Goal: Task Accomplishment & Management: Complete application form

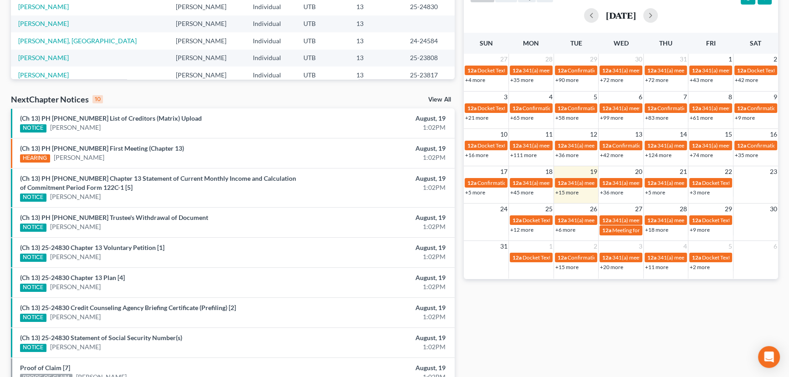
scroll to position [207, 0]
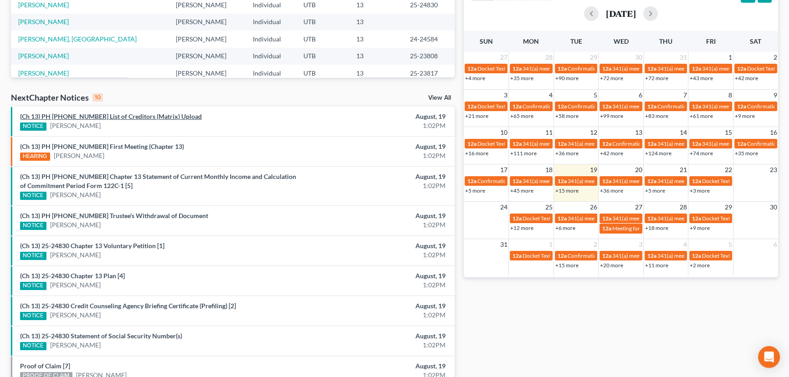
click at [133, 116] on link "(Ch 13) PH 25-24830 List of Creditors (Matrix) Upload" at bounding box center [111, 117] width 182 height 8
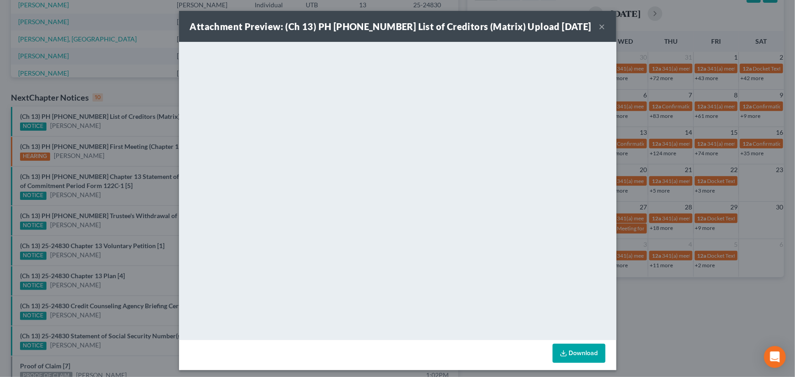
click at [120, 123] on div "Attachment Preview: (Ch 13) PH 25-24830 List of Creditors (Matrix) Upload 08/19…" at bounding box center [397, 188] width 795 height 377
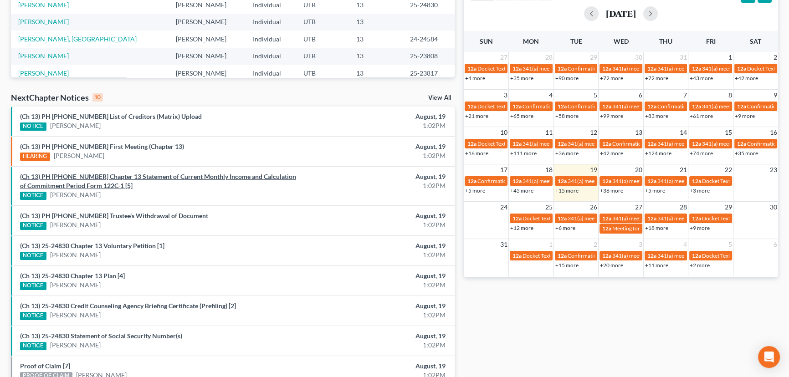
click at [134, 178] on link "(Ch 13) PH 25-24830 Chapter 13 Statement of Current Monthly Income and Calculat…" at bounding box center [158, 181] width 276 height 17
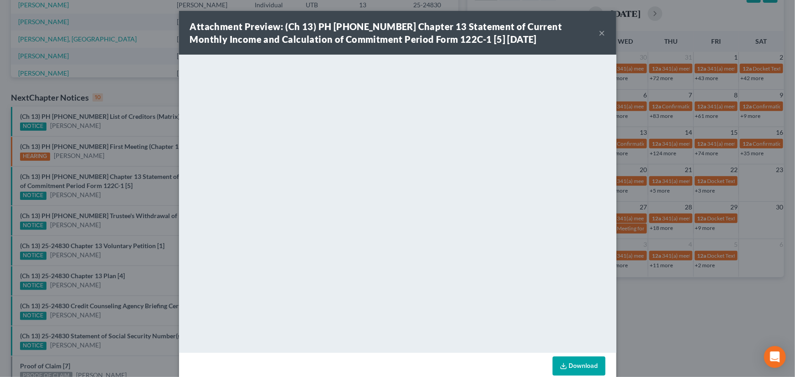
drag, startPoint x: 134, startPoint y: 194, endPoint x: 132, endPoint y: 201, distance: 8.0
click at [134, 195] on div "Attachment Preview: (Ch 13) PH 25-24830 Chapter 13 Statement of Current Monthly…" at bounding box center [397, 188] width 795 height 377
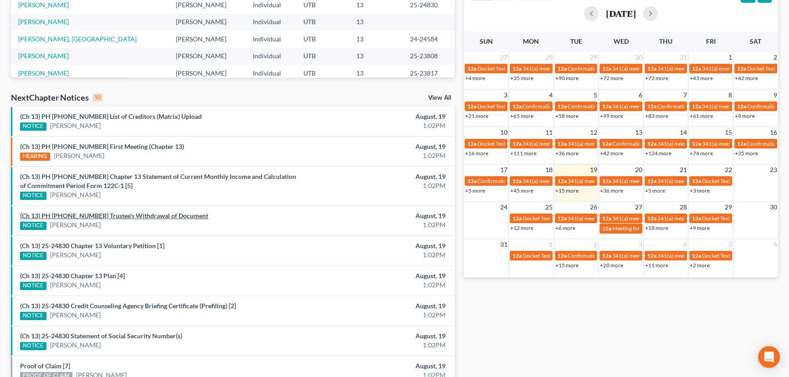
click at [124, 216] on link "(Ch 13) PH 24-22335 Trustee's Withdrawal of Document" at bounding box center [114, 216] width 188 height 8
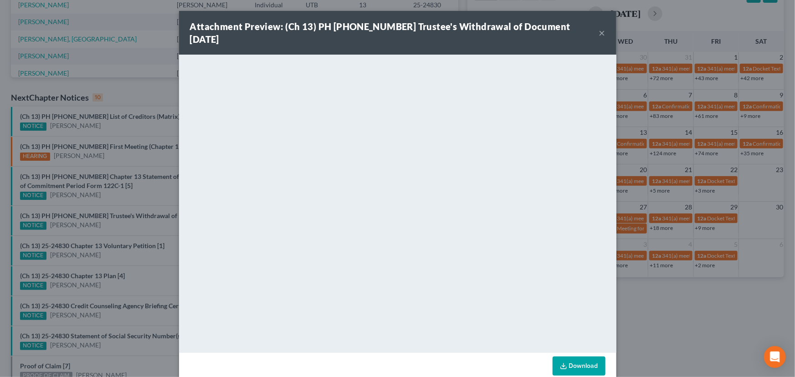
click at [120, 227] on div "Attachment Preview: (Ch 13) PH 24-22335 Trustee's Withdrawal of Document 08/19/…" at bounding box center [397, 188] width 795 height 377
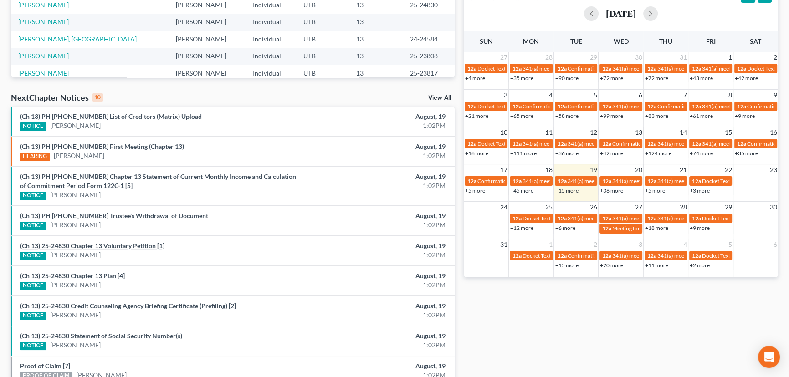
click at [111, 246] on link "(Ch 13) 25-24830 Chapter 13 Voluntary Petition [1]" at bounding box center [92, 246] width 144 height 8
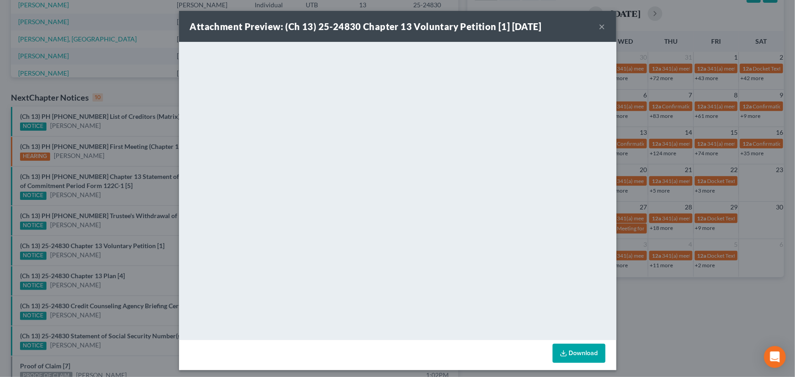
click at [114, 255] on div "Attachment Preview: (Ch 13) 25-24830 Chapter 13 Voluntary Petition [1] 08/19/20…" at bounding box center [397, 188] width 795 height 377
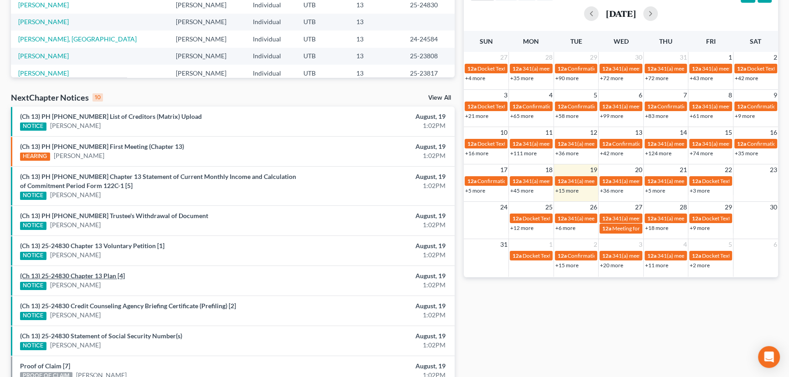
click at [96, 275] on link "(Ch 13) 25-24830 Chapter 13 Plan [4]" at bounding box center [72, 276] width 105 height 8
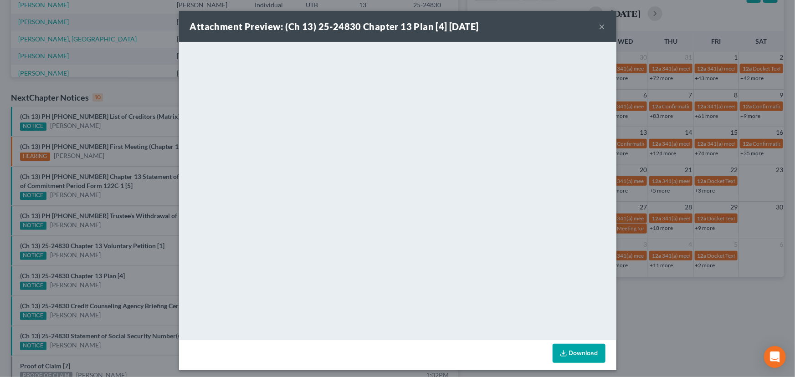
click at [102, 288] on div "Attachment Preview: (Ch 13) 25-24830 Chapter 13 Plan [4] 08/19/2025 × <object n…" at bounding box center [397, 188] width 795 height 377
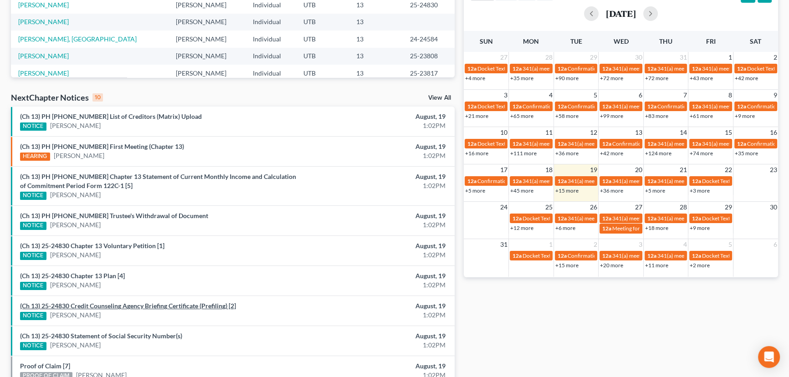
click at [102, 306] on link "(Ch 13) 25-24830 Credit Counseling Agency Briefing Certificate (Prefiling) [2]" at bounding box center [128, 306] width 216 height 8
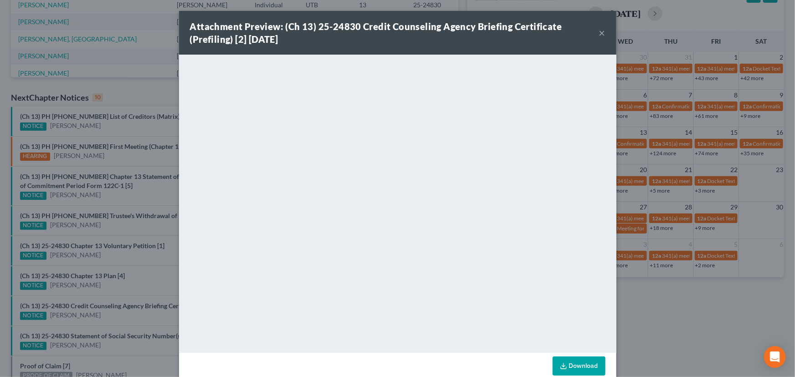
click at [103, 316] on div "Attachment Preview: (Ch 13) 25-24830 Credit Counseling Agency Briefing Certific…" at bounding box center [397, 188] width 795 height 377
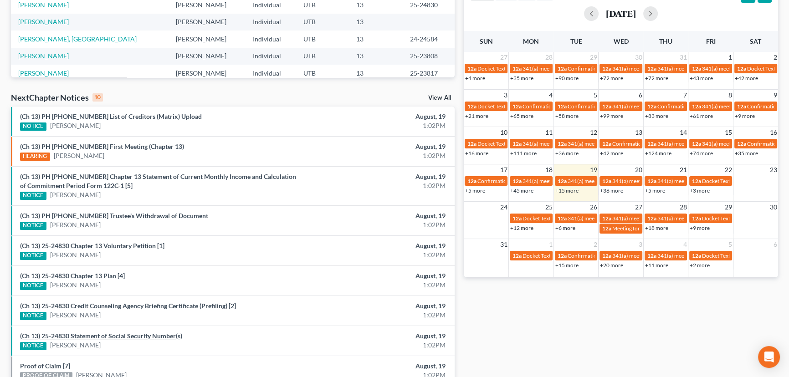
click at [105, 335] on link "(Ch 13) 25-24830 Statement of Social Security Number(s)" at bounding box center [101, 336] width 162 height 8
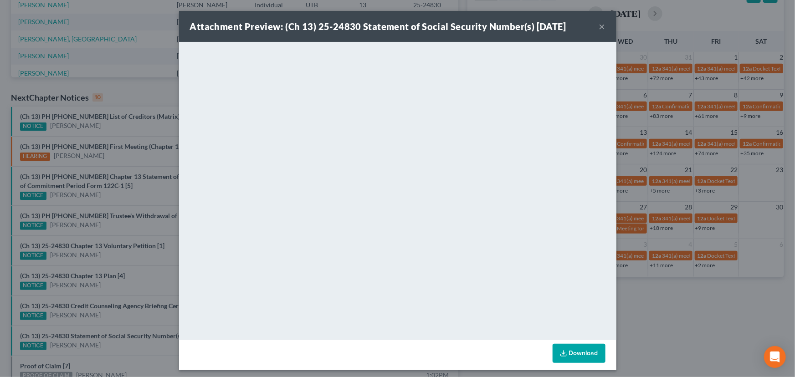
click at [109, 320] on div "Attachment Preview: (Ch 13) 25-24830 Statement of Social Security Number(s) 08/…" at bounding box center [397, 188] width 795 height 377
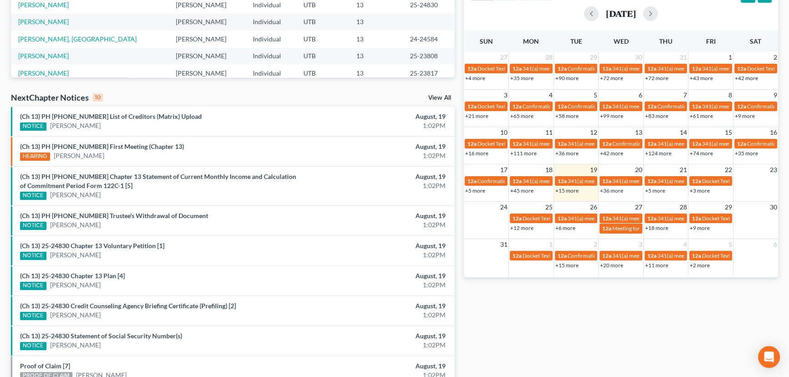
scroll to position [286, 0]
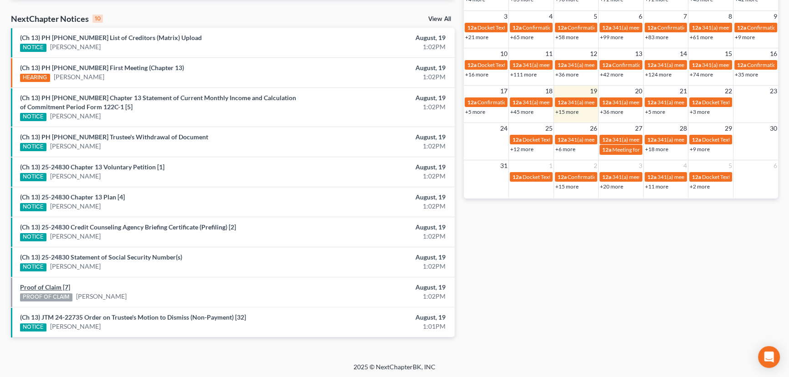
click at [51, 287] on link "Proof of Claim [7]" at bounding box center [45, 287] width 50 height 8
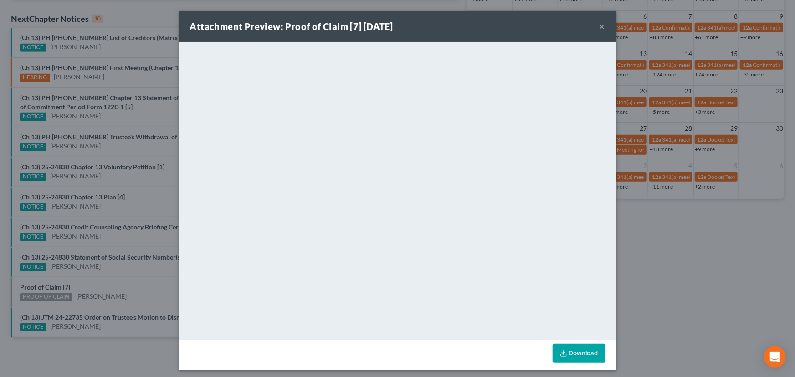
drag, startPoint x: 114, startPoint y: 282, endPoint x: 135, endPoint y: 310, distance: 35.6
click at [114, 282] on div "Attachment Preview: Proof of Claim [7] 08/19/2025 × <object ng-attr-data='https…" at bounding box center [397, 188] width 795 height 377
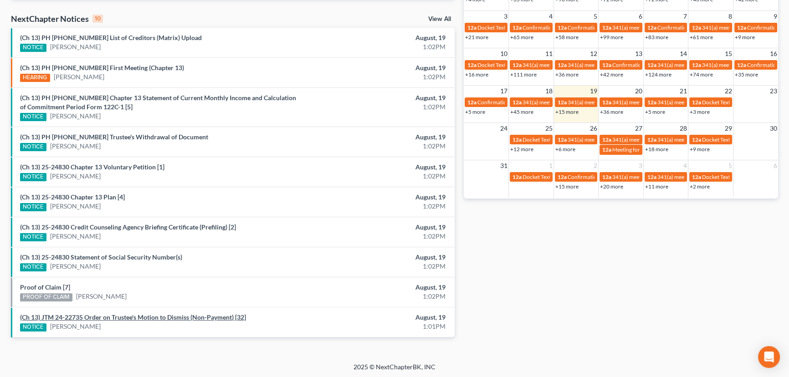
click at [130, 318] on link "(Ch 13) JTM 24-22735 Order on Trustee's Motion to Dismiss (Non-Payment) [32]" at bounding box center [133, 318] width 226 height 8
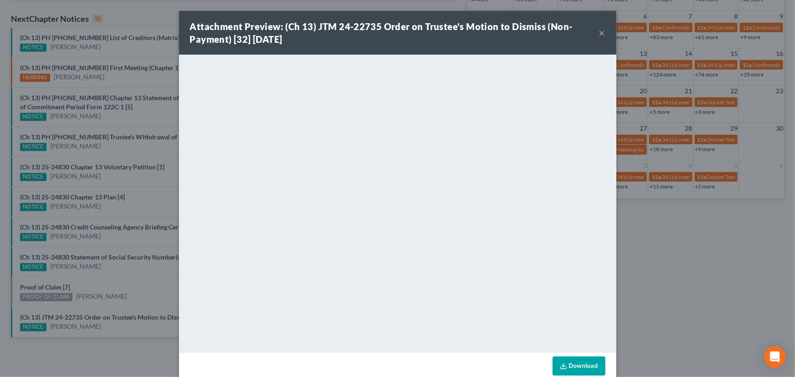
click at [124, 280] on div "Attachment Preview: (Ch 13) JTM 24-22735 Order on Trustee's Motion to Dismiss (…" at bounding box center [397, 188] width 795 height 377
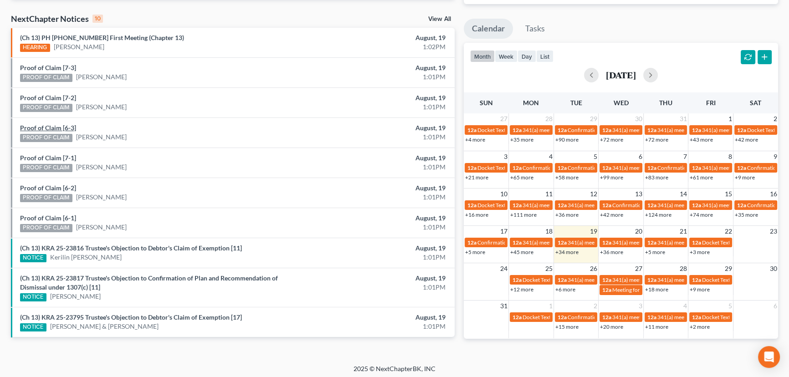
scroll to position [286, 0]
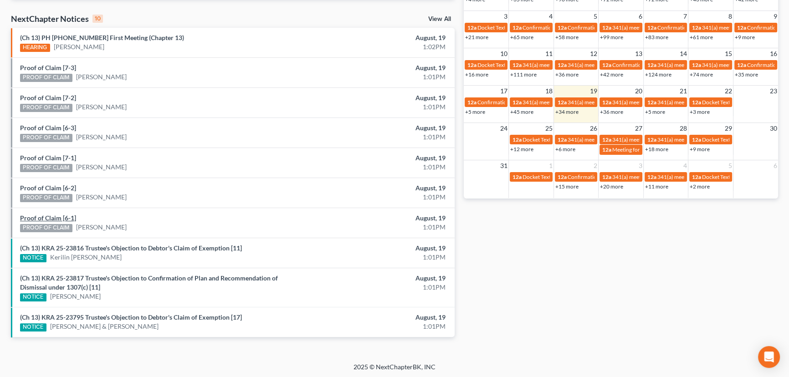
click at [51, 216] on link "Proof of Claim [6-1]" at bounding box center [48, 218] width 56 height 8
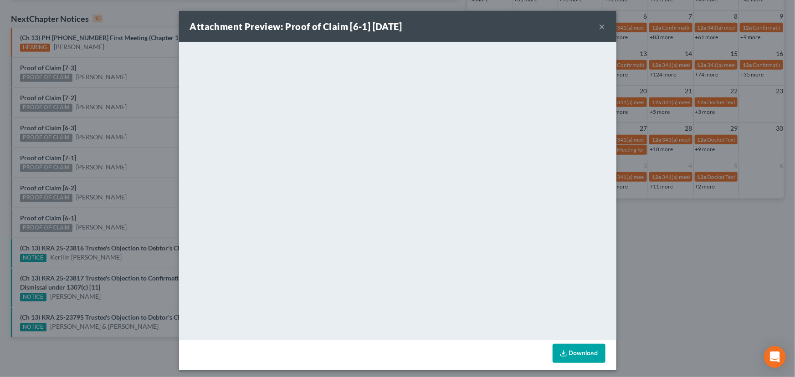
drag, startPoint x: 118, startPoint y: 221, endPoint x: 85, endPoint y: 205, distance: 37.1
click at [116, 220] on div "Attachment Preview: Proof of Claim [6-1] 08/19/2025 × <object ng-attr-data='htt…" at bounding box center [397, 188] width 795 height 377
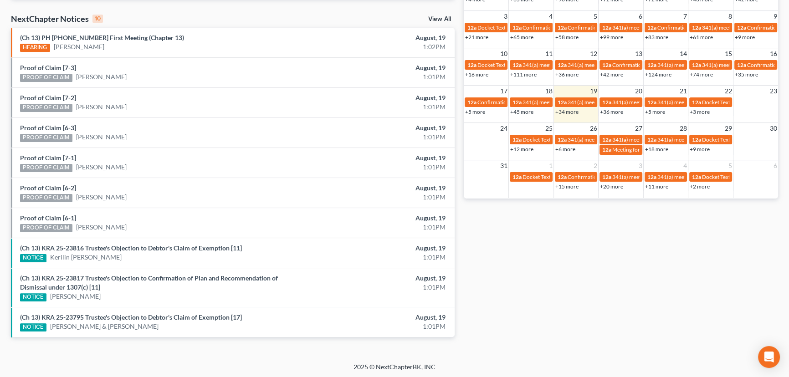
click at [46, 182] on li "Proof of Claim [6-2] PROOF OF CLAIM Chad Wixom August, 19 1:01PM" at bounding box center [233, 193] width 444 height 30
click at [56, 187] on link "Proof of Claim [6-2]" at bounding box center [48, 188] width 56 height 8
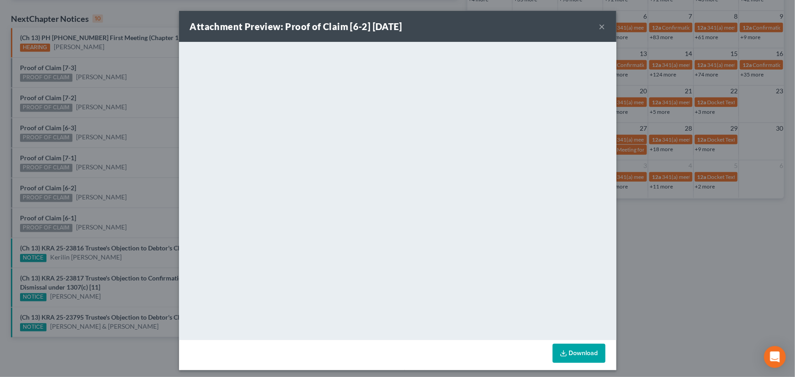
drag, startPoint x: 136, startPoint y: 193, endPoint x: 78, endPoint y: 170, distance: 62.8
click at [128, 190] on div "Attachment Preview: Proof of Claim [6-2] 08/19/2025 × <object ng-attr-data='htt…" at bounding box center [397, 188] width 795 height 377
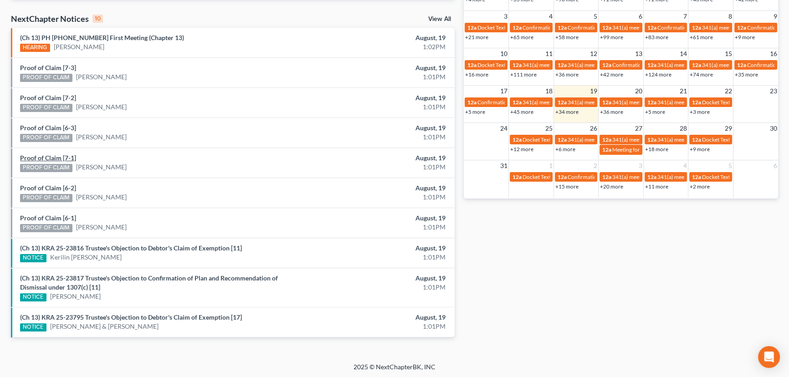
click at [52, 158] on link "Proof of Claim [7-1]" at bounding box center [48, 158] width 56 height 8
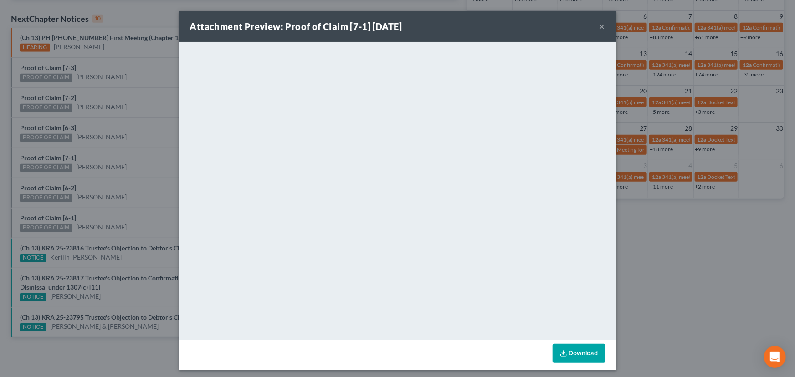
drag, startPoint x: 127, startPoint y: 161, endPoint x: 80, endPoint y: 134, distance: 54.3
click at [124, 158] on div "Attachment Preview: Proof of Claim [7-1] 08/19/2025 × <object ng-attr-data='htt…" at bounding box center [397, 188] width 795 height 377
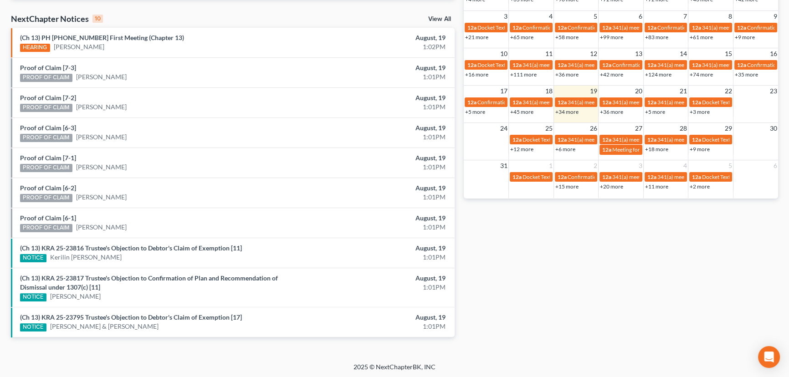
click at [122, 133] on div "PROOF OF CLAIM Chad Wixom" at bounding box center [160, 138] width 281 height 10
click at [51, 129] on link "Proof of Claim [6-3]" at bounding box center [48, 128] width 56 height 8
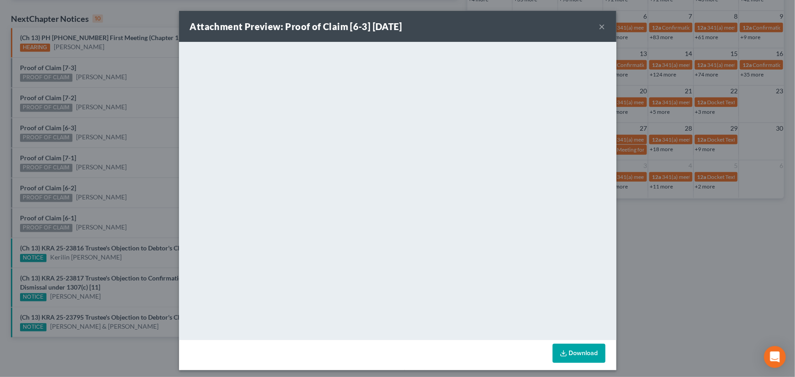
drag, startPoint x: 144, startPoint y: 135, endPoint x: 76, endPoint y: 107, distance: 73.6
click at [144, 135] on div "Attachment Preview: Proof of Claim [6-3] 08/19/2025 × <object ng-attr-data='htt…" at bounding box center [397, 188] width 795 height 377
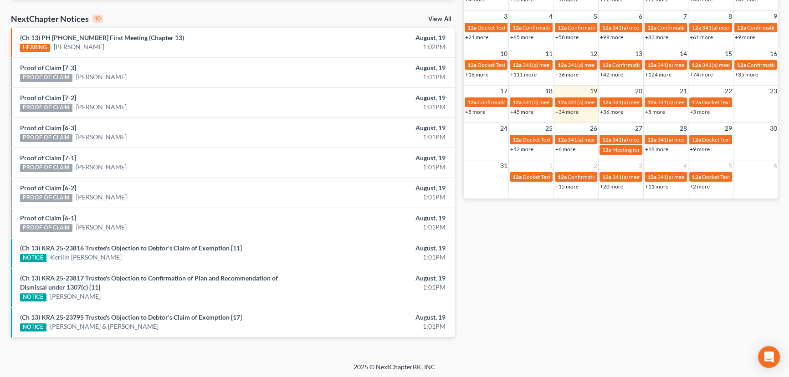
click at [49, 93] on div "Proof of Claim [7-2] PROOF OF CLAIM Chad Wixom" at bounding box center [160, 102] width 290 height 19
click at [51, 98] on link "Proof of Claim [7-2]" at bounding box center [48, 98] width 56 height 8
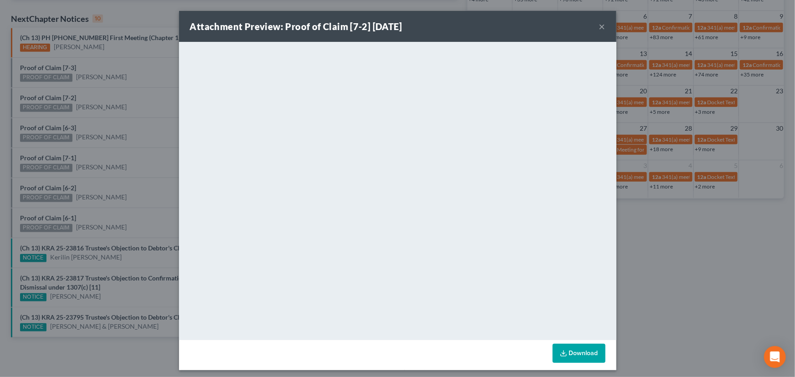
drag, startPoint x: 120, startPoint y: 106, endPoint x: 104, endPoint y: 96, distance: 18.8
click at [118, 104] on div "Attachment Preview: Proof of Claim [7-2] 08/19/2025 × <object ng-attr-data='htt…" at bounding box center [397, 188] width 795 height 377
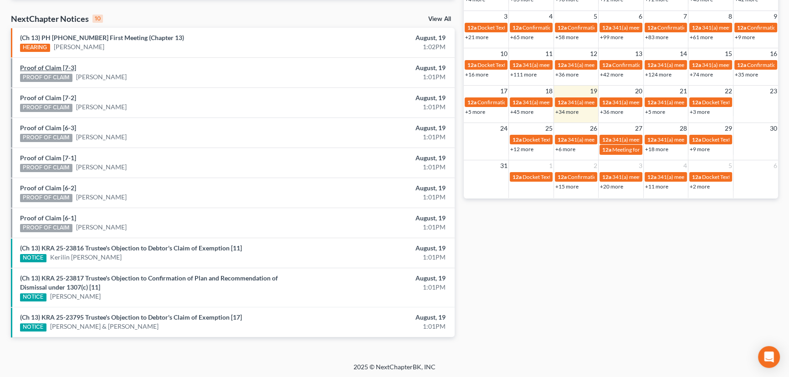
click at [40, 67] on link "Proof of Claim [7-3]" at bounding box center [48, 68] width 56 height 8
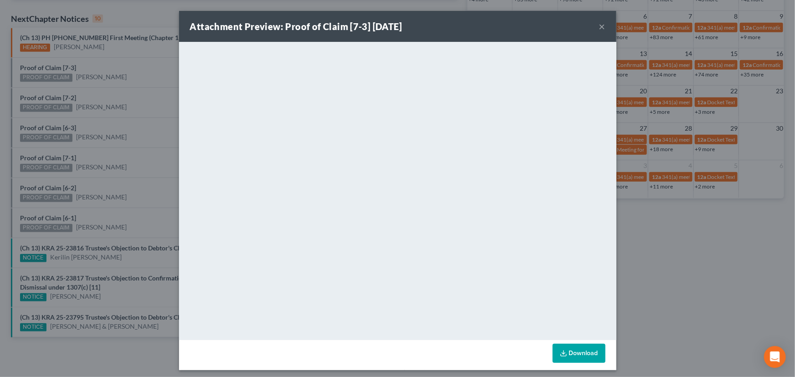
click at [137, 100] on div "Attachment Preview: Proof of Claim [7-3] 08/19/2025 × <object ng-attr-data='htt…" at bounding box center [397, 188] width 795 height 377
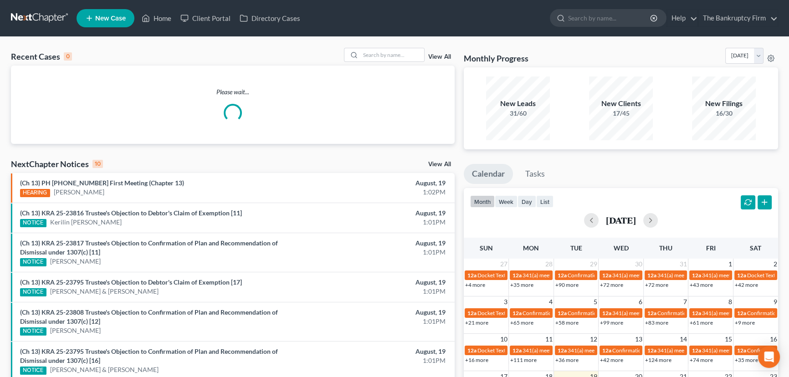
scroll to position [313, 0]
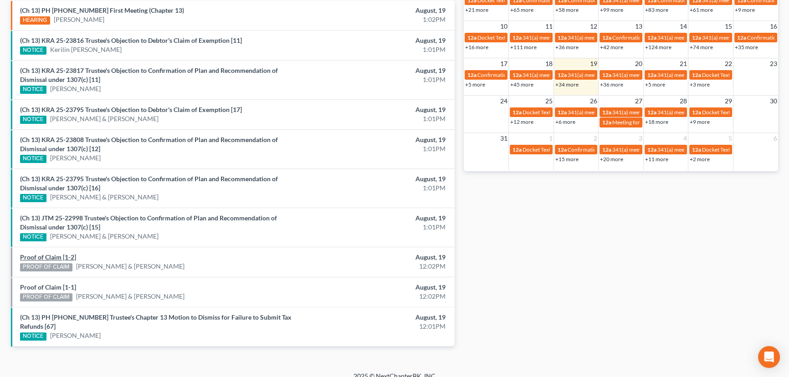
click at [49, 255] on link "Proof of Claim [1-2]" at bounding box center [48, 257] width 56 height 8
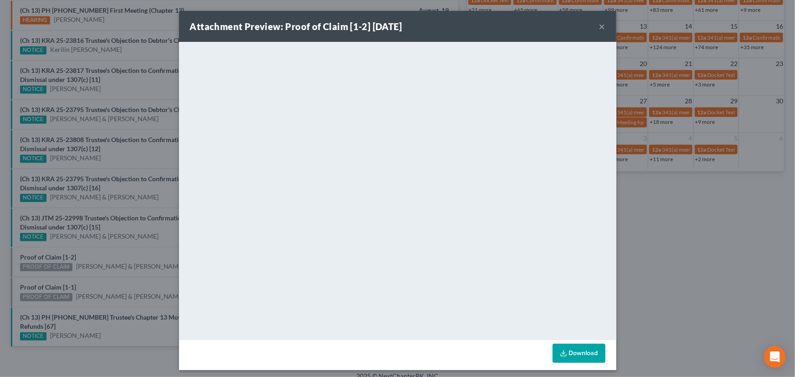
click at [59, 269] on div "Attachment Preview: Proof of Claim [1-2] 08/19/2025 × <object ng-attr-data='htt…" at bounding box center [397, 188] width 795 height 377
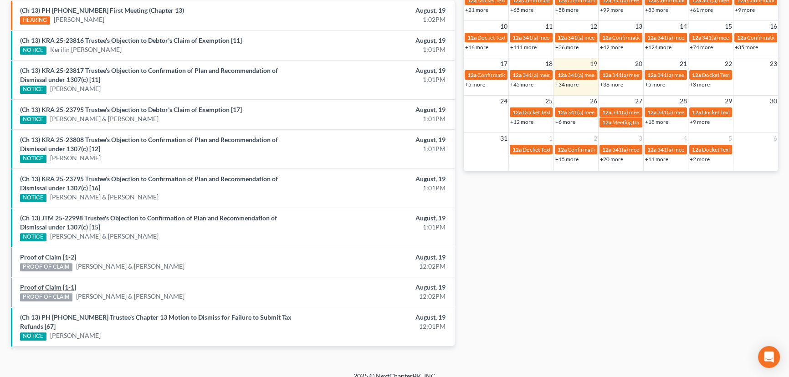
click at [49, 287] on link "Proof of Claim [1-1]" at bounding box center [48, 287] width 56 height 8
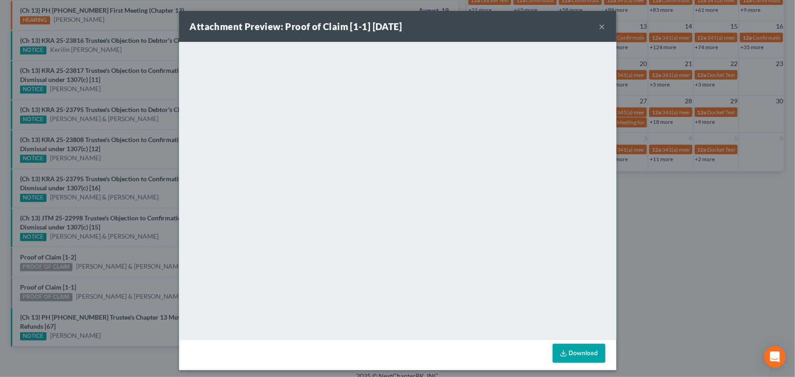
drag, startPoint x: 109, startPoint y: 278, endPoint x: 128, endPoint y: 280, distance: 18.8
click at [113, 278] on div "Attachment Preview: Proof of Claim [1-1] 08/19/2025 × <object ng-attr-data='htt…" at bounding box center [397, 188] width 795 height 377
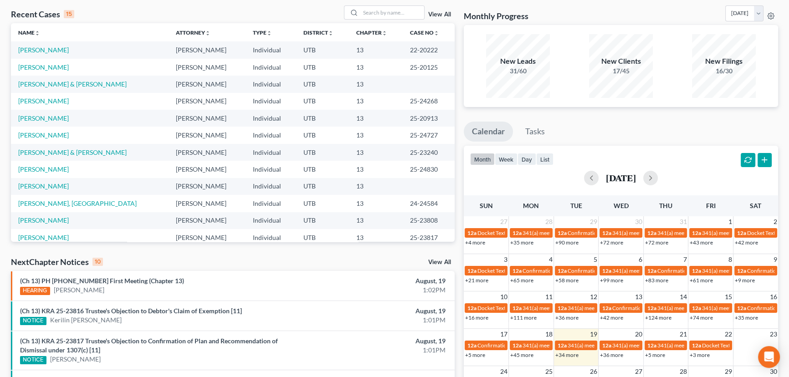
scroll to position [0, 0]
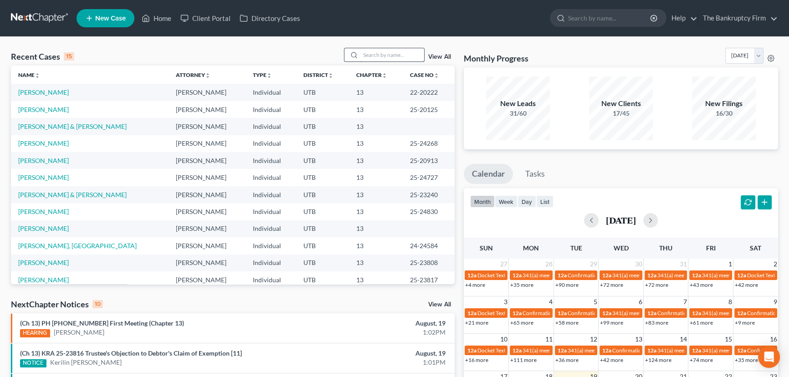
click at [370, 57] on input "search" at bounding box center [392, 54] width 64 height 13
type input "morgan"
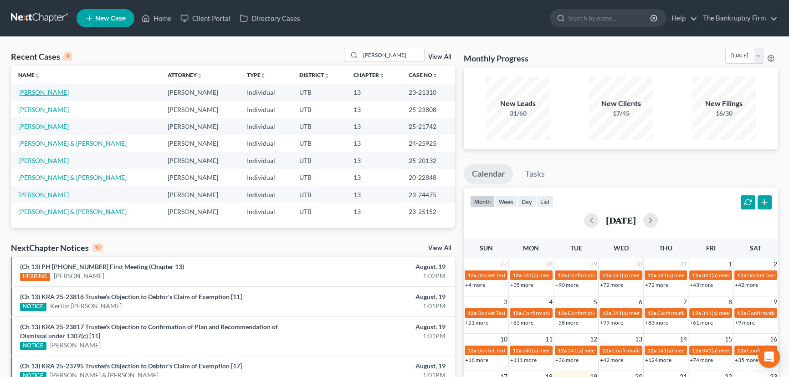
click at [48, 93] on link "[PERSON_NAME]" at bounding box center [43, 92] width 51 height 8
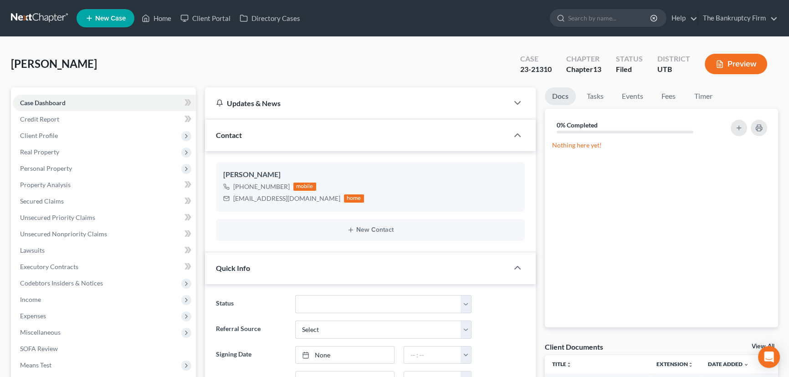
scroll to position [63, 0]
click at [753, 344] on link "View All" at bounding box center [763, 347] width 23 height 6
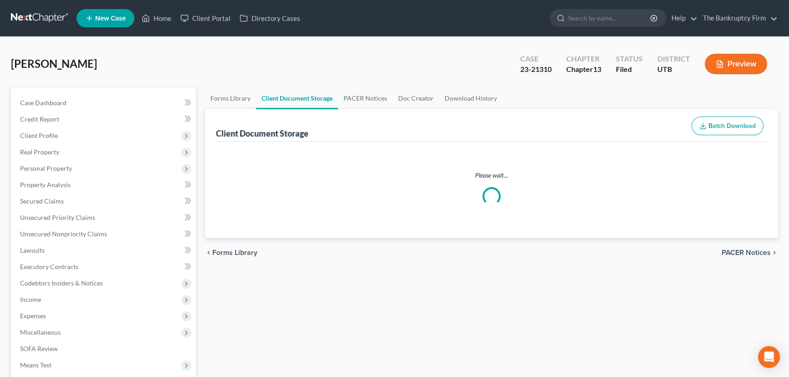
select select "30"
select select "26"
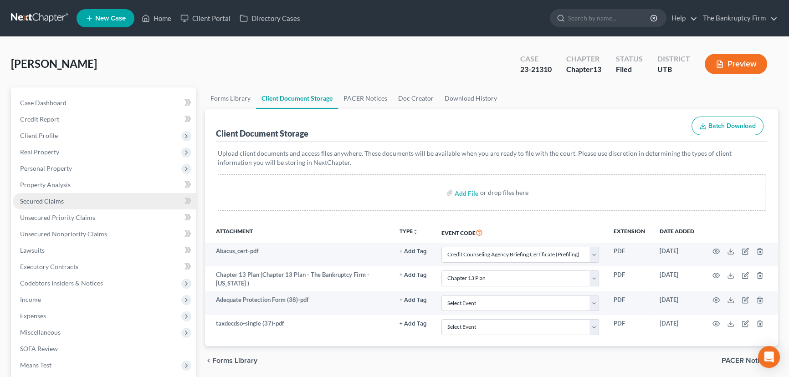
click at [35, 200] on span "Secured Claims" at bounding box center [42, 201] width 44 height 8
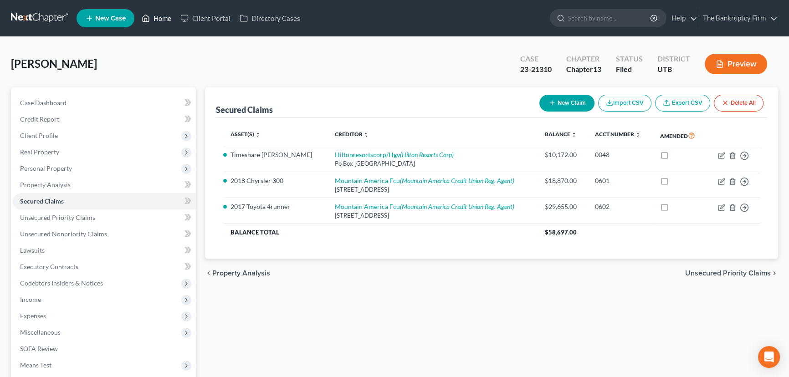
drag, startPoint x: 162, startPoint y: 19, endPoint x: 177, endPoint y: 26, distance: 17.3
click at [162, 19] on link "Home" at bounding box center [156, 18] width 39 height 16
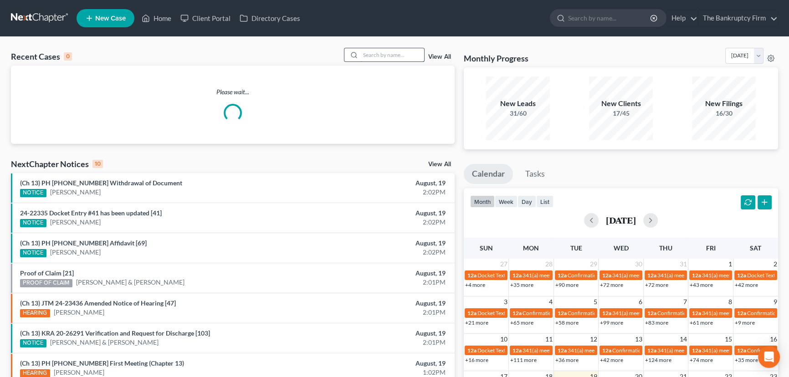
click at [362, 58] on input "search" at bounding box center [392, 54] width 64 height 13
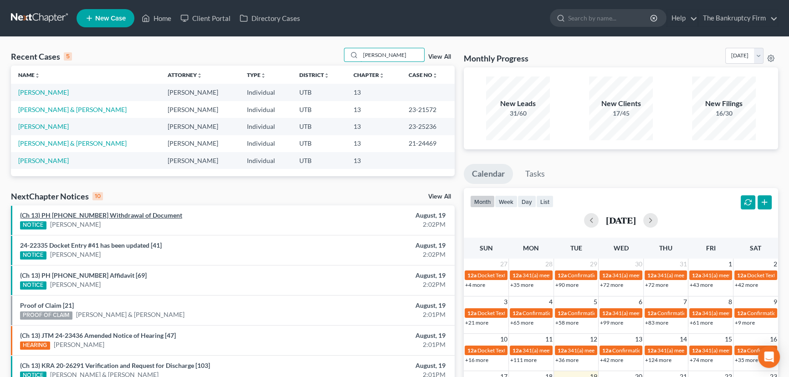
type input "Reich"
click at [125, 216] on link "(Ch 13) PH 25-20125 Withdrawal of Document" at bounding box center [101, 215] width 162 height 8
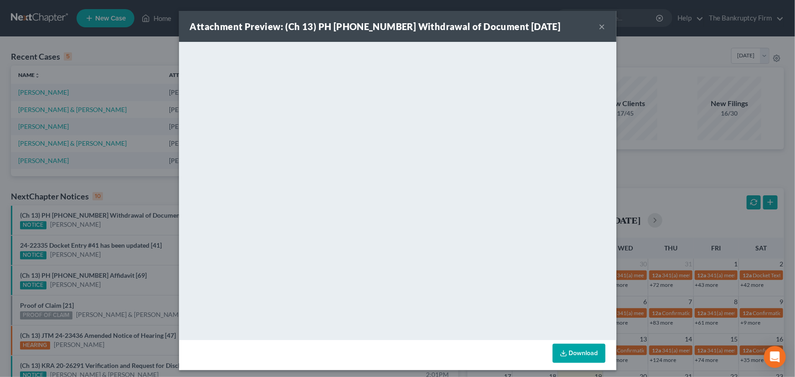
click at [125, 227] on div "Attachment Preview: (Ch 13) PH 25-20125 Withdrawal of Document 08/19/2025 × <ob…" at bounding box center [397, 188] width 795 height 377
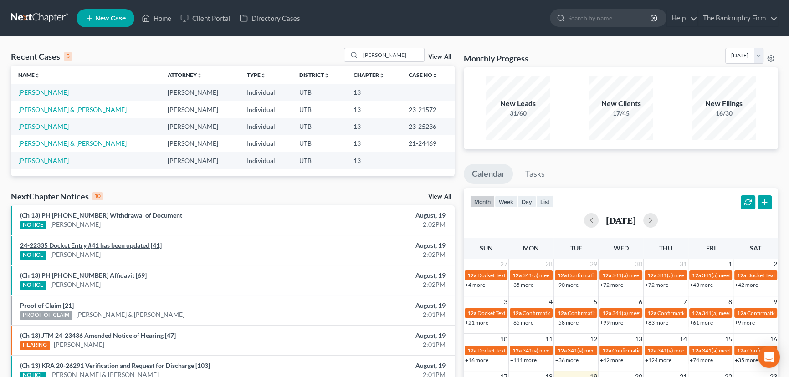
click at [113, 246] on link "24-22335 Docket Entry #41 has been updated [41]" at bounding box center [91, 246] width 142 height 8
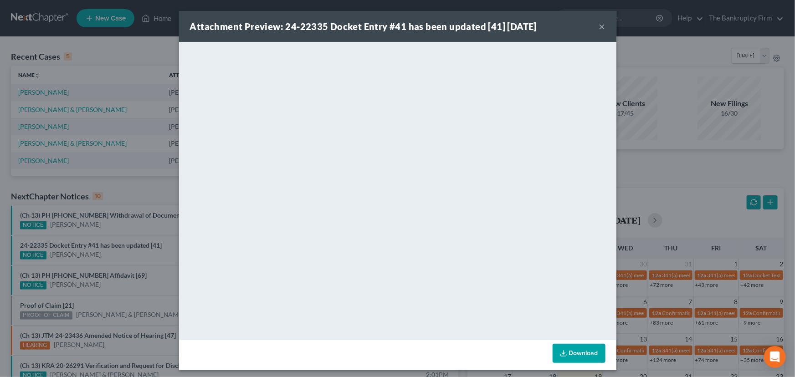
click at [121, 260] on div "Attachment Preview: 24-22335 Docket Entry #41 has been updated [41] 08/19/2025 …" at bounding box center [397, 188] width 795 height 377
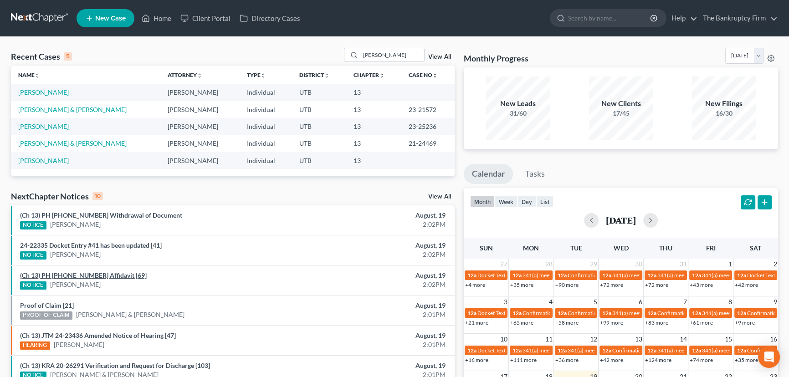
click at [90, 275] on link "(Ch 13) PH 25-20913 Affidavit [69]" at bounding box center [83, 276] width 127 height 8
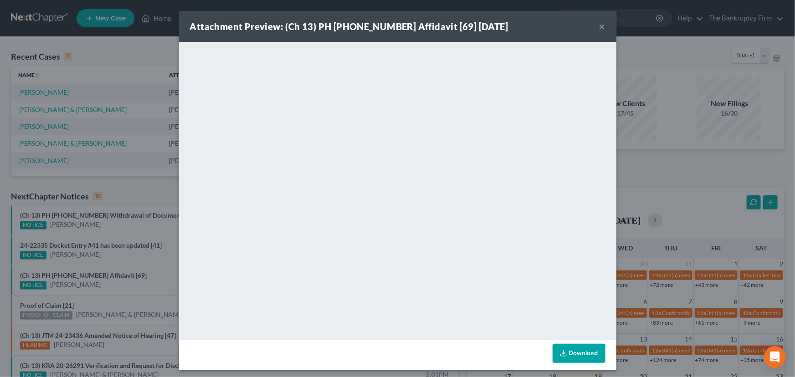
click at [112, 288] on div "Attachment Preview: (Ch 13) PH 25-20913 Affidavit [69] 08/19/2025 × <object ng-…" at bounding box center [397, 188] width 795 height 377
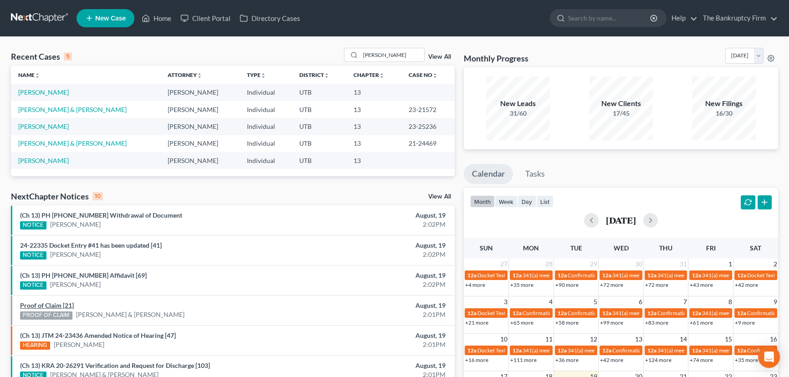
click at [49, 305] on link "Proof of Claim [21]" at bounding box center [47, 306] width 54 height 8
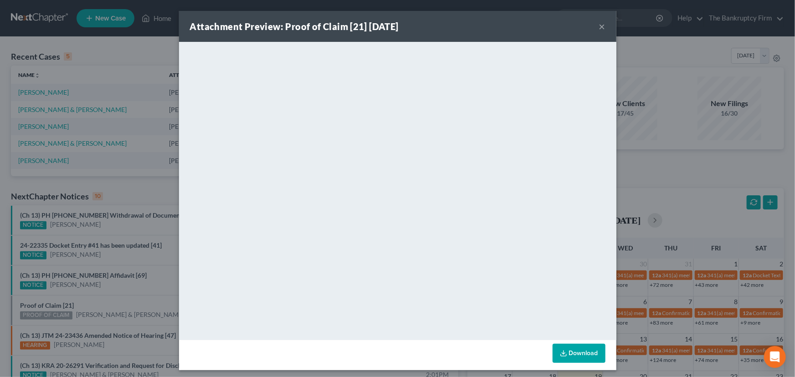
click at [106, 299] on div "Attachment Preview: Proof of Claim [21] 08/19/2025 × <object ng-attr-data='http…" at bounding box center [397, 188] width 795 height 377
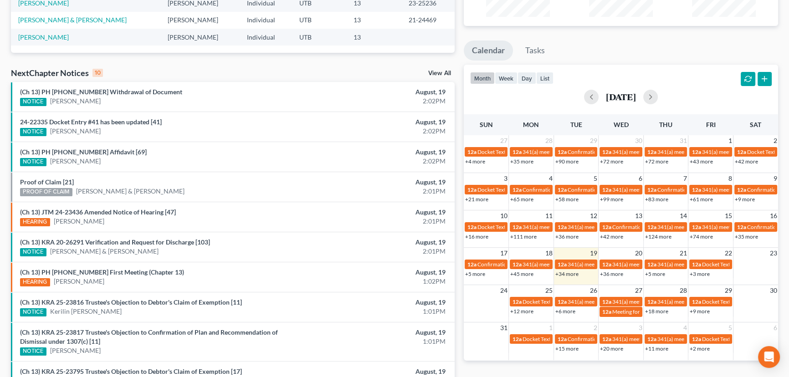
scroll to position [124, 0]
click at [122, 241] on link "(Ch 13) KRA 20-26291 Verification and Request for Discharge [103]" at bounding box center [115, 242] width 190 height 8
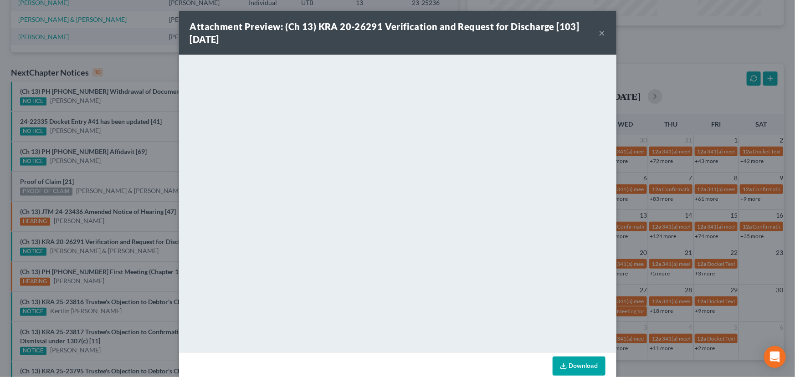
click at [151, 159] on div "Attachment Preview: (Ch 13) KRA 20-26291 Verification and Request for Discharge…" at bounding box center [397, 188] width 795 height 377
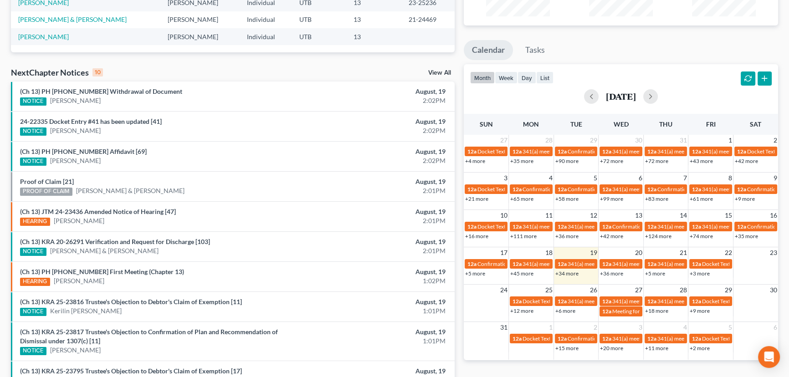
scroll to position [0, 0]
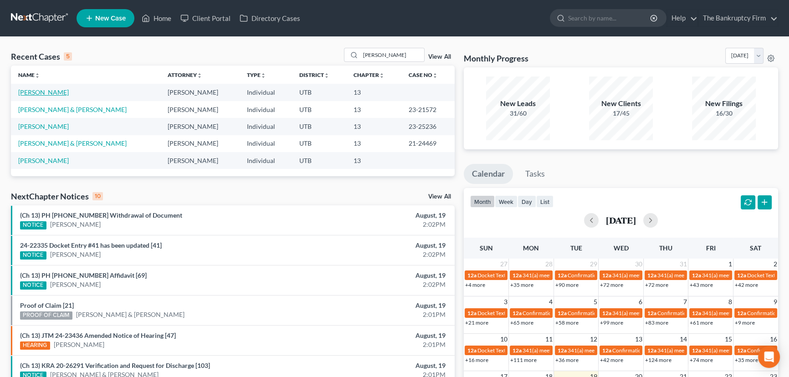
click at [38, 94] on link "[PERSON_NAME]" at bounding box center [43, 92] width 51 height 8
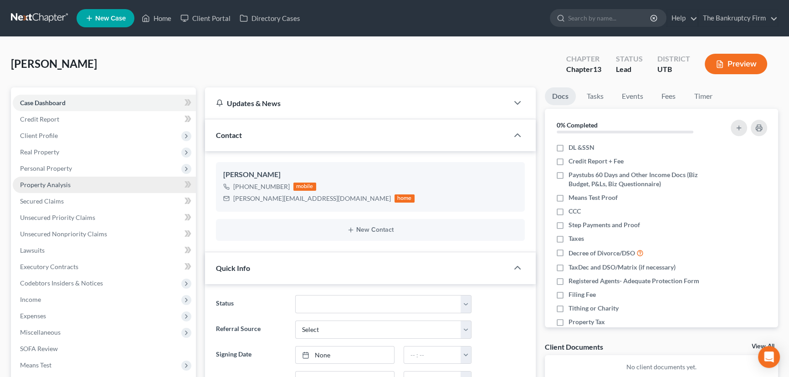
scroll to position [72, 0]
click at [56, 198] on span "Secured Claims" at bounding box center [42, 201] width 44 height 8
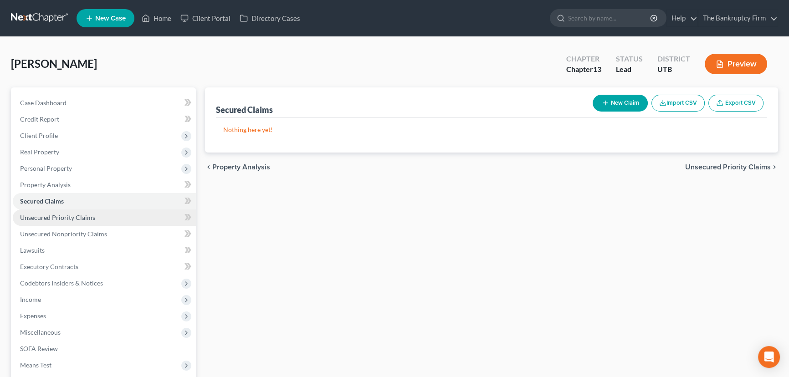
click at [64, 220] on span "Unsecured Priority Claims" at bounding box center [57, 218] width 75 height 8
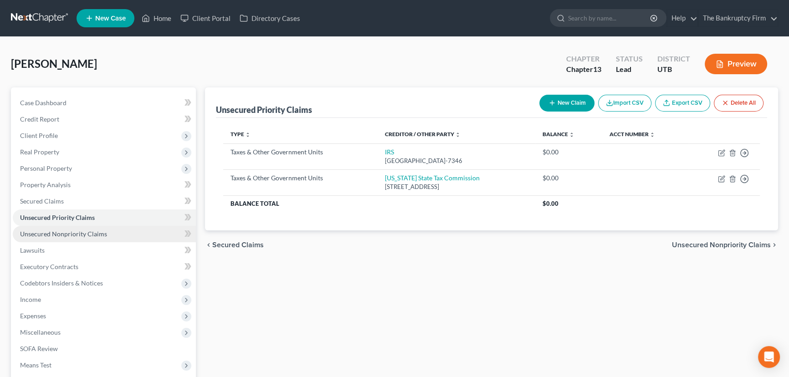
click at [73, 232] on span "Unsecured Nonpriority Claims" at bounding box center [63, 234] width 87 height 8
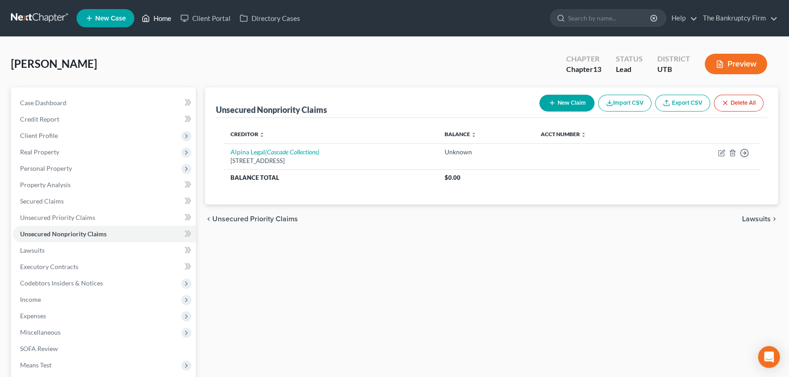
click at [164, 19] on link "Home" at bounding box center [156, 18] width 39 height 16
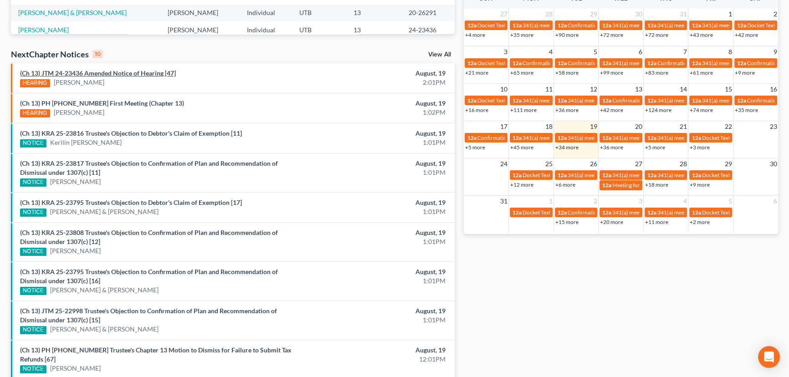
scroll to position [290, 0]
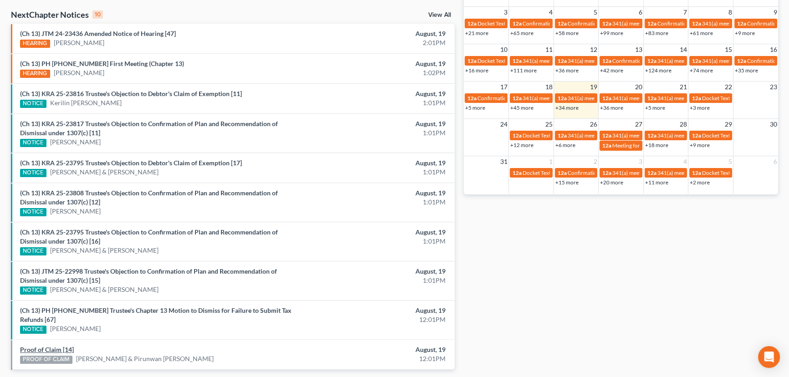
click at [51, 346] on link "Proof of Claim [14]" at bounding box center [47, 350] width 54 height 8
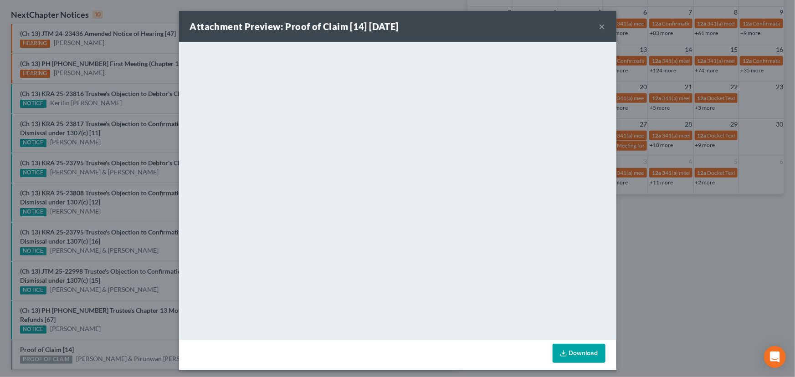
click at [110, 339] on div "Attachment Preview: Proof of Claim [14] [DATE] × <object ng-attr-data='[URL][DO…" at bounding box center [397, 188] width 795 height 377
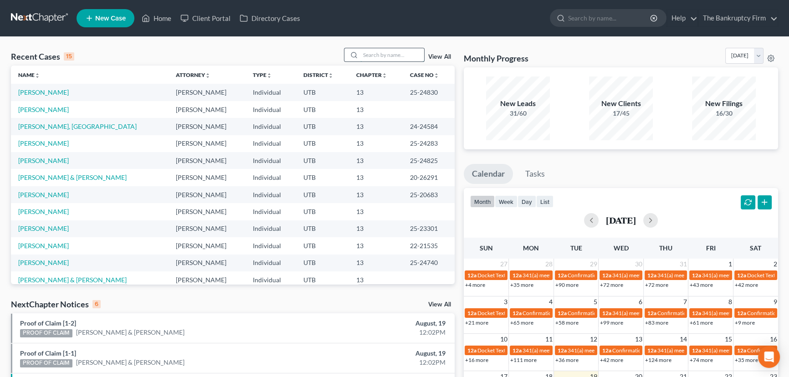
click at [375, 53] on input "search" at bounding box center [392, 54] width 64 height 13
type input "[PERSON_NAME]"
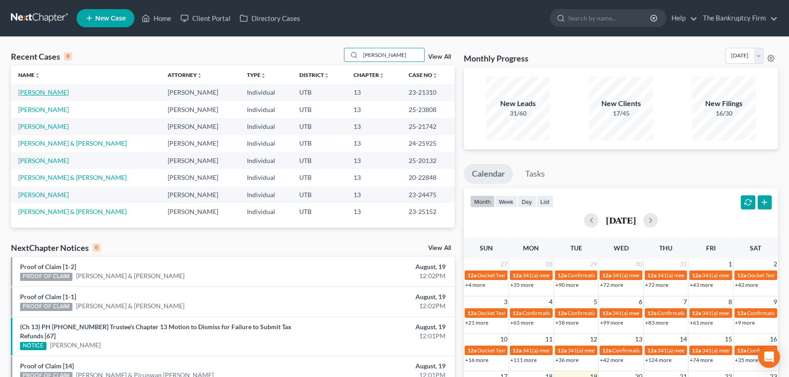
click at [40, 93] on link "[PERSON_NAME]" at bounding box center [43, 92] width 51 height 8
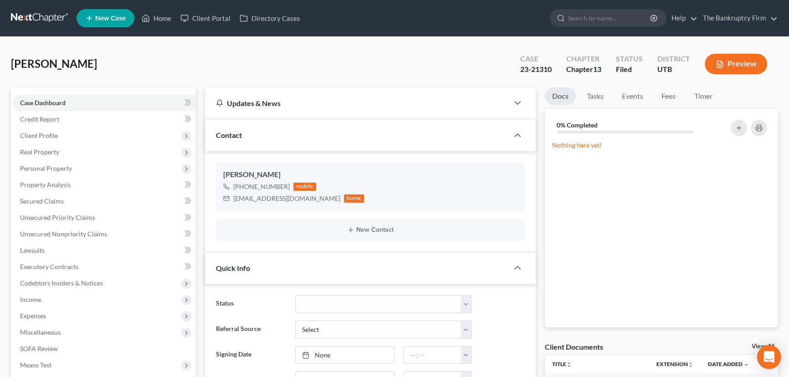
scroll to position [63, 0]
click at [756, 344] on link "View All" at bounding box center [763, 347] width 23 height 6
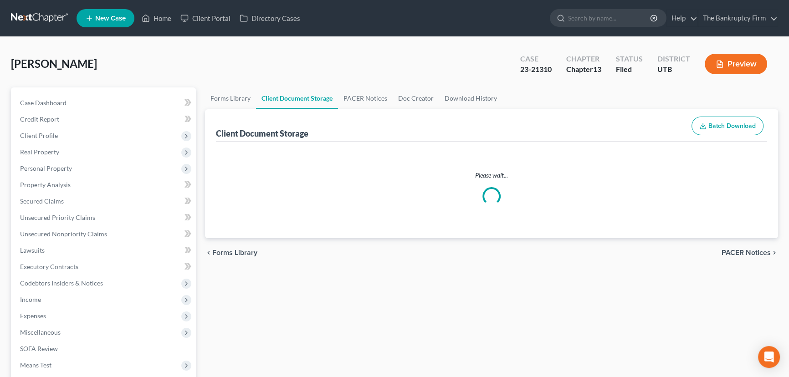
select select "30"
select select "26"
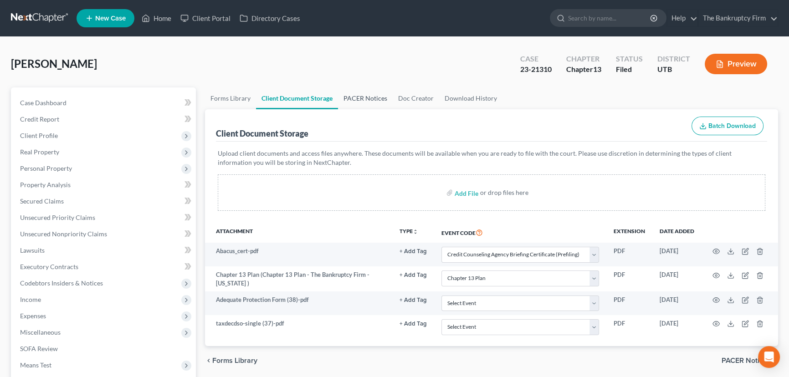
click at [356, 98] on link "PACER Notices" at bounding box center [365, 99] width 55 height 22
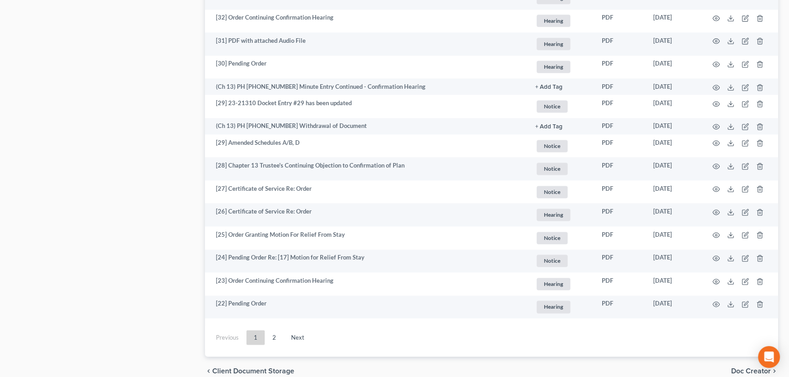
scroll to position [1612, 0]
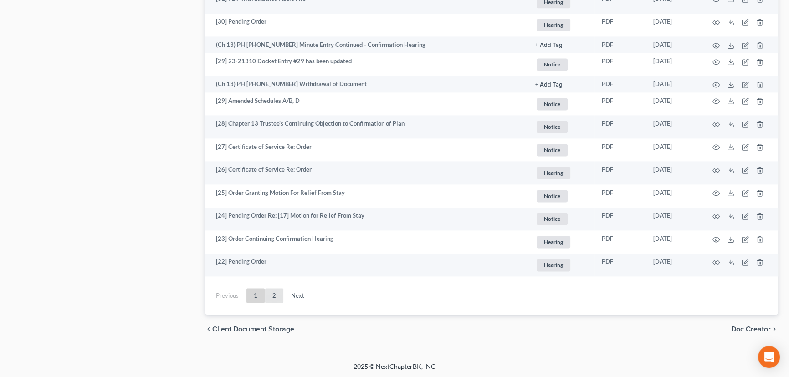
click at [274, 293] on link "2" at bounding box center [274, 295] width 18 height 15
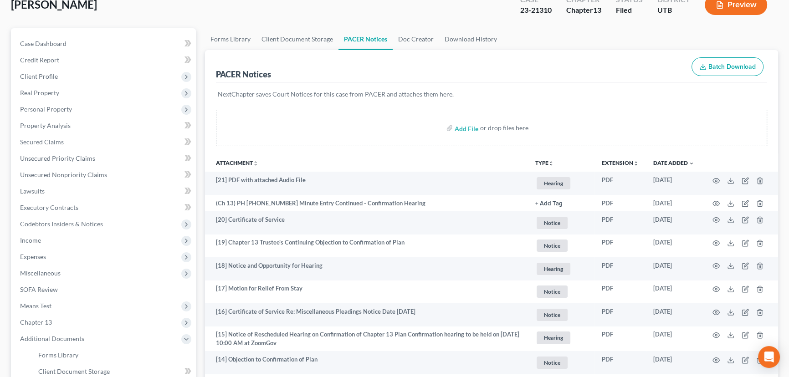
scroll to position [0, 0]
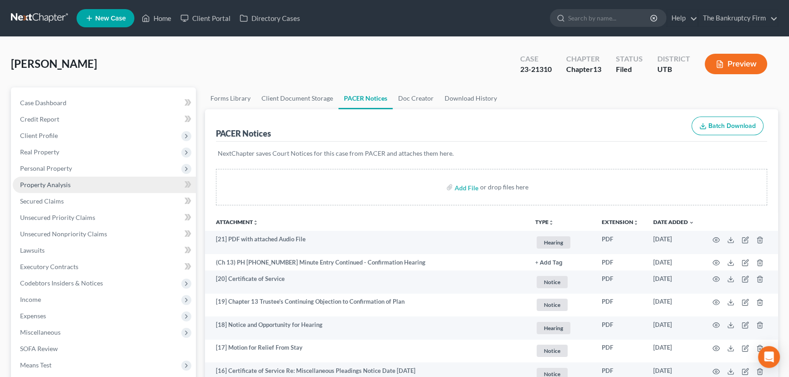
drag, startPoint x: 50, startPoint y: 183, endPoint x: 178, endPoint y: 187, distance: 128.6
click at [50, 183] on span "Property Analysis" at bounding box center [45, 185] width 51 height 8
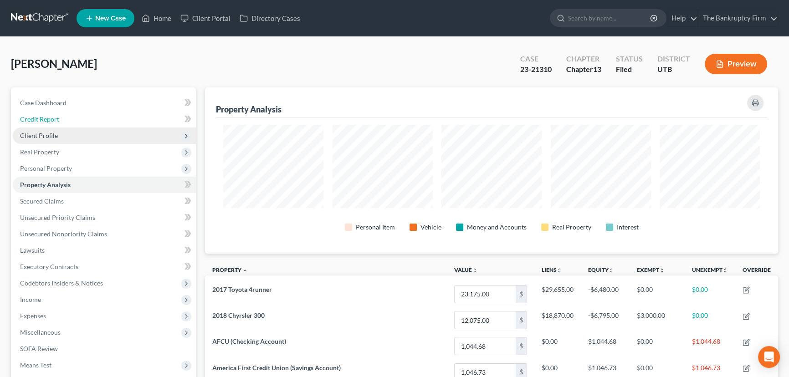
drag, startPoint x: 39, startPoint y: 120, endPoint x: 103, endPoint y: 137, distance: 66.9
click at [37, 120] on span "Credit Report" at bounding box center [39, 119] width 39 height 8
click at [48, 134] on span "Client Profile" at bounding box center [39, 136] width 38 height 8
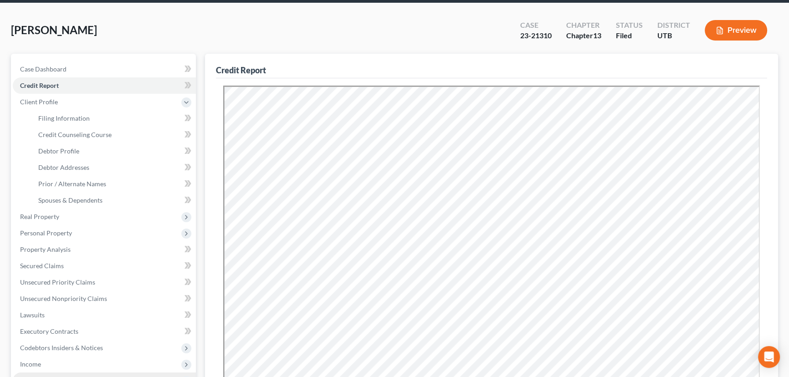
scroll to position [207, 0]
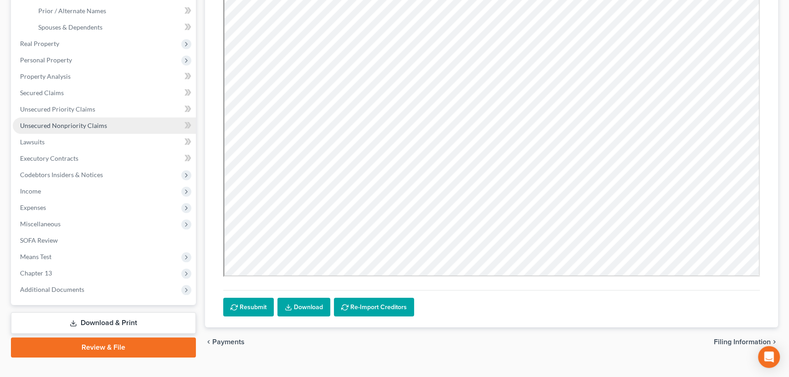
click at [60, 124] on span "Unsecured Nonpriority Claims" at bounding box center [63, 126] width 87 height 8
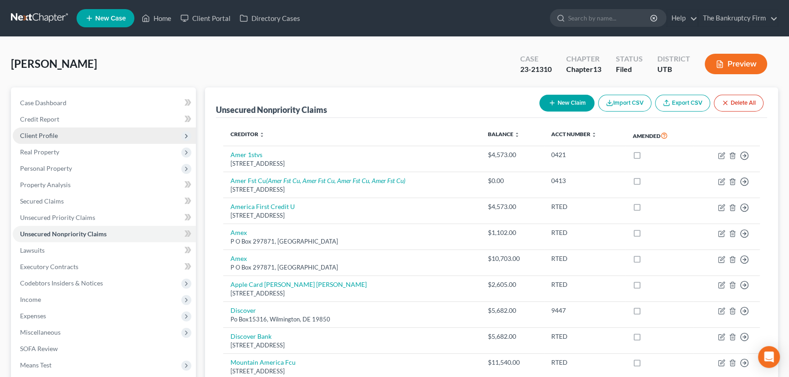
click at [45, 134] on span "Client Profile" at bounding box center [39, 136] width 38 height 8
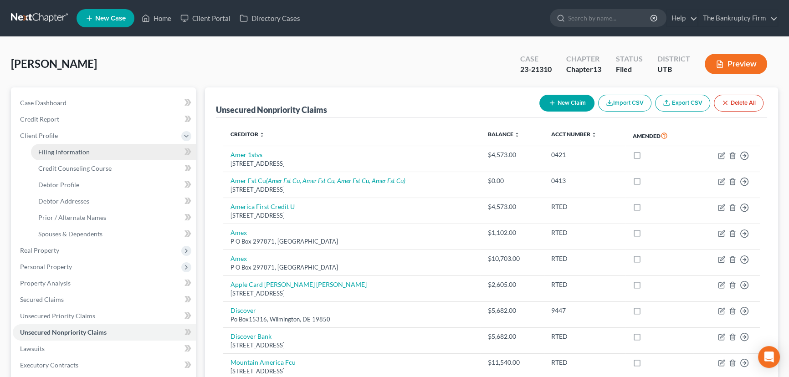
click at [79, 149] on span "Filing Information" at bounding box center [63, 152] width 51 height 8
select select "1"
select select "0"
select select "3"
select select "46"
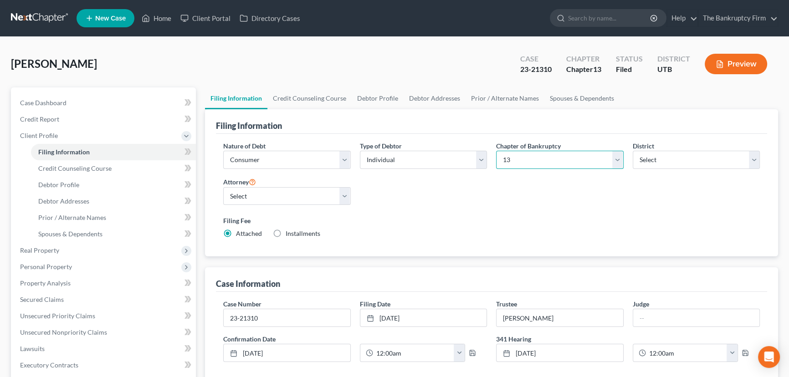
drag, startPoint x: 621, startPoint y: 160, endPoint x: 607, endPoint y: 163, distance: 14.5
click at [621, 160] on select "Select 7 11 12 13" at bounding box center [560, 160] width 128 height 18
select select "0"
click at [496, 151] on select "Select 7 11 12 13" at bounding box center [560, 160] width 128 height 18
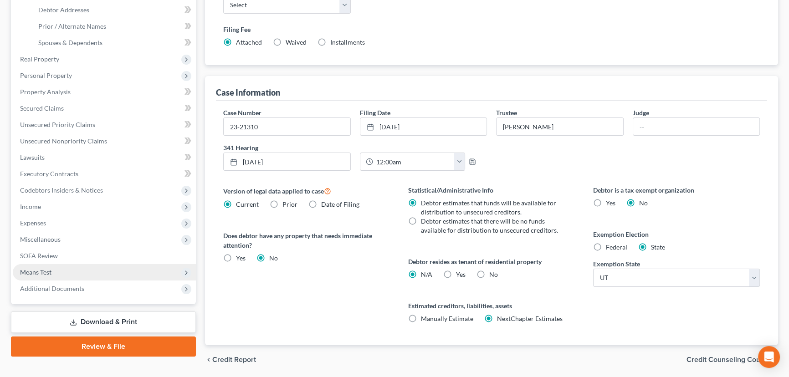
scroll to position [222, 0]
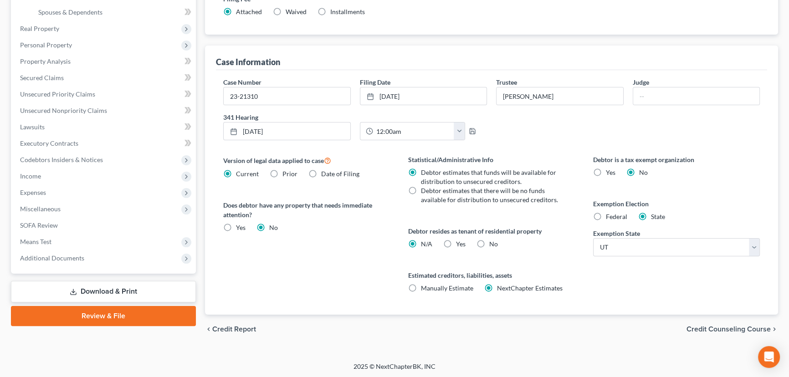
click at [90, 290] on link "Download & Print" at bounding box center [103, 291] width 185 height 21
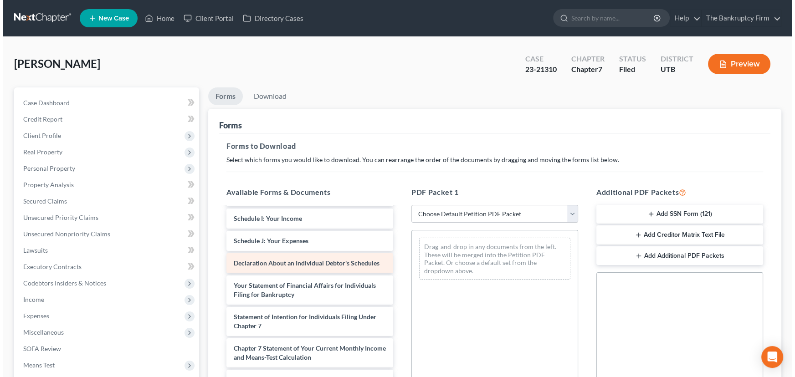
scroll to position [333, 0]
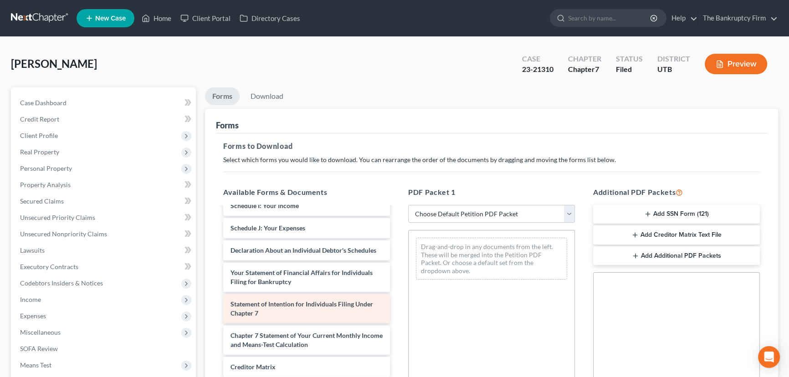
click at [305, 304] on span "Statement of Intention for Individuals Filing Under Chapter 7" at bounding box center [302, 308] width 143 height 17
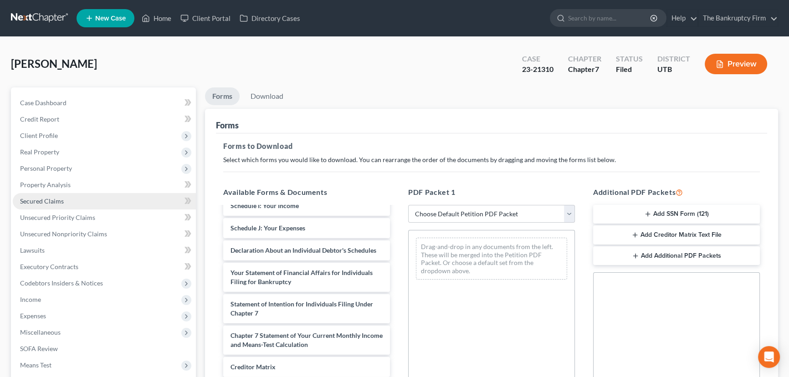
click at [44, 200] on span "Secured Claims" at bounding box center [42, 201] width 44 height 8
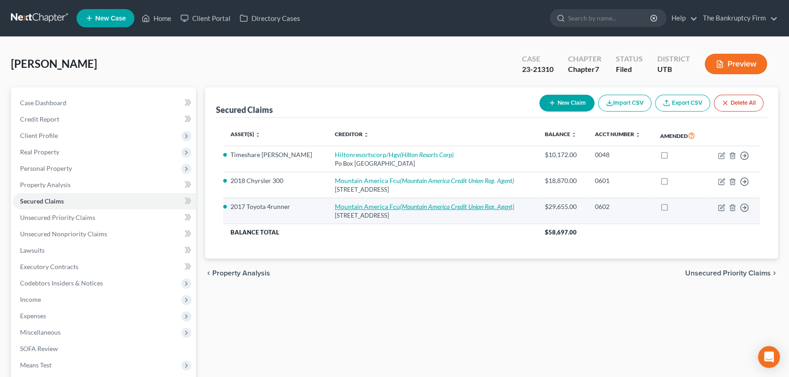
click at [387, 205] on link "Mountain America Fcu (Mountain America Credit Union Reg. Agent)" at bounding box center [425, 207] width 180 height 8
select select "46"
select select "11"
select select "2"
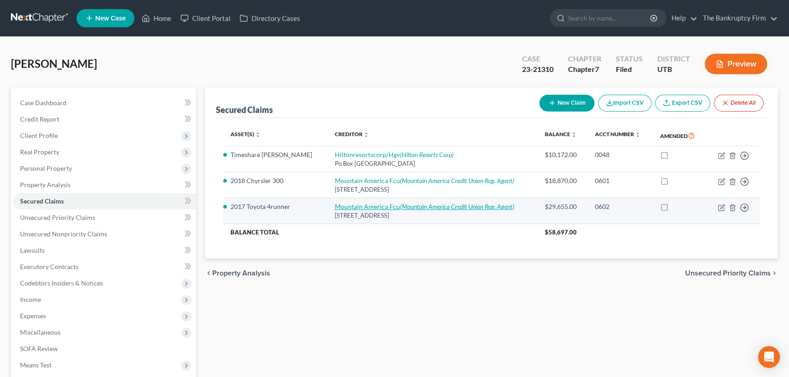
select select "0"
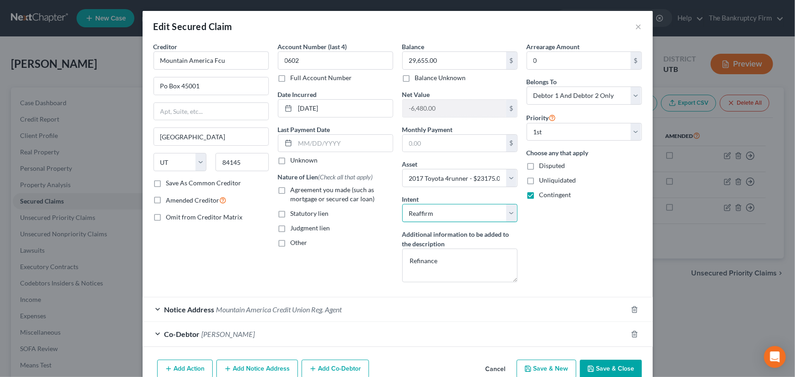
click at [449, 213] on select "Select Surrender Redeem Reaffirm Avoid Other" at bounding box center [459, 213] width 115 height 18
select select "0"
click at [402, 204] on select "Select Surrender Redeem Reaffirm Avoid Other" at bounding box center [459, 213] width 115 height 18
click at [602, 369] on button "Save & Close" at bounding box center [611, 369] width 62 height 19
select select
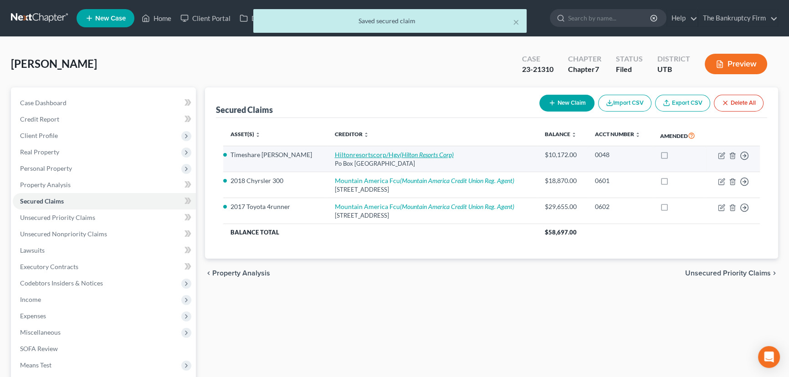
click at [365, 155] on link "Hiltonresortscorp/Hgv (Hilton Resorts Corp)" at bounding box center [394, 155] width 119 height 8
select select "9"
select select "15"
select select "0"
select select "2"
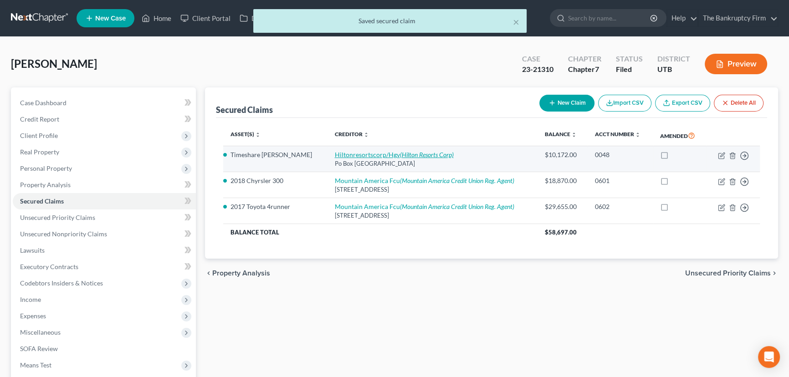
select select "0"
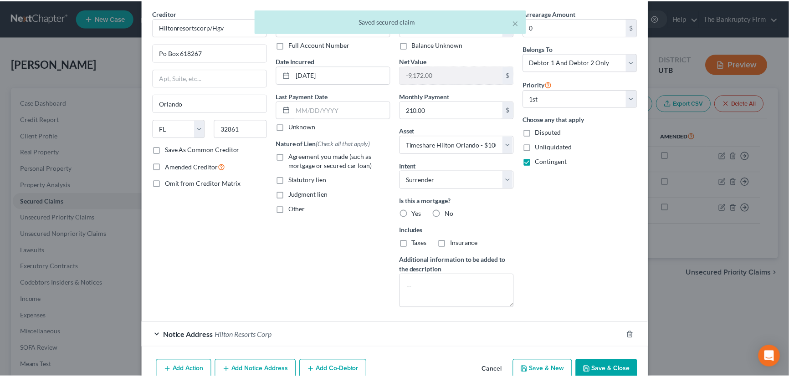
scroll to position [79, 0]
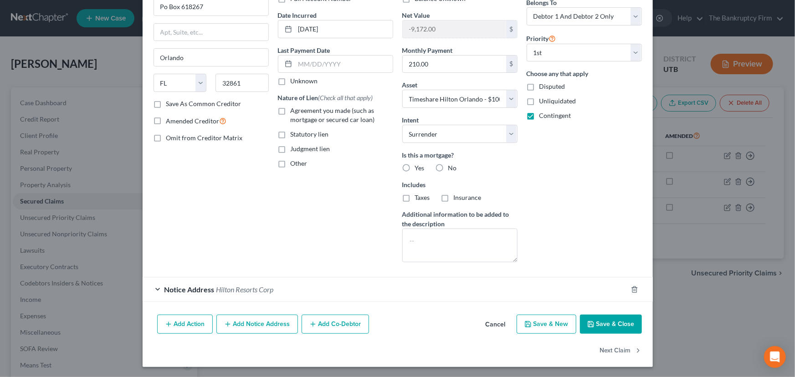
click at [599, 324] on button "Save & Close" at bounding box center [611, 324] width 62 height 19
select select
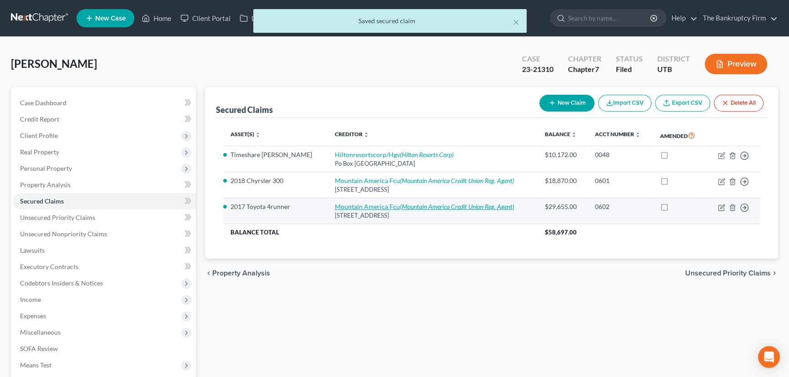
click at [432, 208] on icon "(Mountain America Credit Union Reg. Agent)" at bounding box center [457, 207] width 114 height 8
select select "46"
select select "11"
select select "0"
select select "2"
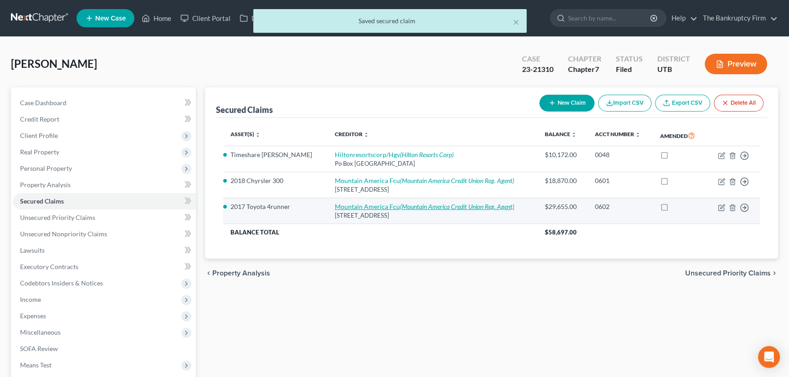
select select "0"
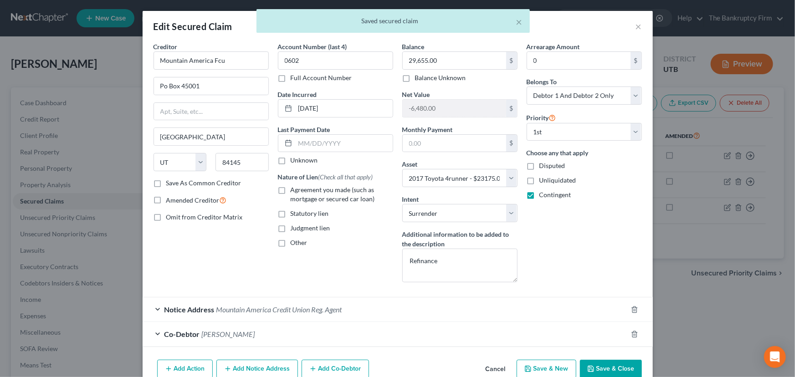
click at [613, 370] on button "Save & Close" at bounding box center [611, 369] width 62 height 19
select select
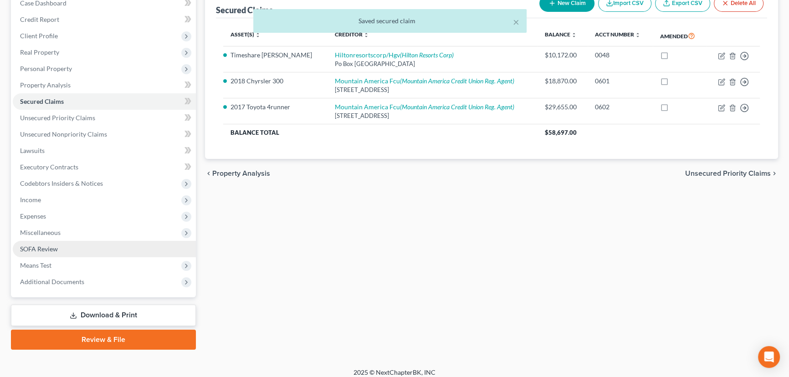
scroll to position [106, 0]
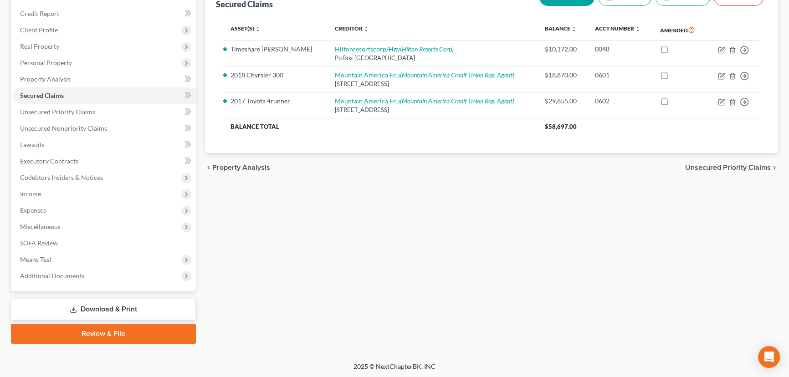
click at [106, 309] on link "Download & Print" at bounding box center [103, 309] width 185 height 21
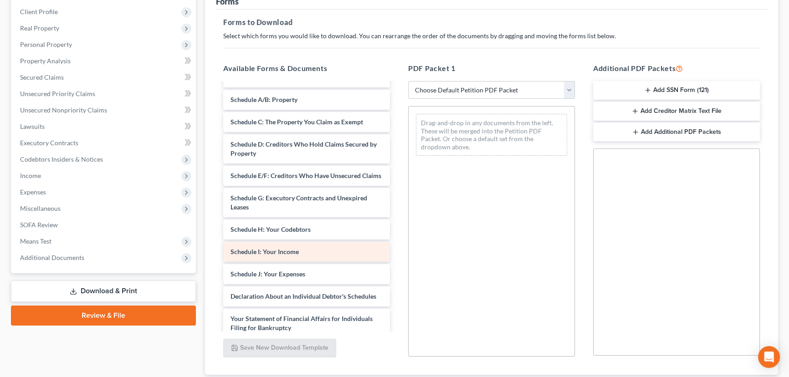
scroll to position [248, 0]
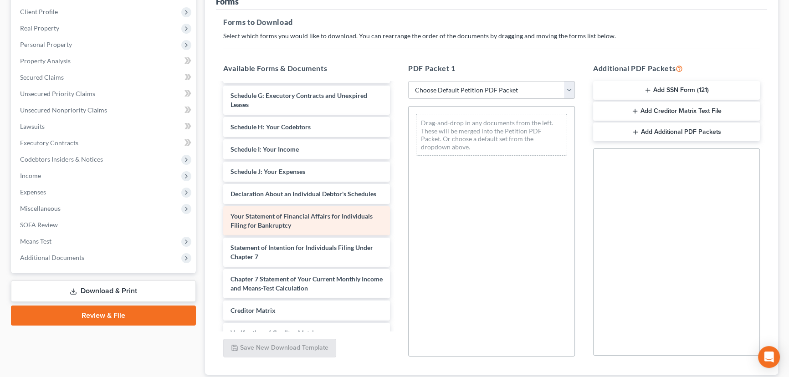
click at [278, 229] on span "Your Statement of Financial Affairs for Individuals Filing for Bankruptcy" at bounding box center [302, 220] width 142 height 17
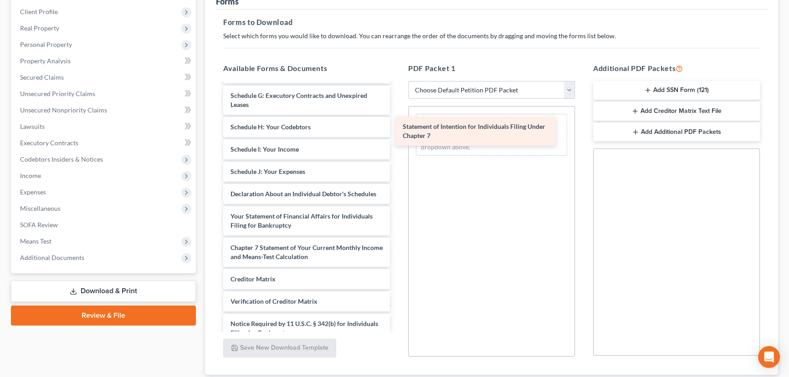
drag, startPoint x: 273, startPoint y: 267, endPoint x: 466, endPoint y: 131, distance: 235.8
click at [397, 120] on div "Statement of Intention for Individuals Filing Under Chapter 7 taxdecdso-single …" at bounding box center [306, 100] width 181 height 530
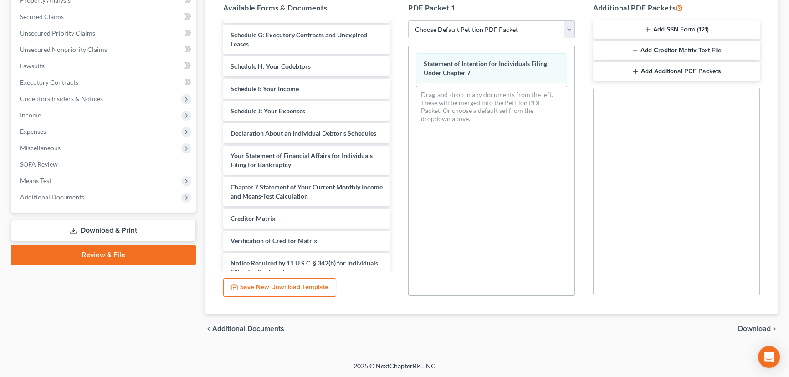
click at [741, 326] on span "Download" at bounding box center [754, 328] width 33 height 7
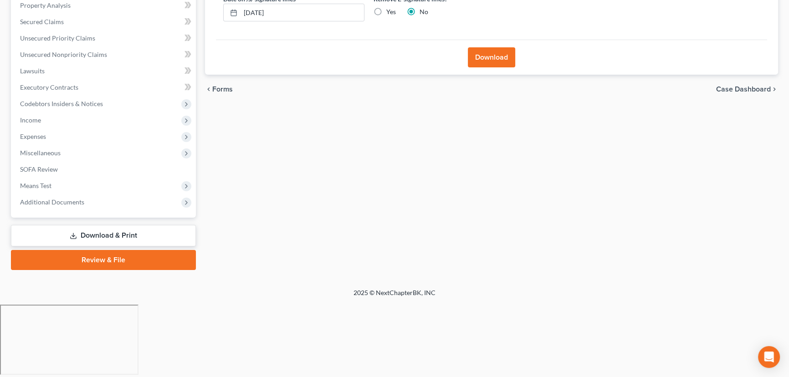
scroll to position [106, 0]
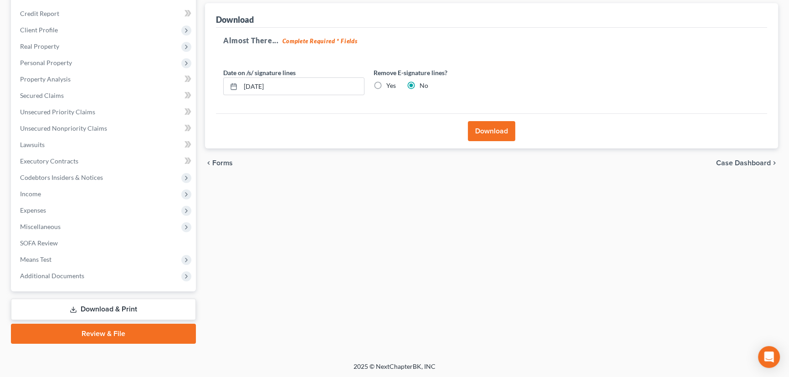
click at [491, 134] on button "Download" at bounding box center [491, 131] width 47 height 20
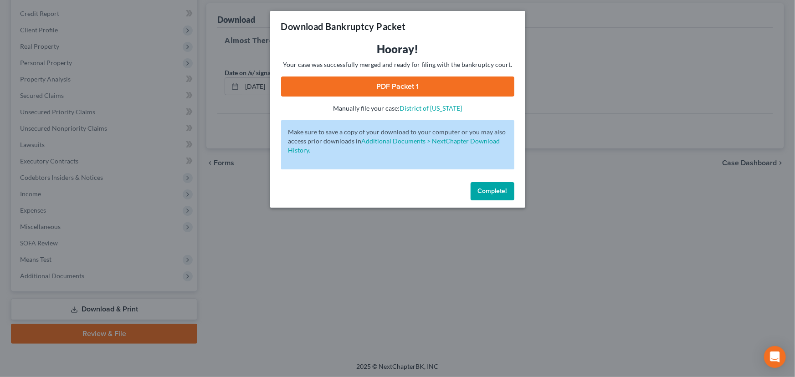
click at [408, 88] on link "PDF Packet 1" at bounding box center [397, 87] width 233 height 20
drag, startPoint x: 496, startPoint y: 193, endPoint x: 147, endPoint y: 200, distance: 349.2
click at [496, 193] on span "Complete!" at bounding box center [492, 191] width 29 height 8
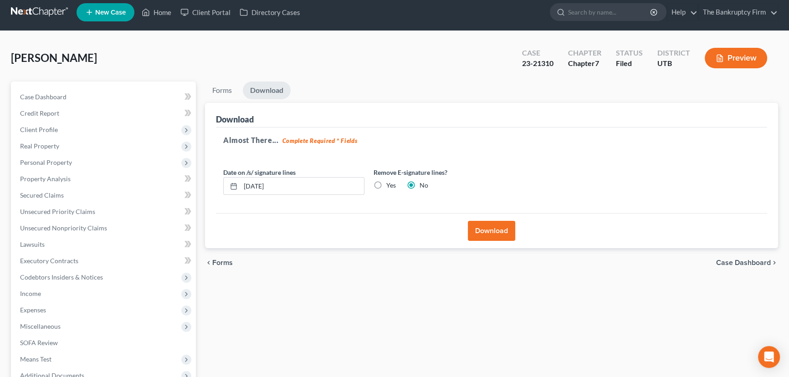
scroll to position [0, 0]
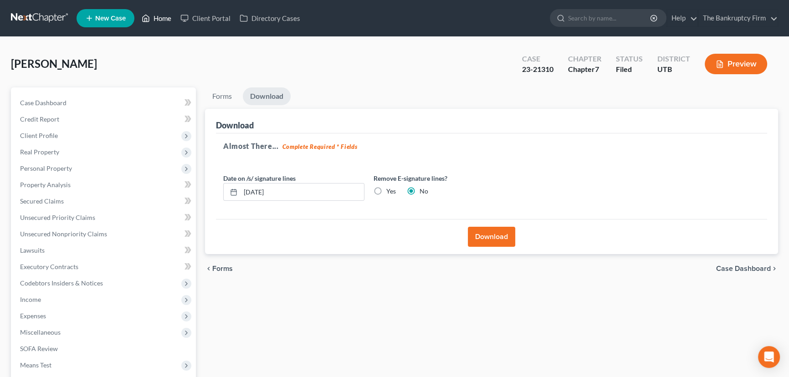
click at [161, 17] on link "Home" at bounding box center [156, 18] width 39 height 16
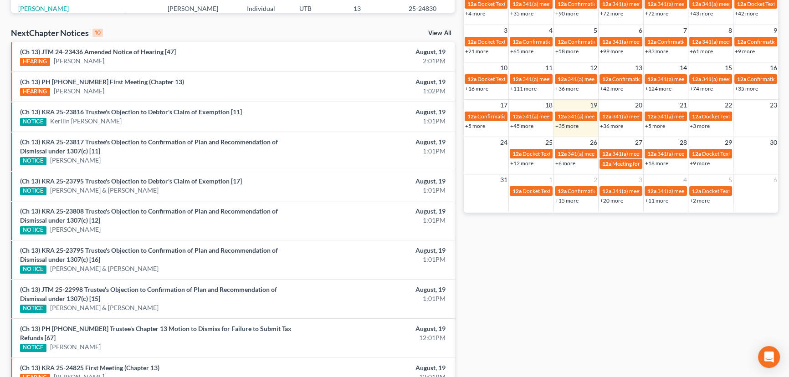
scroll to position [313, 0]
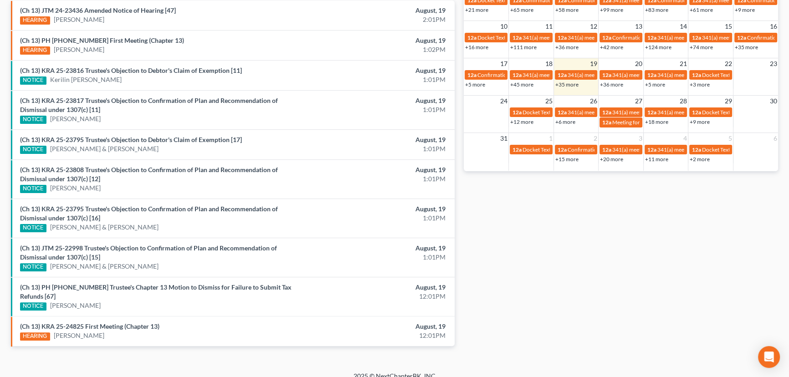
click at [609, 276] on div "Monthly Progress Bankruptcy Bankruptcy [DATE] [DATE] [DATE] [DATE] [DATE] [DATE…" at bounding box center [621, 48] width 324 height 626
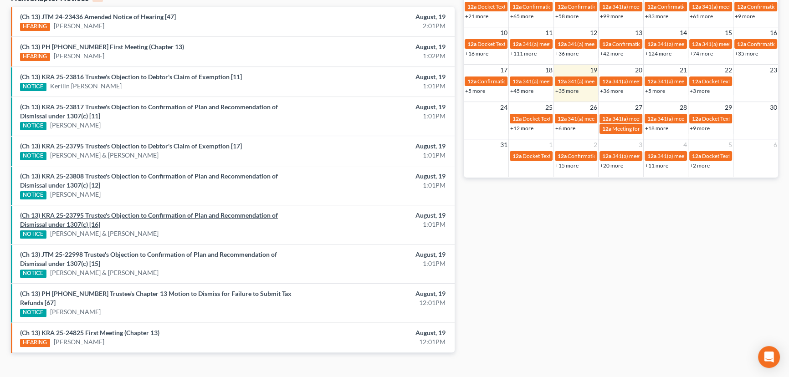
scroll to position [313, 0]
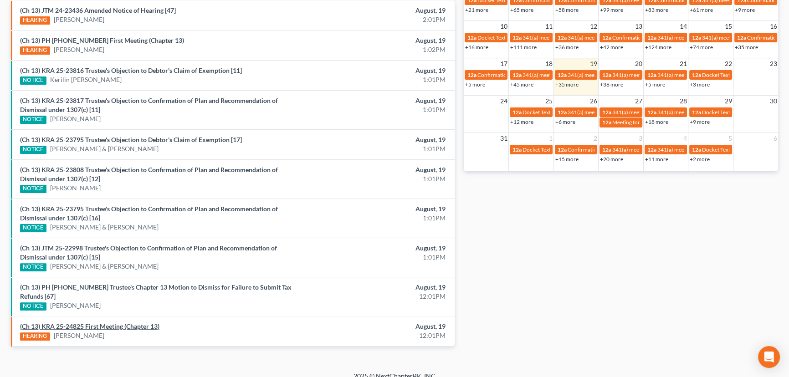
click at [102, 323] on link "(Ch 13) KRA 25-24825 First Meeting (Chapter 13)" at bounding box center [89, 327] width 139 height 8
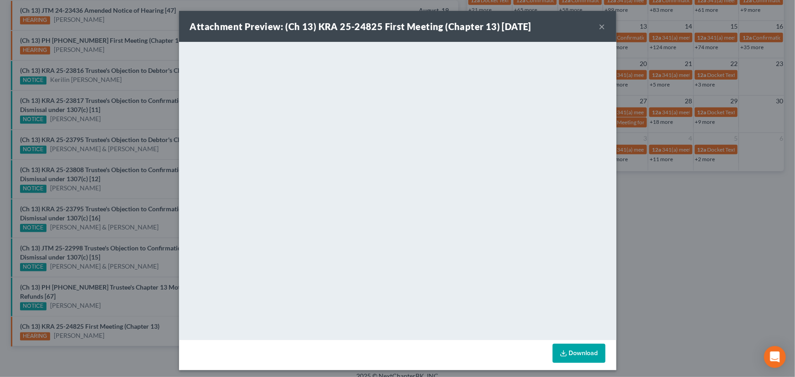
click at [146, 325] on div "Attachment Preview: (Ch 13) KRA 25-24825 First Meeting (Chapter 13) 08/19/2025 …" at bounding box center [397, 188] width 795 height 377
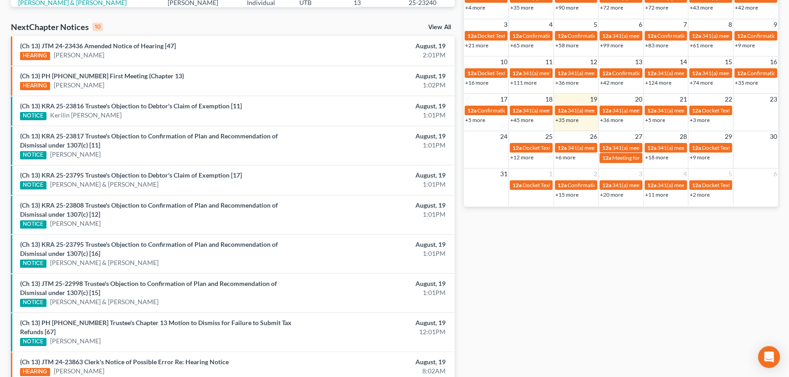
scroll to position [290, 0]
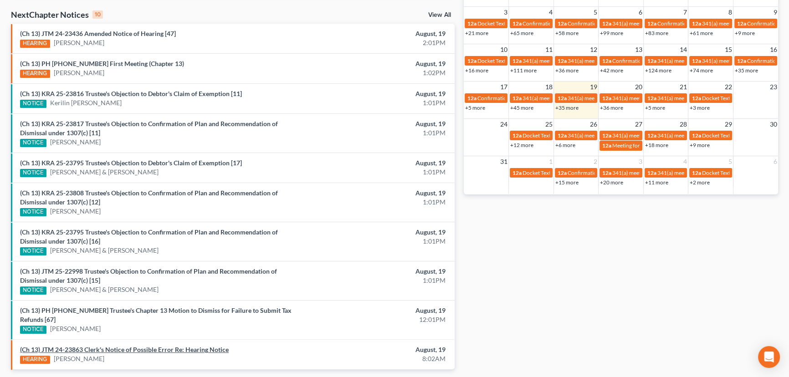
click at [118, 346] on link "(Ch 13) JTM 24-23863 Clerk's Notice of Possible Error Re: Hearing Notice" at bounding box center [124, 350] width 209 height 8
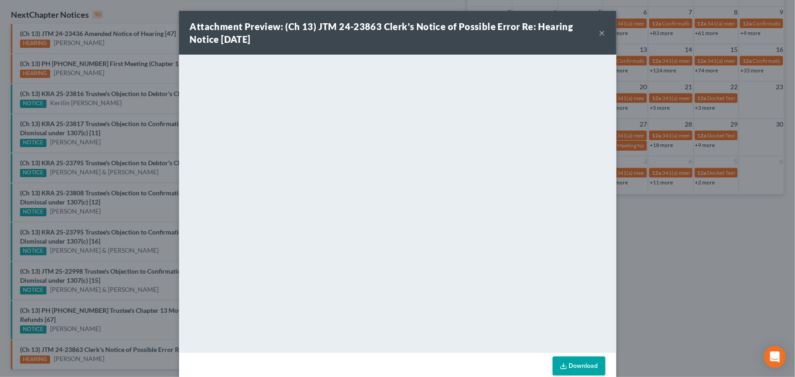
click at [599, 33] on button "×" at bounding box center [602, 32] width 6 height 11
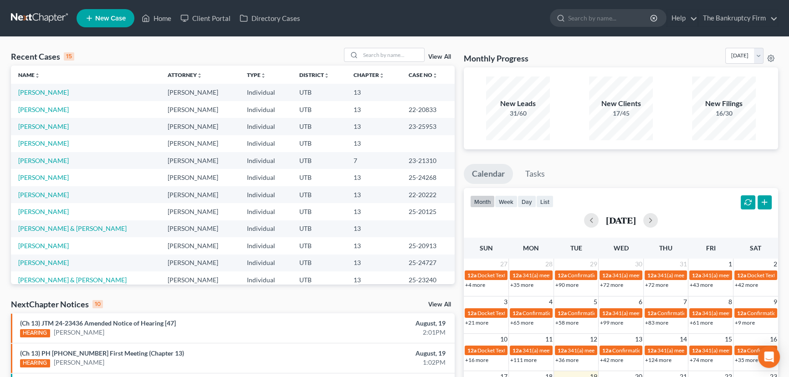
scroll to position [0, 0]
click at [46, 162] on link "[PERSON_NAME]" at bounding box center [43, 161] width 51 height 8
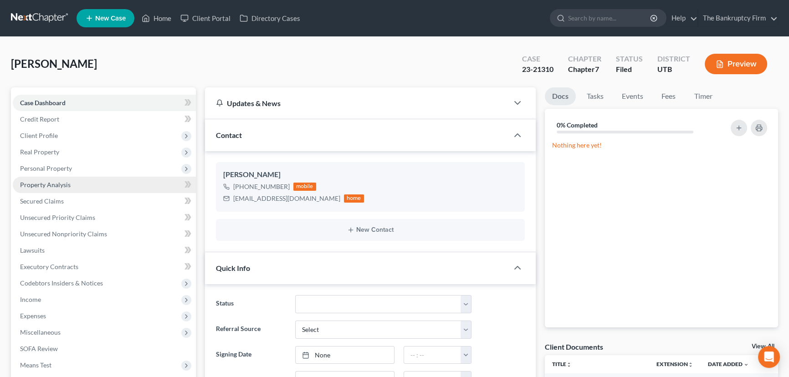
scroll to position [63, 0]
click at [38, 200] on span "Secured Claims" at bounding box center [42, 201] width 44 height 8
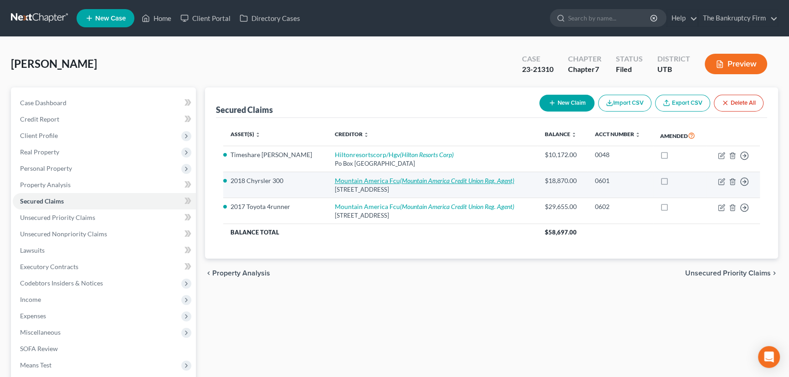
click at [369, 181] on link "Mountain America Fcu (Mountain America Credit Union Reg. Agent)" at bounding box center [425, 181] width 180 height 8
select select "46"
select select "2"
select select "0"
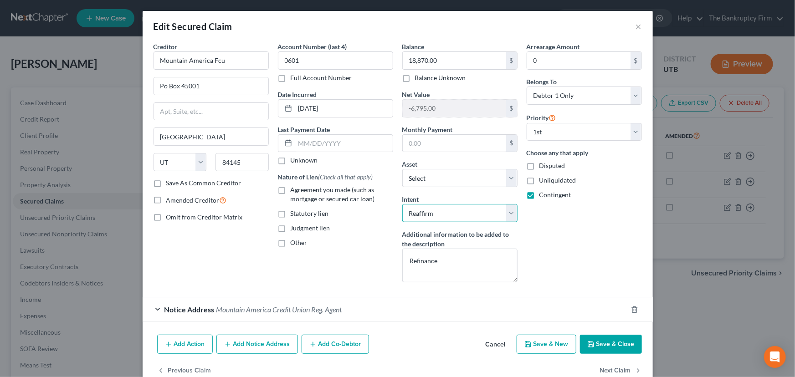
click at [468, 212] on select "Select Surrender Redeem Reaffirm Avoid Other" at bounding box center [459, 213] width 115 height 18
select select "0"
click at [402, 204] on select "Select Surrender Redeem Reaffirm Avoid Other" at bounding box center [459, 213] width 115 height 18
click at [615, 348] on button "Save & Close" at bounding box center [611, 344] width 62 height 19
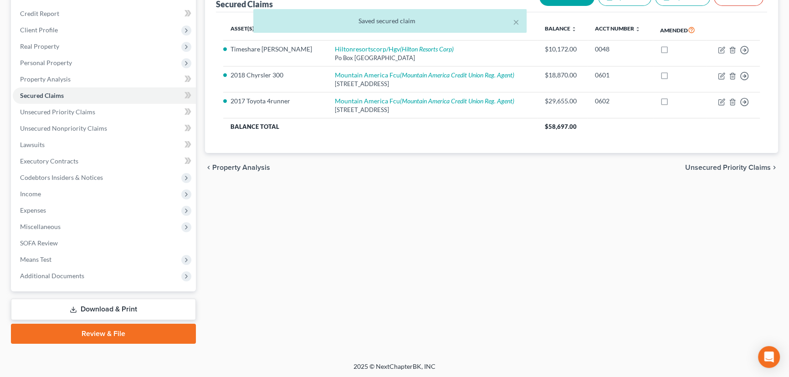
click at [102, 309] on link "Download & Print" at bounding box center [103, 309] width 185 height 21
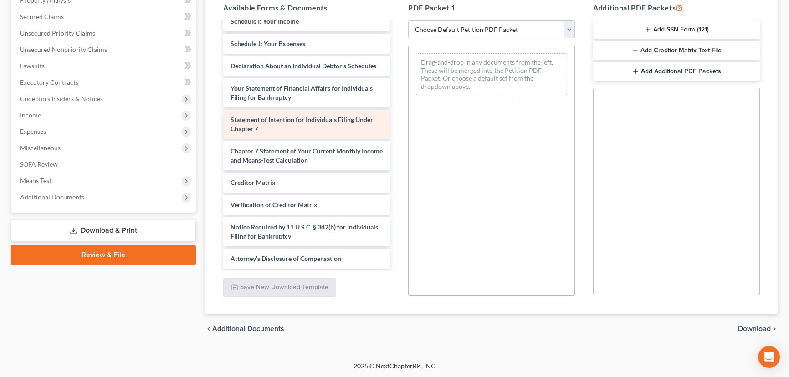
scroll to position [302, 0]
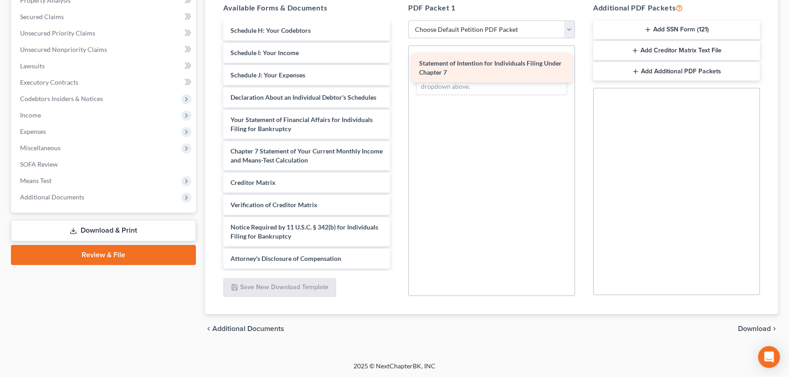
drag, startPoint x: 280, startPoint y: 124, endPoint x: 469, endPoint y: 66, distance: 197.5
click at [397, 66] on div "Statement of Intention for Individuals Filing Under Chapter 7 taxdecdso-single …" at bounding box center [306, 3] width 181 height 530
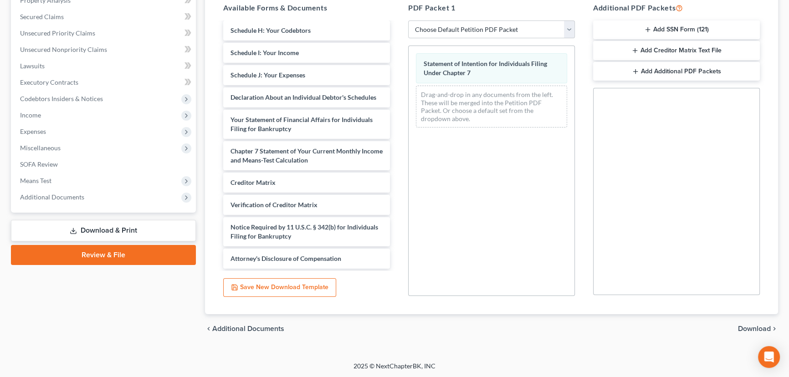
click at [746, 327] on span "Download" at bounding box center [754, 328] width 33 height 7
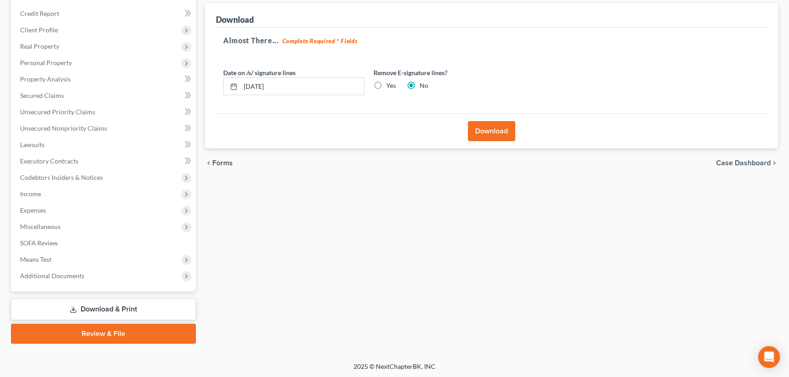
click at [494, 131] on button "Download" at bounding box center [491, 131] width 47 height 20
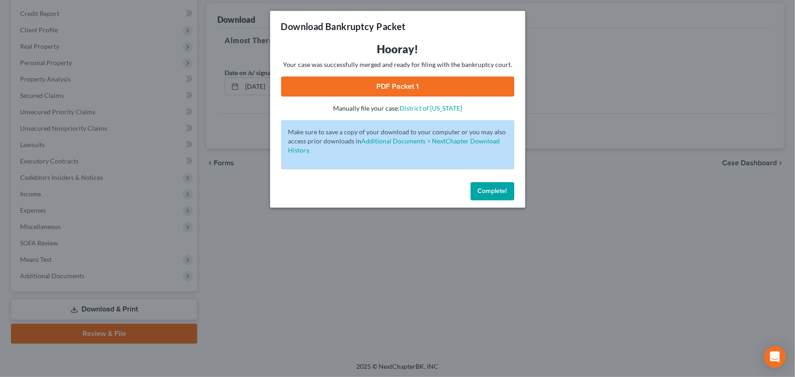
click at [395, 84] on link "PDF Packet 1" at bounding box center [397, 87] width 233 height 20
click at [495, 192] on span "Complete!" at bounding box center [492, 191] width 29 height 8
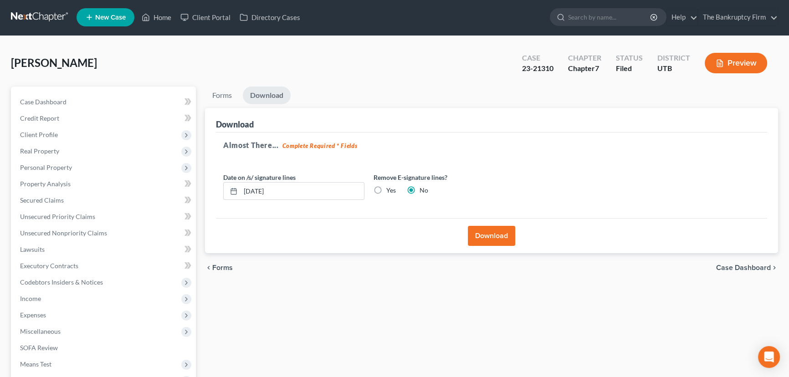
scroll to position [0, 0]
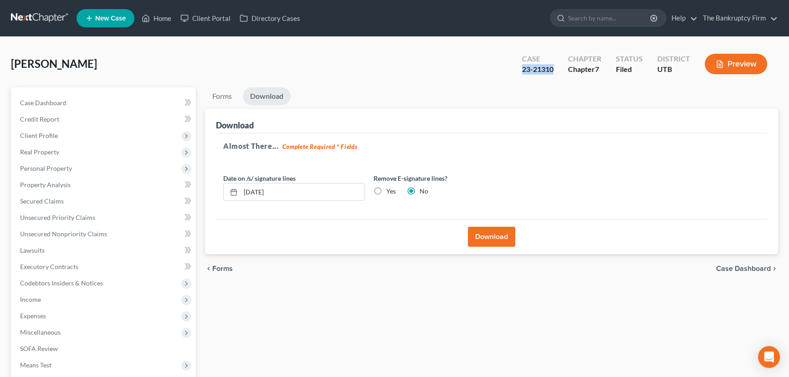
drag, startPoint x: 556, startPoint y: 68, endPoint x: 522, endPoint y: 76, distance: 35.0
click at [522, 76] on div "Case 23-21310" at bounding box center [538, 64] width 46 height 27
copy div "23-21310"
click at [164, 17] on link "Home" at bounding box center [156, 18] width 39 height 16
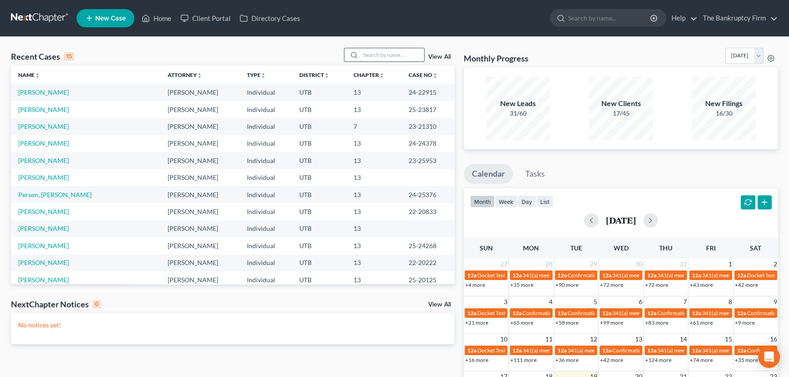
click at [370, 53] on input "search" at bounding box center [392, 54] width 64 height 13
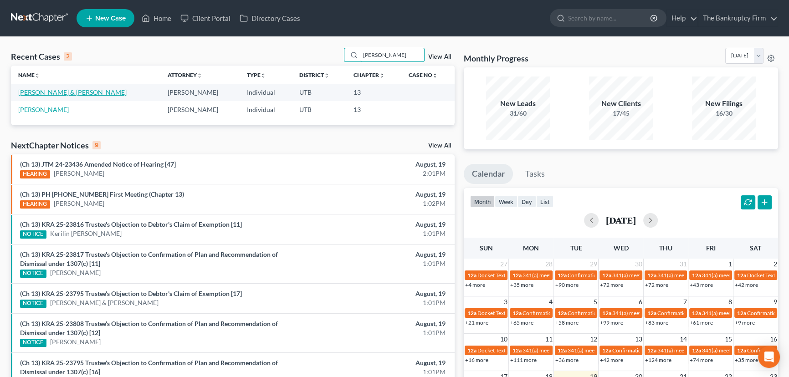
type input "Hoggan"
click at [55, 93] on link "[PERSON_NAME] & [PERSON_NAME]" at bounding box center [72, 92] width 108 height 8
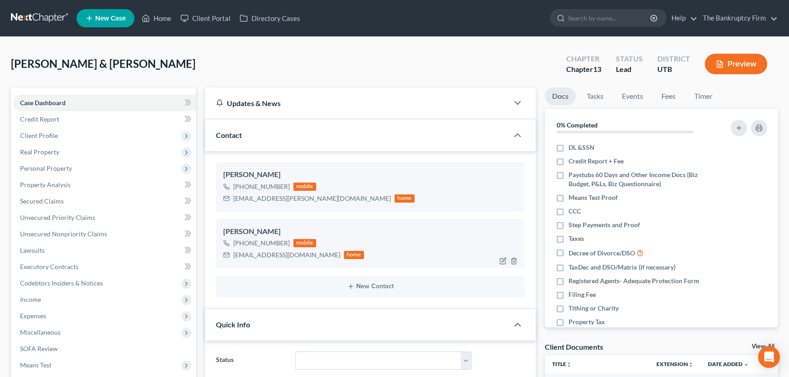
scroll to position [72, 0]
click at [43, 184] on span "Property Analysis" at bounding box center [45, 185] width 51 height 8
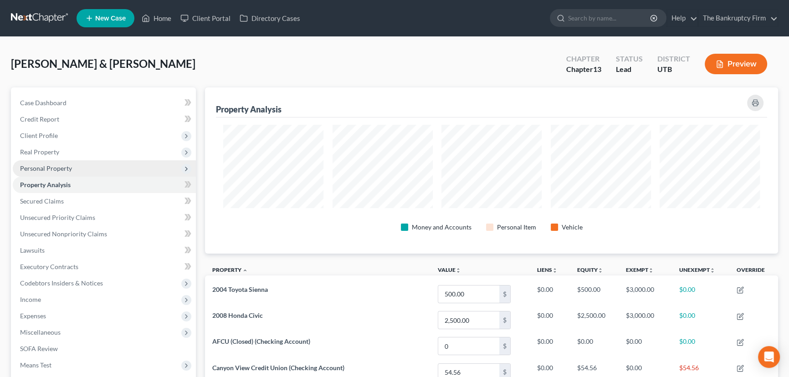
scroll to position [166, 573]
click at [56, 169] on span "Personal Property" at bounding box center [46, 169] width 52 height 8
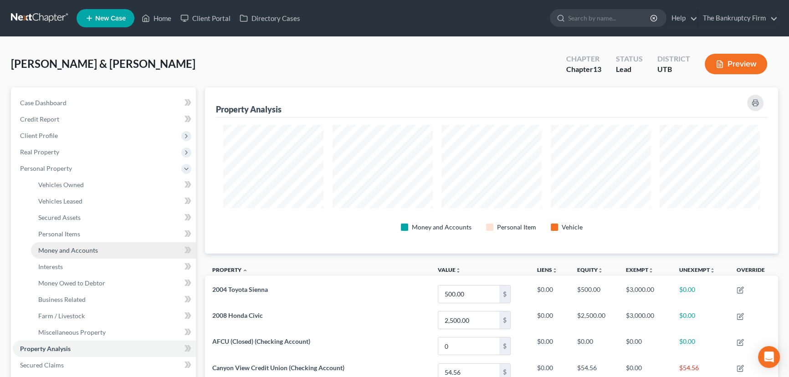
click at [73, 248] on span "Money and Accounts" at bounding box center [68, 251] width 60 height 8
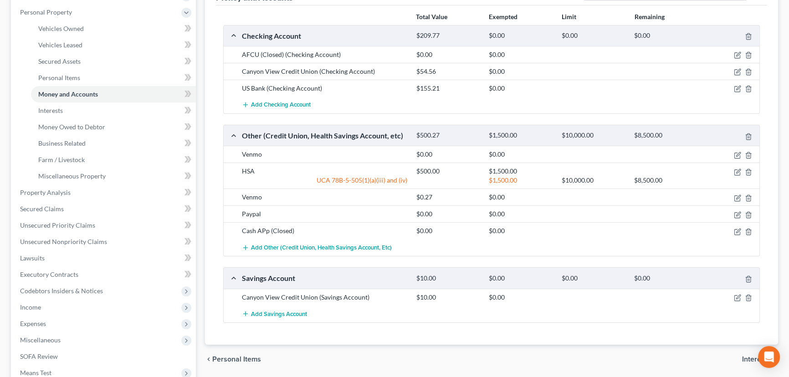
scroll to position [165, 0]
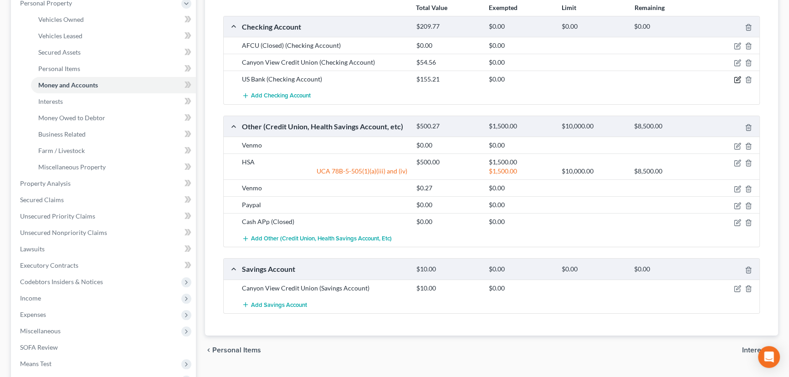
click at [738, 79] on icon "button" at bounding box center [737, 79] width 7 height 7
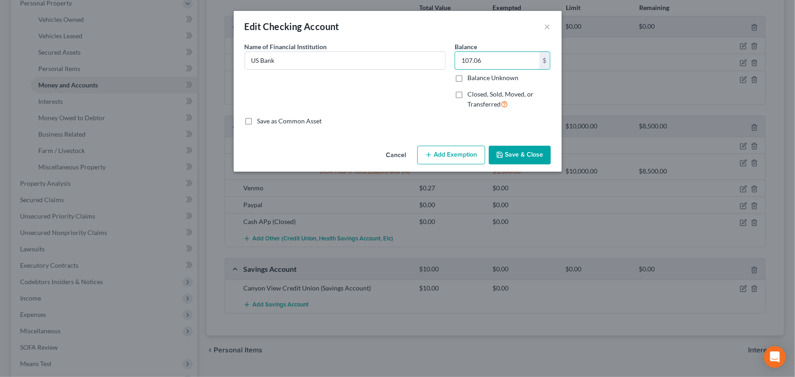
type input "107.06"
click at [515, 154] on button "Save & Close" at bounding box center [520, 155] width 62 height 19
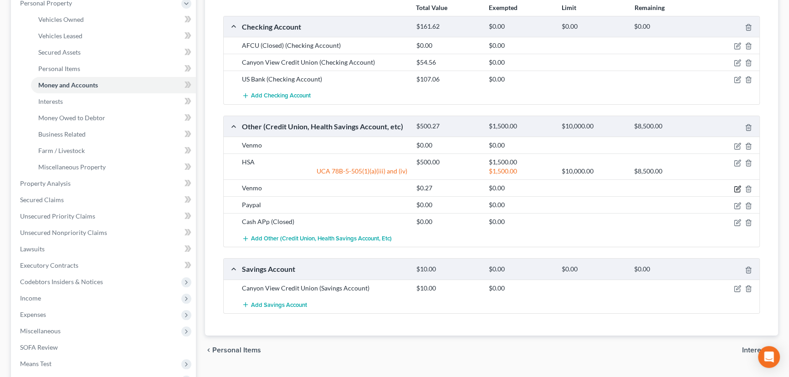
click at [738, 188] on icon "button" at bounding box center [737, 188] width 7 height 7
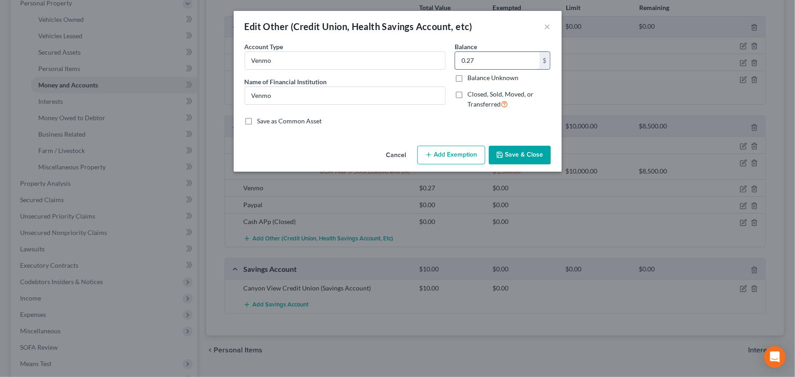
click at [476, 59] on input "0.27" at bounding box center [497, 60] width 84 height 17
type input "0.23"
click at [527, 156] on button "Save & Close" at bounding box center [520, 155] width 62 height 19
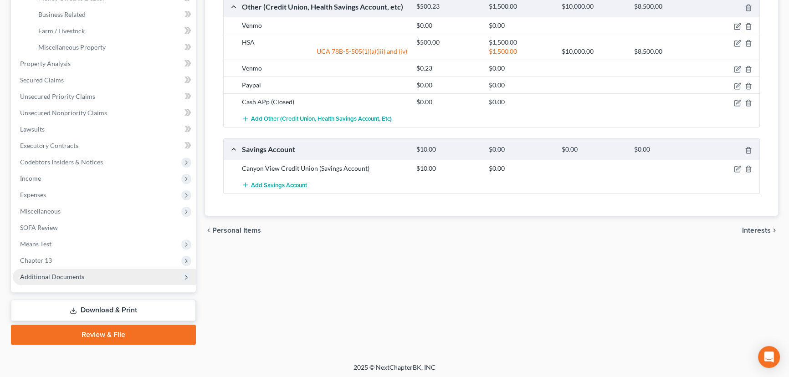
scroll to position [286, 0]
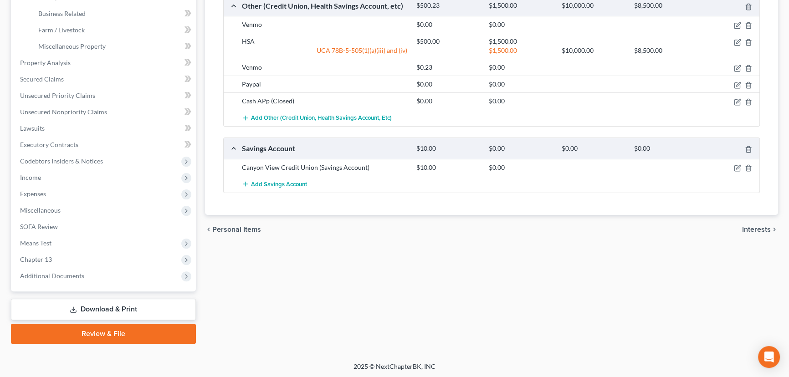
drag, startPoint x: 106, startPoint y: 333, endPoint x: 494, endPoint y: 287, distance: 391.4
click at [106, 333] on link "Review & File" at bounding box center [103, 334] width 185 height 20
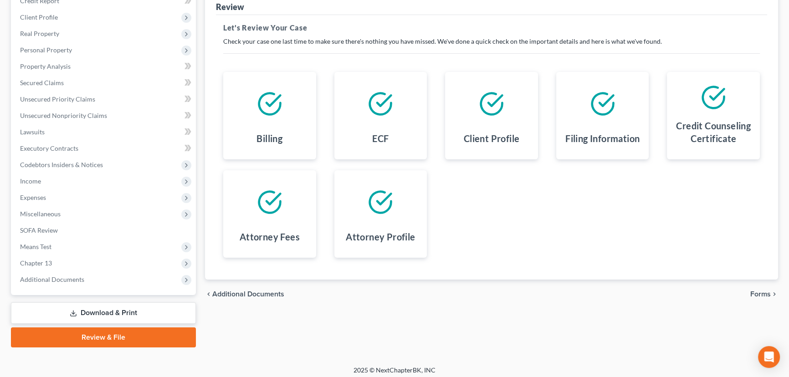
scroll to position [122, 0]
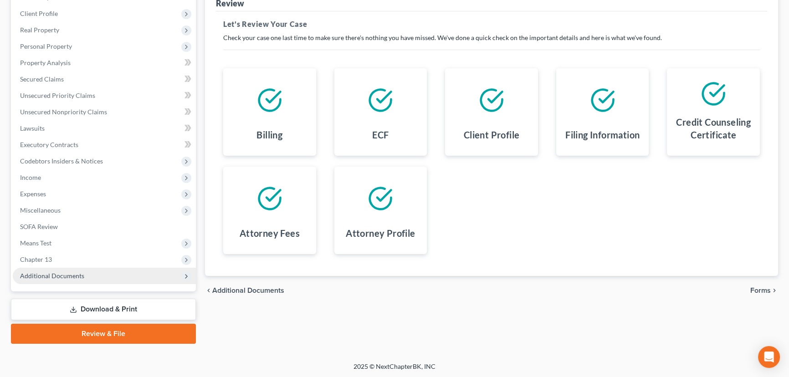
click at [61, 274] on span "Additional Documents" at bounding box center [52, 276] width 64 height 8
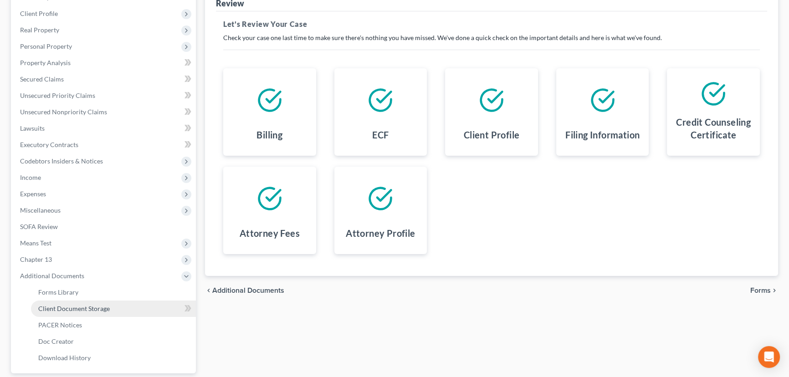
click at [75, 308] on span "Client Document Storage" at bounding box center [74, 309] width 72 height 8
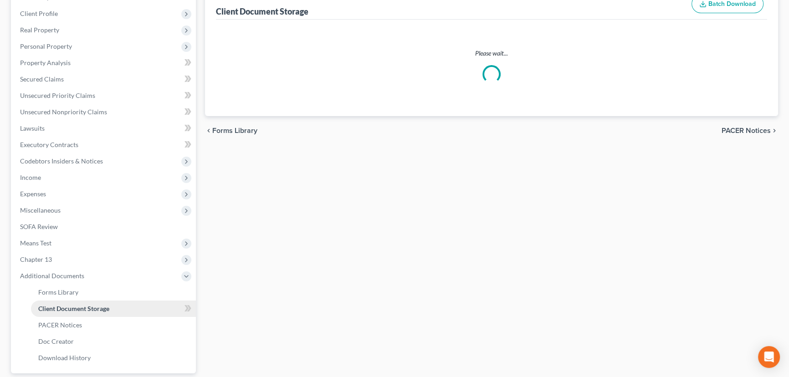
scroll to position [32, 0]
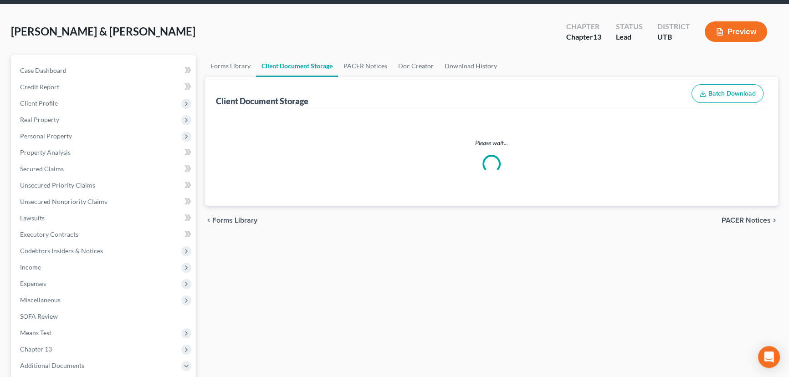
select select "30"
select select "26"
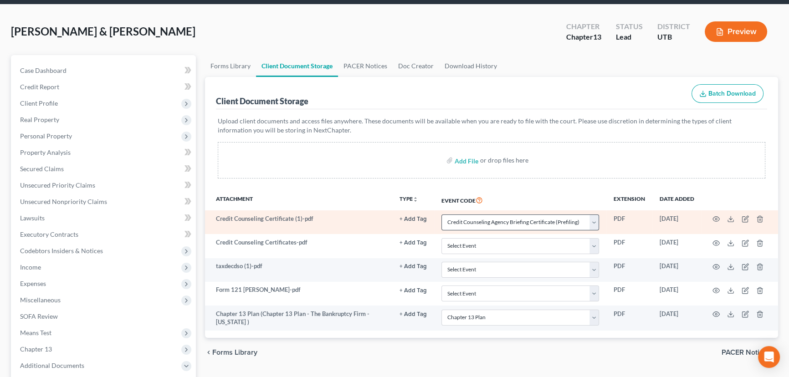
scroll to position [0, 0]
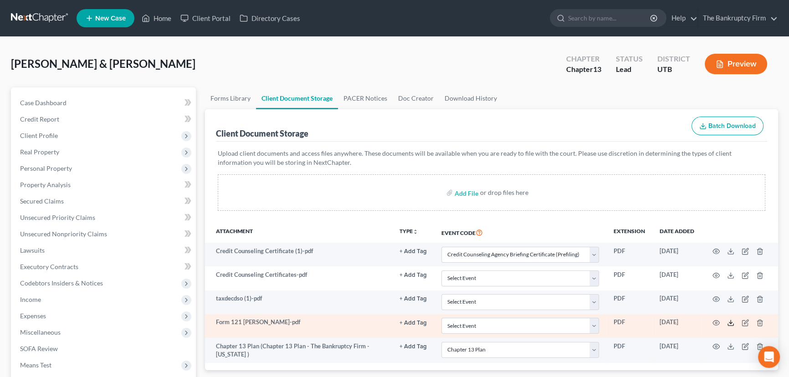
click at [730, 322] on icon at bounding box center [730, 322] width 7 height 7
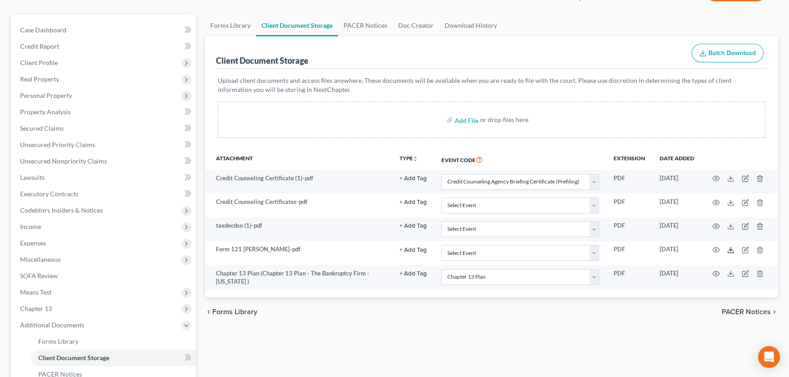
scroll to position [204, 0]
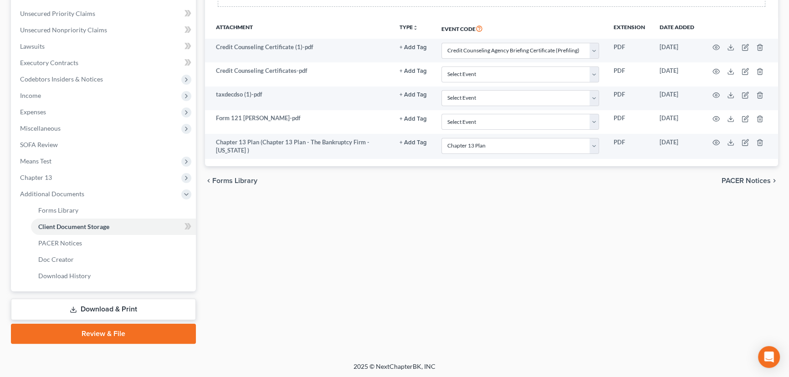
click at [108, 333] on link "Review & File" at bounding box center [103, 334] width 185 height 20
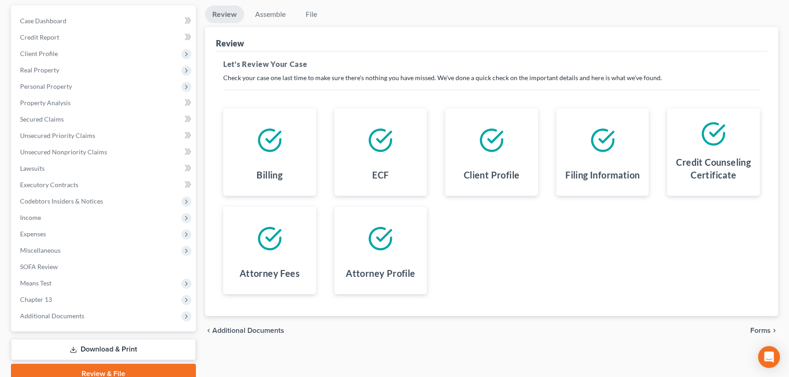
scroll to position [122, 0]
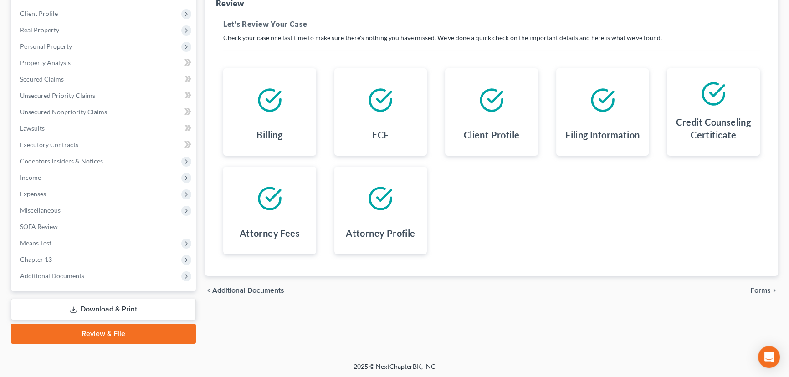
click at [764, 288] on span "Forms" at bounding box center [761, 290] width 21 height 7
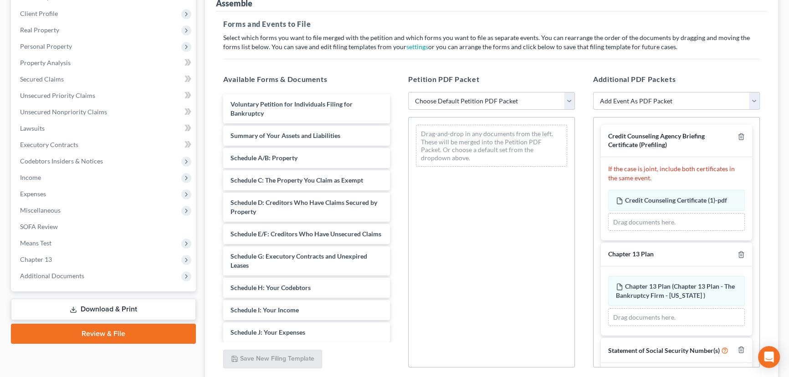
drag, startPoint x: 457, startPoint y: 98, endPoint x: 456, endPoint y: 103, distance: 6.0
click at [457, 98] on select "Choose Default Petition PDF Packet Emergency Filing (Voluntary Petition and Cre…" at bounding box center [491, 101] width 167 height 18
select select "6"
click at [408, 92] on select "Choose Default Petition PDF Packet Emergency Filing (Voluntary Petition and Cre…" at bounding box center [491, 101] width 167 height 18
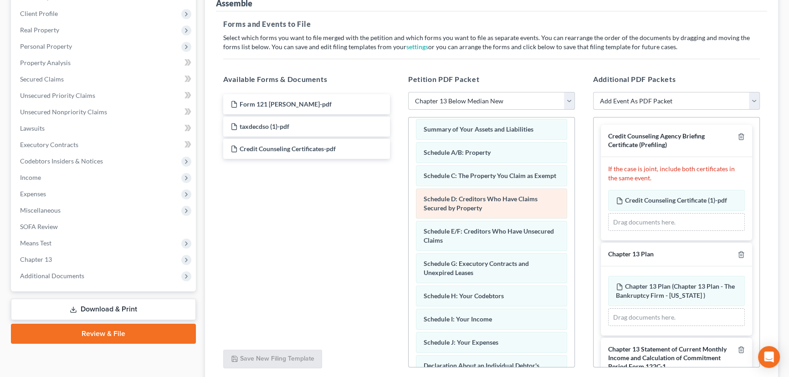
scroll to position [41, 0]
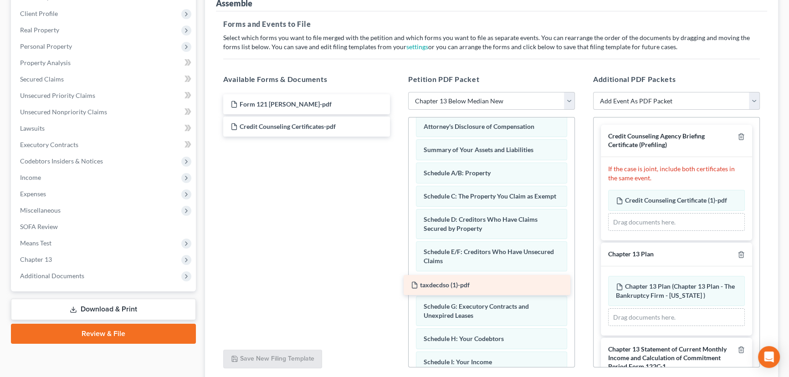
drag, startPoint x: 275, startPoint y: 125, endPoint x: 455, endPoint y: 284, distance: 240.6
click at [397, 137] on div "taxdecdso (1)-pdf Form 121 Hoggan-pdf taxdecdso (1)-pdf Credit Counseling Certi…" at bounding box center [306, 115] width 181 height 42
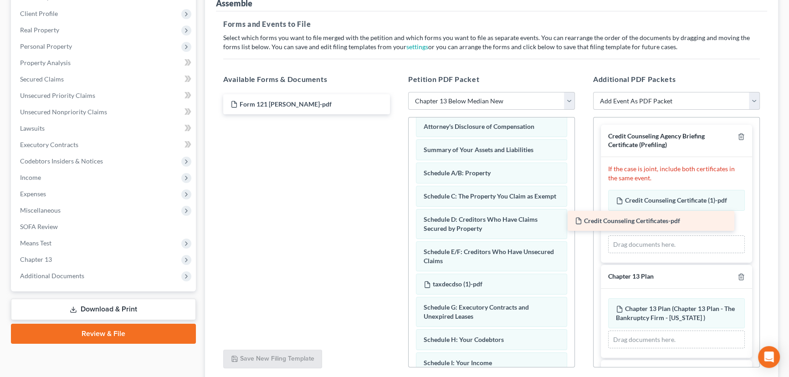
drag, startPoint x: 291, startPoint y: 123, endPoint x: 638, endPoint y: 218, distance: 359.8
click at [397, 114] on div "Credit Counseling Certificates-pdf Form 121 Hoggan-pdf Credit Counseling Certif…" at bounding box center [306, 104] width 181 height 20
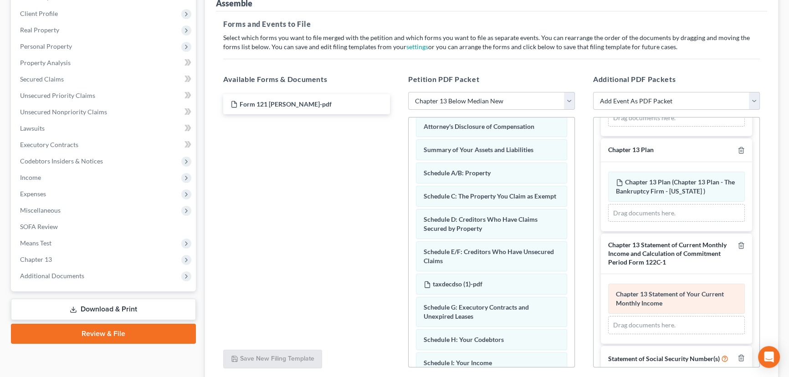
scroll to position [182, 0]
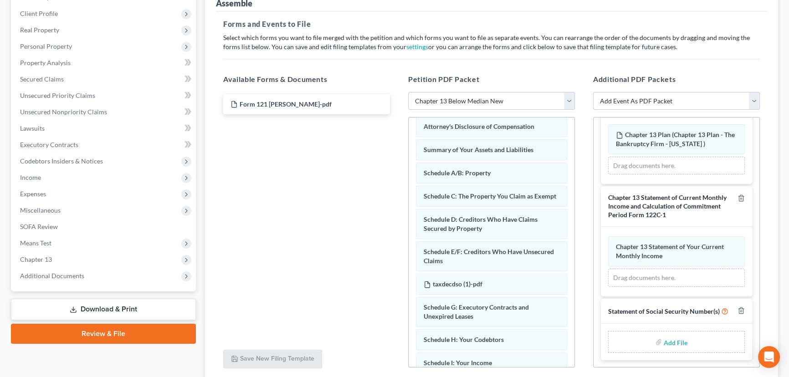
type input "C:\fakepath\Form 121 Hoggan.pdf"
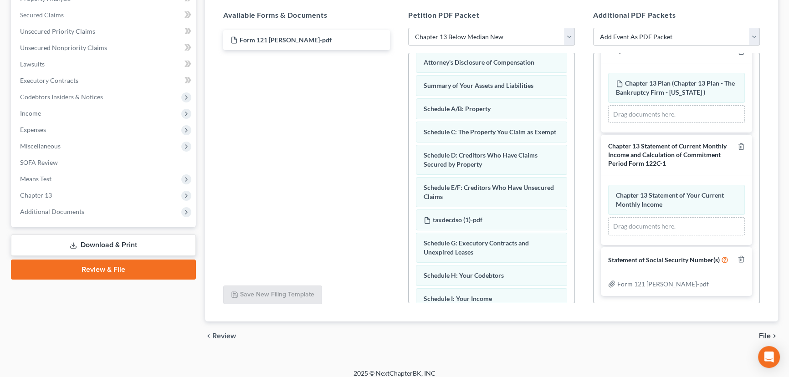
scroll to position [194, 0]
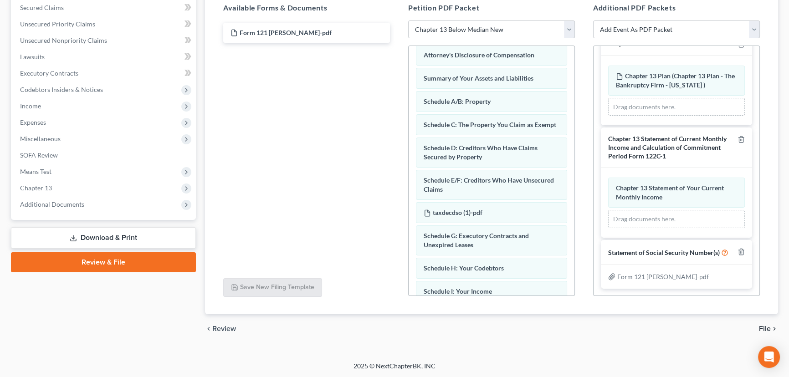
click at [766, 329] on span "File" at bounding box center [765, 328] width 12 height 7
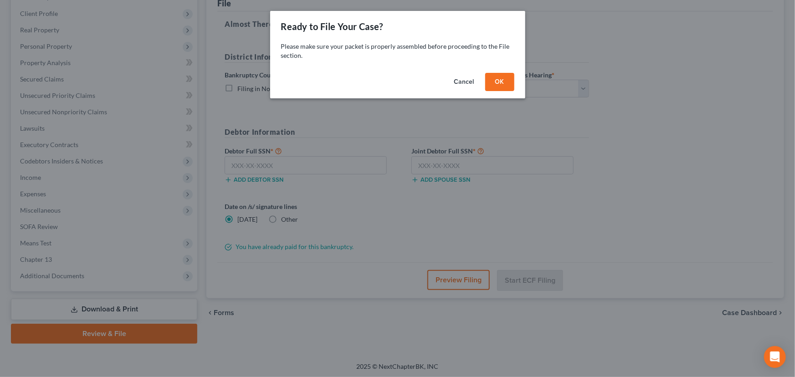
click at [497, 82] on button "OK" at bounding box center [499, 82] width 29 height 18
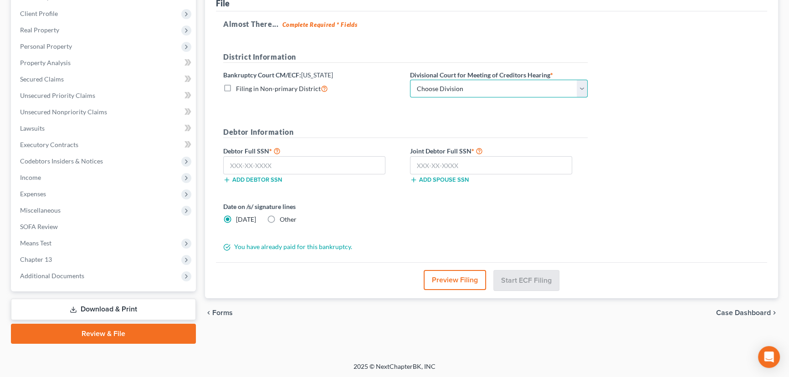
click at [583, 86] on select "Choose Division Salt Lake city" at bounding box center [499, 89] width 178 height 18
select select "0"
click at [410, 80] on select "Choose Division Salt Lake city" at bounding box center [499, 89] width 178 height 18
click at [273, 163] on input "text" at bounding box center [304, 165] width 162 height 18
paste input "646-38-3895"
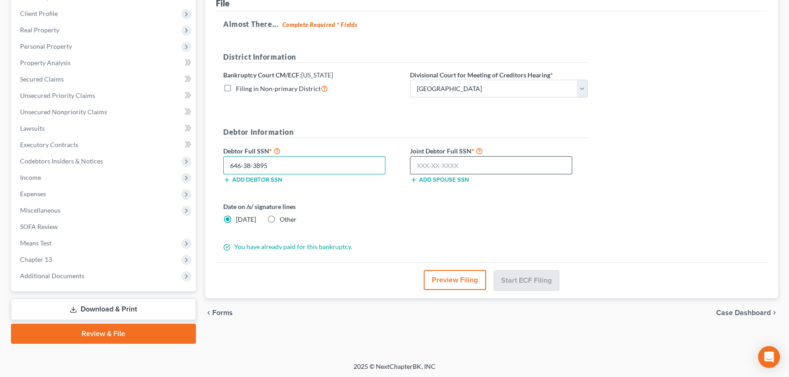
type input "646-38-3895"
click at [413, 165] on input "text" at bounding box center [491, 165] width 162 height 18
paste input "620-48-1602"
type input "620-48-1602"
click at [528, 276] on button "Start ECF Filing" at bounding box center [526, 280] width 65 height 20
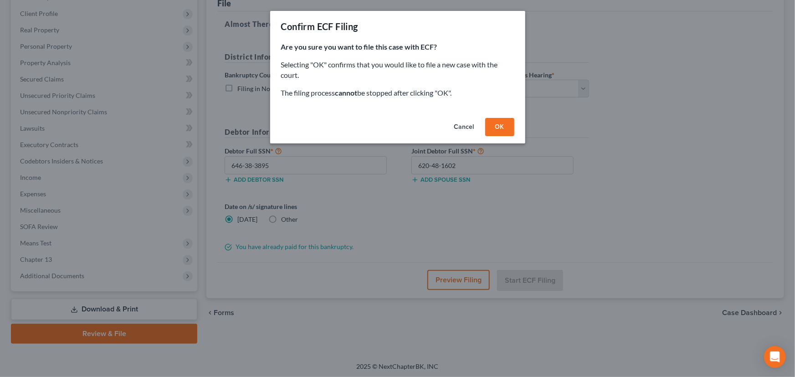
click at [495, 125] on button "OK" at bounding box center [499, 127] width 29 height 18
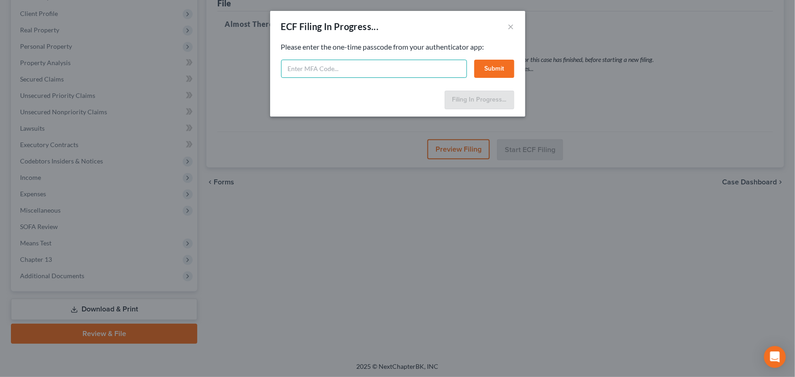
click at [288, 69] on input "text" at bounding box center [374, 69] width 186 height 18
type input "444971"
click at [495, 66] on button "Submit" at bounding box center [494, 69] width 40 height 18
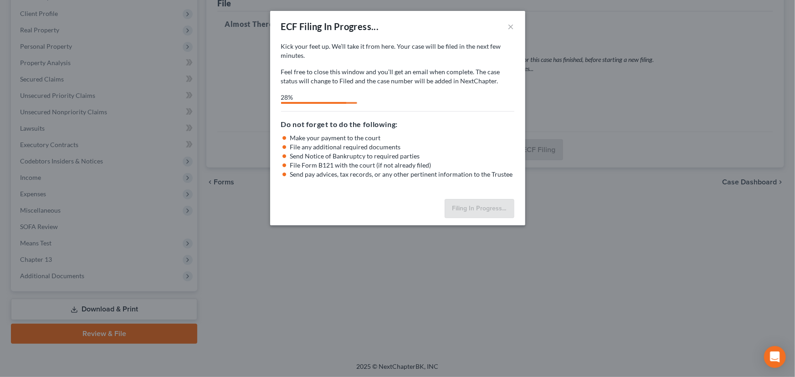
select select "0"
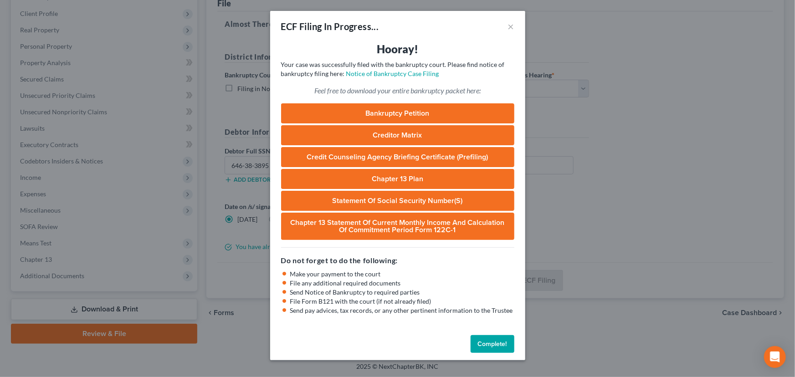
drag, startPoint x: 496, startPoint y: 343, endPoint x: 497, endPoint y: 328, distance: 15.1
click at [497, 343] on button "Complete!" at bounding box center [493, 344] width 44 height 18
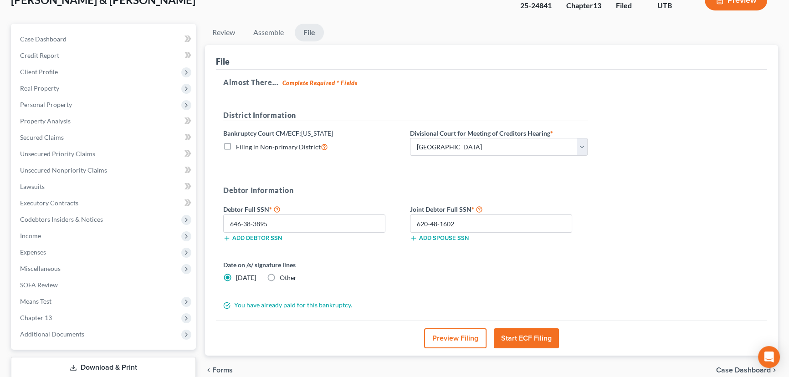
scroll to position [0, 0]
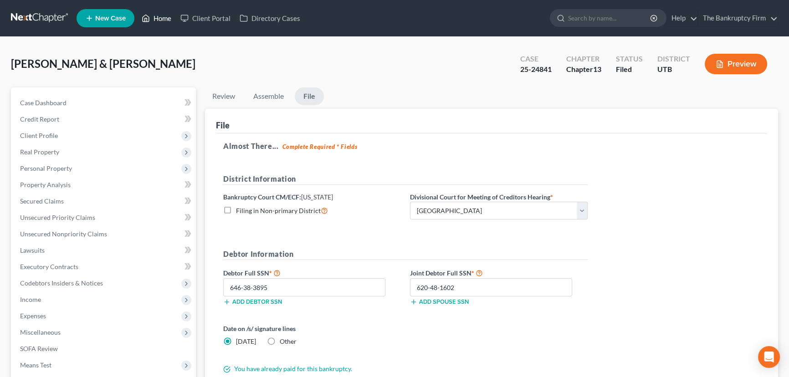
click at [158, 16] on link "Home" at bounding box center [156, 18] width 39 height 16
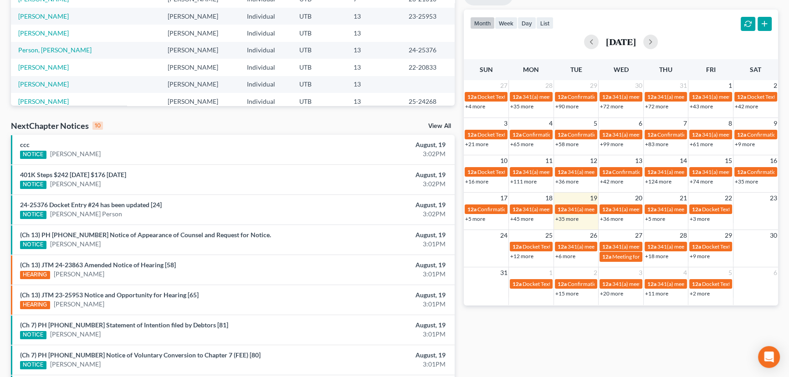
scroll to position [207, 0]
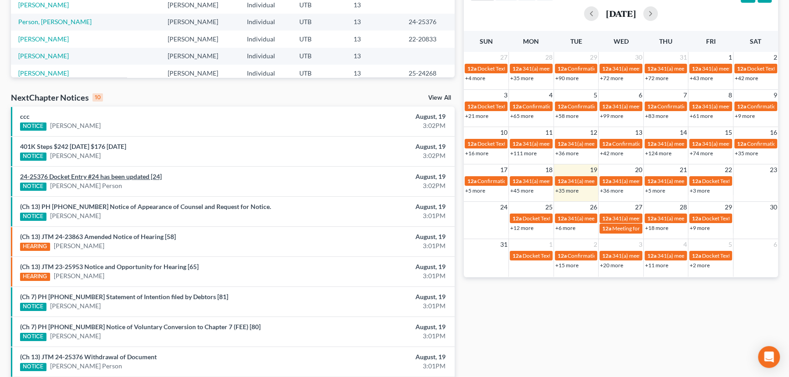
click at [102, 175] on link "24-25376 Docket Entry #24 has been updated [24]" at bounding box center [91, 177] width 142 height 8
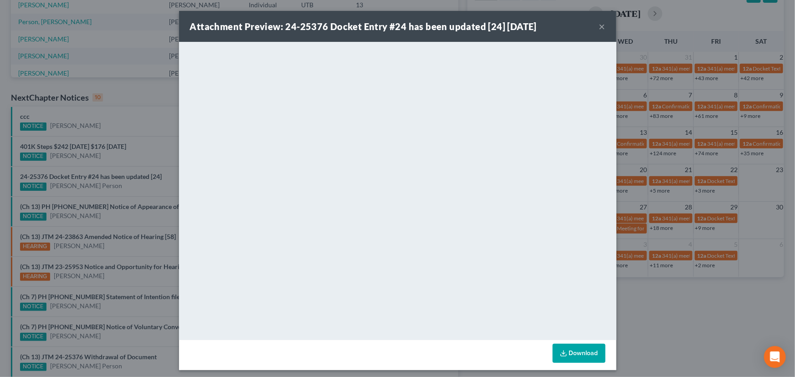
click at [100, 182] on div "Attachment Preview: 24-25376 Docket Entry #24 has been updated [24] 08/19/2025 …" at bounding box center [397, 188] width 795 height 377
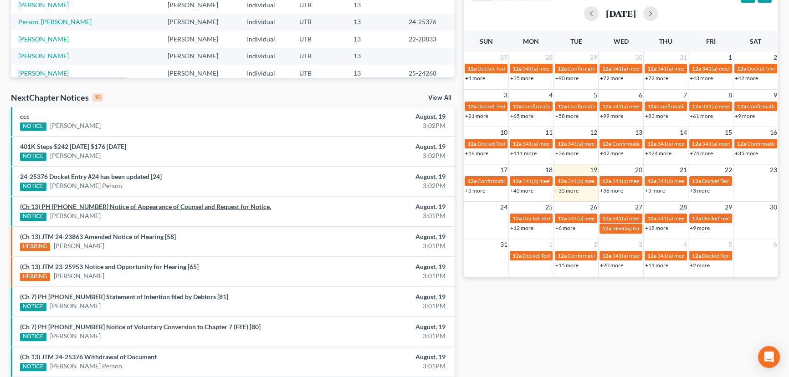
click at [123, 207] on link "(Ch 13) PH 25-20913 Notice of Appearance of Counsel and Request for Notice." at bounding box center [145, 207] width 251 height 8
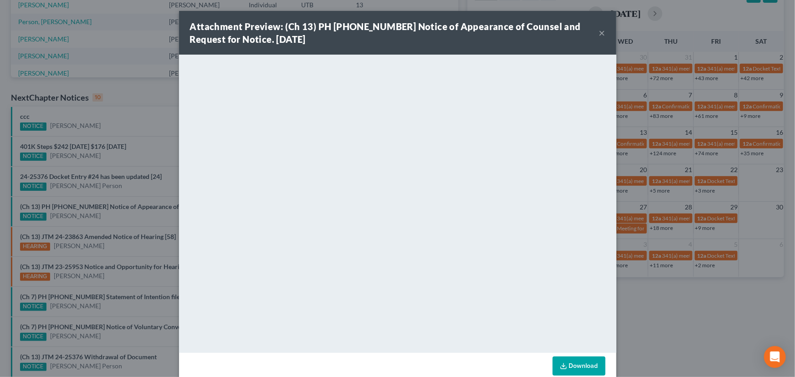
click at [128, 216] on div "Attachment Preview: (Ch 13) PH 25-20913 Notice of Appearance of Counsel and Req…" at bounding box center [397, 188] width 795 height 377
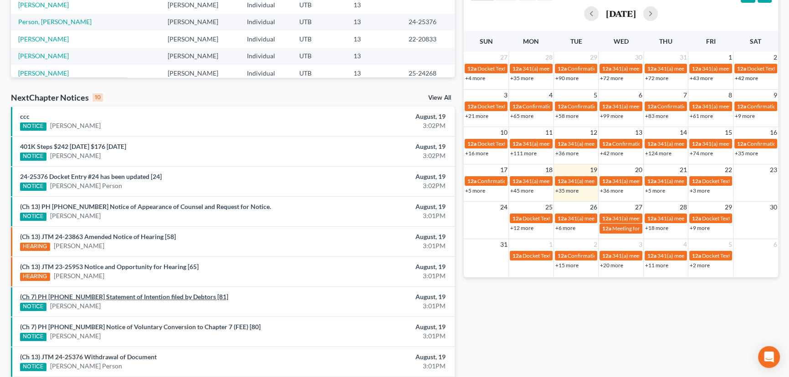
click at [125, 296] on link "(Ch 7) PH 23-21310 Statement of Intention filed by Debtors [81]" at bounding box center [124, 297] width 208 height 8
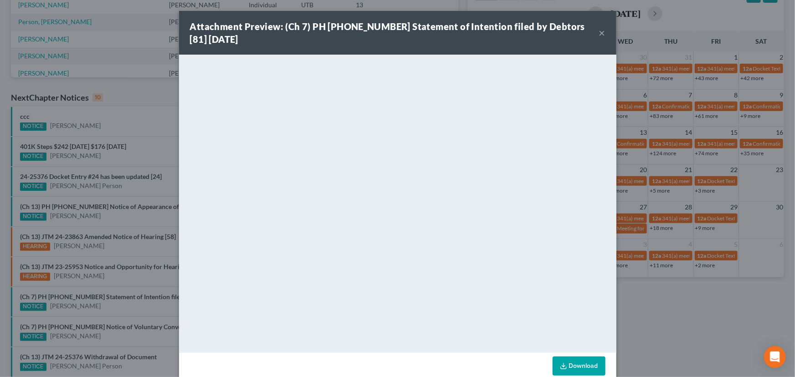
click at [123, 310] on div "Attachment Preview: (Ch 7) PH 23-21310 Statement of Intention filed by Debtors …" at bounding box center [397, 188] width 795 height 377
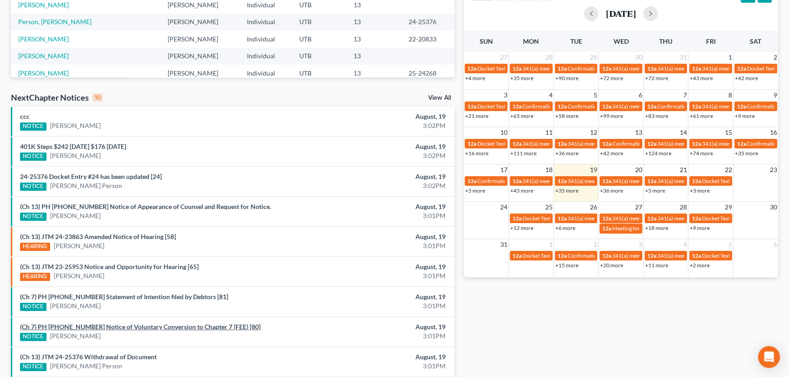
click at [113, 328] on link "(Ch 7) PH 23-21310 Notice of Voluntary Conversion to Chapter 7 (FEE) [80]" at bounding box center [140, 327] width 241 height 8
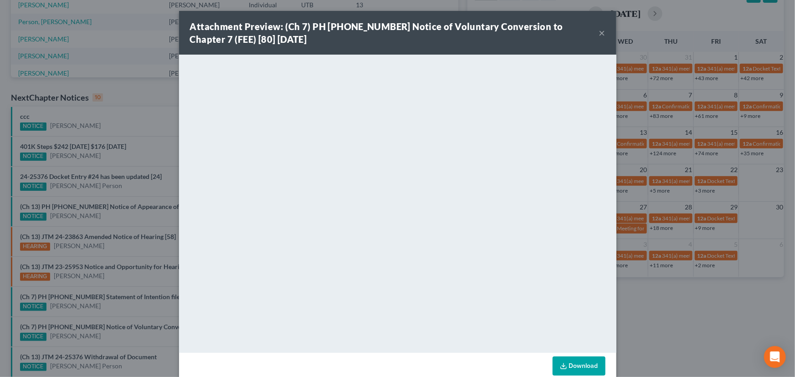
click at [112, 335] on div "Attachment Preview: (Ch 7) PH 23-21310 Notice of Voluntary Conversion to Chapte…" at bounding box center [397, 188] width 795 height 377
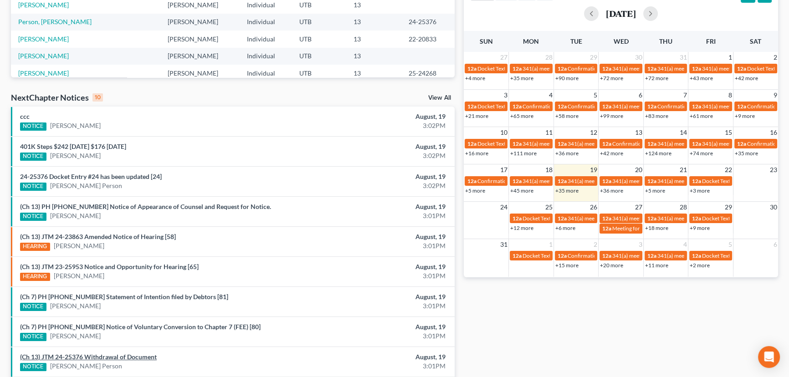
click at [111, 354] on link "(Ch 13) JTM 24-25376 Withdrawal of Document" at bounding box center [88, 357] width 137 height 8
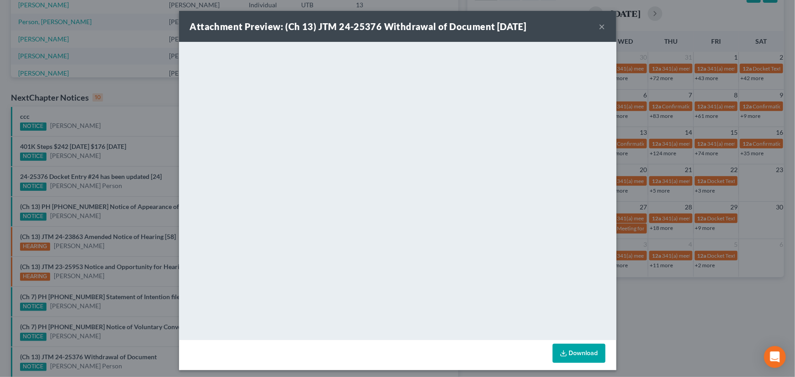
drag, startPoint x: 106, startPoint y: 342, endPoint x: 112, endPoint y: 340, distance: 6.2
click at [106, 342] on div "Attachment Preview: (Ch 13) JTM 24-25376 Withdrawal of Document 08/19/2025 × <o…" at bounding box center [397, 188] width 795 height 377
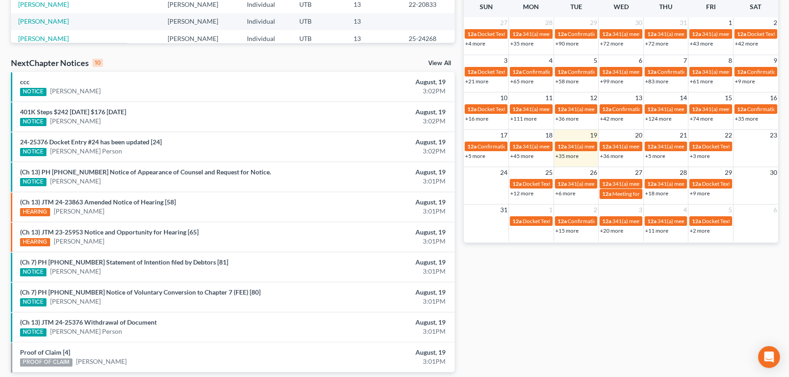
scroll to position [277, 0]
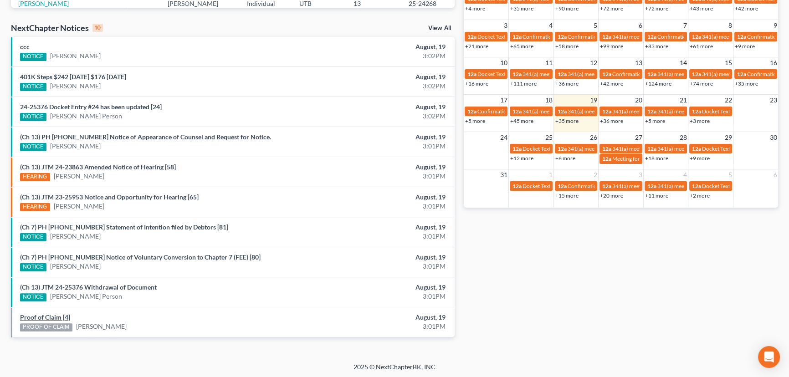
click at [56, 315] on link "Proof of Claim [4]" at bounding box center [45, 318] width 50 height 8
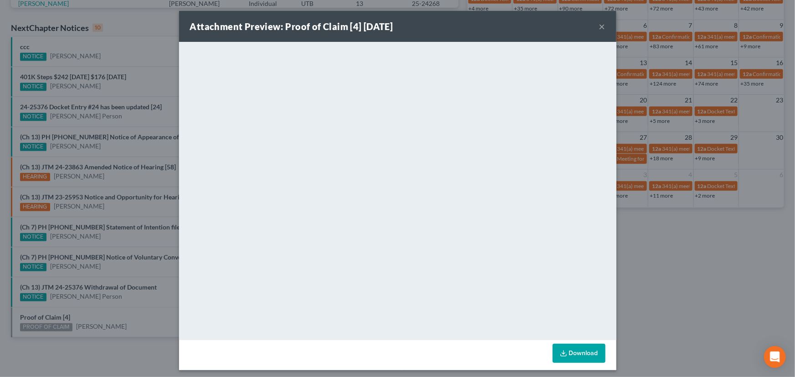
click at [119, 314] on div "Attachment Preview: Proof of Claim [4] 08/19/2025 × <object ng-attr-data='https…" at bounding box center [397, 188] width 795 height 377
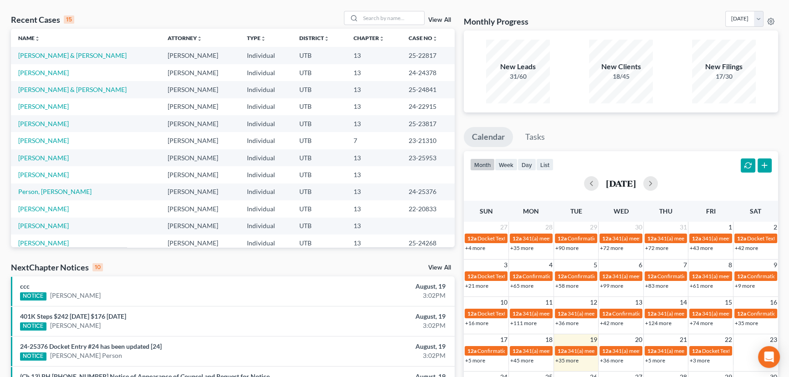
scroll to position [28, 0]
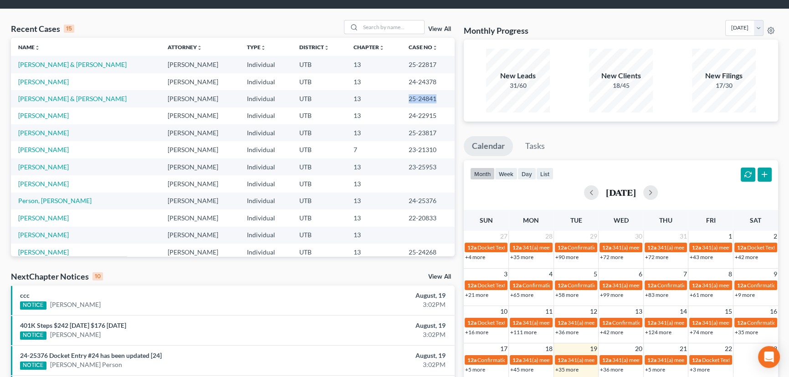
drag, startPoint x: 423, startPoint y: 97, endPoint x: 393, endPoint y: 103, distance: 30.6
click at [402, 103] on td "25-24841" at bounding box center [428, 98] width 53 height 17
copy td "25-24841"
click at [22, 298] on link "ccc" at bounding box center [25, 296] width 10 height 8
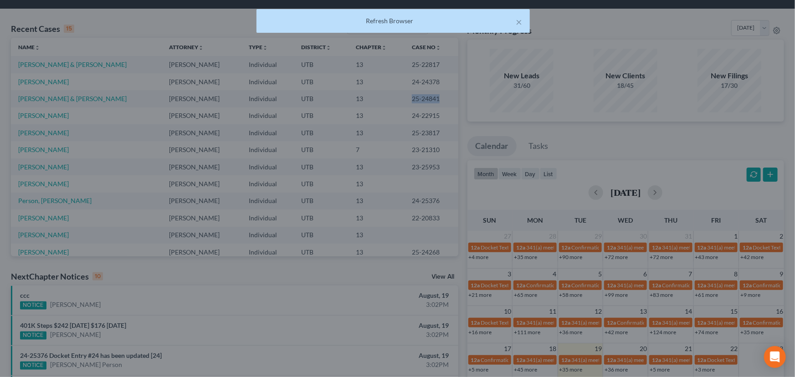
click at [82, 292] on div "Attachment Preview: ccc 08/19/2025 × <object ng-attr-data='https://nextchapter-…" at bounding box center [397, 188] width 795 height 377
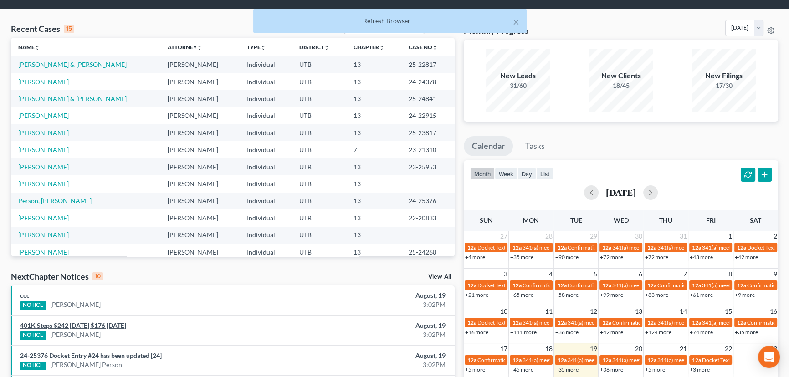
click at [77, 324] on link "401K Steps $242 Sept 2029 $176 July 2026" at bounding box center [73, 326] width 106 height 8
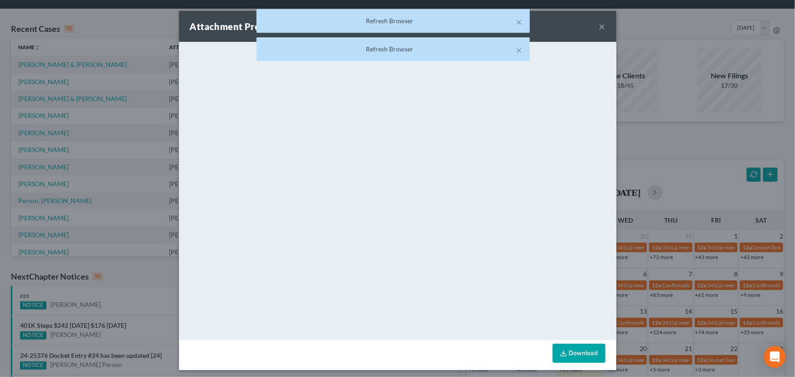
click at [96, 289] on div "Attachment Preview: 401K Steps $242 Sept 2029 $176 July 2026 08/19/2025 × <obje…" at bounding box center [397, 188] width 795 height 377
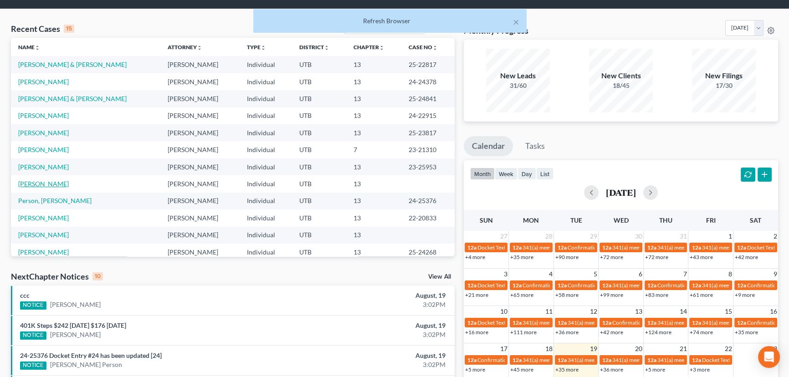
click at [48, 184] on link "[PERSON_NAME]" at bounding box center [43, 184] width 51 height 8
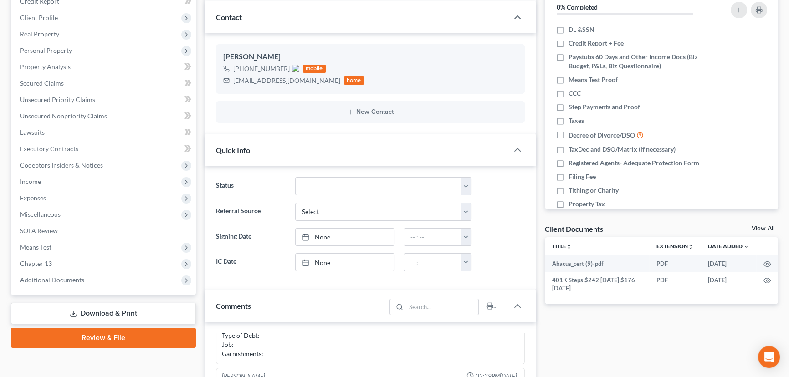
scroll to position [124, 0]
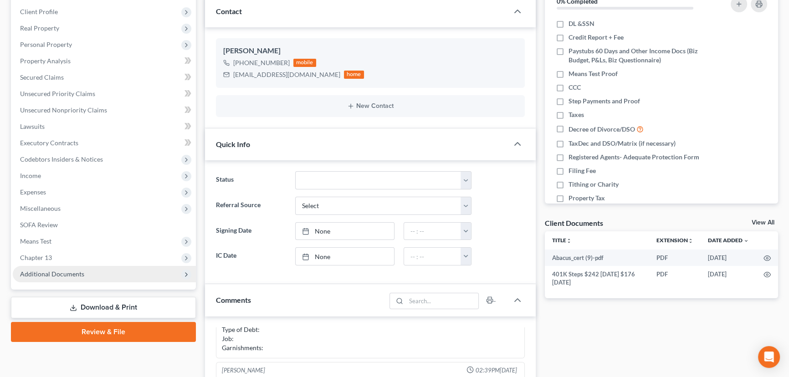
click at [40, 272] on span "Additional Documents" at bounding box center [52, 274] width 64 height 8
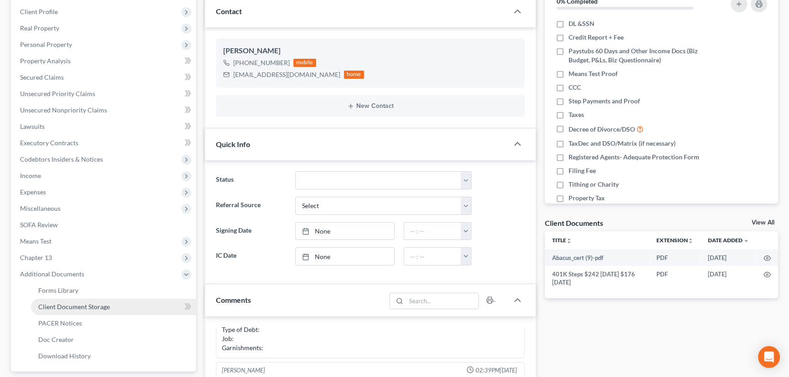
click at [79, 306] on span "Client Document Storage" at bounding box center [74, 307] width 72 height 8
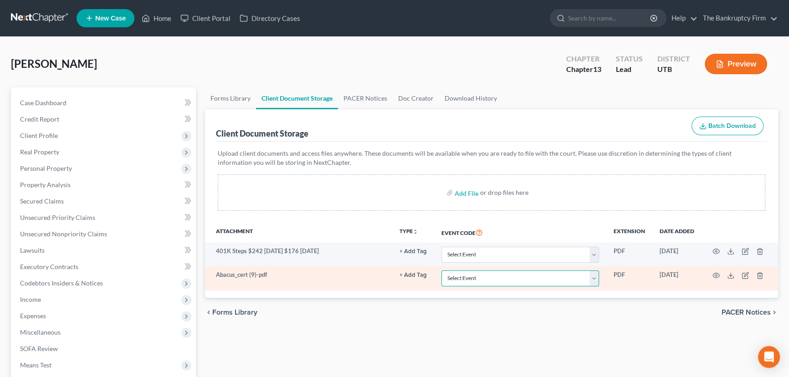
click at [454, 278] on select "Select Event Affidavit/Declaration Amended Chapter 11 Plan Amended Disclosure S…" at bounding box center [521, 279] width 158 height 16
select select "30"
click at [442, 271] on select "Select Event Affidavit/Declaration Amended Chapter 11 Plan Amended Disclosure S…" at bounding box center [521, 279] width 158 height 16
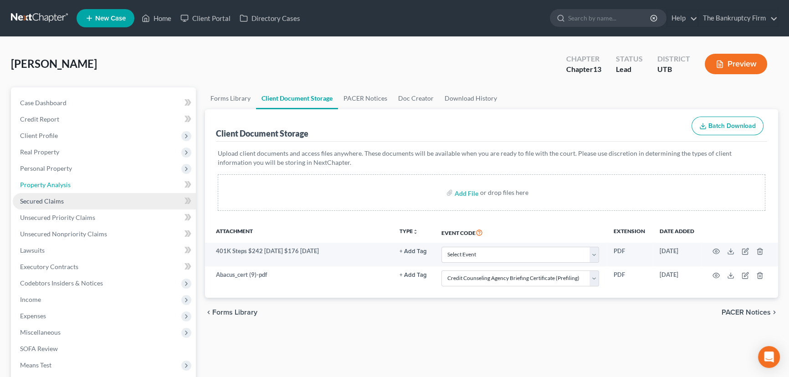
drag, startPoint x: 46, startPoint y: 187, endPoint x: 155, endPoint y: 196, distance: 108.9
click at [46, 187] on span "Property Analysis" at bounding box center [45, 185] width 51 height 8
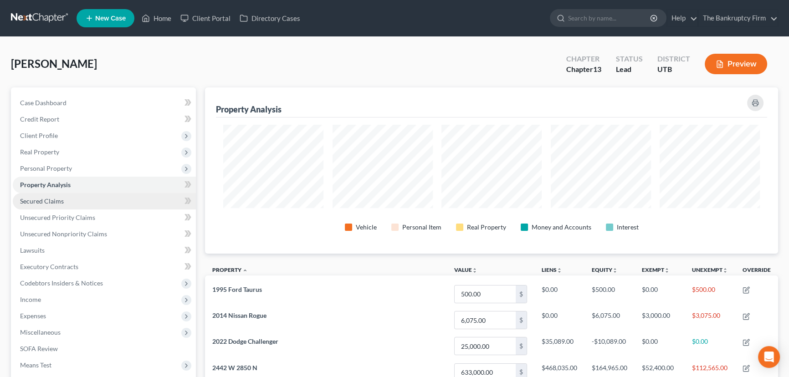
click at [50, 201] on span "Secured Claims" at bounding box center [42, 201] width 44 height 8
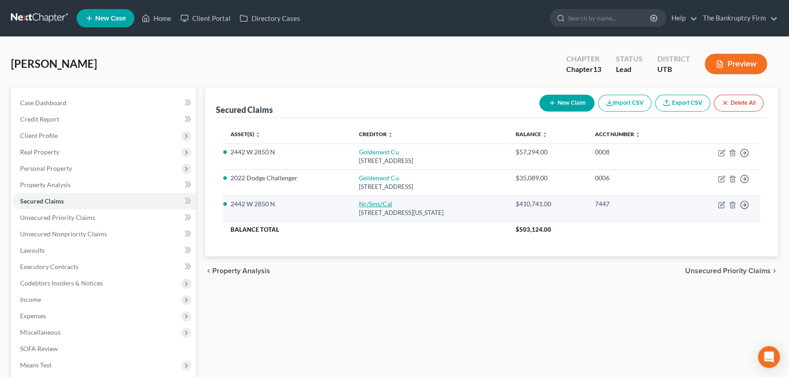
click at [359, 204] on link "Nr/Sms/Cal" at bounding box center [375, 204] width 33 height 8
select select "39"
select select "2"
select select "0"
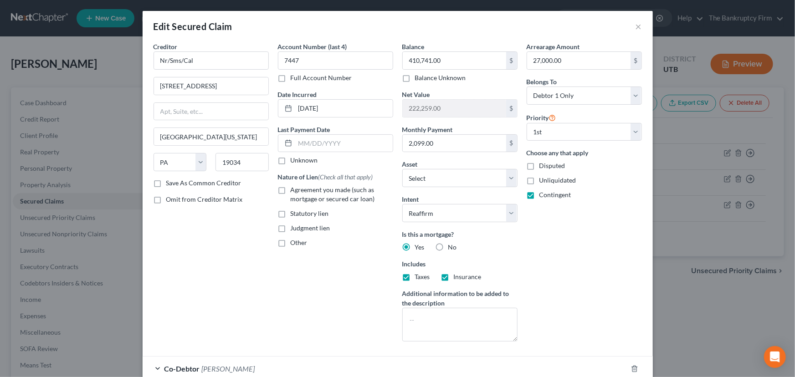
click at [291, 187] on label "Agreement you made (such as mortgage or secured car loan)" at bounding box center [342, 194] width 103 height 18
click at [294, 187] on input "Agreement you made (such as mortgage or secured car loan)" at bounding box center [297, 188] width 6 height 6
checkbox input "true"
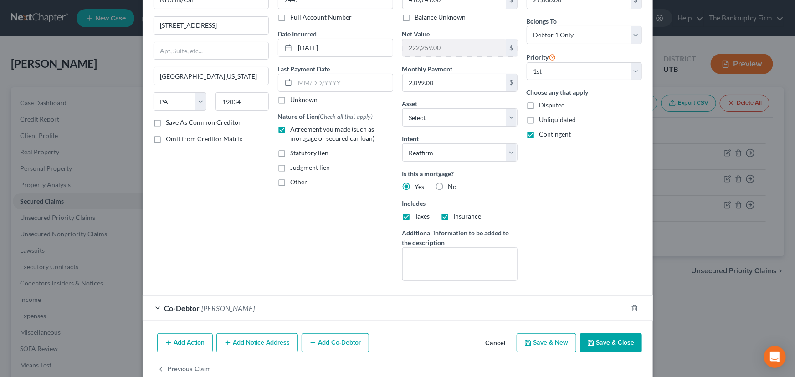
scroll to position [79, 0]
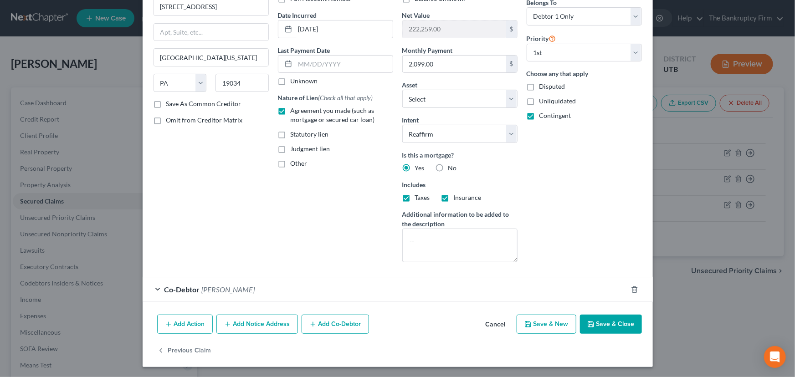
drag, startPoint x: 602, startPoint y: 324, endPoint x: 389, endPoint y: 264, distance: 221.5
click at [401, 265] on div "Edit Secured Claim × Creditor * Nr/Sms/Cal 601 Office Center Dr Ste Fort Washin…" at bounding box center [398, 150] width 510 height 436
click at [604, 324] on button "Save & Close" at bounding box center [611, 324] width 62 height 19
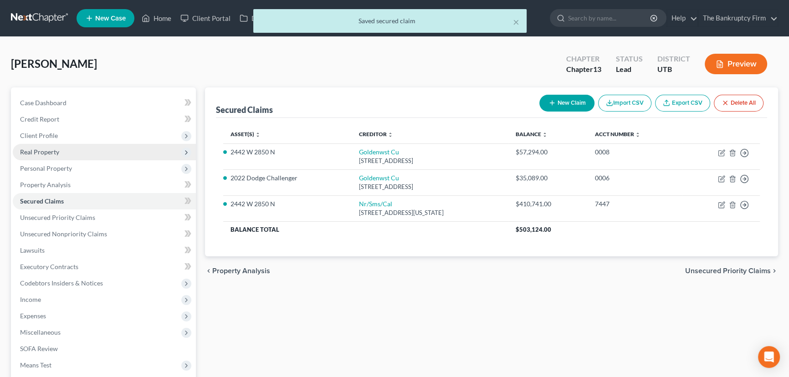
click at [37, 152] on span "Real Property" at bounding box center [39, 152] width 39 height 8
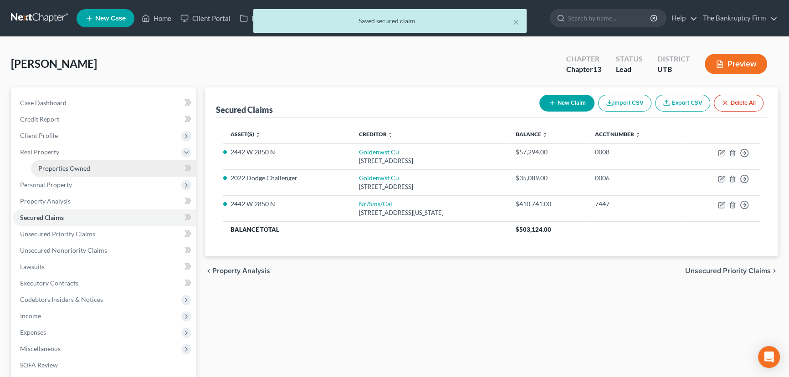
click at [61, 167] on span "Properties Owned" at bounding box center [64, 169] width 52 height 8
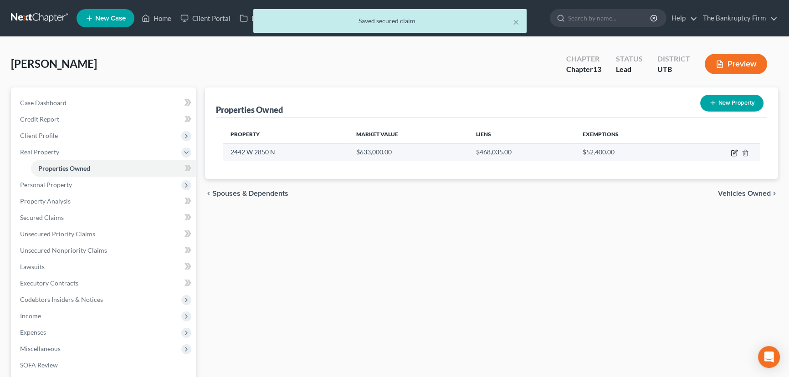
click at [733, 152] on icon "button" at bounding box center [734, 152] width 7 height 7
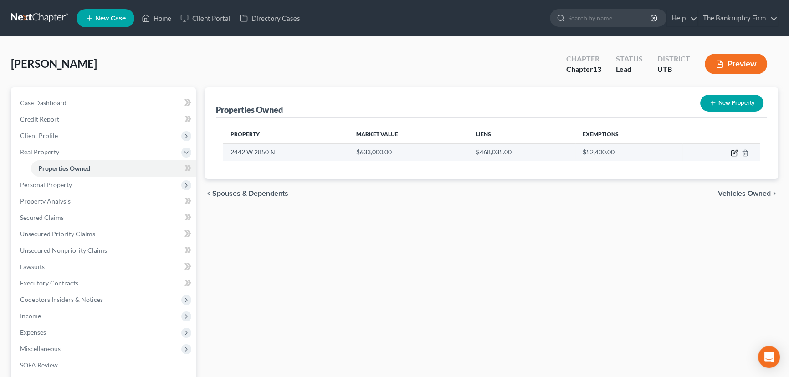
select select "46"
select select "28"
select select "3"
select select "0"
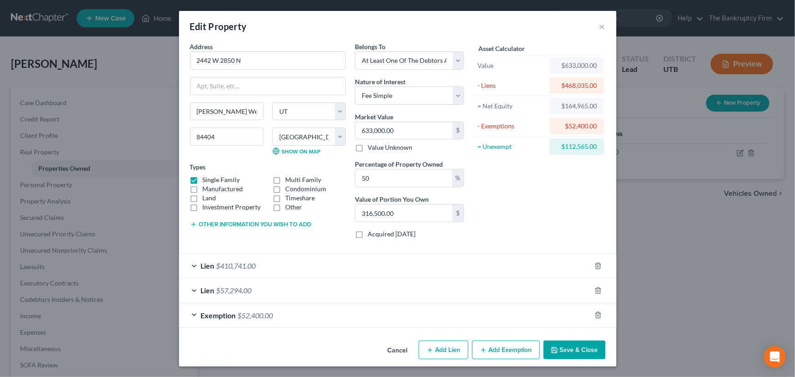
click at [574, 351] on button "Save & Close" at bounding box center [575, 350] width 62 height 19
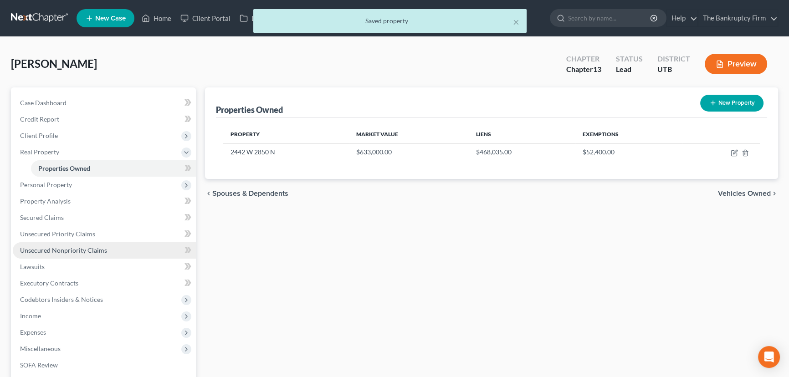
click at [60, 251] on span "Unsecured Nonpriority Claims" at bounding box center [63, 251] width 87 height 8
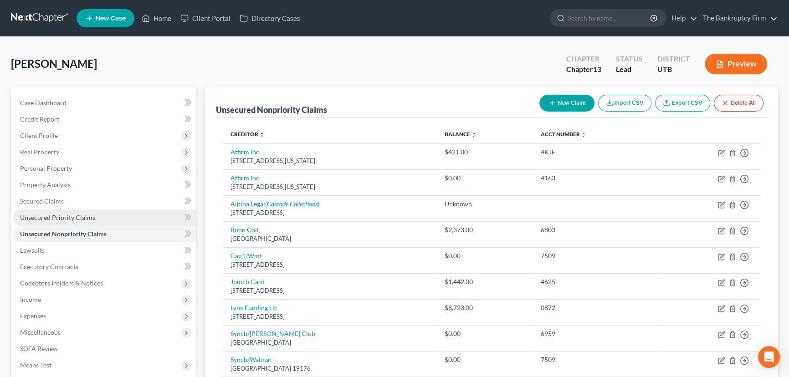
click at [50, 216] on span "Unsecured Priority Claims" at bounding box center [57, 218] width 75 height 8
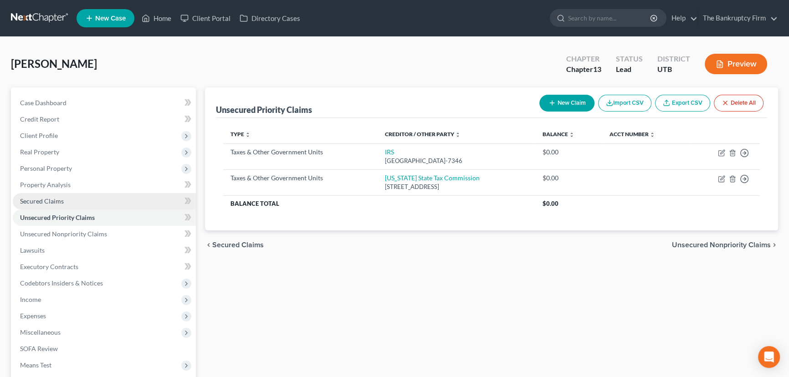
click at [54, 204] on span "Secured Claims" at bounding box center [42, 201] width 44 height 8
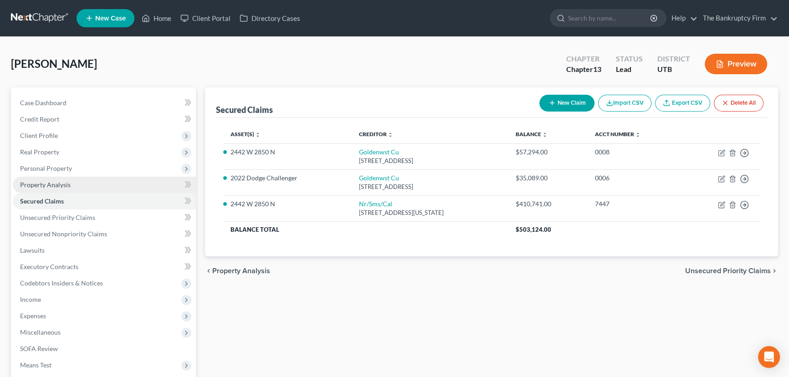
click at [53, 185] on span "Property Analysis" at bounding box center [45, 185] width 51 height 8
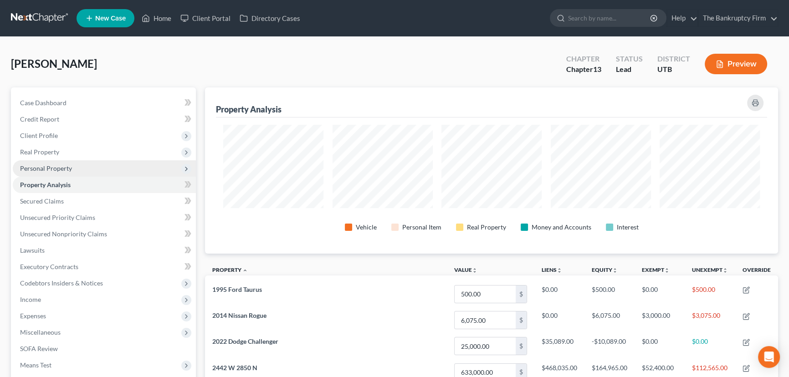
click at [51, 168] on span "Personal Property" at bounding box center [46, 169] width 52 height 8
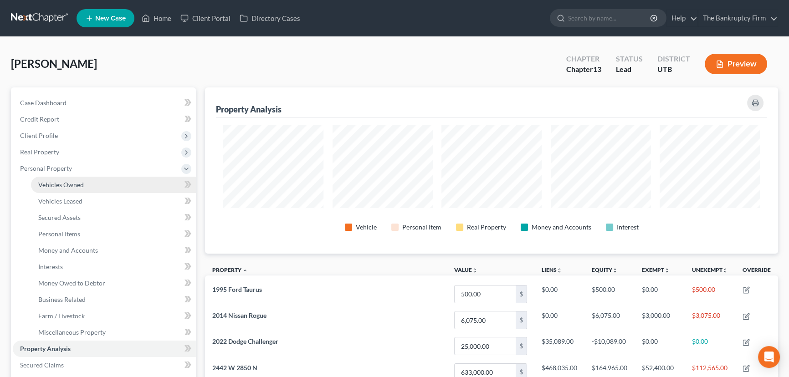
click at [63, 185] on span "Vehicles Owned" at bounding box center [61, 185] width 46 height 8
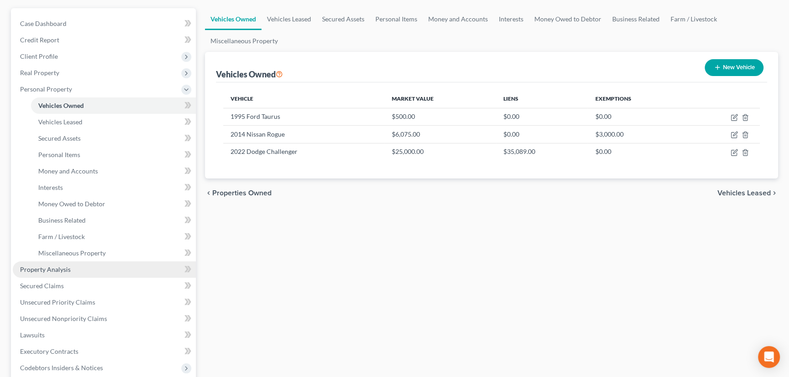
scroll to position [82, 0]
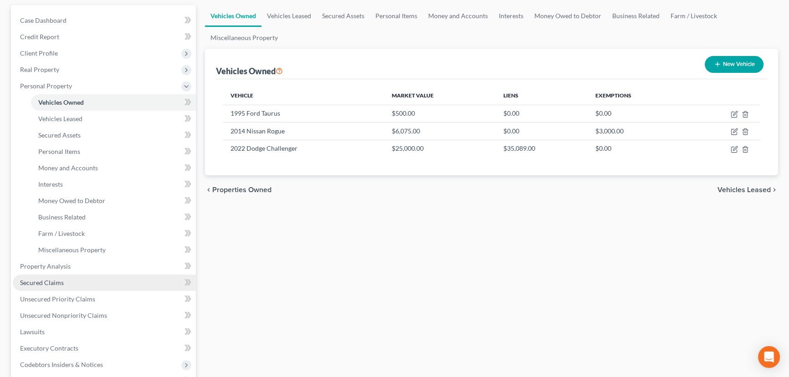
click at [52, 283] on span "Secured Claims" at bounding box center [42, 283] width 44 height 8
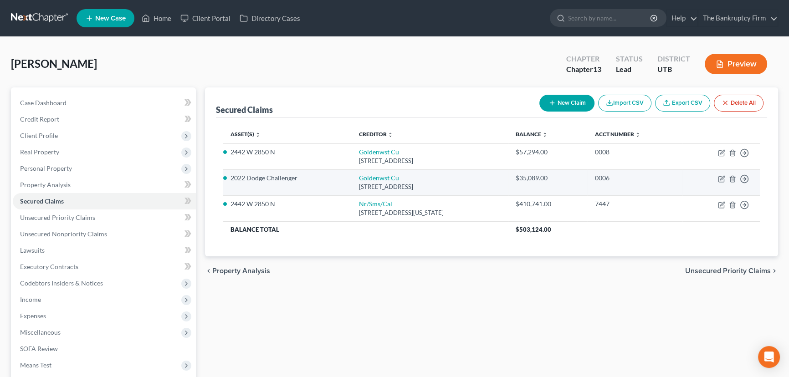
click at [370, 183] on div "Box 111 New Accts, Ogden, UT 84402" at bounding box center [430, 187] width 142 height 9
click at [368, 178] on link "Goldenwst Cu" at bounding box center [379, 178] width 40 height 8
select select "46"
select select "0"
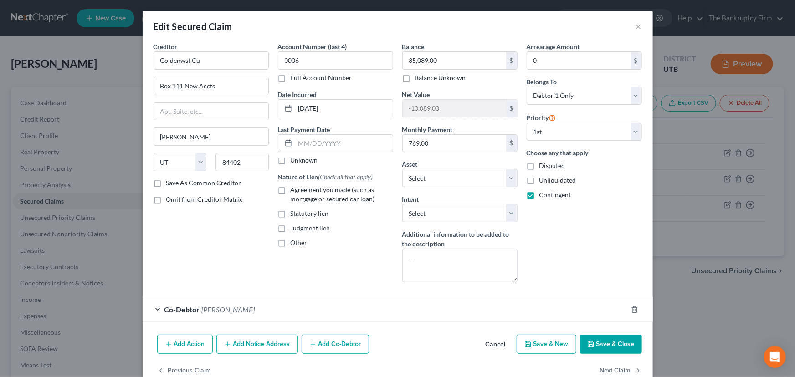
click at [291, 190] on label "Agreement you made (such as mortgage or secured car loan)" at bounding box center [342, 194] width 103 height 18
click at [294, 190] on input "Agreement you made (such as mortgage or secured car loan)" at bounding box center [297, 188] width 6 height 6
checkbox input "true"
click at [424, 212] on select "Select Surrender Redeem Reaffirm Avoid Other" at bounding box center [459, 213] width 115 height 18
select select "0"
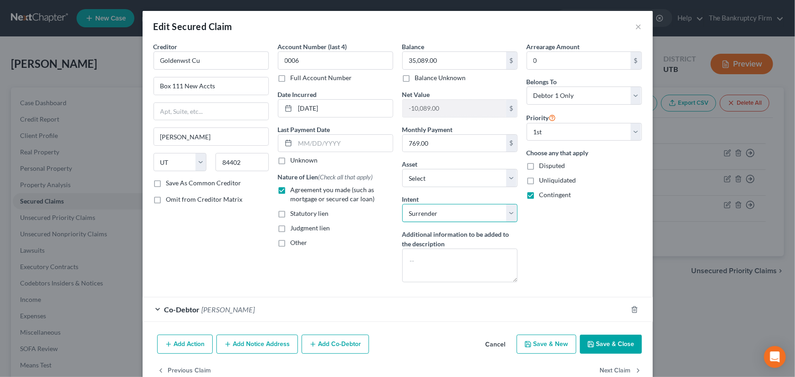
click at [402, 204] on select "Select Surrender Redeem Reaffirm Avoid Other" at bounding box center [459, 213] width 115 height 18
click at [617, 345] on button "Save & Close" at bounding box center [611, 344] width 62 height 19
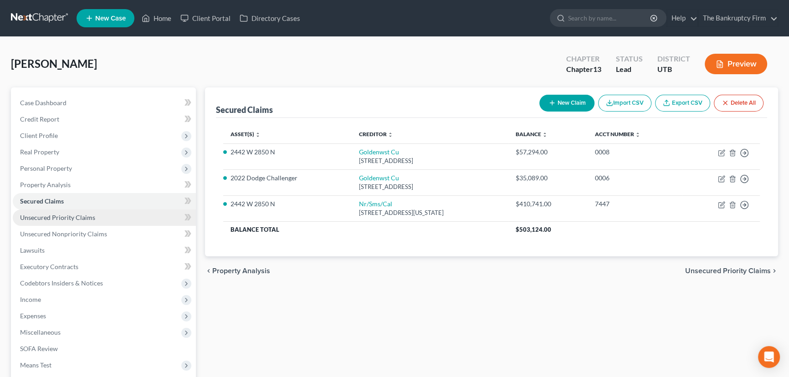
click at [64, 217] on span "Unsecured Priority Claims" at bounding box center [57, 218] width 75 height 8
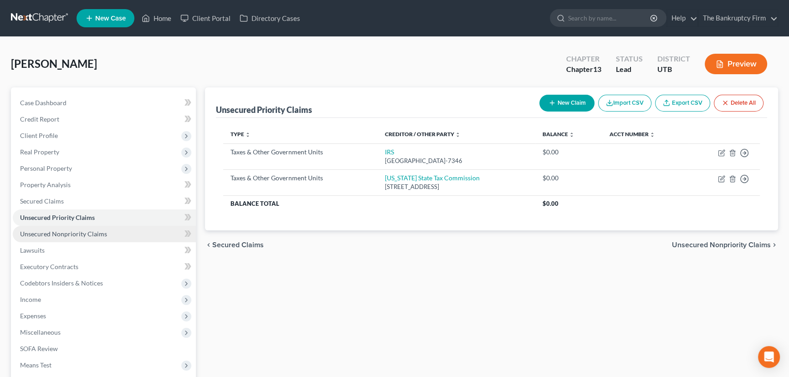
click at [74, 237] on span "Unsecured Nonpriority Claims" at bounding box center [63, 234] width 87 height 8
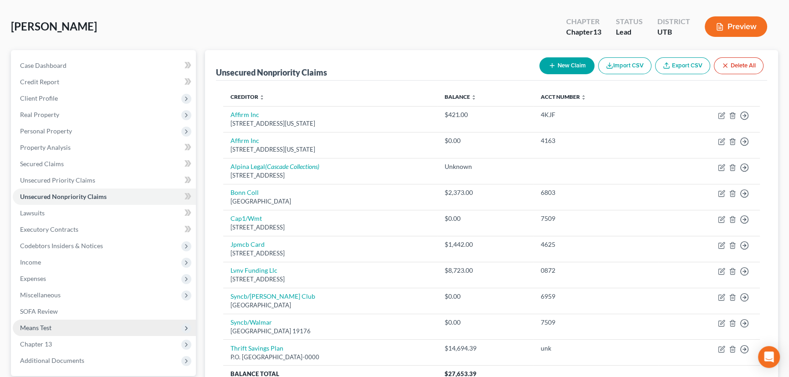
scroll to position [123, 0]
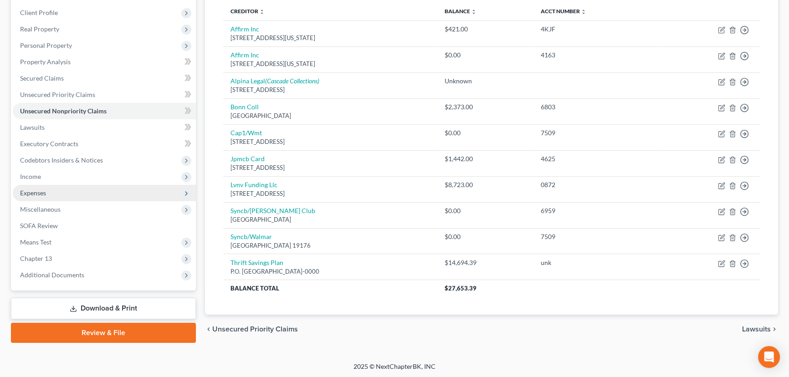
click at [31, 193] on span "Expenses" at bounding box center [33, 193] width 26 height 8
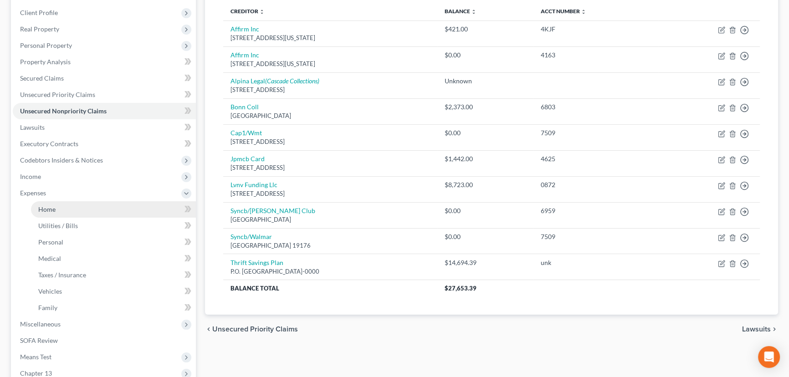
click at [51, 209] on span "Home" at bounding box center [46, 210] width 17 height 8
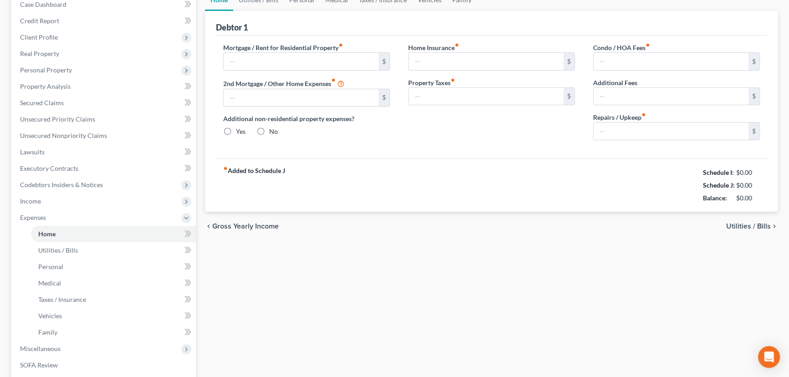
type input "0.00"
radio input "true"
type input "0.00"
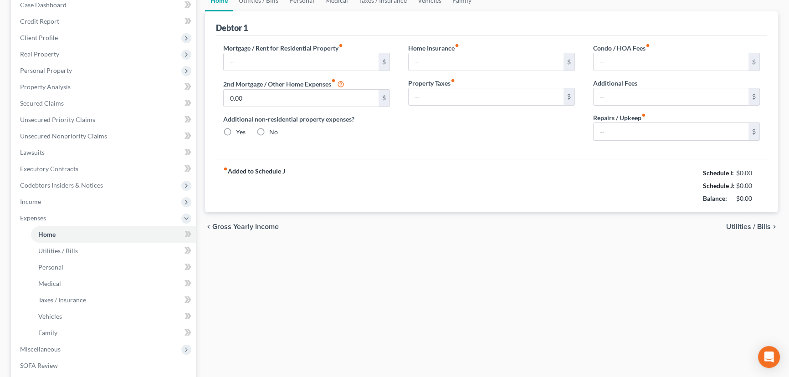
type input "0.00"
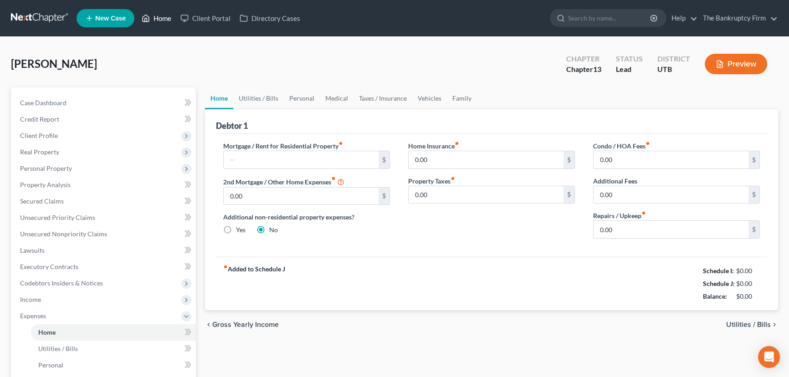
click at [164, 18] on link "Home" at bounding box center [156, 18] width 39 height 16
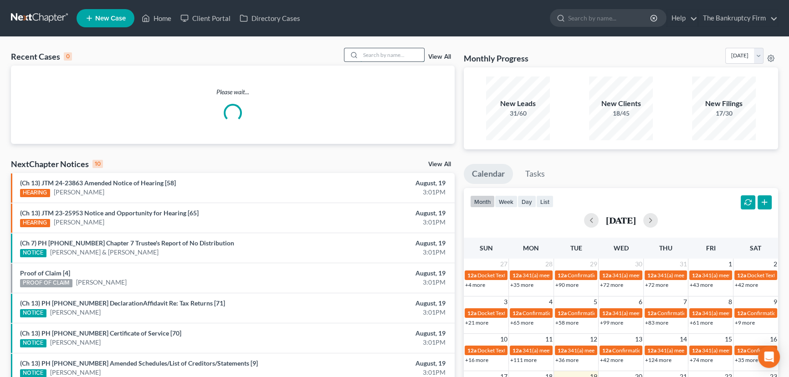
click at [366, 55] on input "search" at bounding box center [392, 54] width 64 height 13
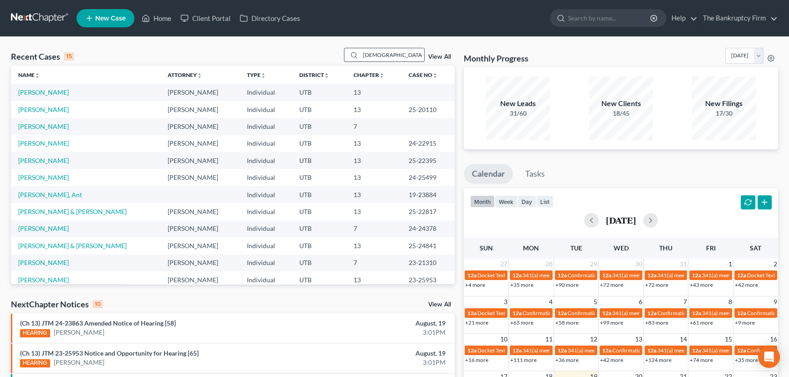
type input "Dutcher"
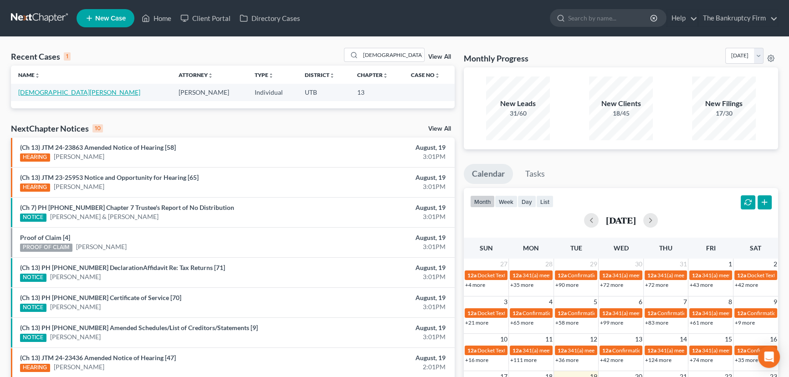
click at [25, 94] on link "[DEMOGRAPHIC_DATA][PERSON_NAME]" at bounding box center [79, 92] width 122 height 8
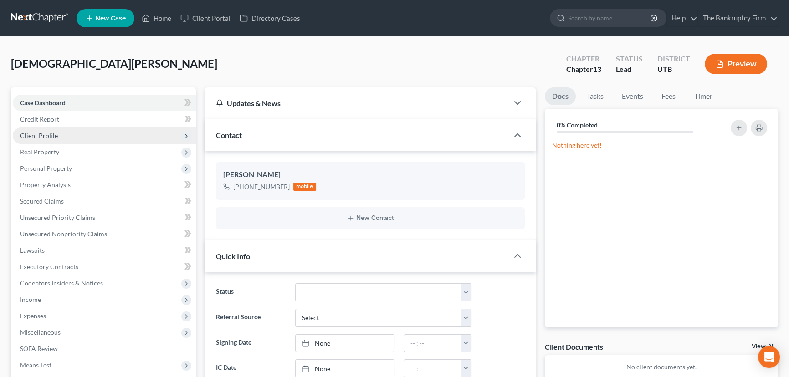
click at [41, 132] on span "Client Profile" at bounding box center [39, 136] width 38 height 8
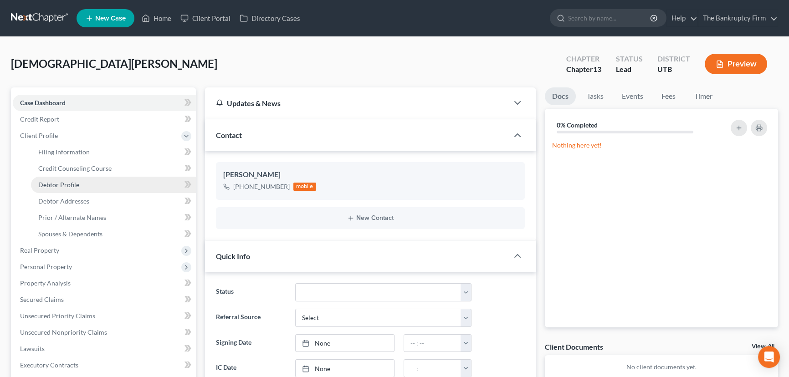
click at [56, 185] on span "Debtor Profile" at bounding box center [58, 185] width 41 height 8
select select "3"
select select "4"
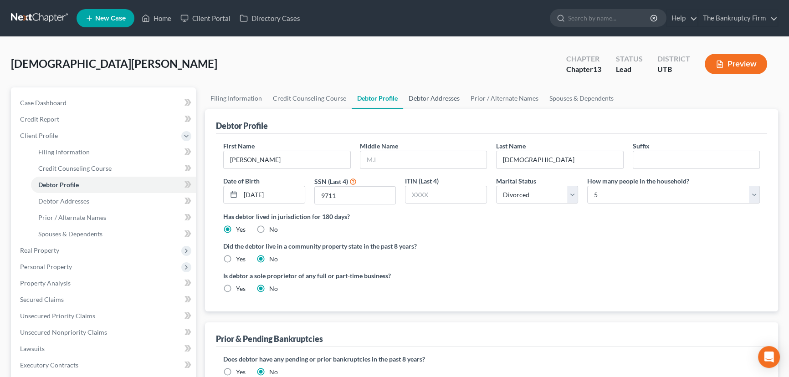
click at [444, 98] on link "Debtor Addresses" at bounding box center [434, 99] width 62 height 22
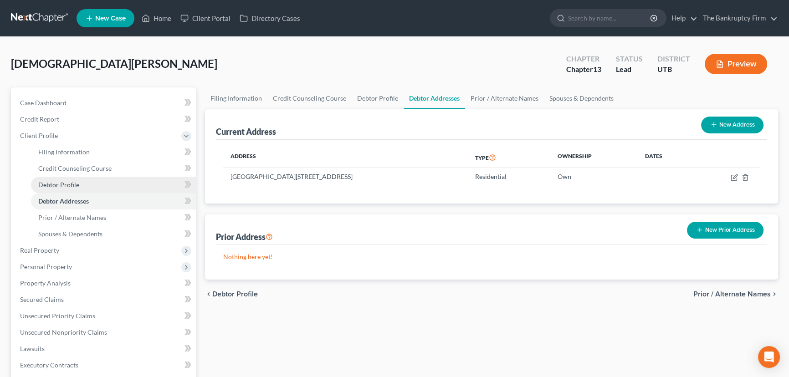
click at [60, 182] on span "Debtor Profile" at bounding box center [58, 185] width 41 height 8
select select "3"
select select "4"
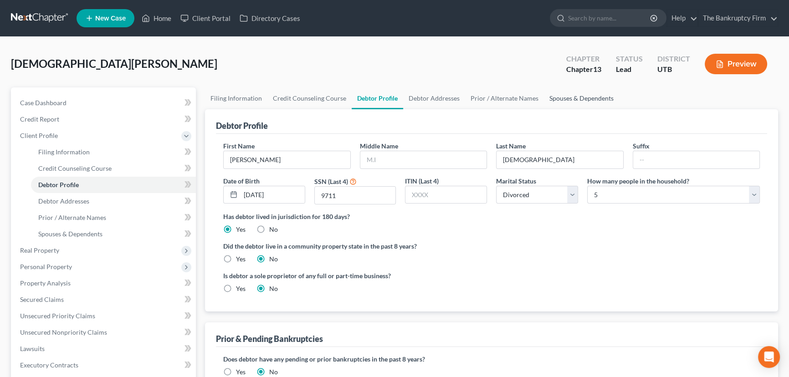
click at [564, 98] on link "Spouses & Dependents" at bounding box center [581, 99] width 75 height 22
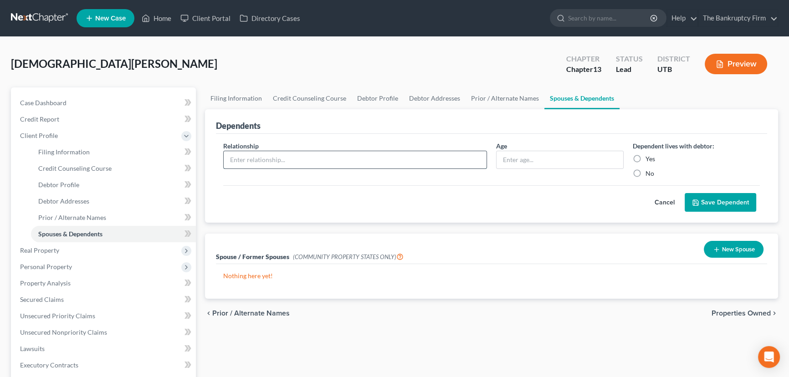
click at [246, 164] on input "text" at bounding box center [355, 159] width 263 height 17
type input "Son"
type input "10"
click at [646, 158] on label "Yes" at bounding box center [651, 158] width 10 height 9
click at [649, 158] on input "Yes" at bounding box center [652, 157] width 6 height 6
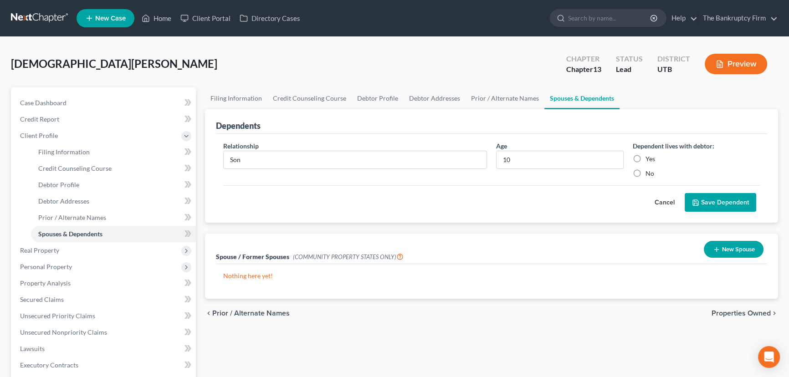
radio input "true"
click at [711, 207] on button "Save Dependent" at bounding box center [721, 202] width 72 height 19
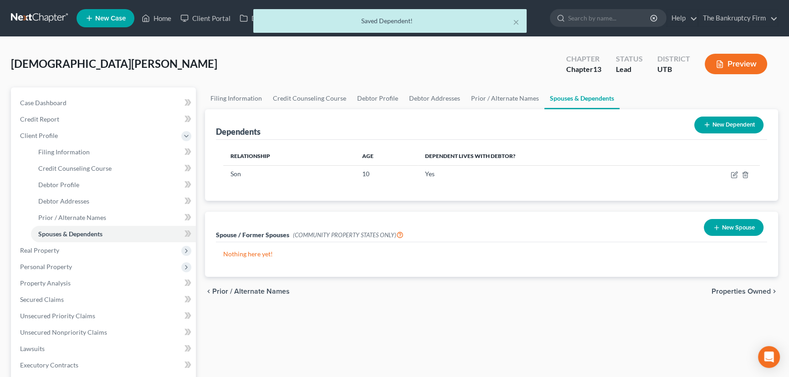
click at [739, 125] on button "New Dependent" at bounding box center [729, 125] width 69 height 17
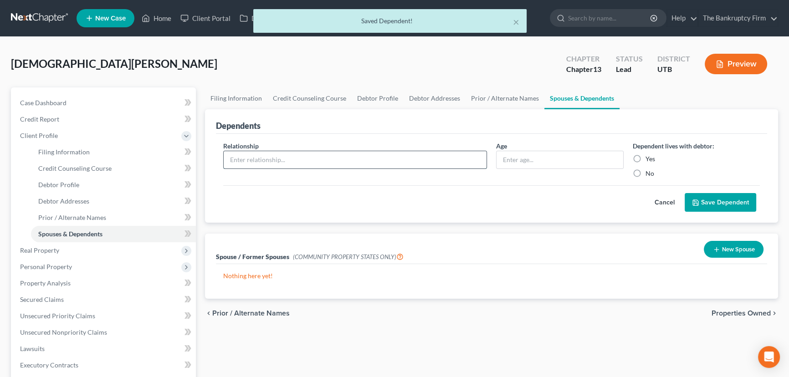
click at [244, 160] on input "text" at bounding box center [355, 159] width 263 height 17
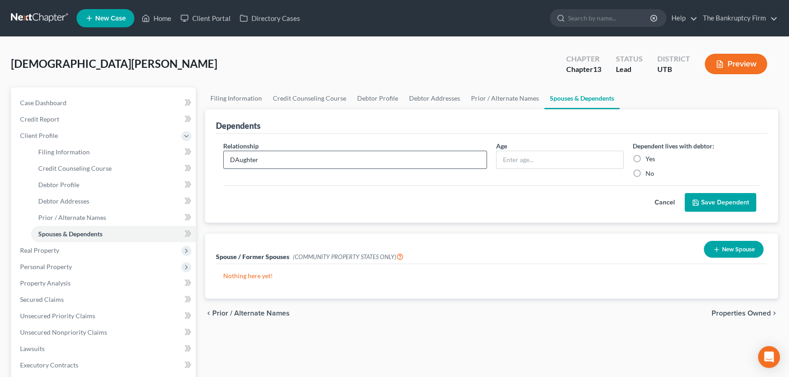
type input "DAughter"
type input "12"
click at [239, 161] on input "DAughter" at bounding box center [355, 159] width 263 height 17
type input "Daughter"
click at [646, 159] on label "Yes" at bounding box center [651, 158] width 10 height 9
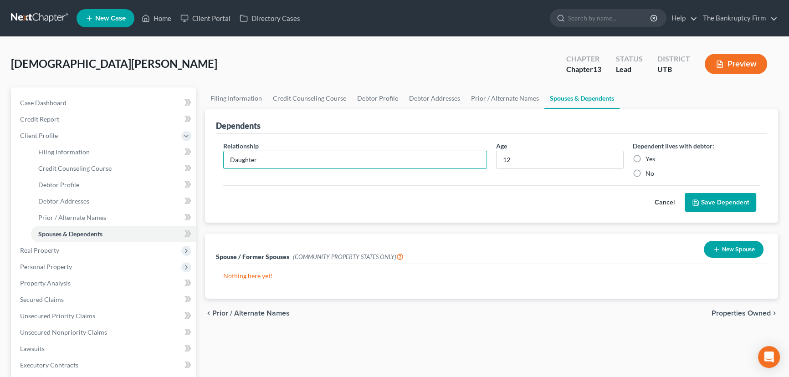
click at [649, 159] on input "Yes" at bounding box center [652, 157] width 6 height 6
radio input "true"
click at [713, 202] on button "Save Dependent" at bounding box center [721, 202] width 72 height 19
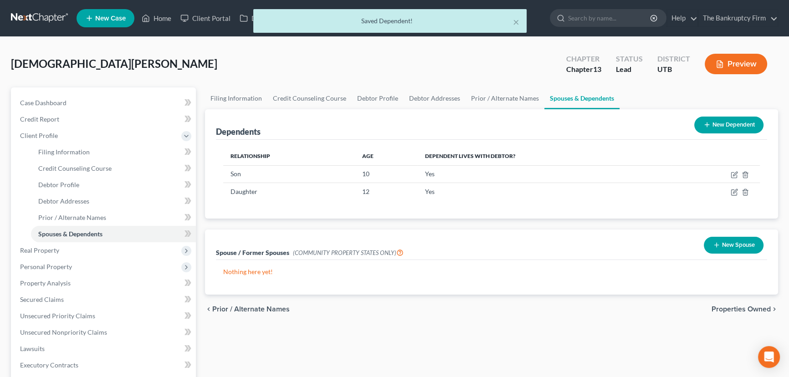
click at [730, 121] on button "New Dependent" at bounding box center [729, 125] width 69 height 17
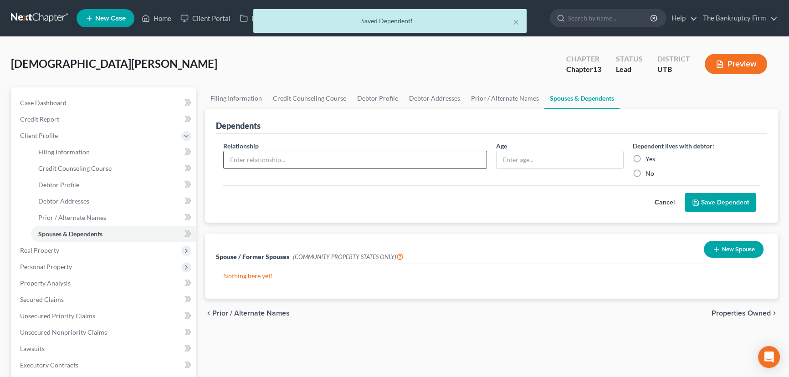
click at [319, 156] on input "text" at bounding box center [355, 159] width 263 height 17
type input "Son"
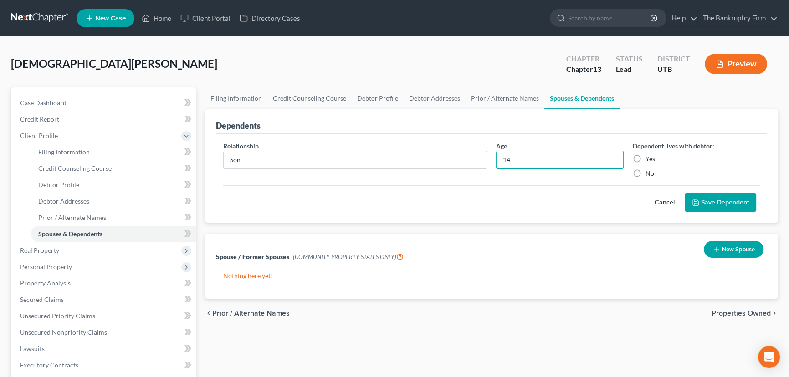
type input "14"
click at [646, 155] on label "Yes" at bounding box center [651, 158] width 10 height 9
click at [649, 155] on input "Yes" at bounding box center [652, 157] width 6 height 6
radio input "true"
click at [717, 205] on button "Save Dependent" at bounding box center [721, 202] width 72 height 19
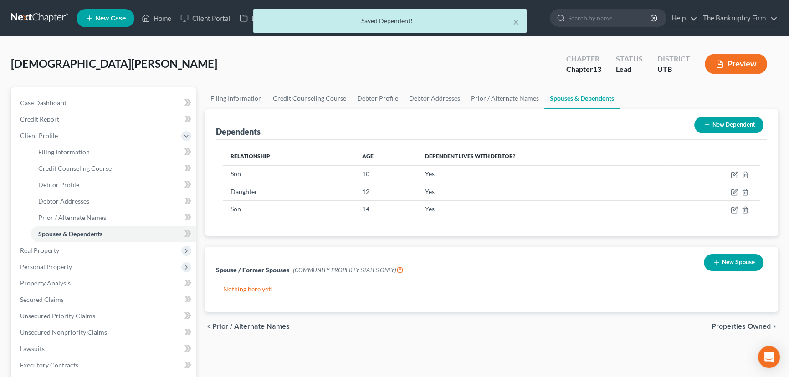
click at [726, 126] on button "New Dependent" at bounding box center [729, 125] width 69 height 17
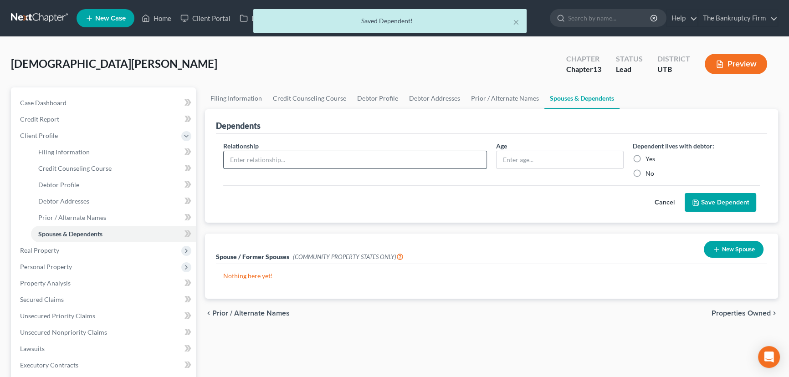
click at [259, 160] on input "text" at bounding box center [355, 159] width 263 height 17
type input "Son"
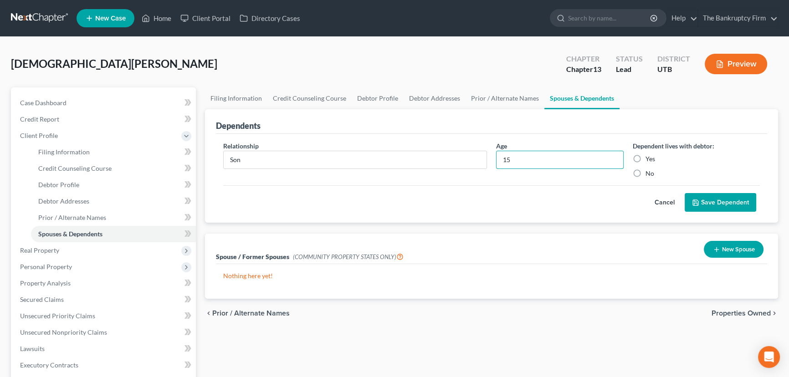
type input "15"
click at [646, 156] on label "Yes" at bounding box center [651, 158] width 10 height 9
click at [649, 156] on input "Yes" at bounding box center [652, 157] width 6 height 6
radio input "true"
click at [730, 202] on button "Save Dependent" at bounding box center [721, 202] width 72 height 19
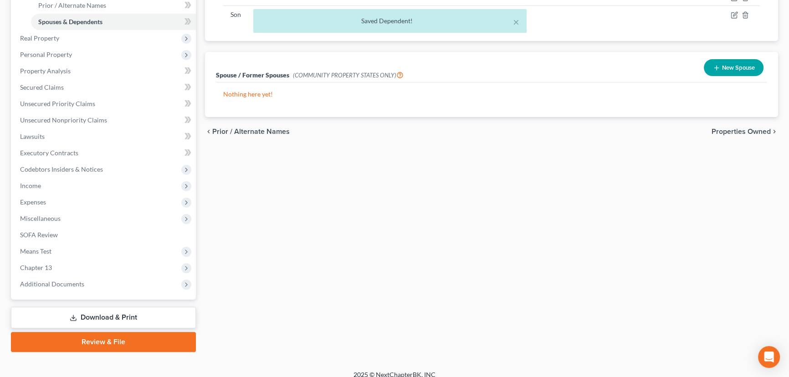
scroll to position [221, 0]
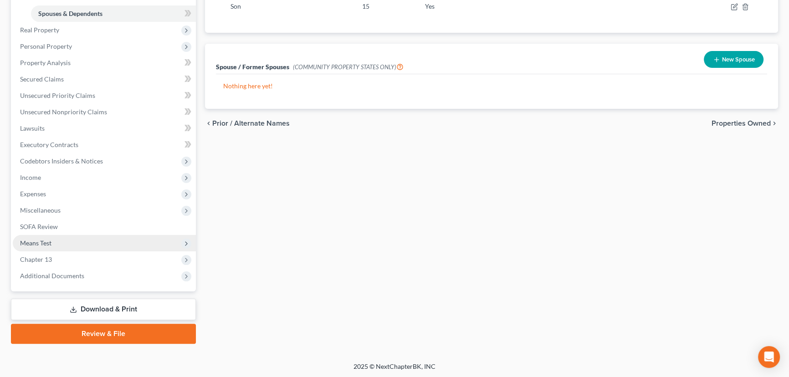
click at [43, 240] on span "Means Test" at bounding box center [35, 243] width 31 height 8
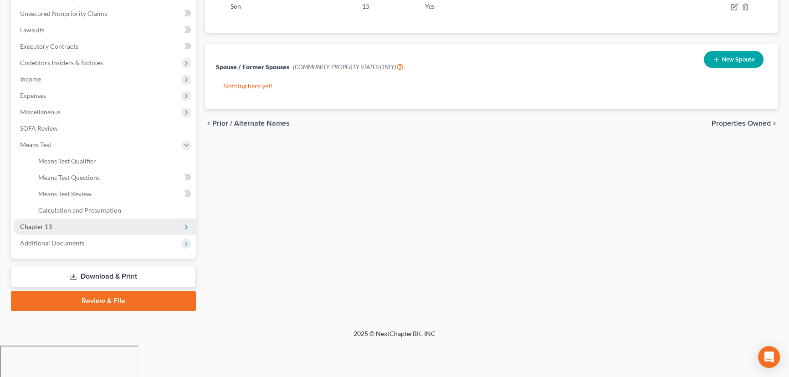
scroll to position [188, 0]
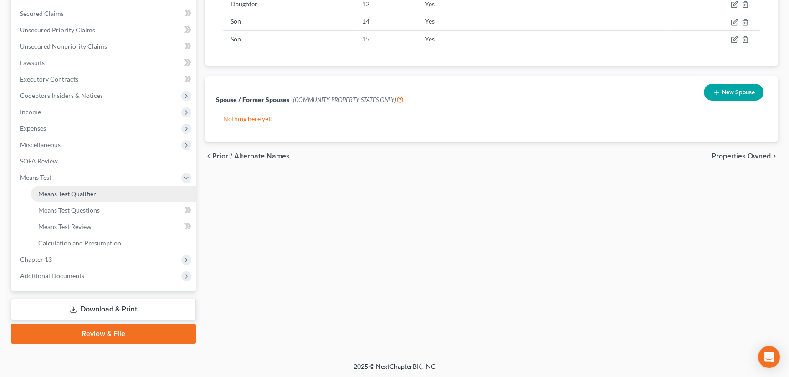
click at [84, 191] on span "Means Test Qualifier" at bounding box center [67, 194] width 58 height 8
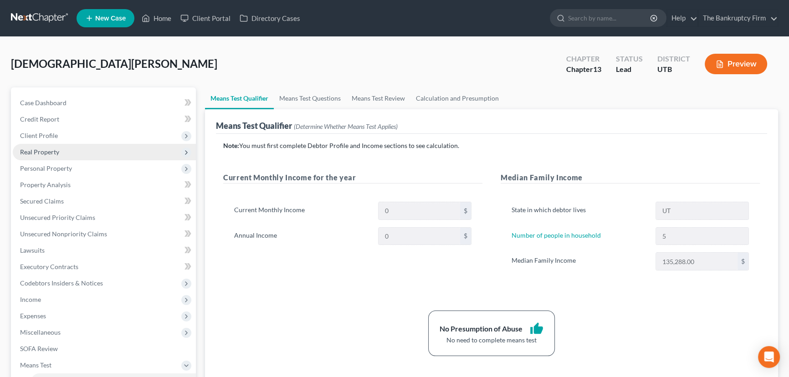
click at [50, 152] on span "Real Property" at bounding box center [39, 152] width 39 height 8
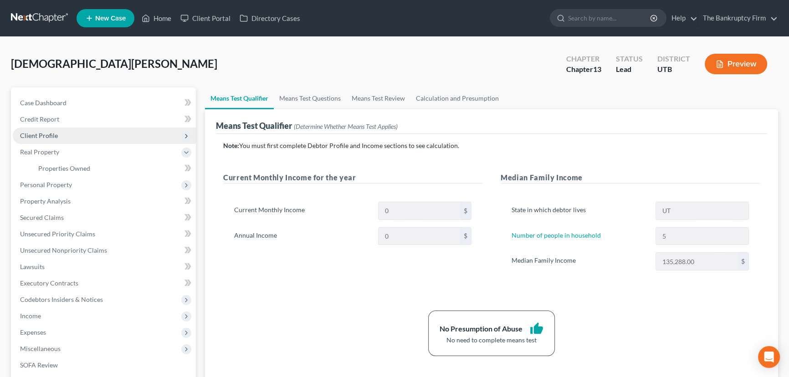
click at [49, 136] on span "Client Profile" at bounding box center [39, 136] width 38 height 8
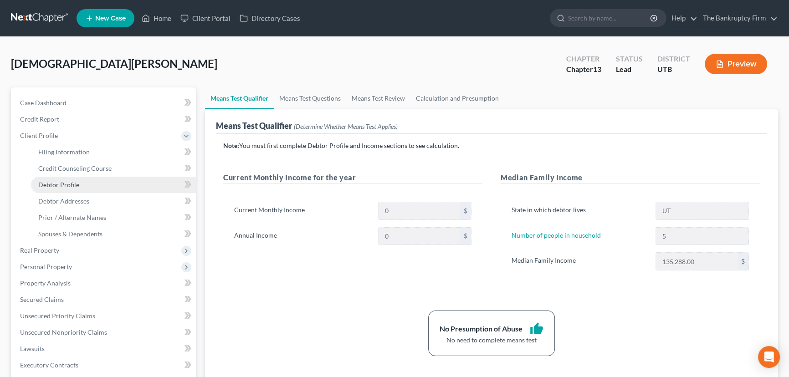
drag, startPoint x: 67, startPoint y: 184, endPoint x: 92, endPoint y: 182, distance: 25.1
click at [67, 184] on span "Debtor Profile" at bounding box center [58, 185] width 41 height 8
select select "3"
select select "4"
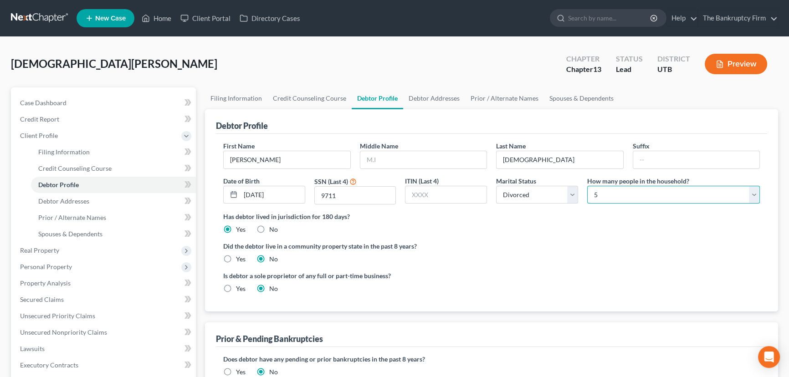
click at [623, 191] on select "Select 1 2 3 4 5 6 7 8 9 10 11 12 13 14 15 16 17 18 19 20" at bounding box center [673, 195] width 173 height 18
click at [623, 193] on select "Select 1 2 3 4 5 6 7 8 9 10 11 12 13 14 15 16 17 18 19 20" at bounding box center [673, 195] width 173 height 18
click at [559, 101] on link "Spouses & Dependents" at bounding box center [581, 99] width 75 height 22
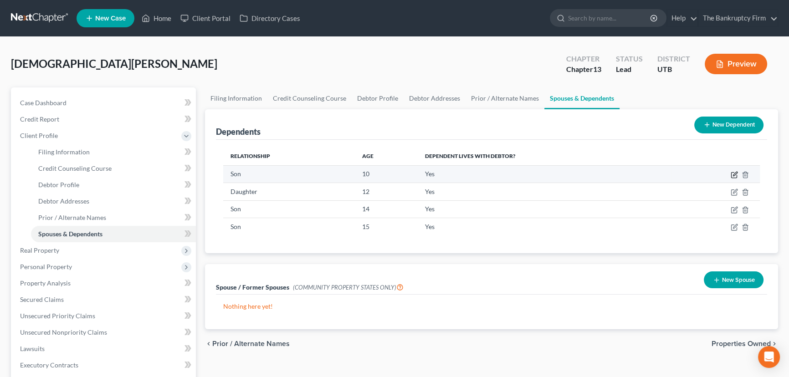
click at [735, 173] on icon "button" at bounding box center [734, 174] width 7 height 7
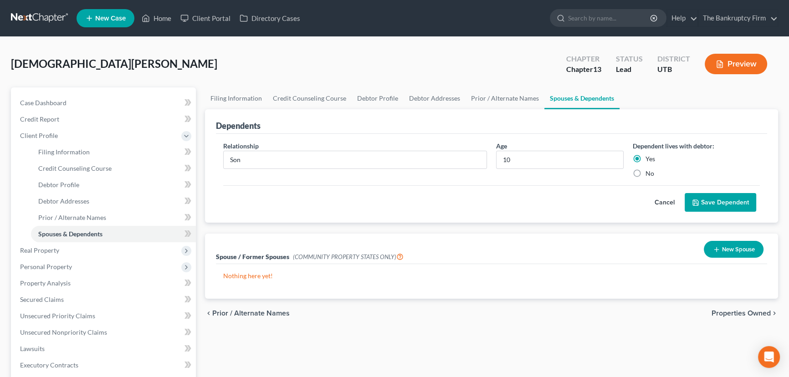
click at [646, 172] on label "No" at bounding box center [650, 173] width 9 height 9
click at [649, 172] on input "No" at bounding box center [652, 172] width 6 height 6
radio input "true"
click at [723, 205] on button "Save Dependent" at bounding box center [721, 202] width 72 height 19
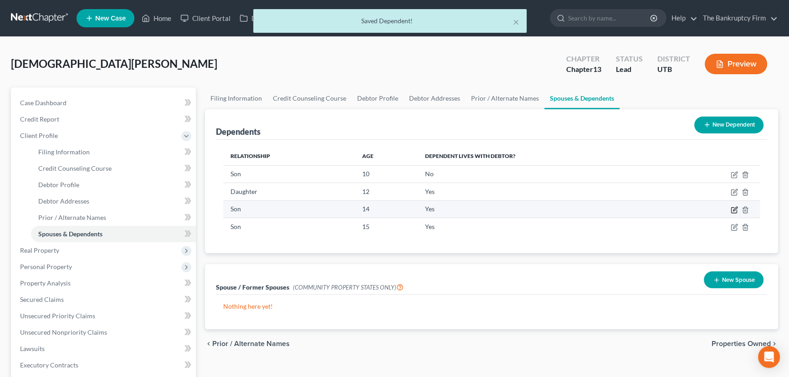
click at [734, 207] on icon "button" at bounding box center [733, 209] width 5 height 5
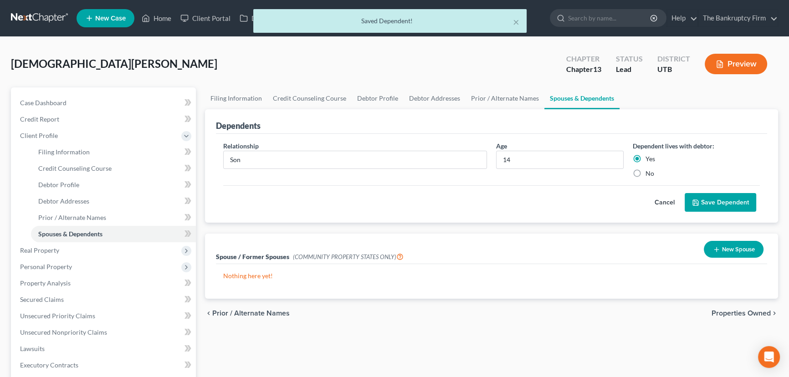
click at [646, 171] on label "No" at bounding box center [650, 173] width 9 height 9
click at [649, 171] on input "No" at bounding box center [652, 172] width 6 height 6
radio input "true"
click at [740, 204] on button "Save Dependent" at bounding box center [721, 202] width 72 height 19
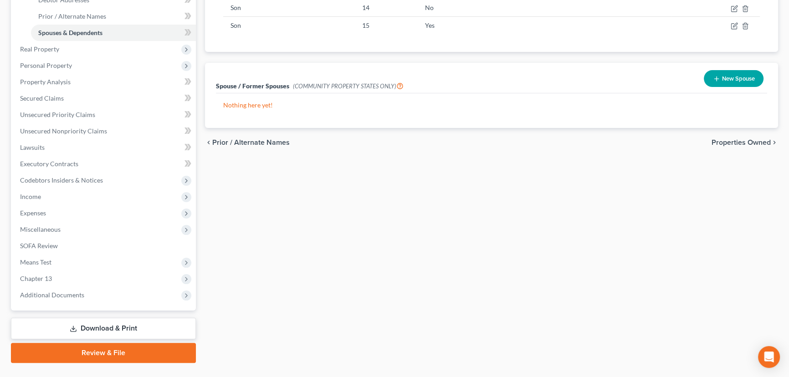
scroll to position [221, 0]
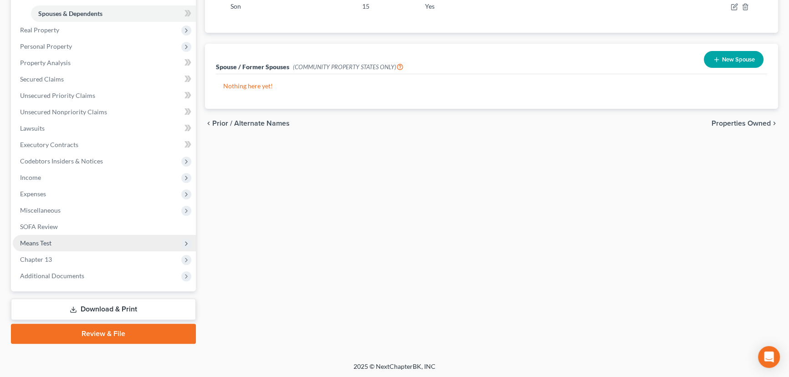
click at [41, 244] on span "Means Test" at bounding box center [35, 243] width 31 height 8
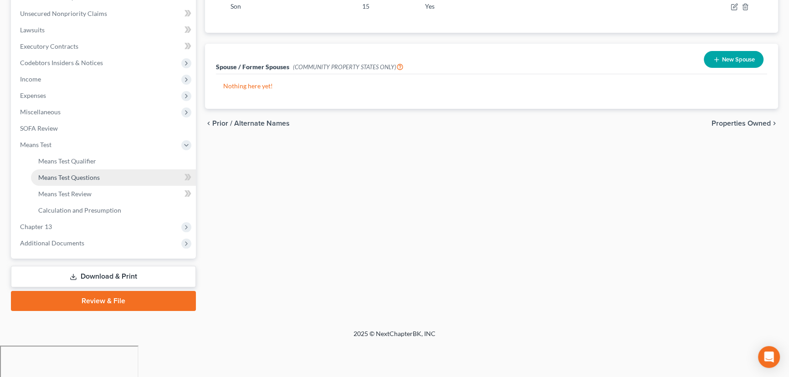
scroll to position [188, 0]
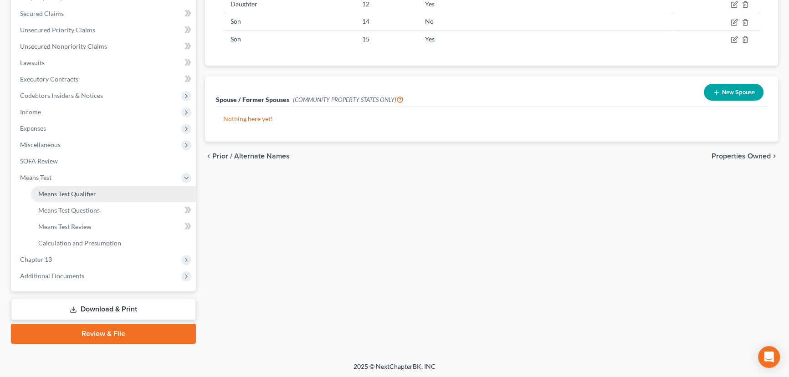
click at [76, 194] on span "Means Test Qualifier" at bounding box center [67, 194] width 58 height 8
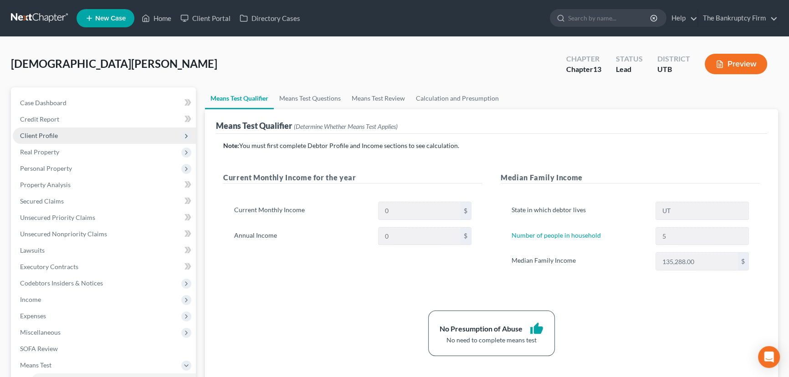
click at [41, 138] on span "Client Profile" at bounding box center [39, 136] width 38 height 8
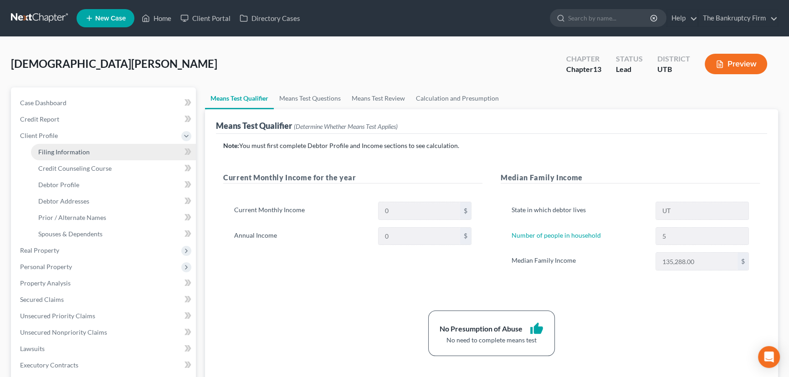
click at [72, 151] on span "Filing Information" at bounding box center [63, 152] width 51 height 8
select select "1"
select select "0"
select select "3"
select select "46"
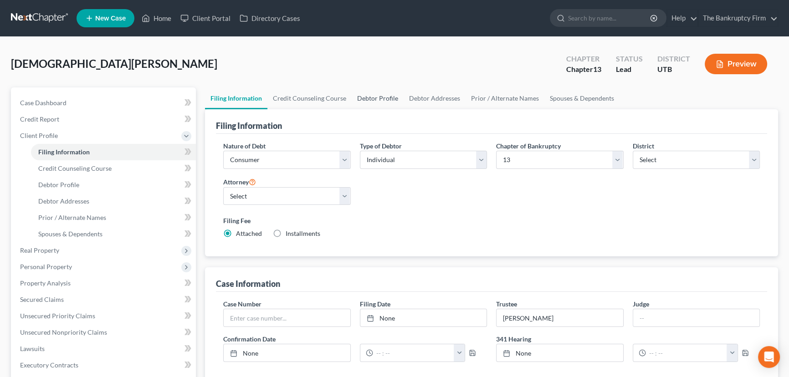
click at [360, 96] on link "Debtor Profile" at bounding box center [378, 99] width 52 height 22
select select "3"
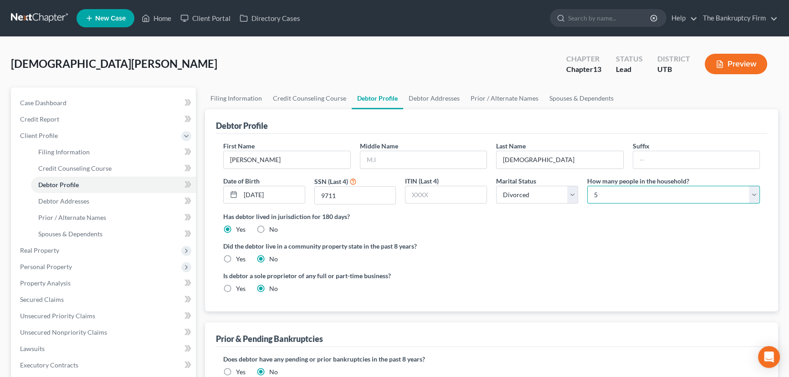
click at [752, 191] on select "Select 1 2 3 4 5 6 7 8 9 10 11 12 13 14 15 16 17 18 19 20" at bounding box center [673, 195] width 173 height 18
select select "2"
click at [587, 186] on select "Select 1 2 3 4 5 6 7 8 9 10 11 12 13 14 15 16 17 18 19 20" at bounding box center [673, 195] width 173 height 18
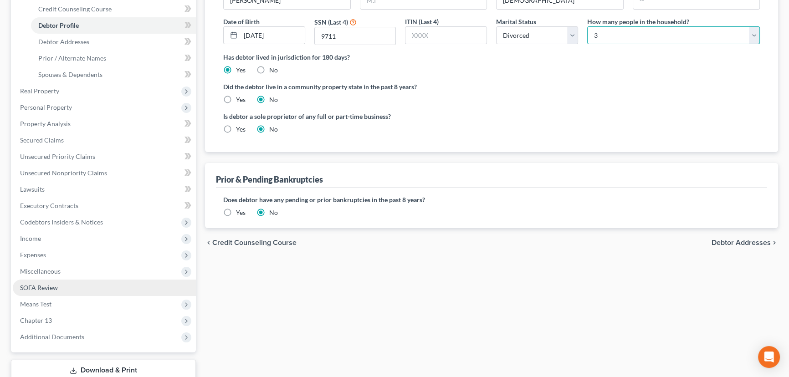
scroll to position [165, 0]
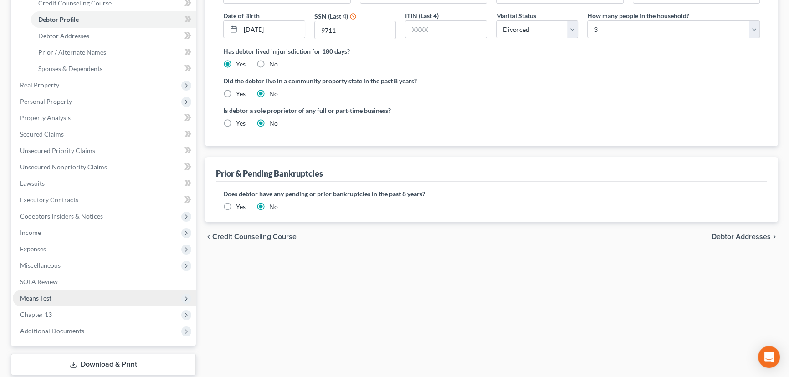
click at [44, 298] on span "Means Test" at bounding box center [35, 298] width 31 height 8
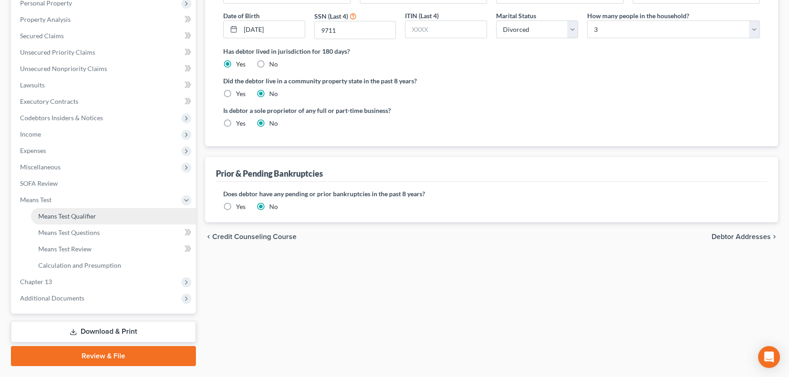
click at [75, 215] on span "Means Test Qualifier" at bounding box center [67, 216] width 58 height 8
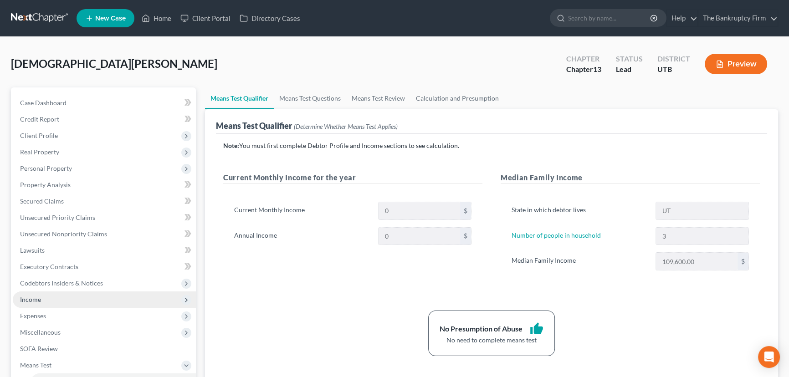
click at [36, 300] on span "Income" at bounding box center [30, 300] width 21 height 8
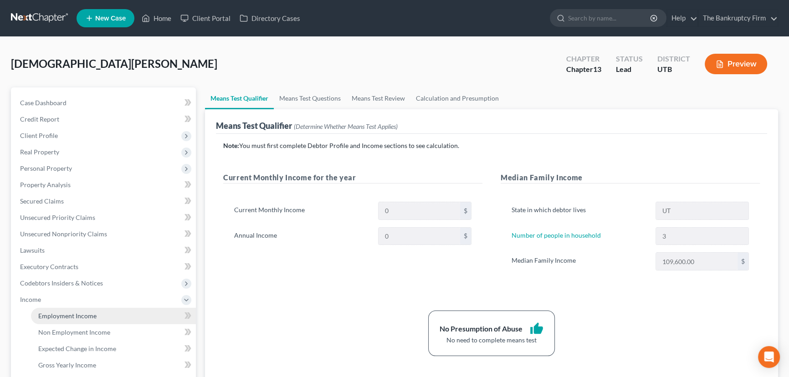
click at [62, 318] on span "Employment Income" at bounding box center [67, 316] width 58 height 8
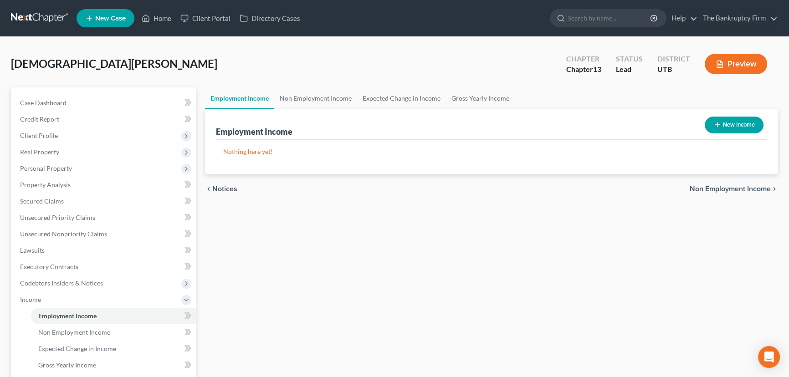
click at [731, 124] on button "New Income" at bounding box center [734, 125] width 59 height 17
select select "0"
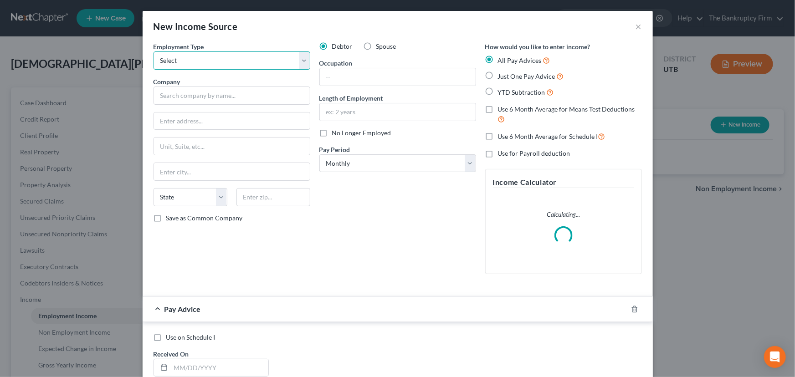
click at [301, 59] on select "Select Full or Part Time Employment Self Employment" at bounding box center [232, 60] width 157 height 18
select select "0"
click at [154, 51] on select "Select Full or Part Time Employment Self Employment" at bounding box center [232, 60] width 157 height 18
click at [188, 98] on input "text" at bounding box center [232, 96] width 157 height 18
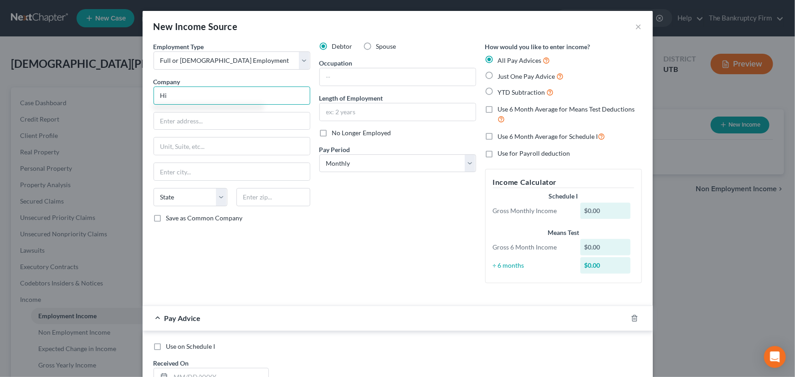
type input "H"
click at [636, 28] on button "×" at bounding box center [639, 26] width 6 height 11
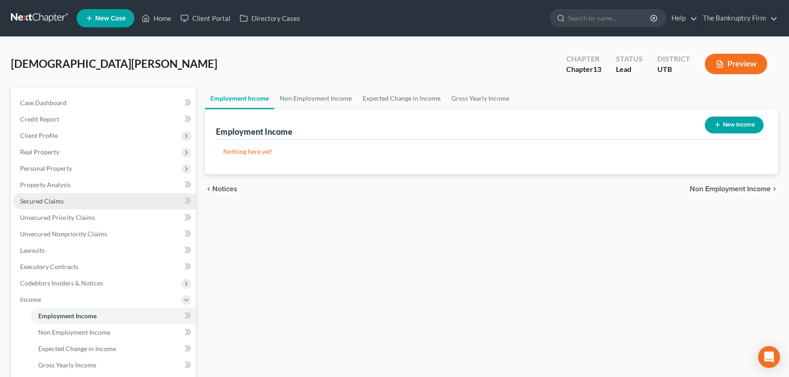
drag, startPoint x: 44, startPoint y: 199, endPoint x: 54, endPoint y: 204, distance: 11.4
click at [44, 199] on span "Secured Claims" at bounding box center [42, 201] width 44 height 8
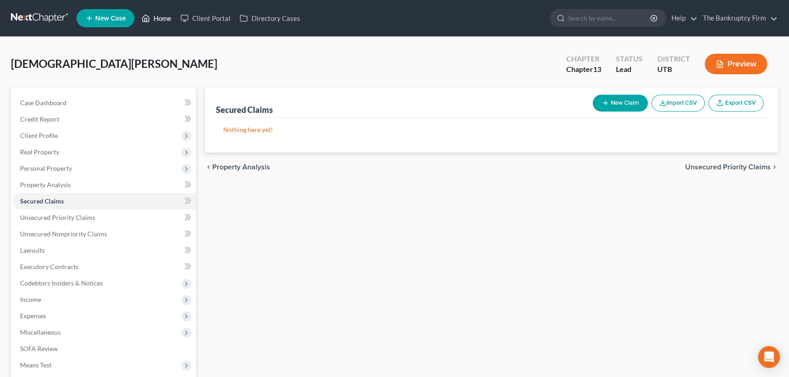
click at [165, 18] on link "Home" at bounding box center [156, 18] width 39 height 16
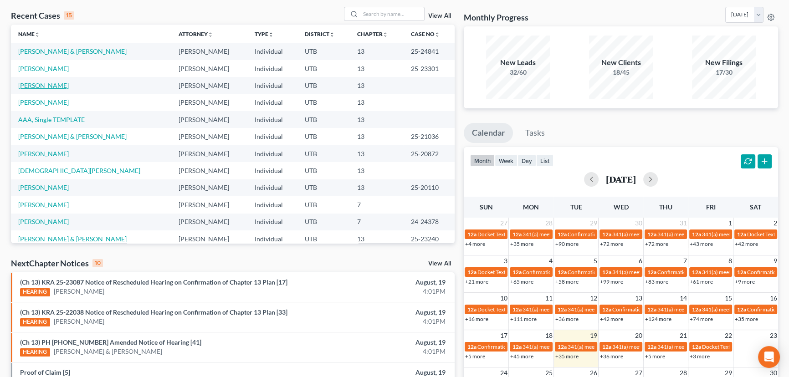
click at [51, 85] on link "[PERSON_NAME]" at bounding box center [43, 86] width 51 height 8
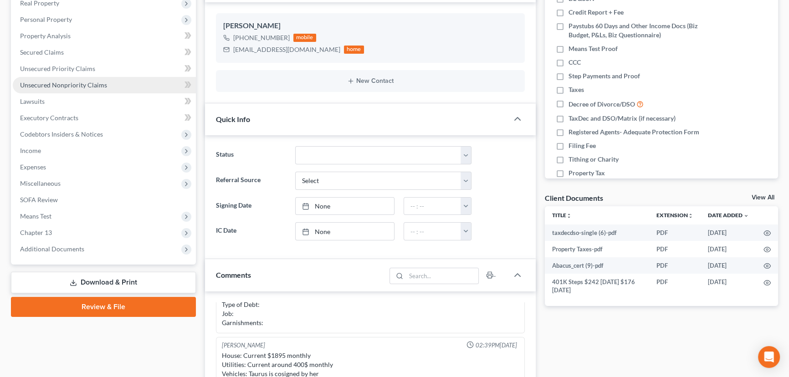
scroll to position [165, 0]
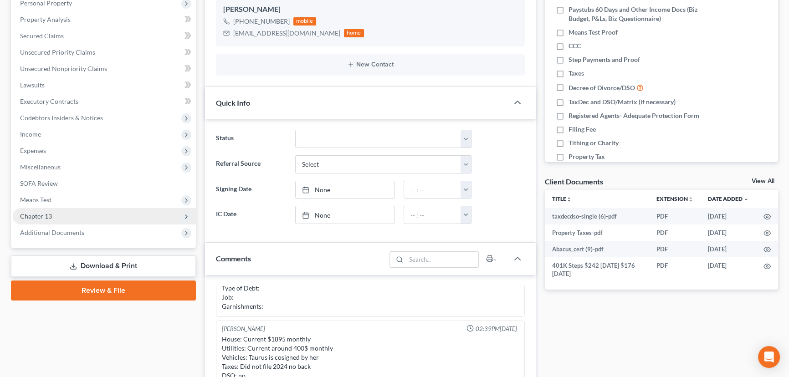
click at [40, 214] on span "Chapter 13" at bounding box center [36, 216] width 32 height 8
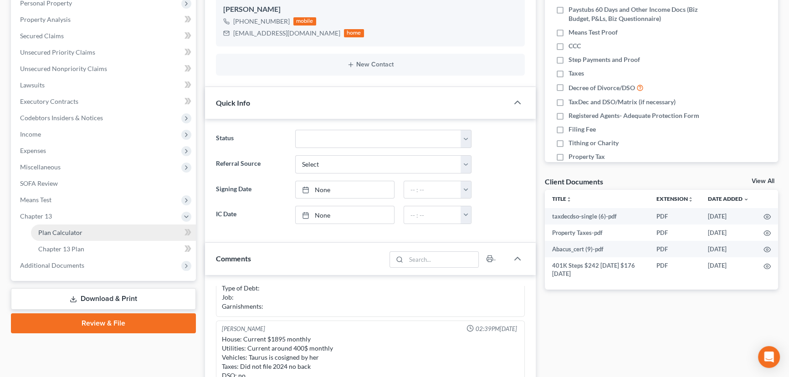
drag, startPoint x: 61, startPoint y: 229, endPoint x: 130, endPoint y: 232, distance: 69.8
click at [61, 230] on span "Plan Calculator" at bounding box center [60, 233] width 44 height 8
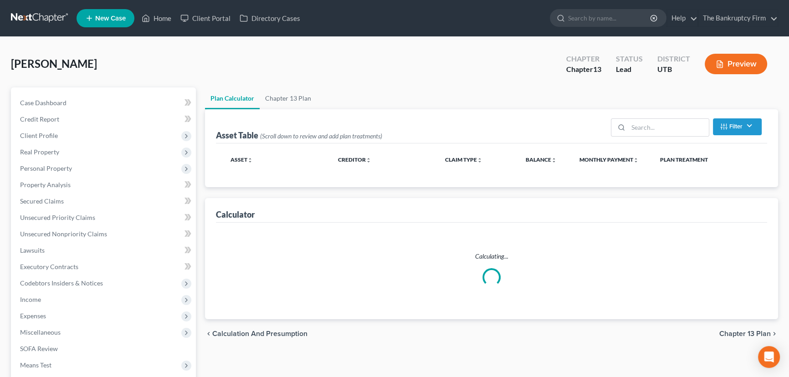
select select "59"
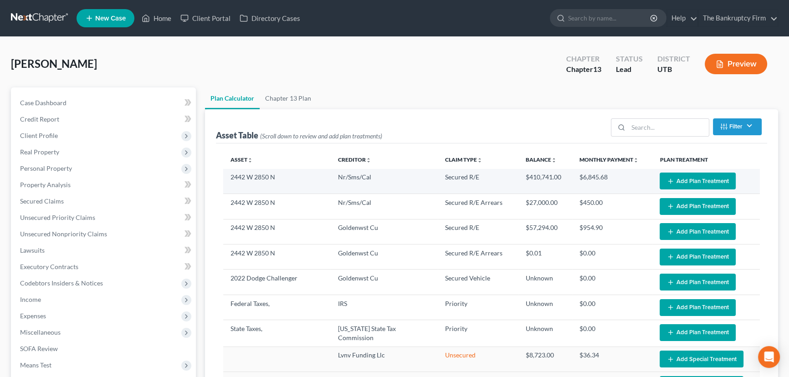
click at [700, 178] on button "Add Plan Treatment" at bounding box center [698, 181] width 76 height 17
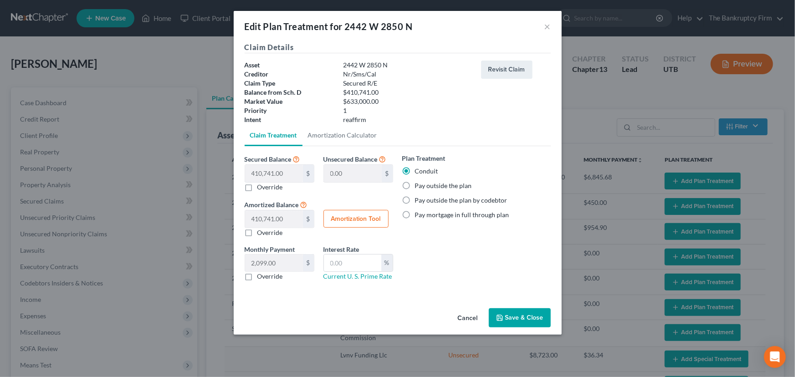
click at [415, 185] on label "Pay outside the plan" at bounding box center [443, 185] width 57 height 9
click at [419, 185] on input "Pay outside the plan" at bounding box center [422, 184] width 6 height 6
radio input "true"
click at [517, 318] on button "Save & Close" at bounding box center [520, 318] width 62 height 19
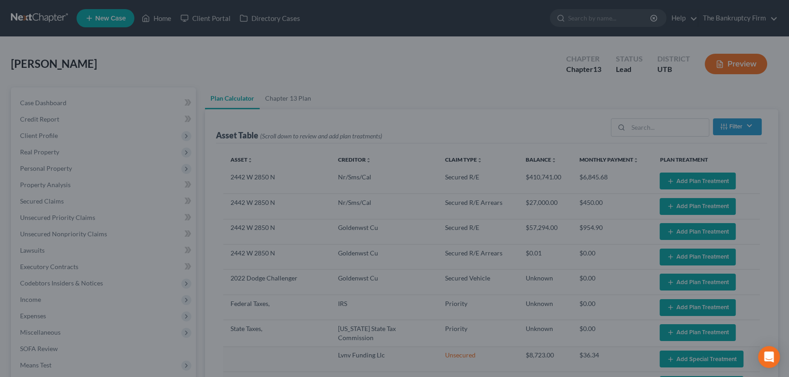
select select "59"
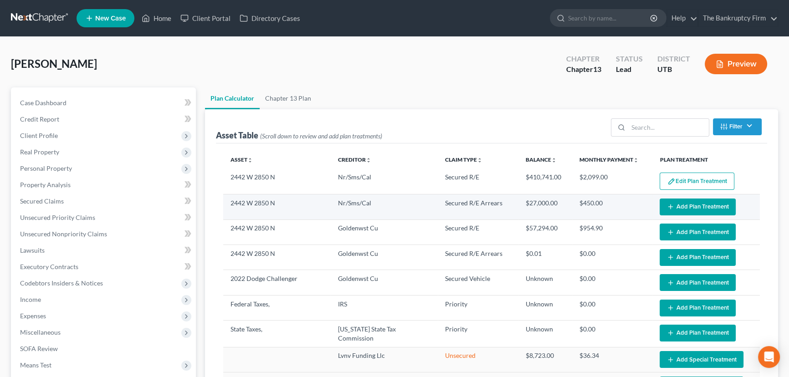
click at [679, 206] on button "Add Plan Treatment" at bounding box center [698, 207] width 76 height 17
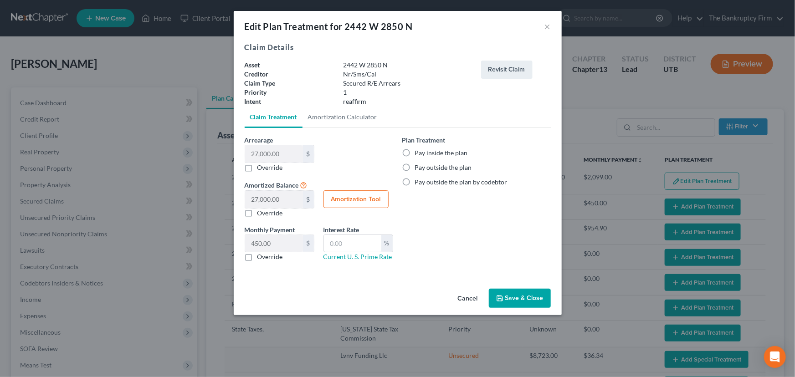
click at [415, 153] on label "Pay inside the plan" at bounding box center [441, 153] width 53 height 9
click at [419, 153] on input "Pay inside the plan" at bounding box center [422, 152] width 6 height 6
radio input "true"
click at [518, 299] on button "Save & Close" at bounding box center [520, 298] width 62 height 19
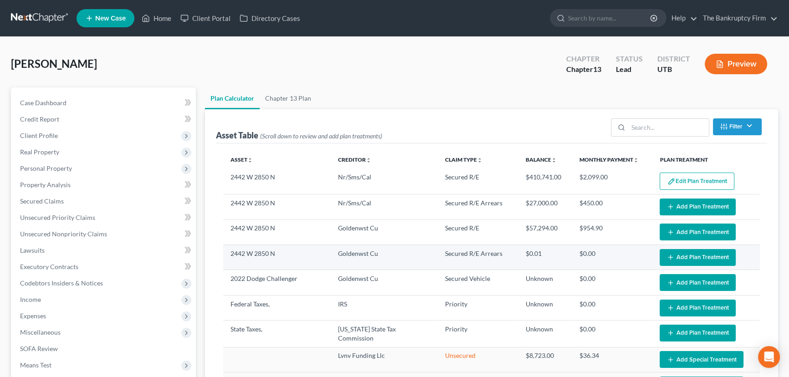
select select "59"
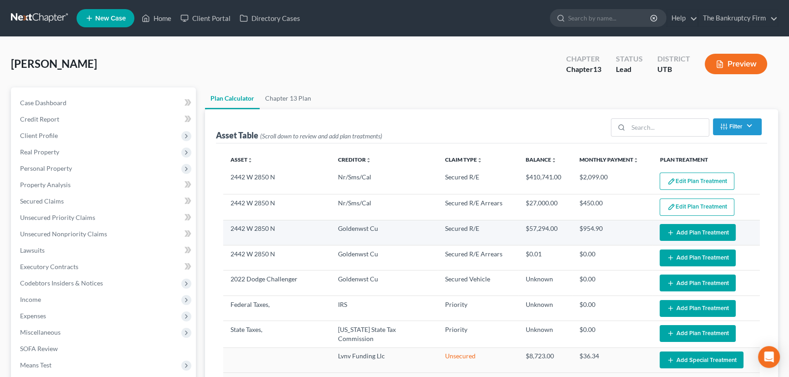
click at [687, 232] on button "Add Plan Treatment" at bounding box center [698, 232] width 76 height 17
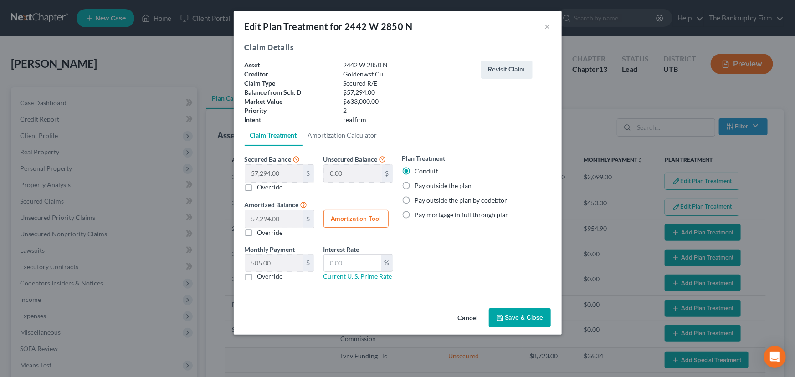
click at [415, 185] on label "Pay outside the plan" at bounding box center [443, 185] width 57 height 9
click at [419, 185] on input "Pay outside the plan" at bounding box center [422, 184] width 6 height 6
radio input "true"
click at [524, 316] on button "Save & Close" at bounding box center [520, 318] width 62 height 19
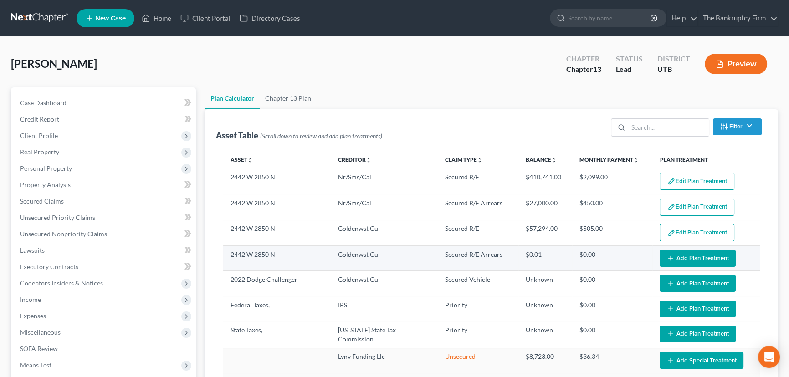
select select "59"
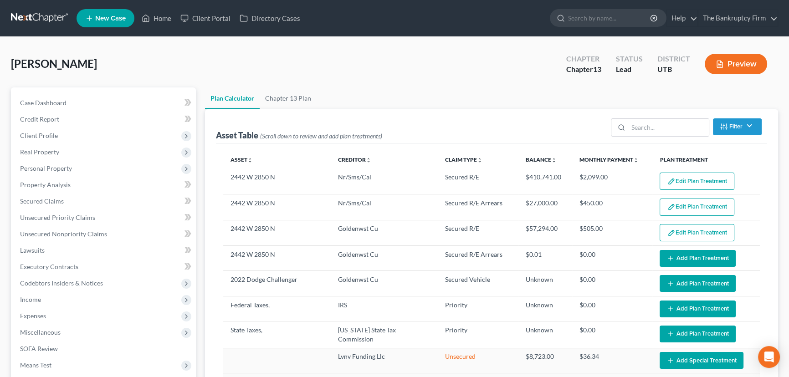
scroll to position [41, 0]
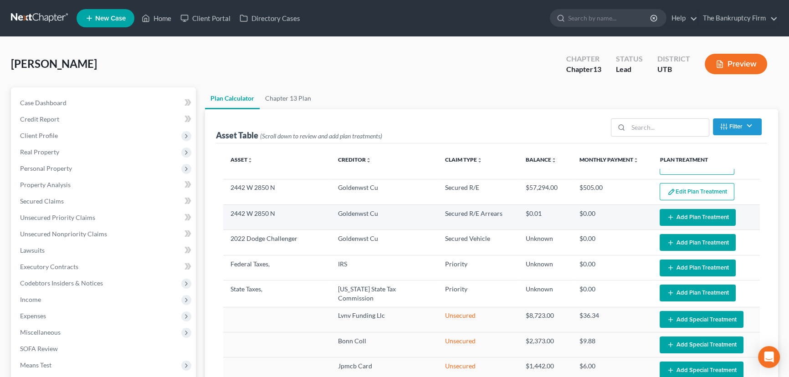
click at [679, 214] on button "Add Plan Treatment" at bounding box center [698, 217] width 76 height 17
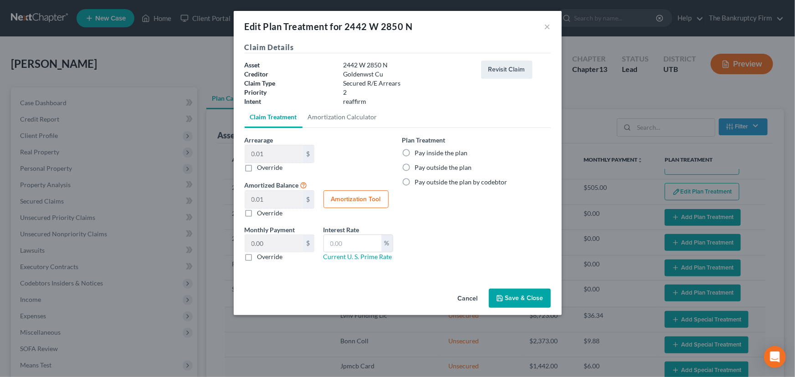
click at [415, 154] on label "Pay inside the plan" at bounding box center [441, 153] width 53 height 9
click at [419, 154] on input "Pay inside the plan" at bounding box center [422, 152] width 6 height 6
radio input "true"
click at [519, 300] on button "Save & Close" at bounding box center [520, 298] width 62 height 19
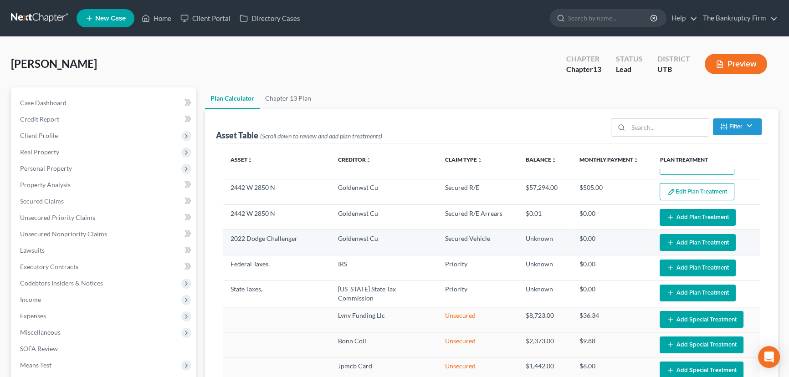
select select "59"
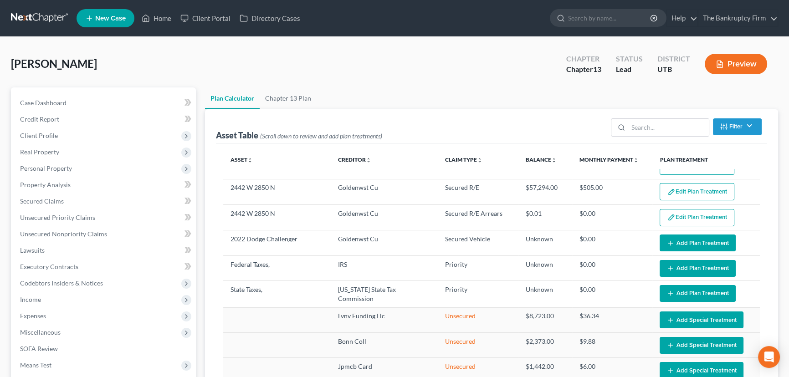
scroll to position [82, 0]
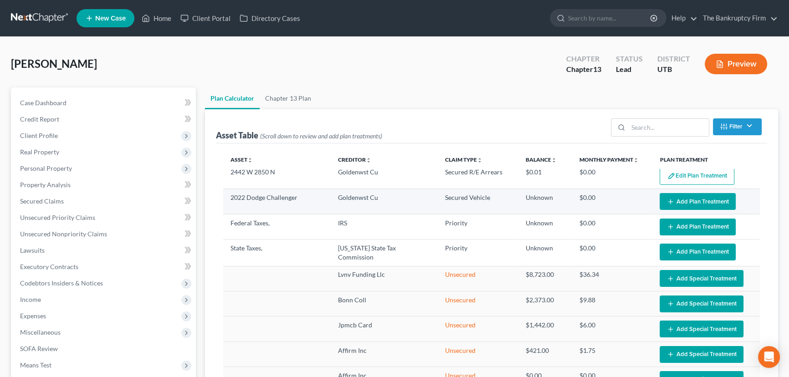
click at [685, 200] on button "Add Plan Treatment" at bounding box center [698, 201] width 76 height 17
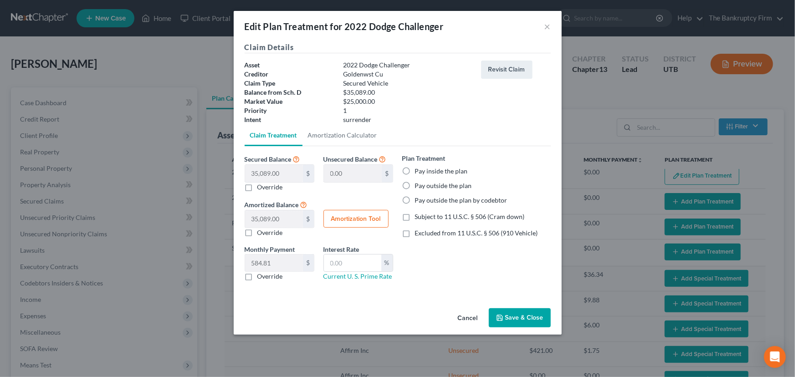
click at [415, 184] on label "Pay outside the plan" at bounding box center [443, 185] width 57 height 9
click at [419, 184] on input "Pay outside the plan" at bounding box center [422, 184] width 6 height 6
radio input "true"
click at [525, 314] on button "Save & Close" at bounding box center [520, 318] width 62 height 19
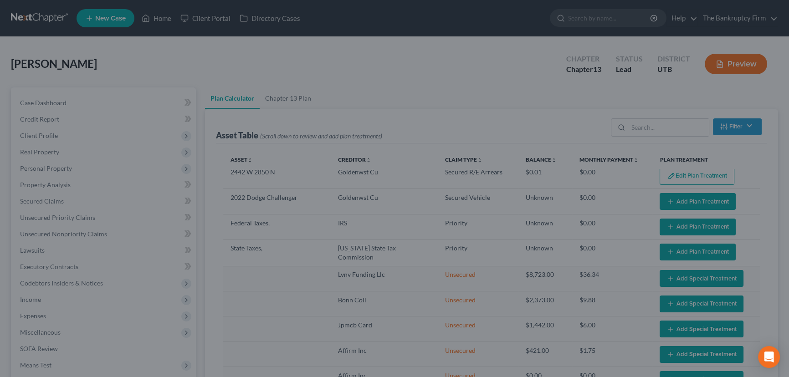
select select "59"
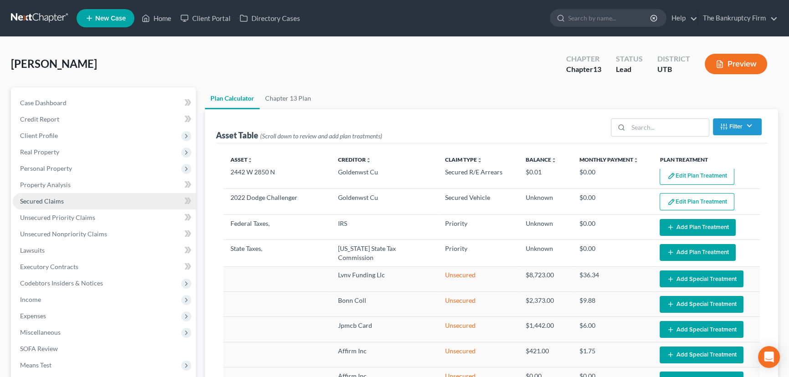
click at [38, 199] on span "Secured Claims" at bounding box center [42, 201] width 44 height 8
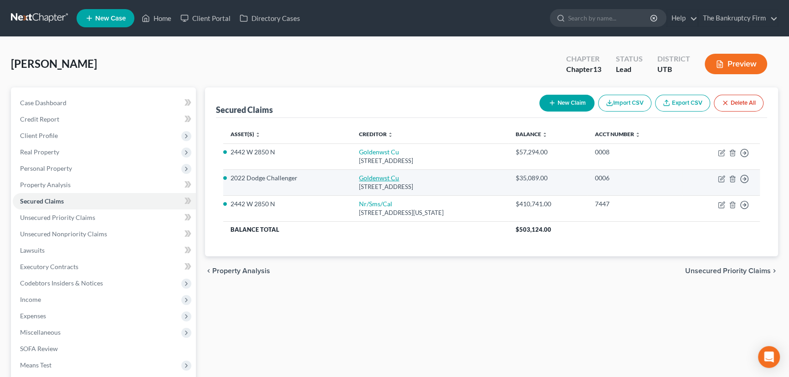
click at [359, 179] on link "Goldenwst Cu" at bounding box center [379, 178] width 40 height 8
select select "46"
select select "10"
select select "0"
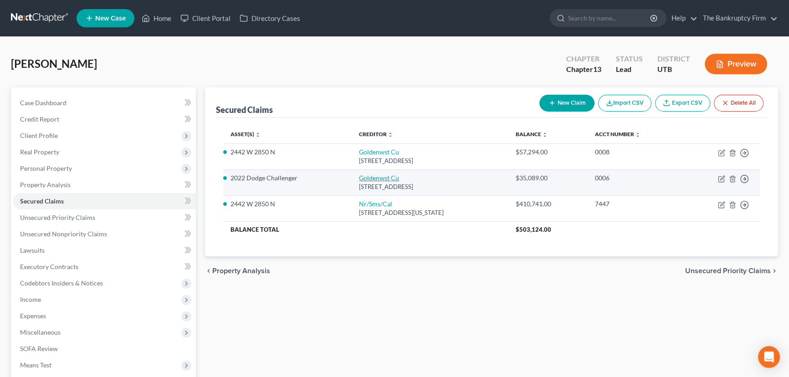
select select "0"
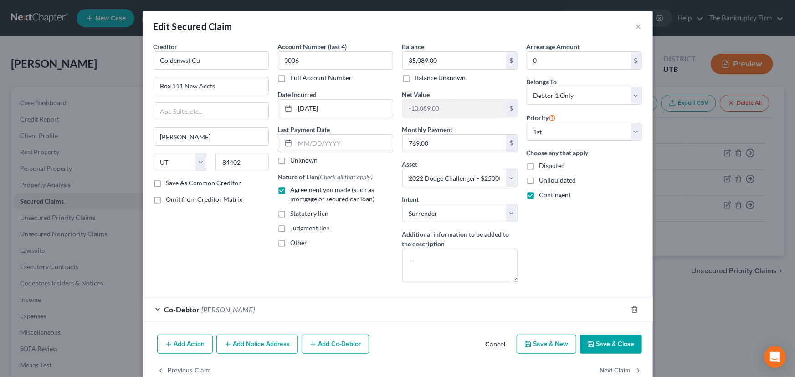
click at [602, 341] on button "Save & Close" at bounding box center [611, 344] width 62 height 19
select select
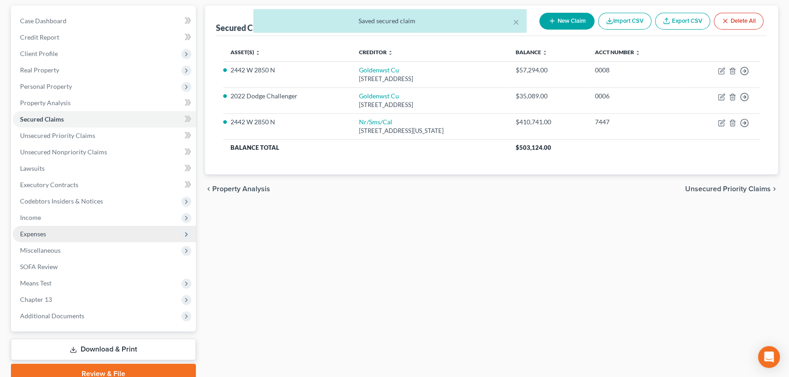
scroll to position [82, 0]
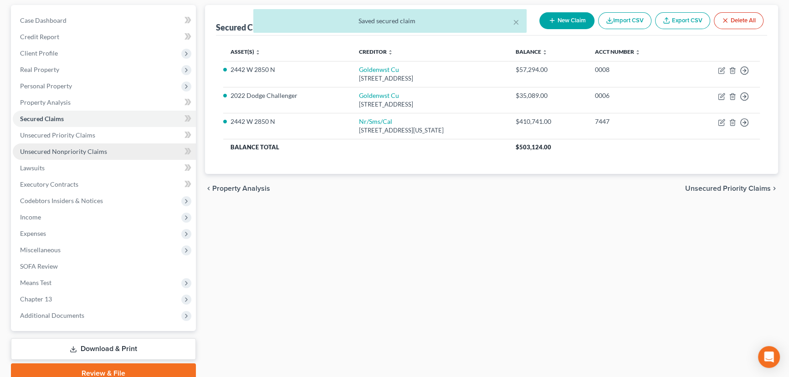
click at [72, 149] on span "Unsecured Nonpriority Claims" at bounding box center [63, 152] width 87 height 8
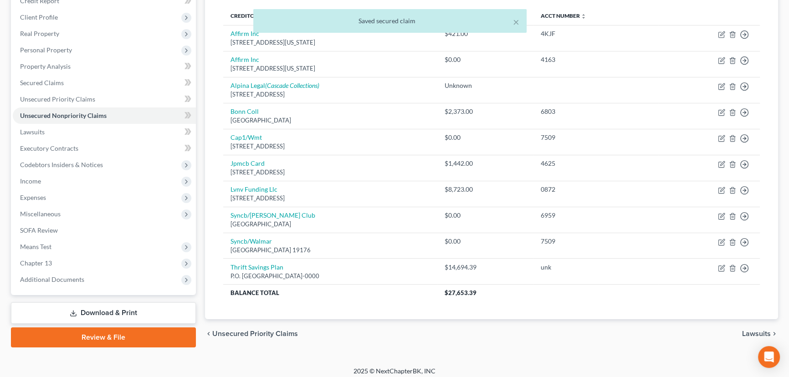
scroll to position [123, 0]
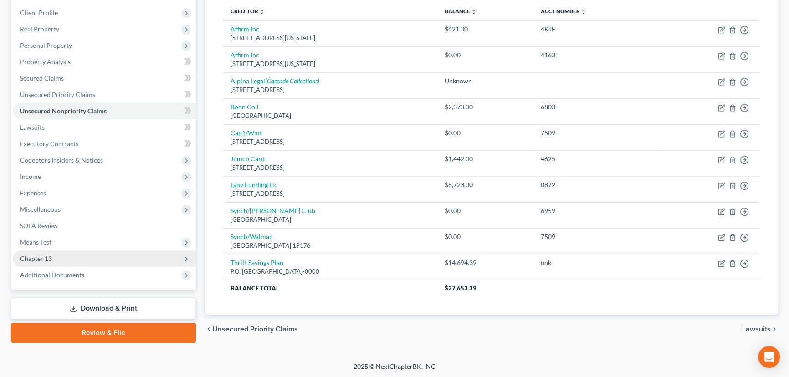
click at [34, 258] on span "Chapter 13" at bounding box center [36, 259] width 32 height 8
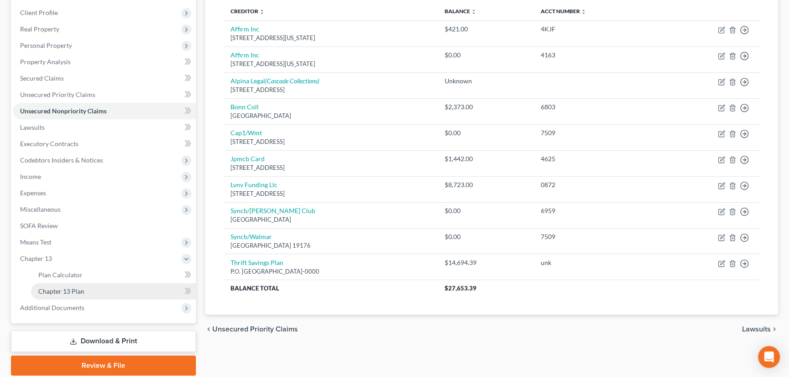
click at [78, 290] on span "Chapter 13 Plan" at bounding box center [61, 292] width 46 height 8
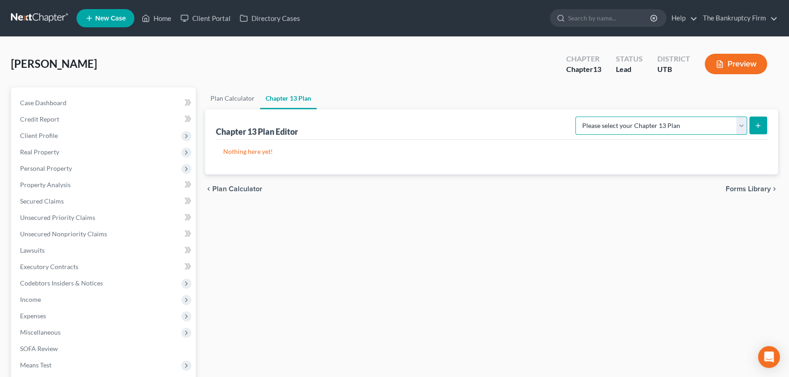
click at [740, 127] on select "Please select your Chapter 13 Plan Chapter 13 Plan - The Bankruptcy Firm - Utah…" at bounding box center [662, 126] width 172 height 18
select select "0"
click at [596, 117] on select "Please select your Chapter 13 Plan Chapter 13 Plan - The Bankruptcy Firm - Utah…" at bounding box center [662, 126] width 172 height 18
click at [757, 126] on icon "submit" at bounding box center [758, 125] width 7 height 7
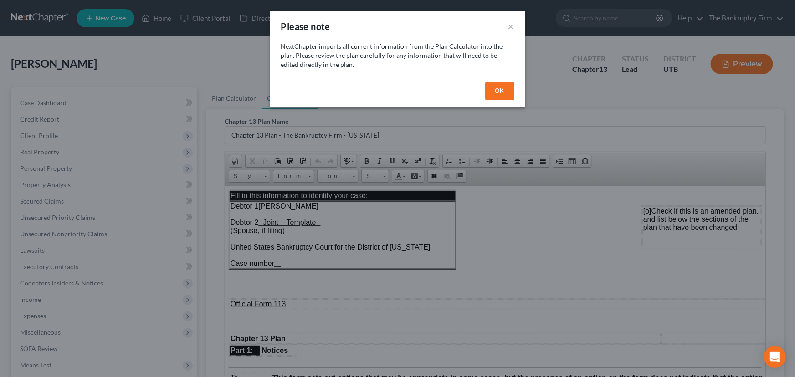
click at [500, 91] on button "OK" at bounding box center [499, 91] width 29 height 18
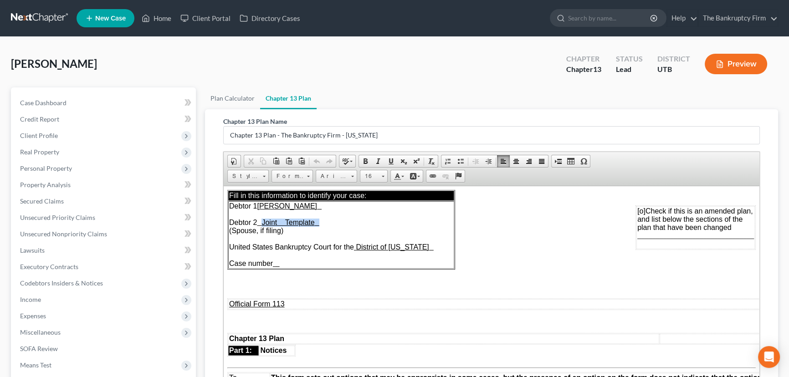
drag, startPoint x: 270, startPoint y: 222, endPoint x: 352, endPoint y: 222, distance: 81.6
click at [350, 222] on td "Debtor 1 Nicole Shannon McClain Debtor 2 Joint Template (Spouse, if filing) Uni…" at bounding box center [341, 234] width 226 height 67
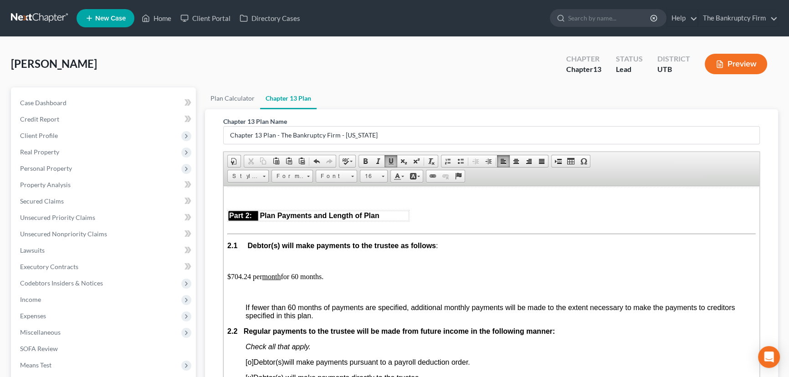
scroll to position [538, 0]
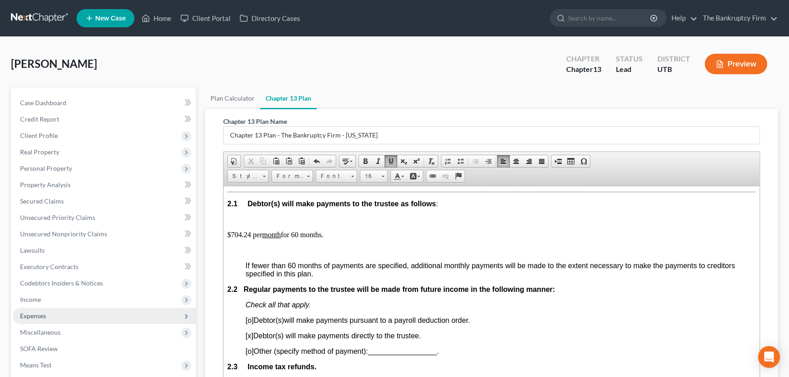
click at [32, 314] on span "Expenses" at bounding box center [33, 316] width 26 height 8
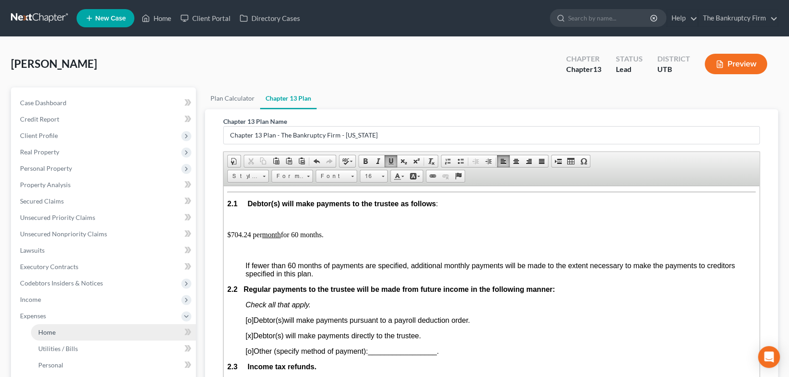
drag, startPoint x: 51, startPoint y: 330, endPoint x: 85, endPoint y: 335, distance: 33.6
click at [51, 330] on span "Home" at bounding box center [46, 333] width 17 height 8
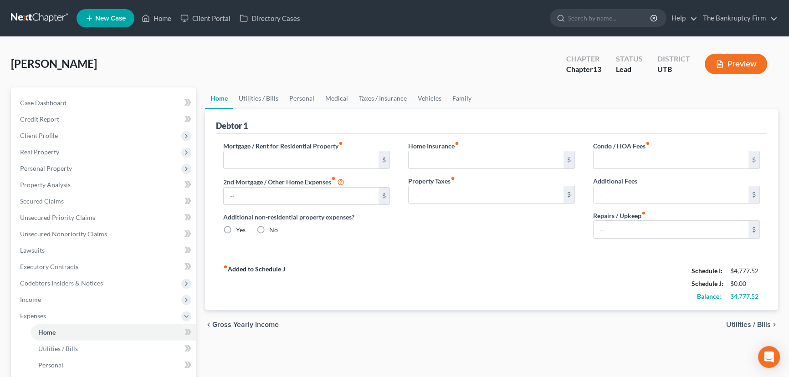
type input "1,895.00"
type input "0.00"
radio input "true"
type input "18.08"
type input "0.00"
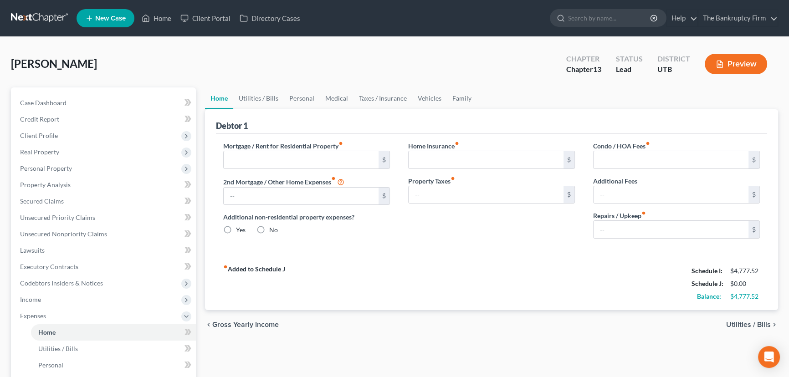
type input "0.00"
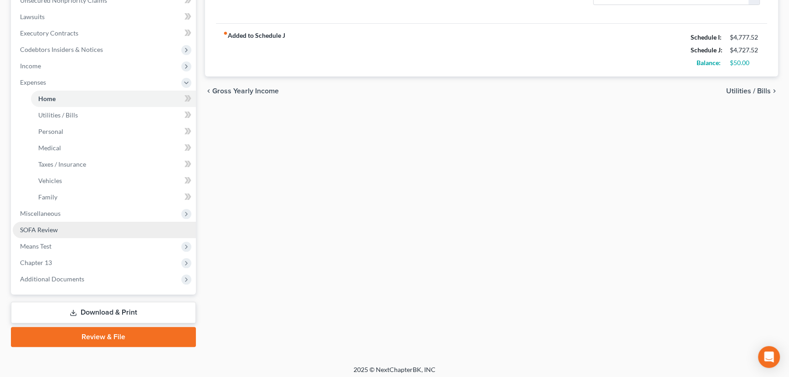
scroll to position [237, 0]
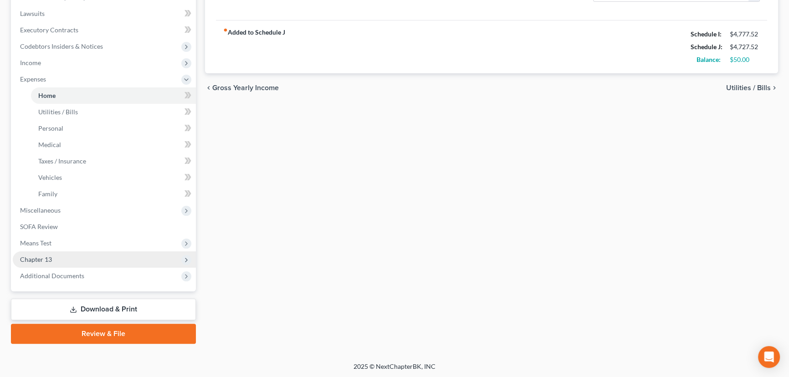
click at [47, 256] on span "Chapter 13" at bounding box center [36, 260] width 32 height 8
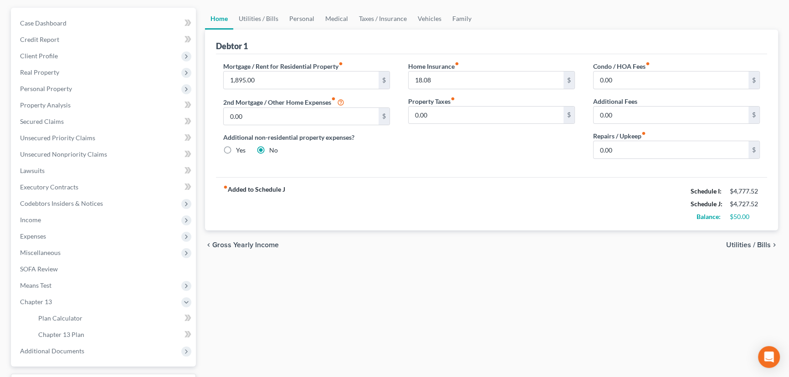
scroll to position [155, 0]
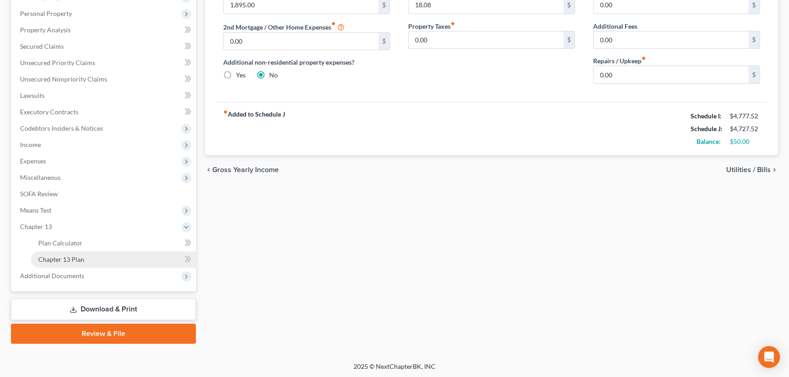
click at [74, 256] on span "Chapter 13 Plan" at bounding box center [61, 260] width 46 height 8
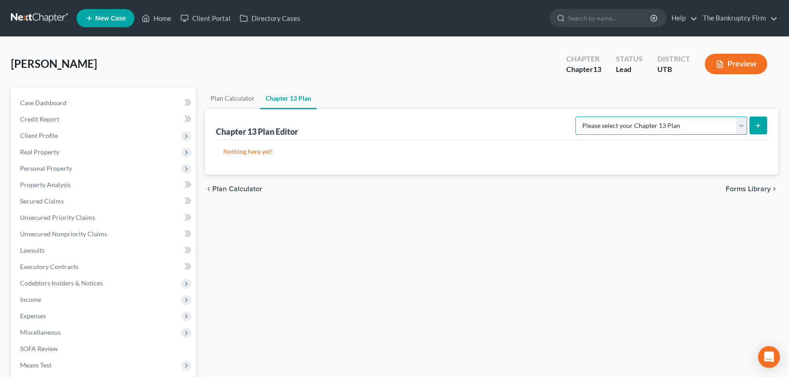
click at [708, 120] on select "Please select your Chapter 13 Plan Chapter 13 Plan - The Bankruptcy Firm - Utah…" at bounding box center [662, 126] width 172 height 18
select select "0"
click at [596, 117] on select "Please select your Chapter 13 Plan Chapter 13 Plan - The Bankruptcy Firm - Utah…" at bounding box center [662, 126] width 172 height 18
click at [759, 124] on icon "submit" at bounding box center [758, 125] width 7 height 7
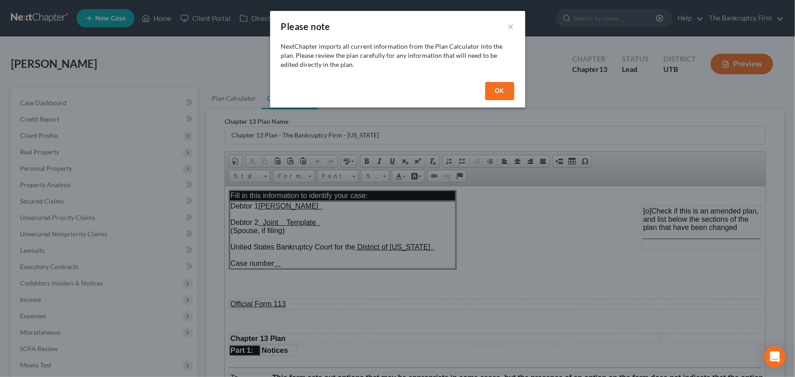
click at [484, 86] on div "OK" at bounding box center [397, 92] width 255 height 29
click at [511, 92] on button "OK" at bounding box center [499, 91] width 29 height 18
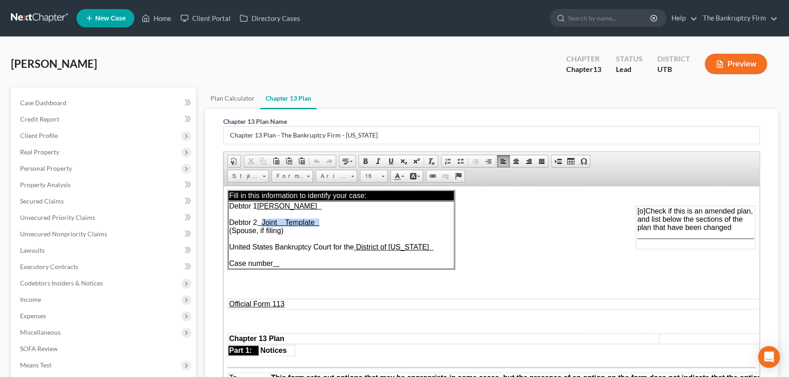
drag, startPoint x: 271, startPoint y: 225, endPoint x: 345, endPoint y: 222, distance: 73.9
click at [345, 222] on td "Debtor 1 Nicole Shannon McClain Debtor 2 Joint Template (Spouse, if filing) Uni…" at bounding box center [341, 234] width 226 height 67
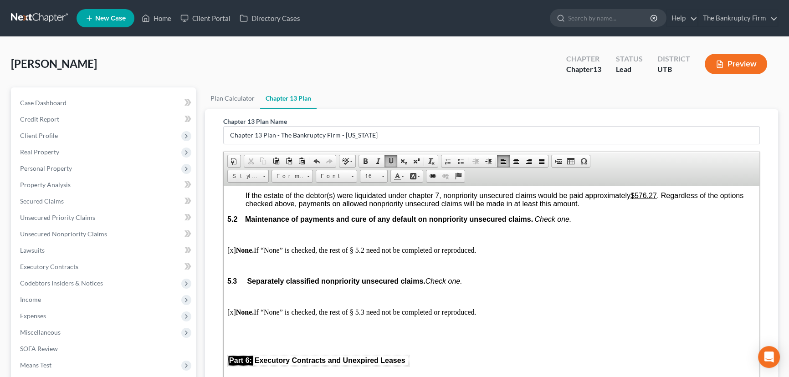
scroll to position [2030, 0]
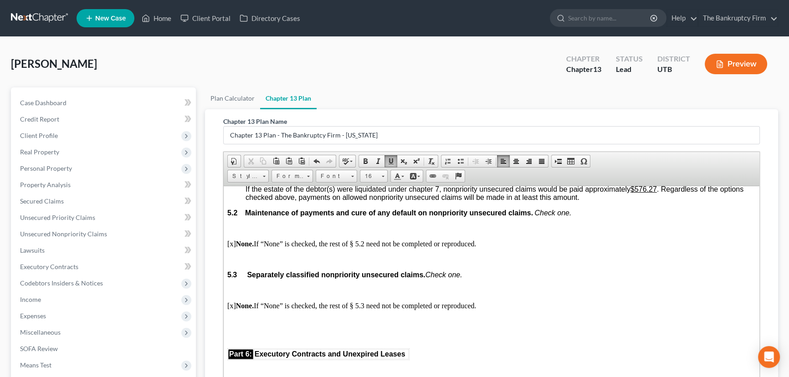
drag, startPoint x: 256, startPoint y: 225, endPoint x: 262, endPoint y: 223, distance: 6.2
click at [262, 162] on u "25.00%" at bounding box center [267, 158] width 25 height 8
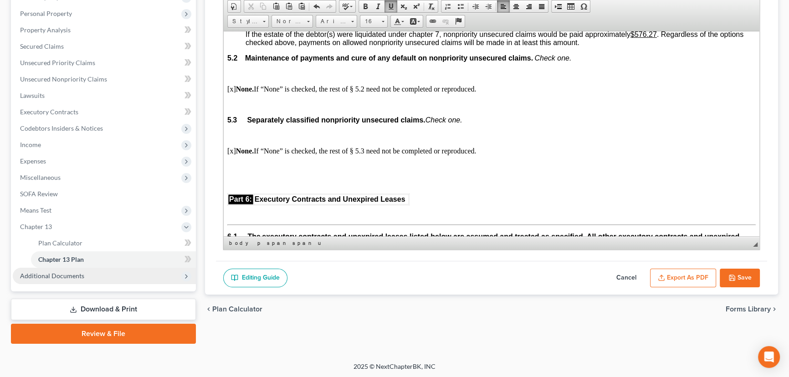
scroll to position [155, 0]
click at [65, 260] on span "Chapter 13 Plan" at bounding box center [61, 260] width 46 height 8
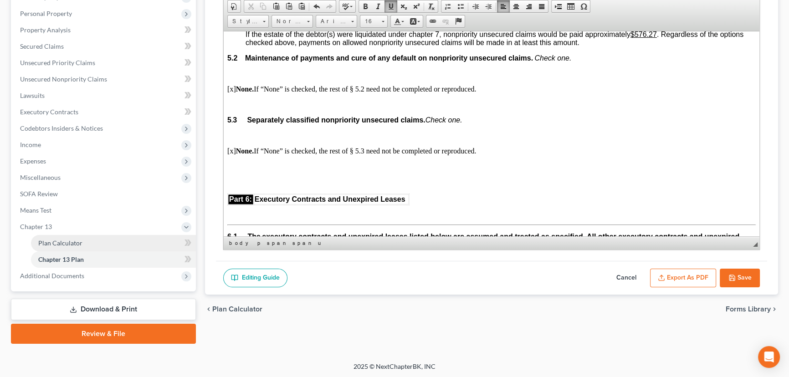
click at [55, 240] on span "Plan Calculator" at bounding box center [60, 243] width 44 height 8
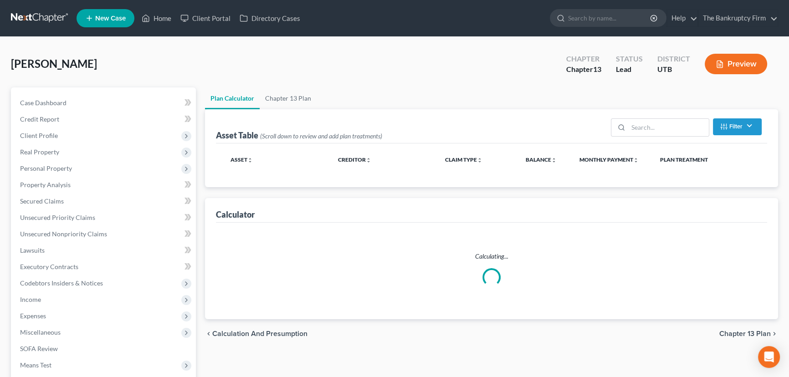
select select "59"
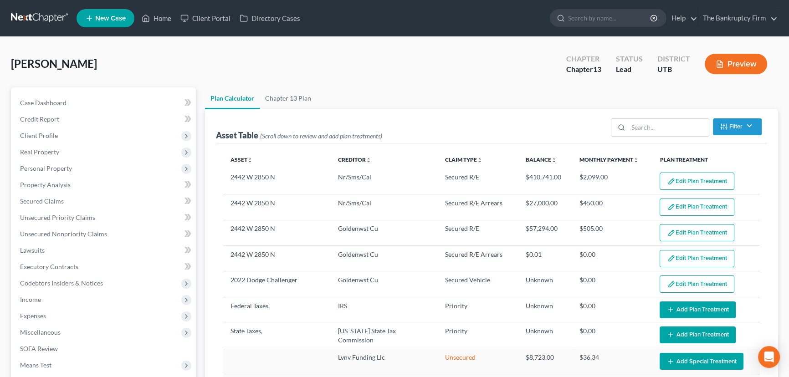
select select "59"
click at [275, 98] on link "Chapter 13 Plan" at bounding box center [288, 99] width 57 height 22
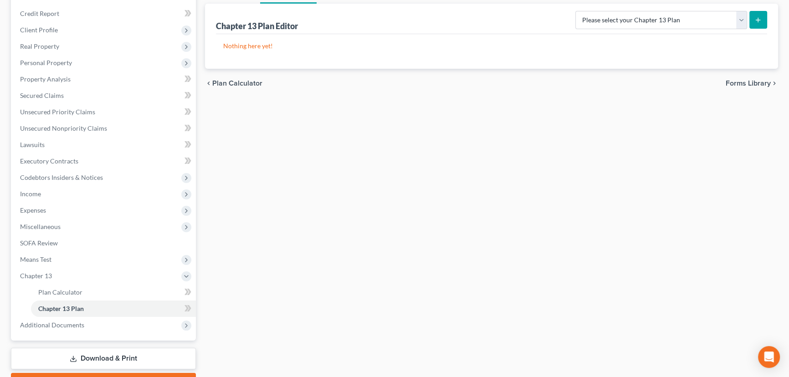
scroll to position [155, 0]
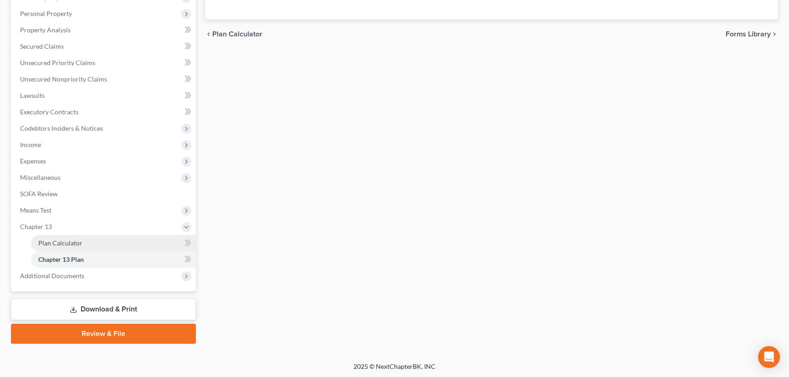
click at [50, 240] on span "Plan Calculator" at bounding box center [60, 243] width 44 height 8
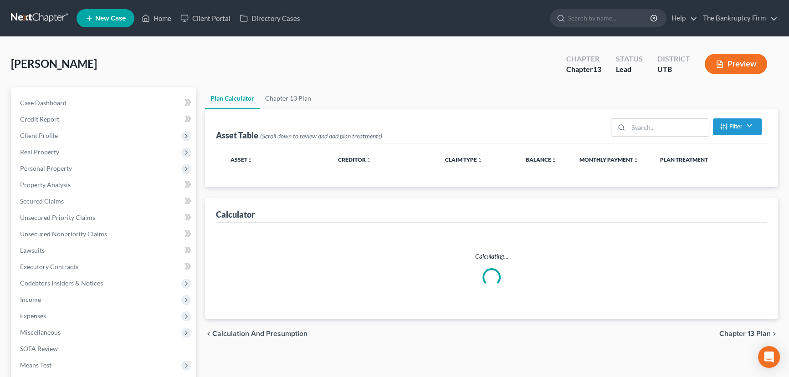
select select "59"
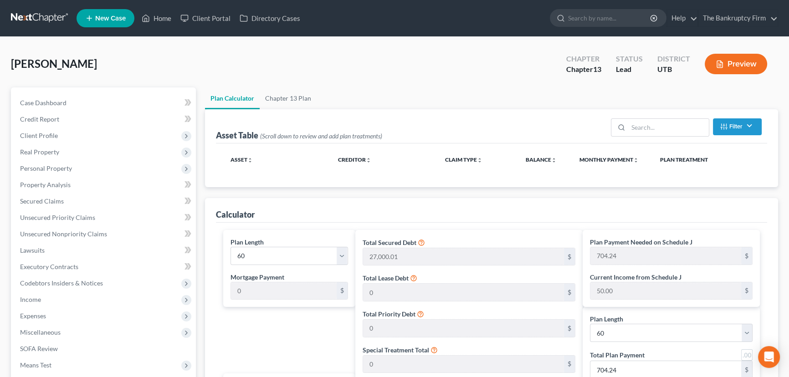
select select "59"
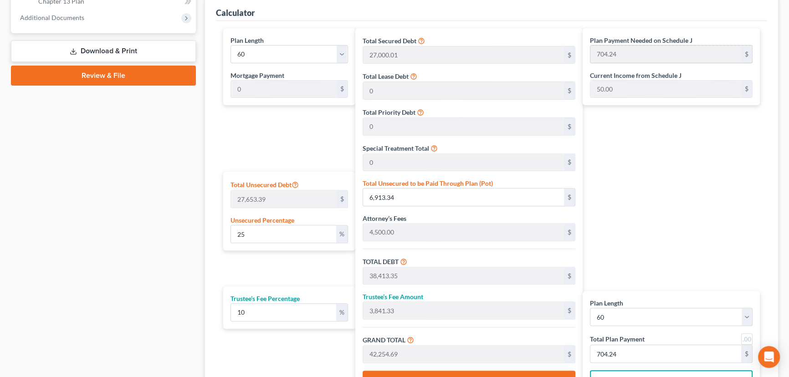
scroll to position [414, 0]
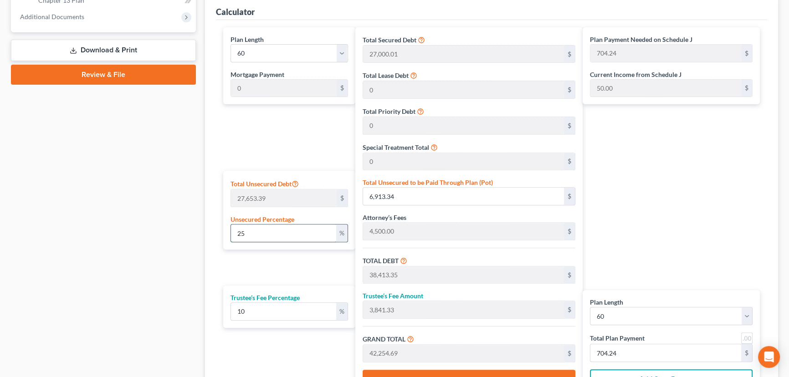
drag, startPoint x: 227, startPoint y: 234, endPoint x: 233, endPoint y: 239, distance: 8.1
click at [225, 234] on div "Total Unsecured Debt 27,653.39 $ Unsecured Percentage 25 %" at bounding box center [289, 210] width 132 height 79
type input "1"
type input "276.53"
type input "31,776.54"
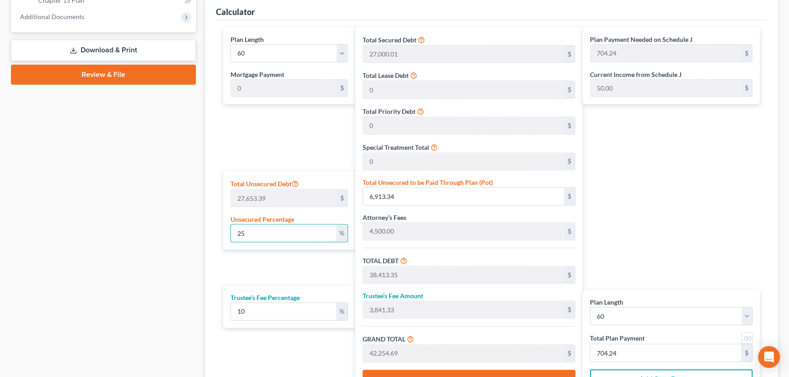
type input "3,177.65"
type input "34,954.19"
type input "582.56"
type input "10"
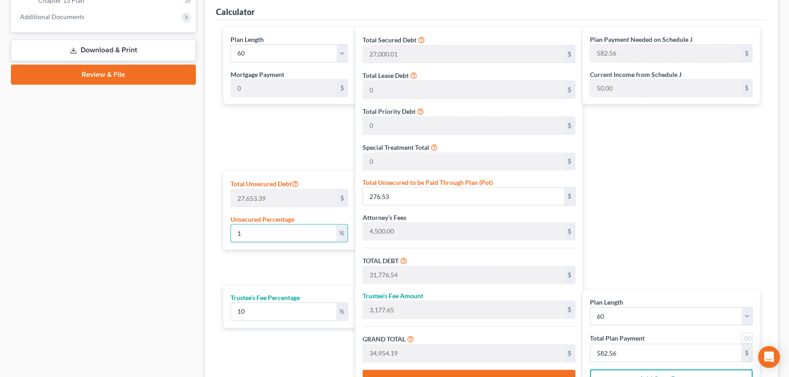
type input "2,765.33"
type input "34,265.34"
type input "3,426.53"
type input "37,691.88"
type input "628.19"
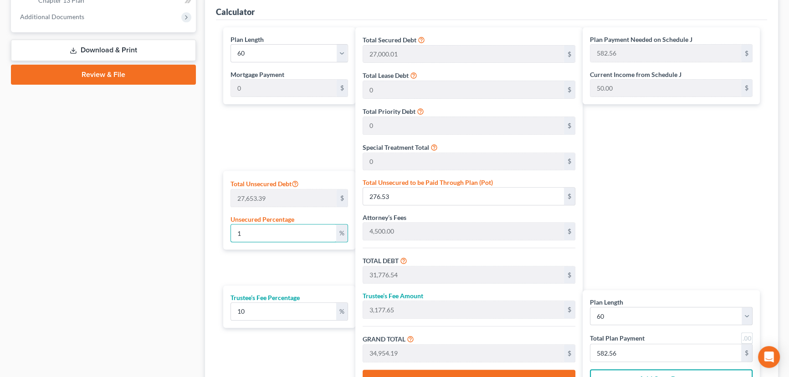
type input "628.19"
type input "100"
type input "27,653.39"
type input "59,153.39"
type input "5,915.34"
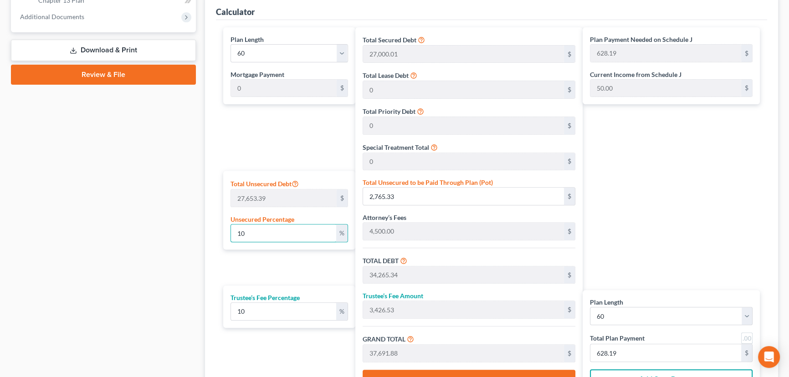
type input "65,068.73"
type input "1,084.47"
type input "100"
click at [649, 270] on div "Plan Payment Needed on Schedule J 1,084.47 $ Current Income from Schedule J 50.…" at bounding box center [674, 212] width 182 height 370
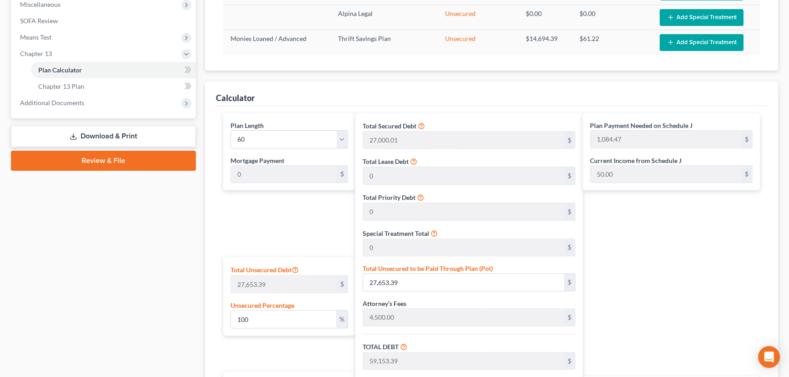
scroll to position [300, 0]
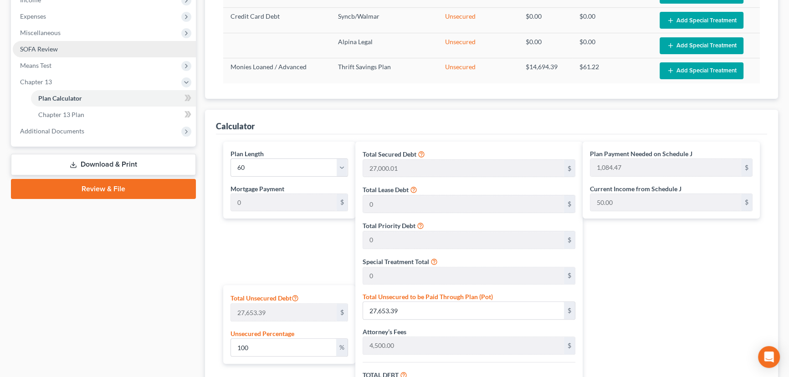
drag, startPoint x: 47, startPoint y: 33, endPoint x: 63, endPoint y: 41, distance: 17.3
click at [47, 33] on span "Miscellaneous" at bounding box center [40, 33] width 41 height 8
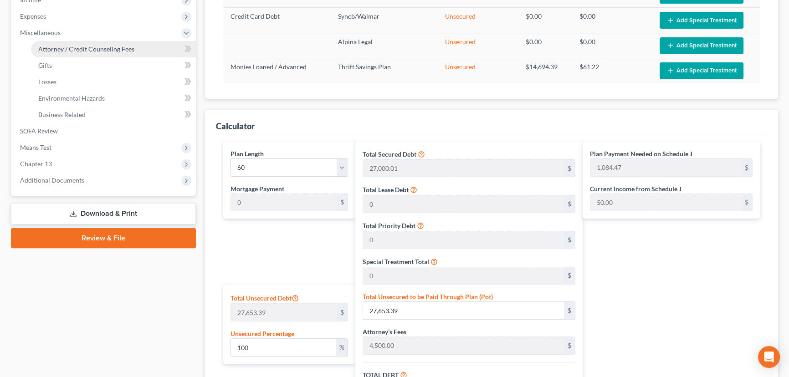
click at [59, 47] on span "Attorney / Credit Counseling Fees" at bounding box center [86, 49] width 96 height 8
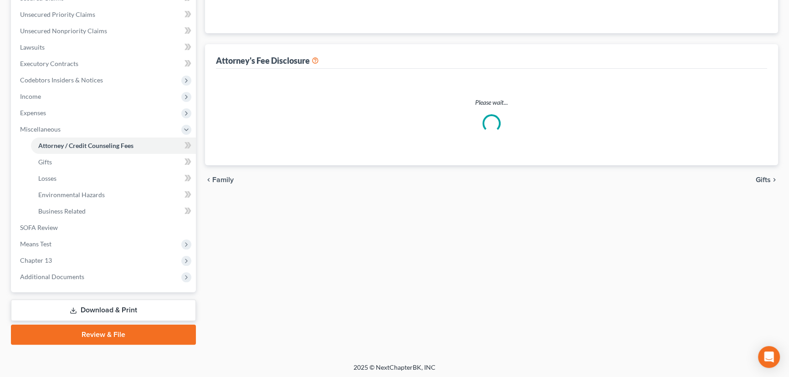
scroll to position [173, 0]
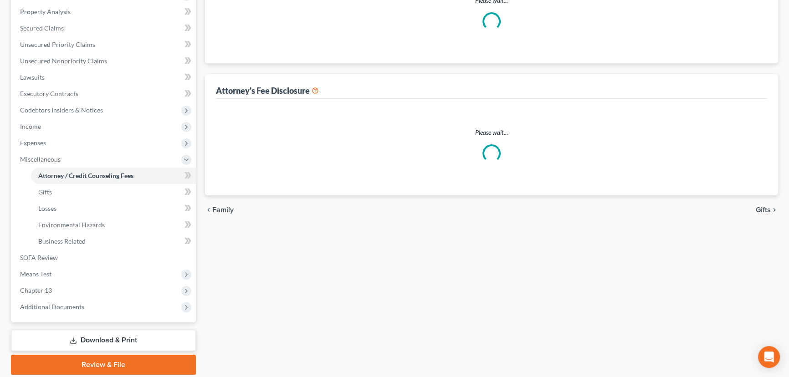
select select "0"
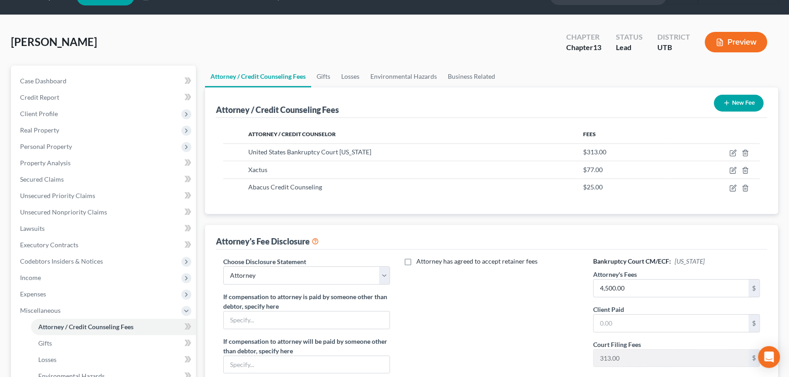
scroll to position [41, 0]
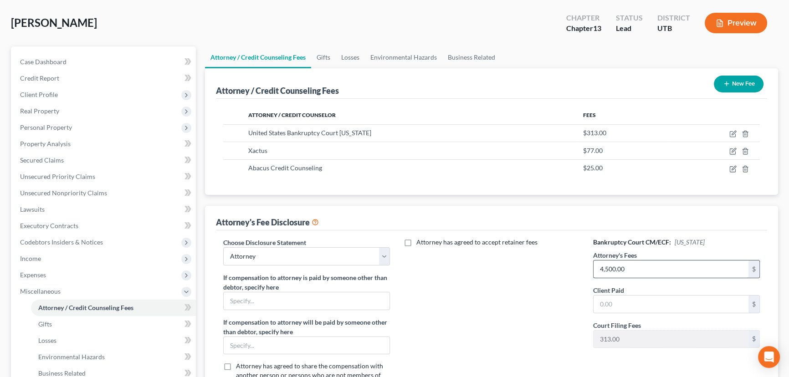
click at [639, 267] on input "4,500.00" at bounding box center [671, 269] width 155 height 17
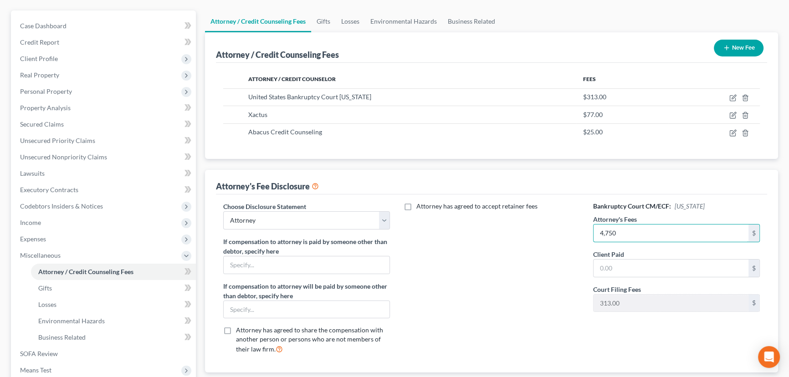
scroll to position [204, 0]
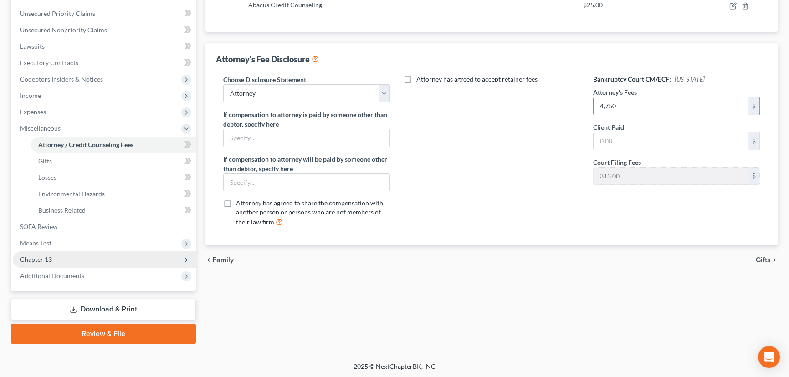
type input "4,750"
click at [38, 260] on span "Chapter 13" at bounding box center [36, 260] width 32 height 8
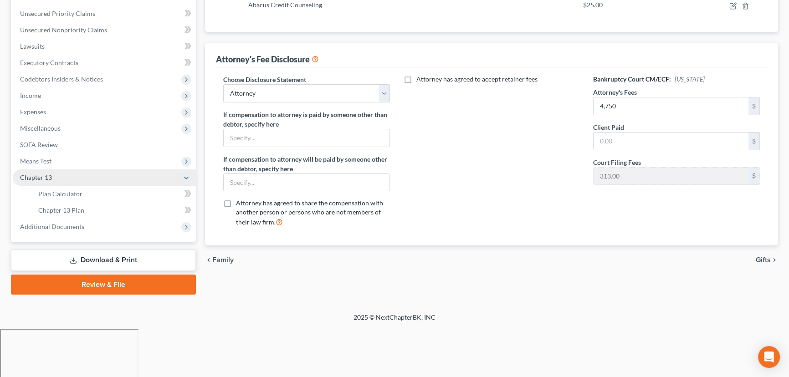
scroll to position [155, 0]
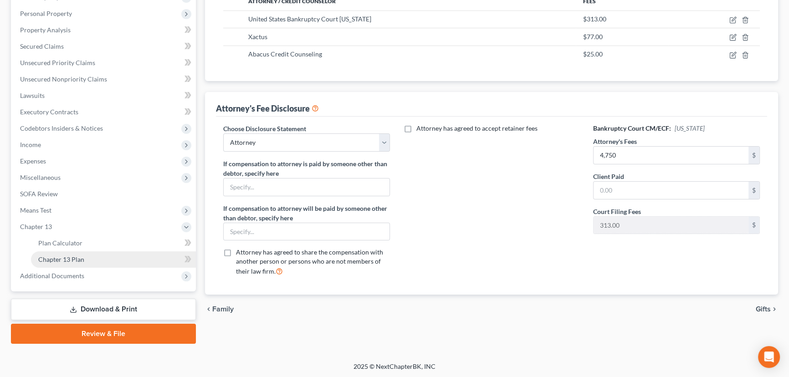
click at [69, 259] on span "Chapter 13 Plan" at bounding box center [61, 260] width 46 height 8
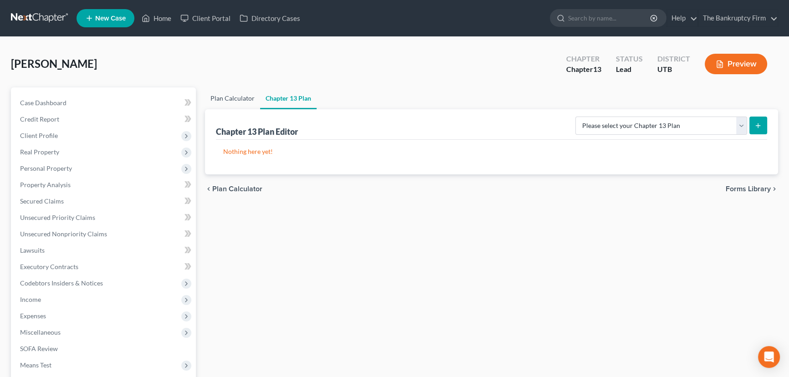
click at [218, 95] on link "Plan Calculator" at bounding box center [232, 99] width 55 height 22
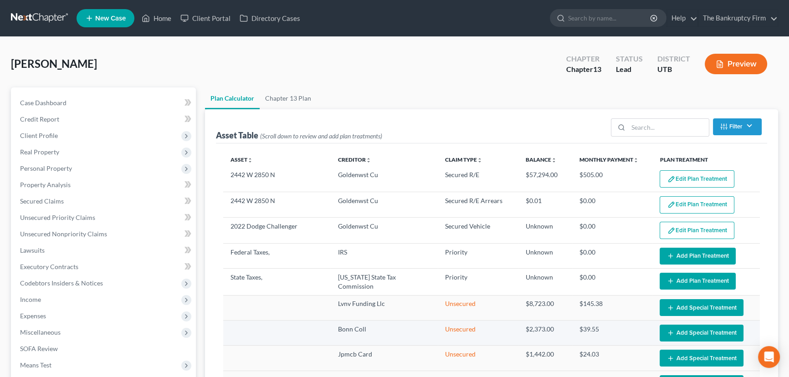
select select "59"
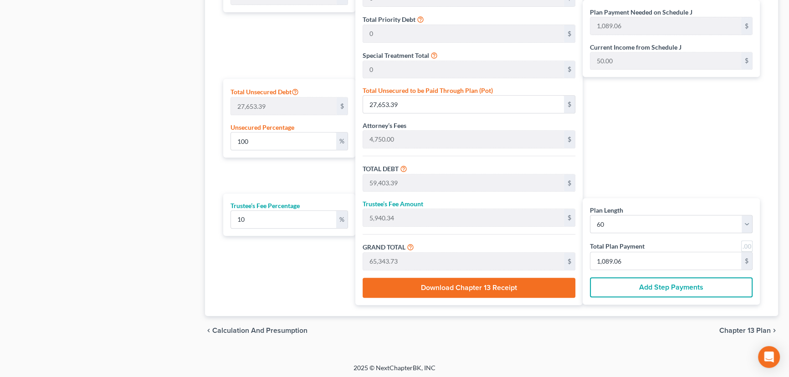
scroll to position [507, 0]
click at [757, 330] on span "Chapter 13 Plan" at bounding box center [745, 330] width 51 height 7
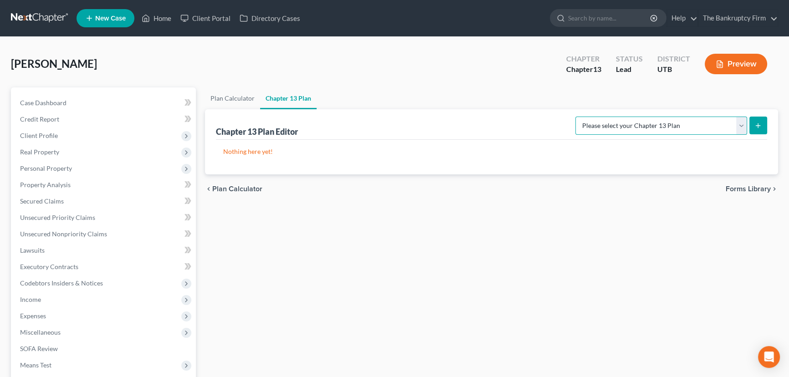
click at [684, 126] on select "Please select your Chapter 13 Plan Chapter 13 Plan - The Bankruptcy Firm - Utah…" at bounding box center [662, 126] width 172 height 18
select select "0"
click at [596, 117] on select "Please select your Chapter 13 Plan Chapter 13 Plan - The Bankruptcy Firm - Utah…" at bounding box center [662, 126] width 172 height 18
click at [759, 126] on line "submit" at bounding box center [759, 126] width 4 height 0
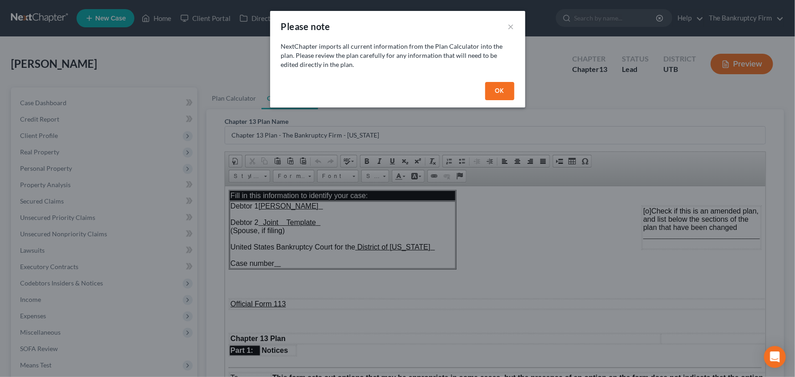
click at [495, 91] on button "OK" at bounding box center [499, 91] width 29 height 18
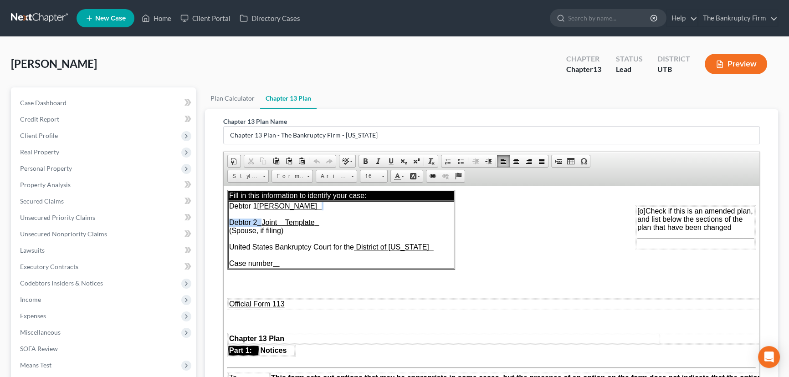
drag, startPoint x: 271, startPoint y: 224, endPoint x: 372, endPoint y: 219, distance: 101.8
click at [372, 219] on td "Debtor 1 Nicole Shannon McClain Debtor 2 Joint Template (Spouse, if filing) Uni…" at bounding box center [341, 234] width 226 height 67
drag, startPoint x: 334, startPoint y: 227, endPoint x: 265, endPoint y: 223, distance: 68.9
click at [265, 223] on td "Debtor 1 Nicole Shannon McClain Debtor 2 Joint Template (Spouse, if filing) Uni…" at bounding box center [341, 234] width 226 height 67
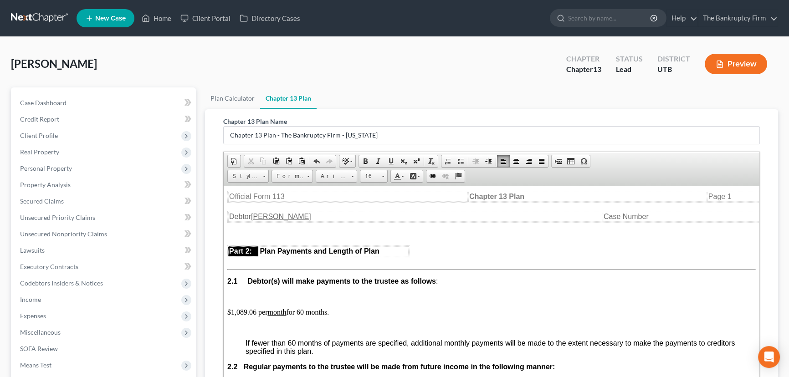
scroll to position [497, 0]
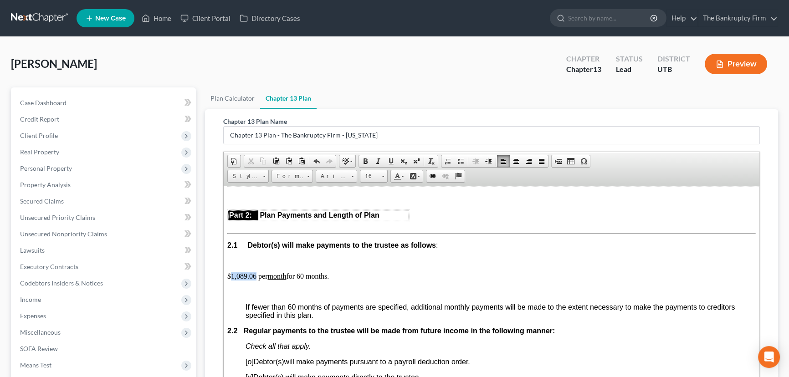
drag, startPoint x: 232, startPoint y: 296, endPoint x: 256, endPoint y: 294, distance: 24.2
click at [256, 280] on p "$1,089.06 per month for 60 months." at bounding box center [491, 276] width 529 height 8
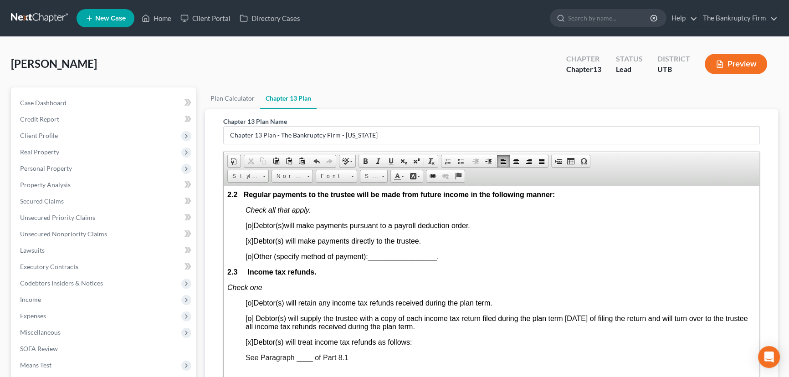
scroll to position [663, 0]
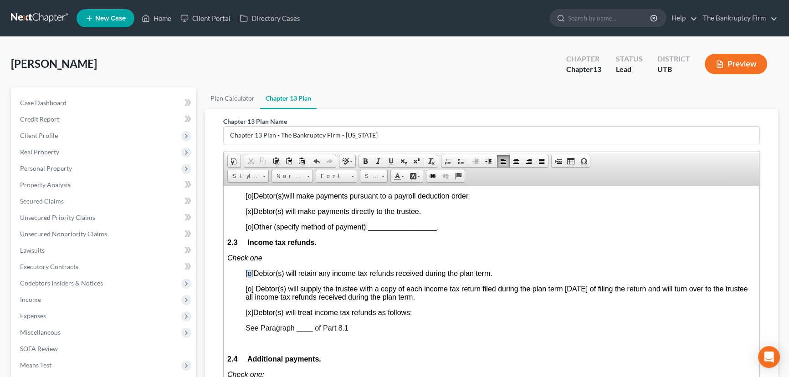
click at [251, 277] on span "[o]" at bounding box center [250, 273] width 8 height 8
click at [248, 316] on span "[x]" at bounding box center [250, 313] width 8 height 8
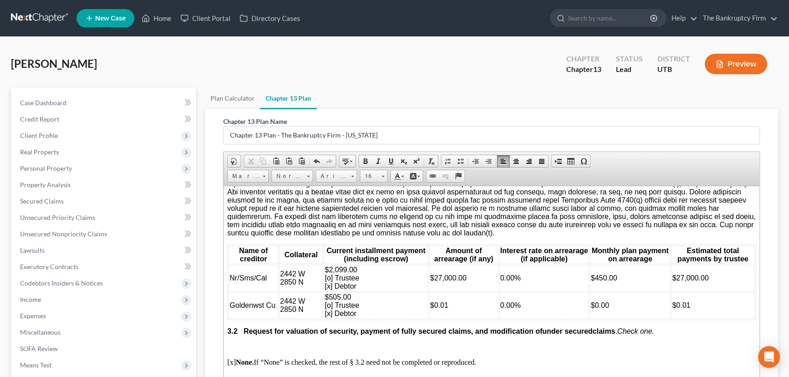
scroll to position [1077, 0]
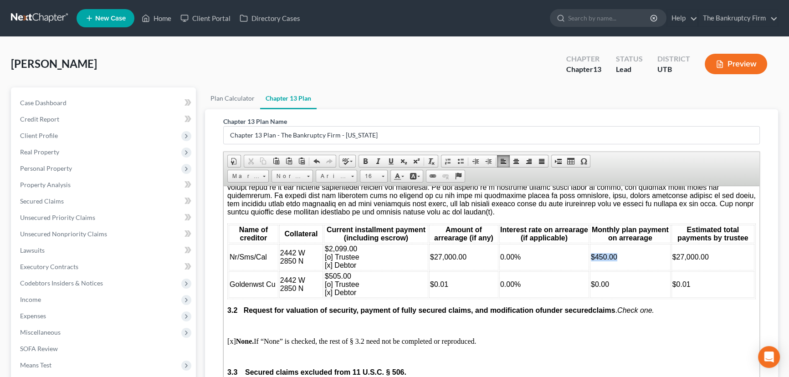
drag, startPoint x: 609, startPoint y: 299, endPoint x: 586, endPoint y: 301, distance: 22.9
click at [590, 270] on td "$450.00" at bounding box center [630, 257] width 81 height 26
drag, startPoint x: 612, startPoint y: 329, endPoint x: 590, endPoint y: 329, distance: 22.3
click at [590, 298] on td "$0.00" at bounding box center [630, 284] width 81 height 26
click at [608, 298] on td "$0.00" at bounding box center [630, 284] width 81 height 26
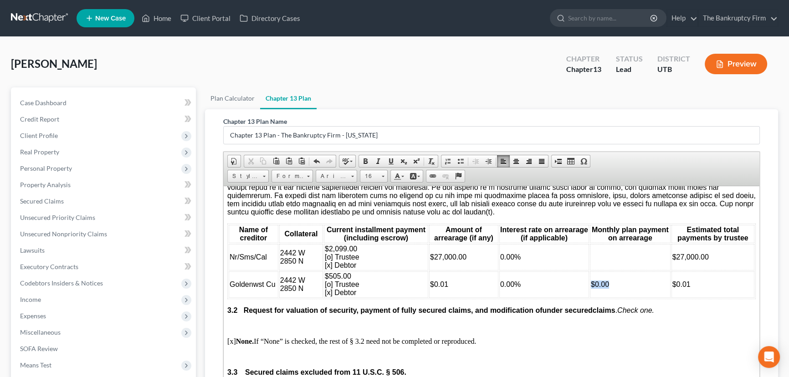
drag, startPoint x: 611, startPoint y: 322, endPoint x: 586, endPoint y: 324, distance: 24.7
click at [590, 298] on td "$0.00" at bounding box center [630, 284] width 81 height 26
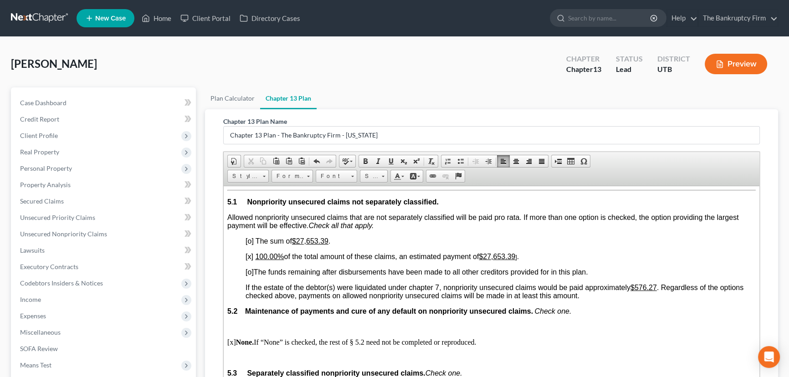
scroll to position [1947, 0]
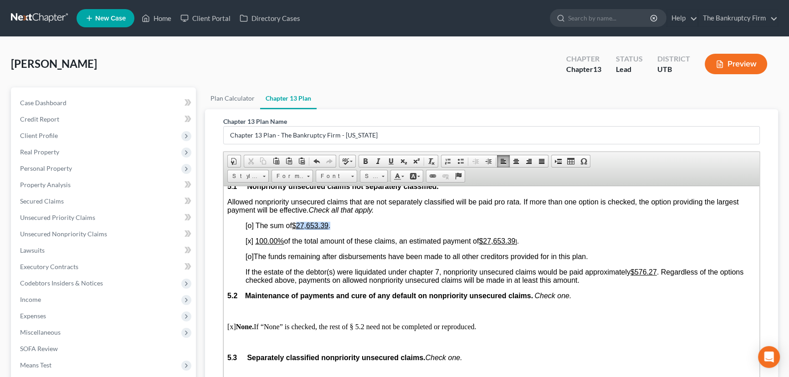
drag, startPoint x: 300, startPoint y: 291, endPoint x: 392, endPoint y: 291, distance: 92.1
click at [392, 230] on p "[o] The sum of $27,653.39 ." at bounding box center [501, 225] width 510 height 8
click at [640, 276] on u "$576.27" at bounding box center [644, 272] width 26 height 8
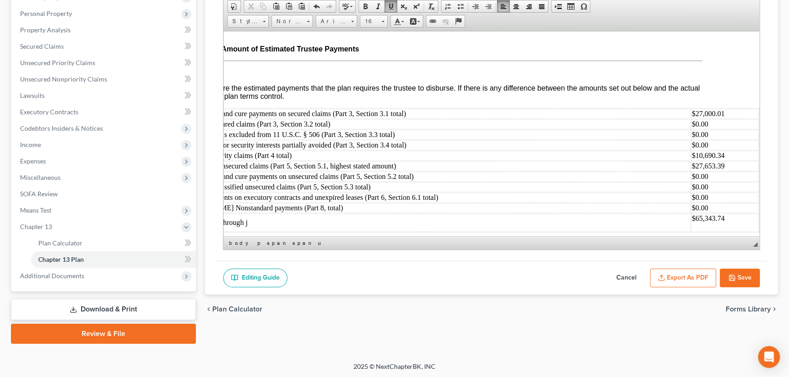
scroll to position [3677, 59]
drag, startPoint x: 522, startPoint y: 232, endPoint x: 767, endPoint y: 272, distance: 249.0
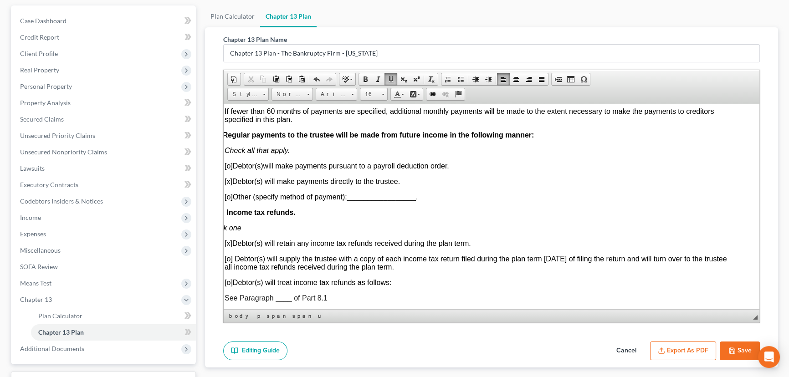
scroll to position [611, 0]
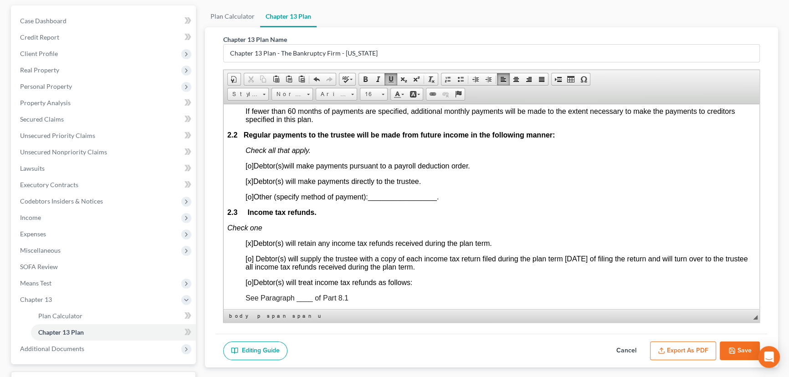
drag, startPoint x: 465, startPoint y: 305, endPoint x: 562, endPoint y: 414, distance: 146.2
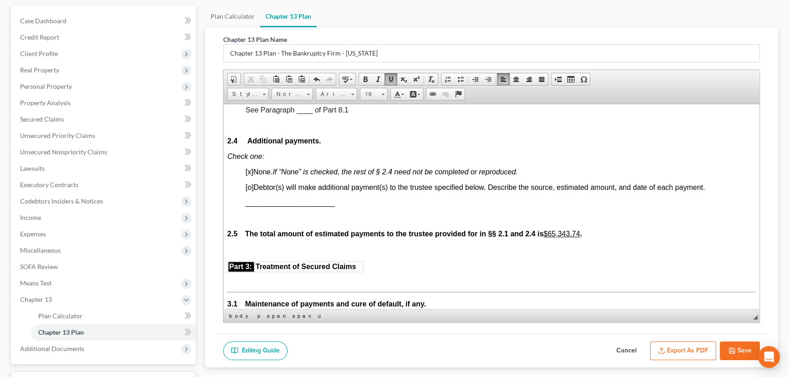
scroll to position [818, 0]
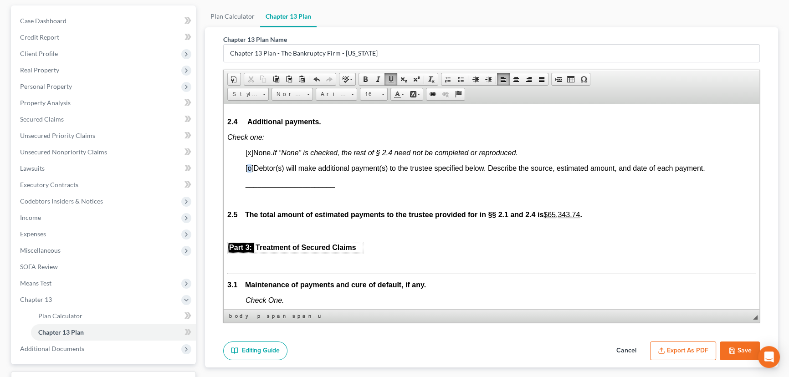
click at [251, 172] on span "[o]" at bounding box center [250, 168] width 8 height 8
click at [251, 156] on span "[x]" at bounding box center [250, 153] width 8 height 8
click at [255, 187] on span "______________________" at bounding box center [290, 184] width 89 height 8
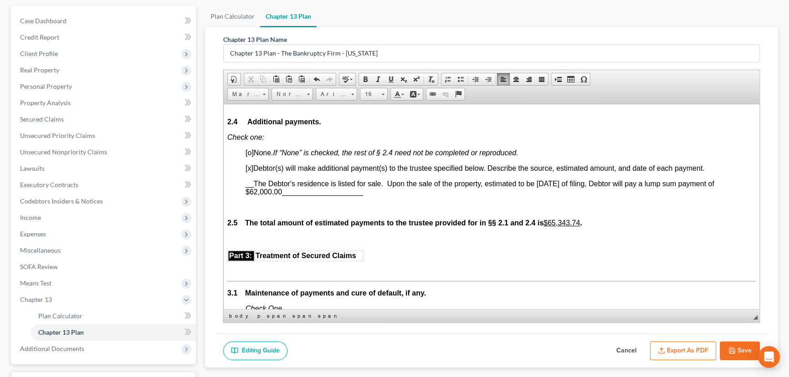
click at [618, 196] on span "__The Debtor's residence is listed for sale. Upon the sale of the property, est…" at bounding box center [480, 188] width 469 height 16
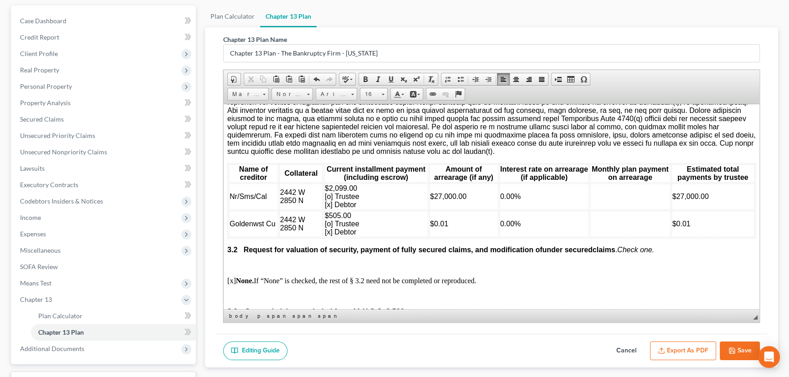
scroll to position [1149, 0]
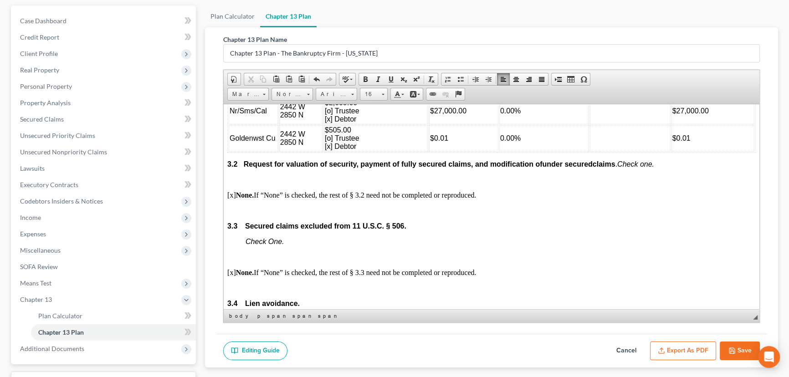
click at [686, 351] on button "Export as PDF" at bounding box center [683, 351] width 66 height 19
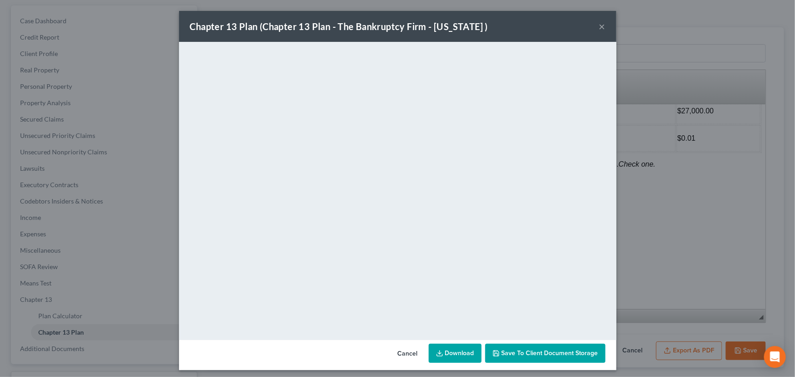
click at [553, 353] on span "Save to Client Document Storage" at bounding box center [550, 354] width 97 height 8
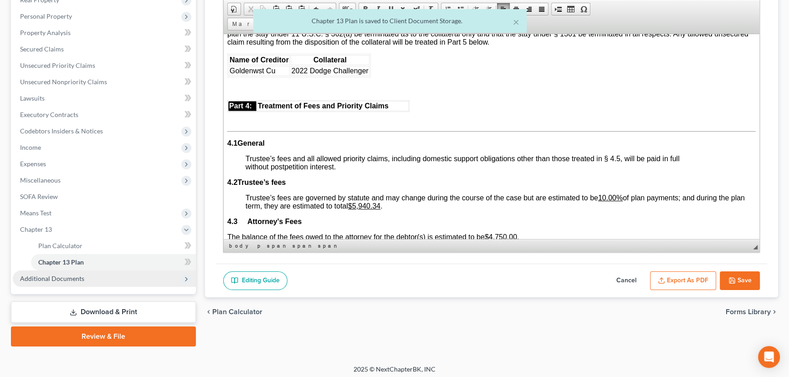
scroll to position [155, 0]
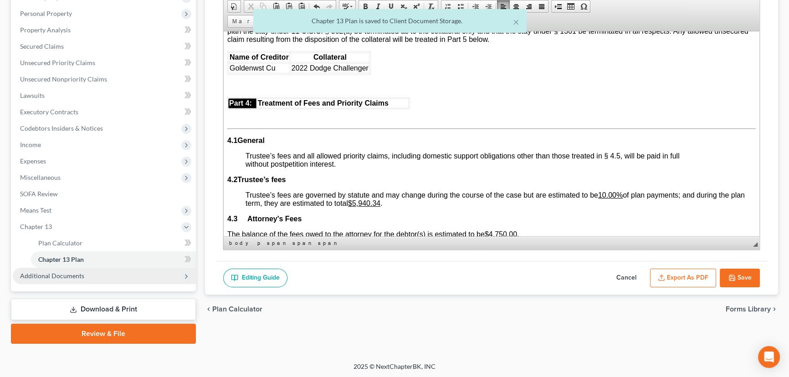
click at [70, 276] on span "Additional Documents" at bounding box center [52, 276] width 64 height 8
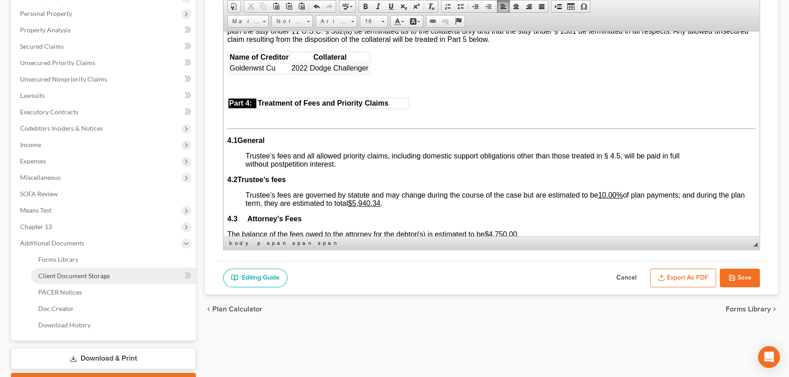
click at [86, 278] on span "Client Document Storage" at bounding box center [74, 276] width 72 height 8
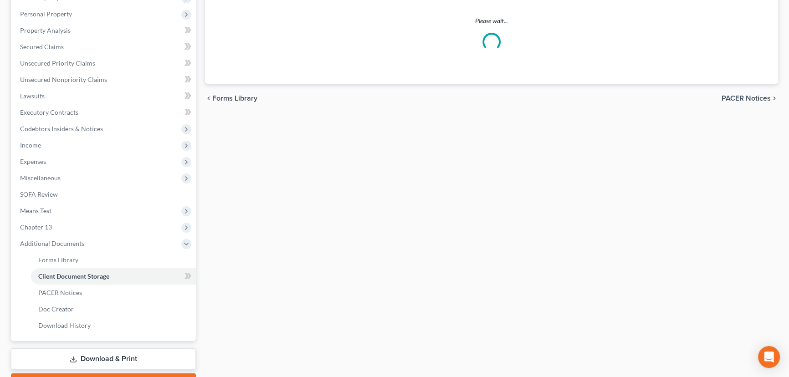
scroll to position [100, 0]
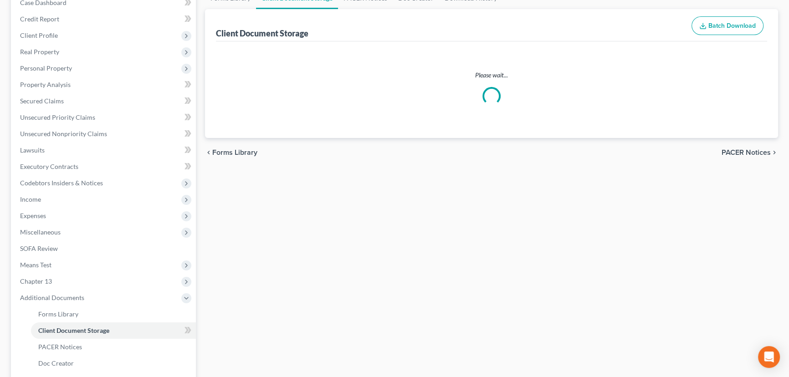
select select "30"
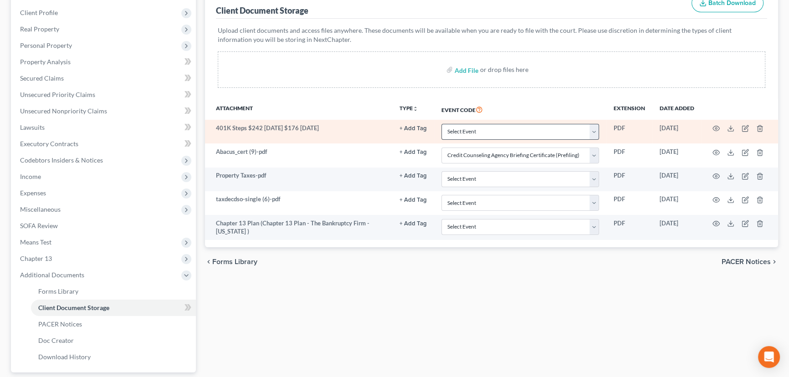
scroll to position [124, 0]
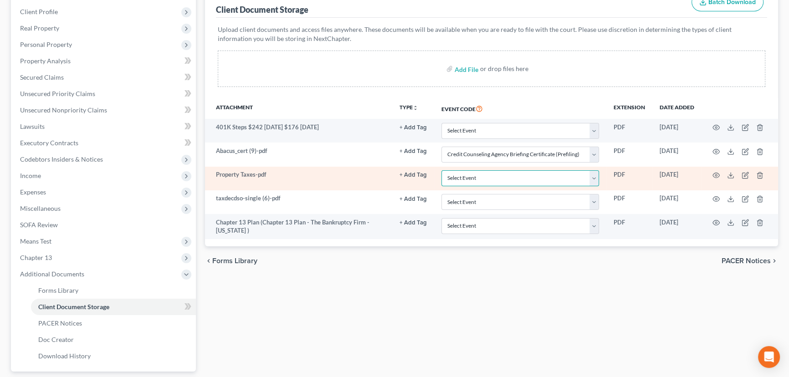
click at [464, 177] on select "Select Event Affidavit/Declaration Amended Chapter 11 Plan Amended Disclosure S…" at bounding box center [521, 178] width 158 height 16
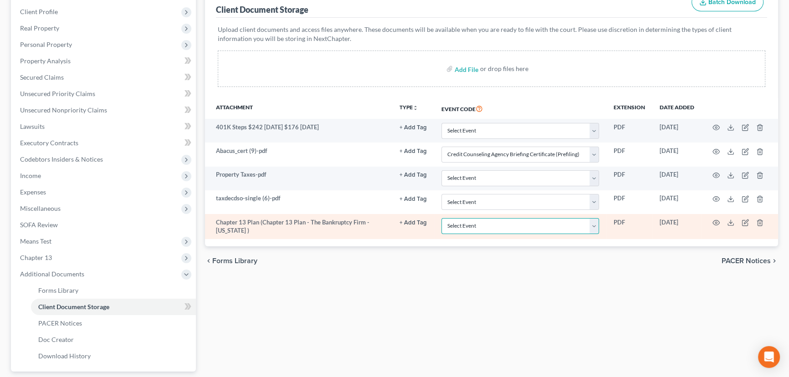
click at [463, 226] on select "Select Event Affidavit/Declaration Amended Chapter 11 Plan Amended Disclosure S…" at bounding box center [521, 226] width 158 height 16
select select "26"
click at [442, 218] on select "Select Event Affidavit/Declaration Amended Chapter 11 Plan Amended Disclosure S…" at bounding box center [521, 226] width 158 height 16
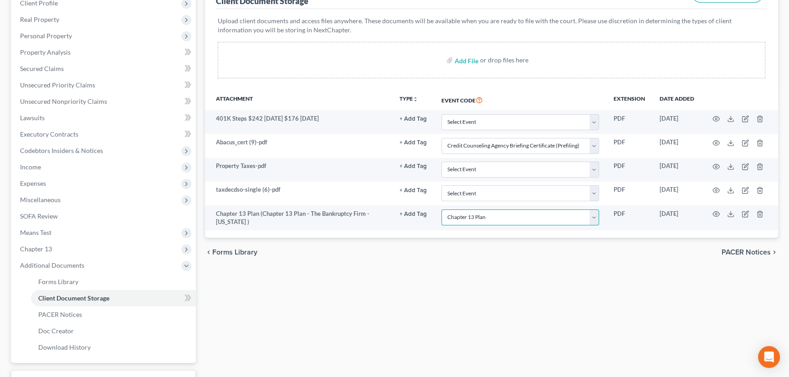
scroll to position [204, 0]
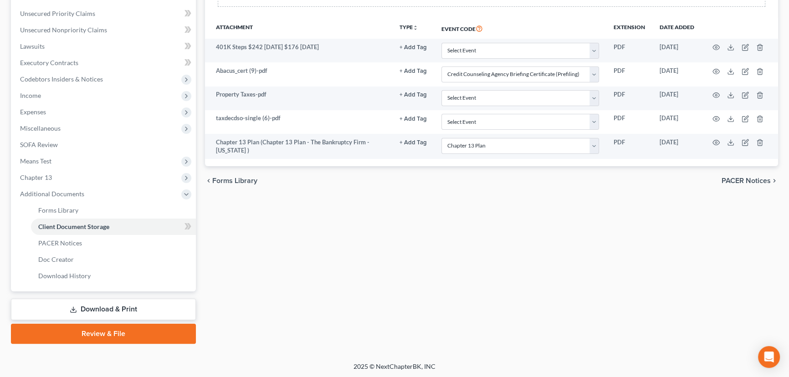
click at [99, 310] on link "Download & Print" at bounding box center [103, 309] width 185 height 21
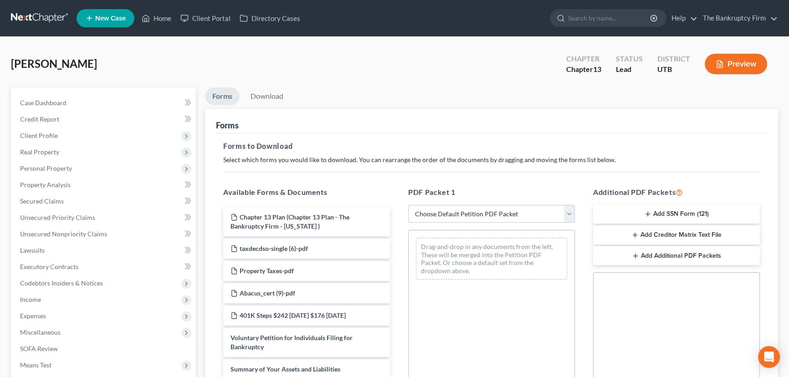
click at [681, 210] on button "Add SSN Form (121)" at bounding box center [676, 214] width 167 height 19
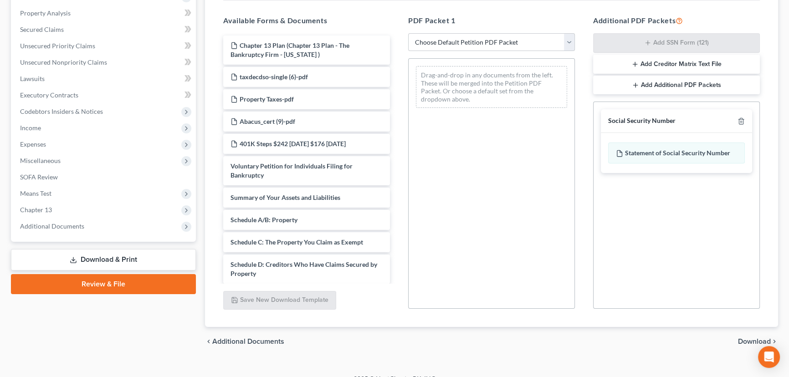
scroll to position [185, 0]
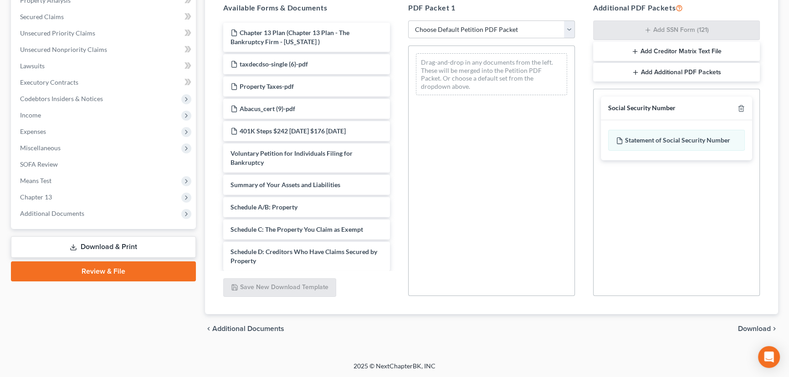
click at [759, 328] on span "Download" at bounding box center [754, 328] width 33 height 7
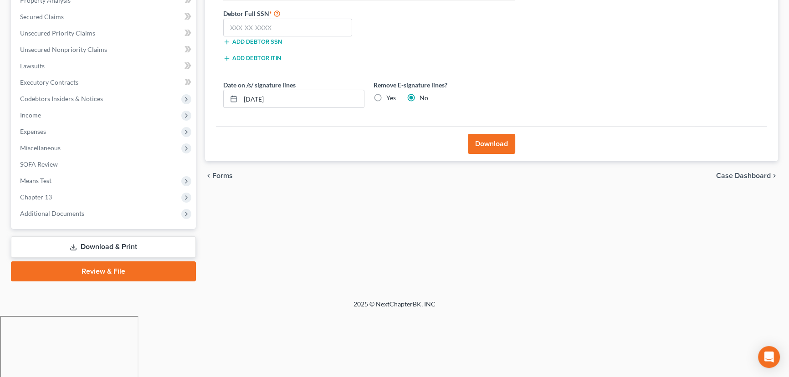
scroll to position [122, 0]
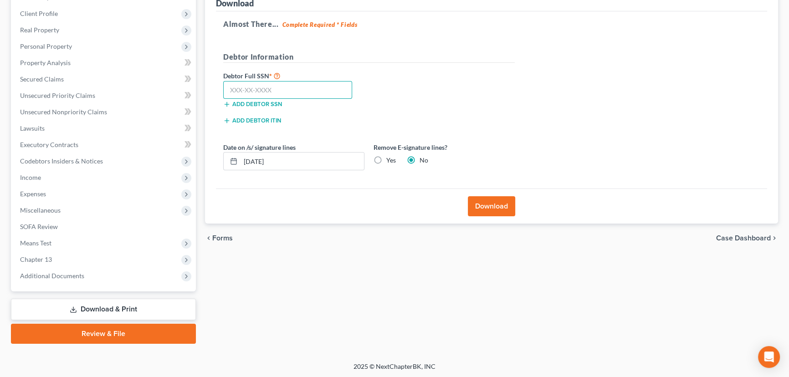
click at [237, 88] on input "text" at bounding box center [287, 90] width 129 height 18
paste input "020-64-3518"
type input "020-64-3518"
click at [491, 210] on button "Download" at bounding box center [491, 206] width 47 height 20
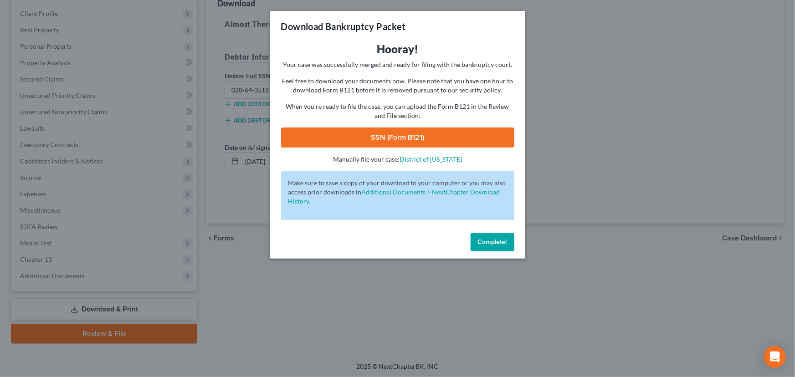
click at [387, 134] on link "SSN (Form B121)" at bounding box center [397, 138] width 233 height 20
click at [489, 246] on button "Complete!" at bounding box center [493, 242] width 44 height 18
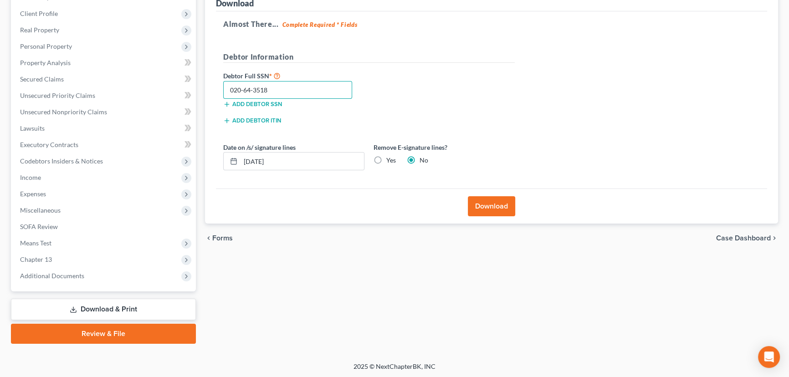
drag, startPoint x: 287, startPoint y: 86, endPoint x: 219, endPoint y: 89, distance: 68.4
click at [219, 89] on div "020-64-3518" at bounding box center [288, 90] width 138 height 18
click at [328, 271] on div "Forms Download Forms Forms to Download Select which forms you would like to dow…" at bounding box center [492, 154] width 582 height 379
click at [61, 113] on span "Unsecured Nonpriority Claims" at bounding box center [63, 112] width 87 height 8
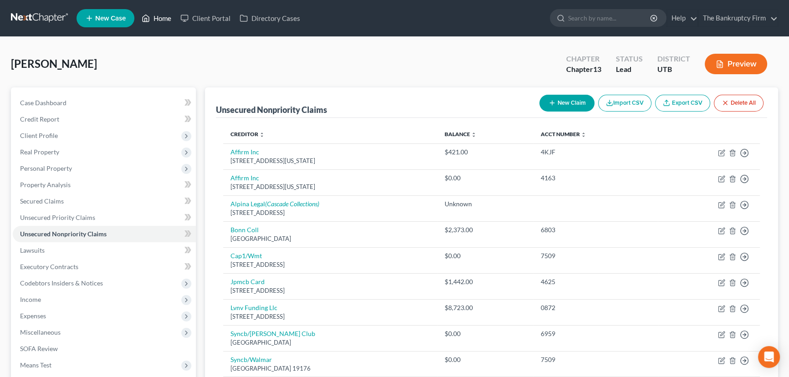
drag, startPoint x: 162, startPoint y: 18, endPoint x: 264, endPoint y: 47, distance: 106.5
click at [162, 18] on link "Home" at bounding box center [156, 18] width 39 height 16
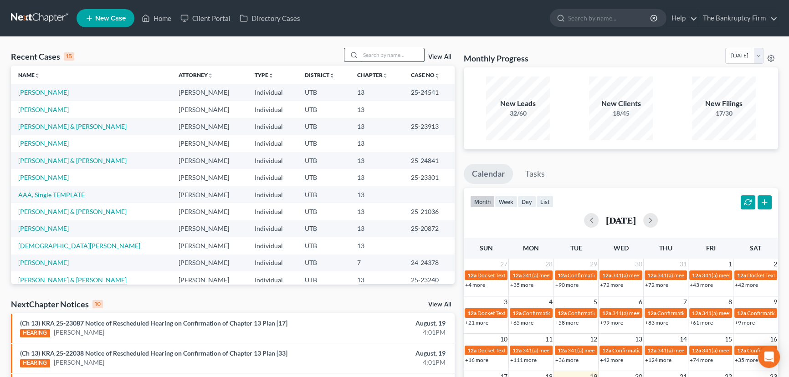
click at [366, 57] on input "search" at bounding box center [392, 54] width 64 height 13
type input "Parks"
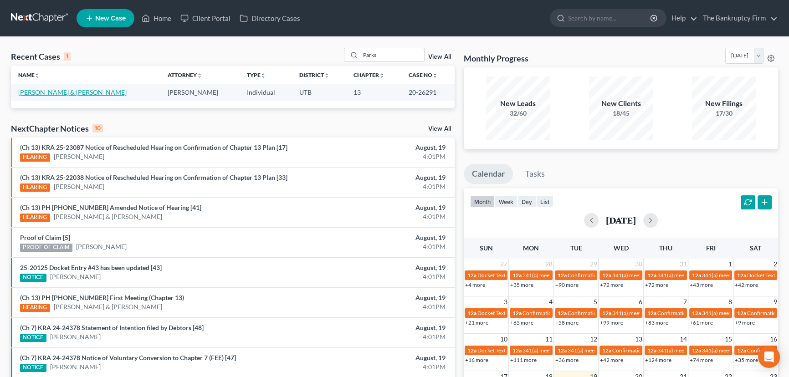
click at [65, 93] on link "[PERSON_NAME] & [PERSON_NAME]" at bounding box center [72, 92] width 108 height 8
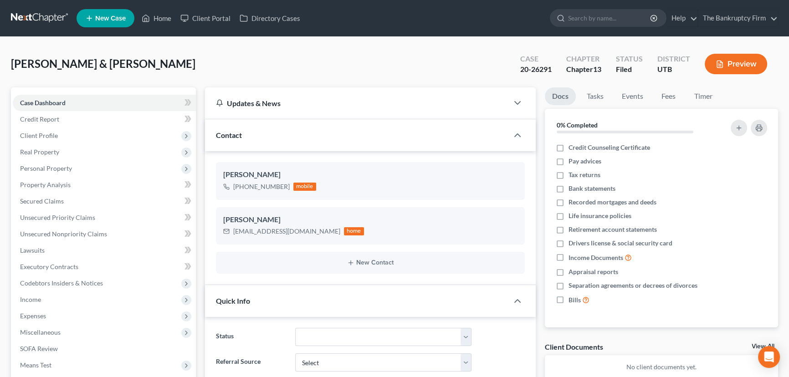
click at [755, 346] on link "View All" at bounding box center [763, 347] width 23 height 6
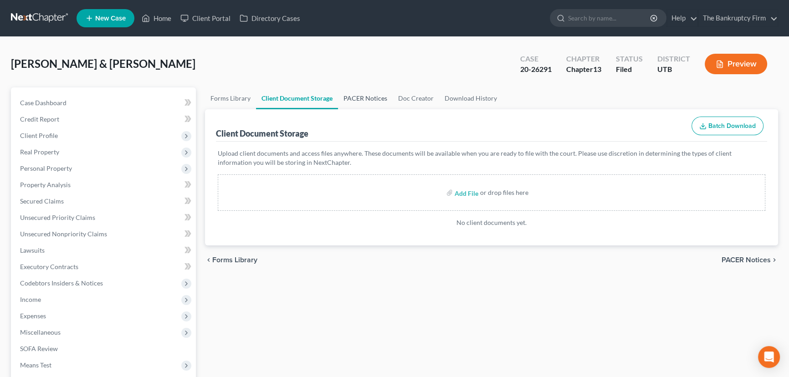
click at [347, 94] on link "PACER Notices" at bounding box center [365, 99] width 55 height 22
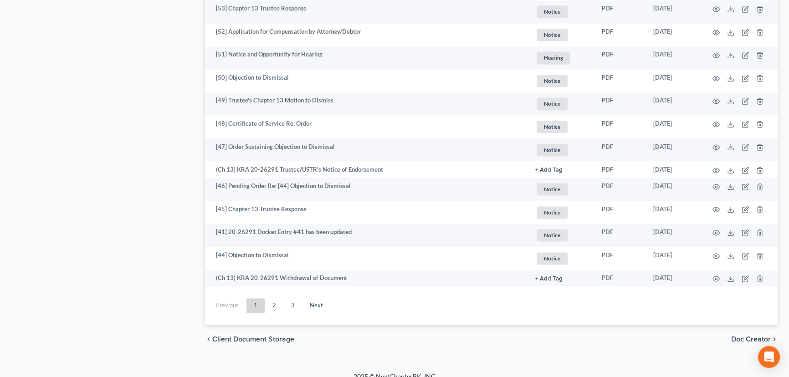
scroll to position [1603, 0]
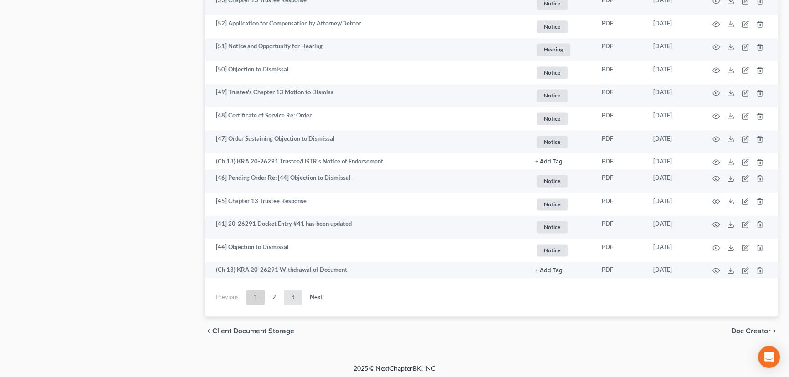
click at [295, 294] on link "3" at bounding box center [293, 297] width 18 height 15
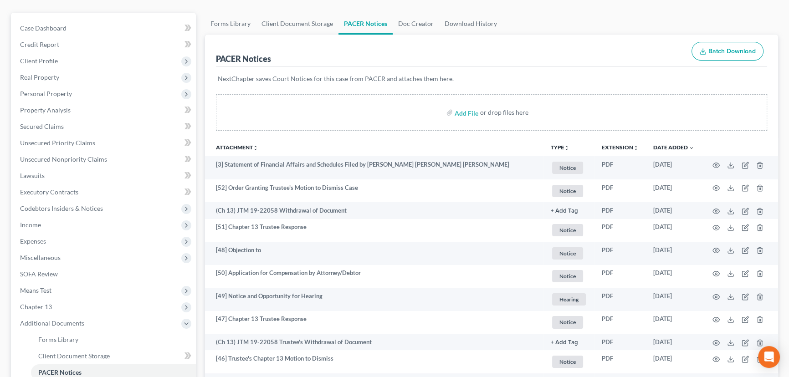
scroll to position [0, 0]
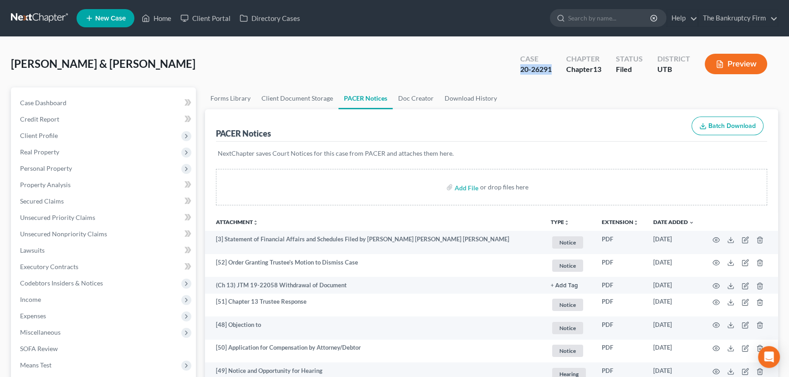
drag, startPoint x: 552, startPoint y: 68, endPoint x: 516, endPoint y: 72, distance: 35.8
click at [516, 72] on div "Case 20-26291" at bounding box center [536, 64] width 46 height 27
click at [37, 133] on span "Client Profile" at bounding box center [39, 136] width 38 height 8
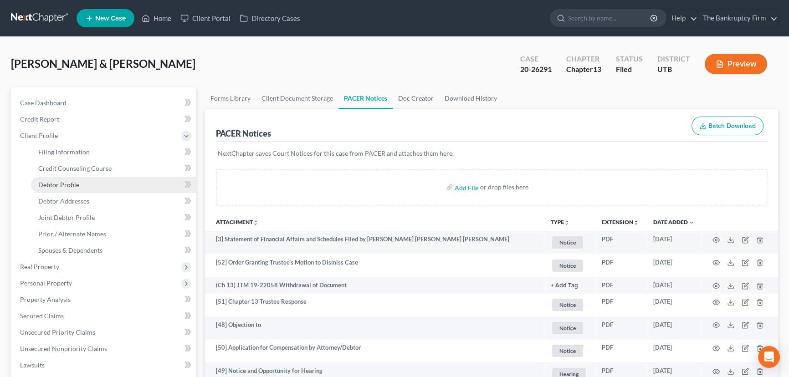
click at [61, 184] on span "Debtor Profile" at bounding box center [58, 185] width 41 height 8
select select "1"
select select "3"
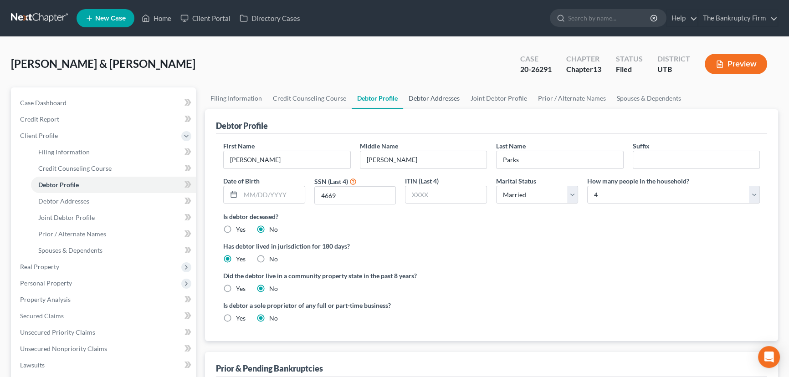
click at [429, 100] on link "Debtor Addresses" at bounding box center [434, 99] width 62 height 22
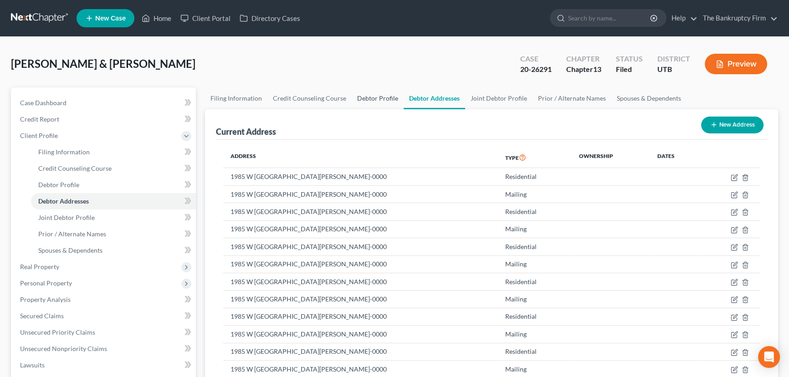
click at [366, 98] on link "Debtor Profile" at bounding box center [378, 99] width 52 height 22
select select "1"
select select "3"
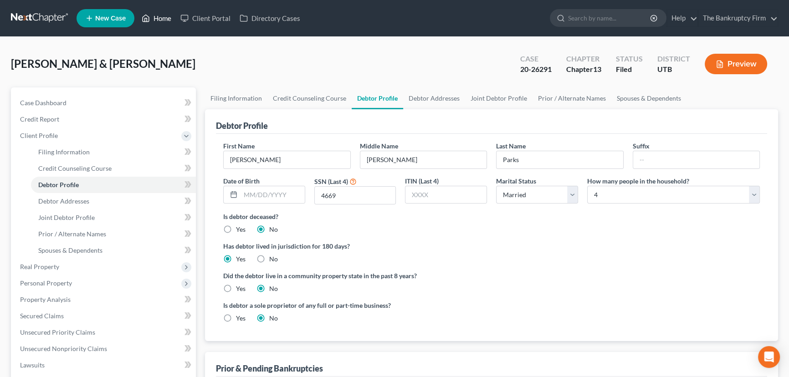
drag, startPoint x: 161, startPoint y: 18, endPoint x: 166, endPoint y: 32, distance: 14.7
click at [161, 18] on link "Home" at bounding box center [156, 18] width 39 height 16
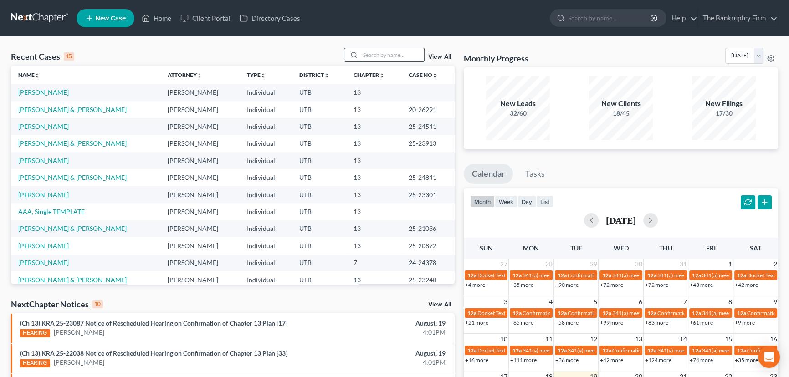
click at [371, 55] on input "search" at bounding box center [392, 54] width 64 height 13
type input "Tracy"
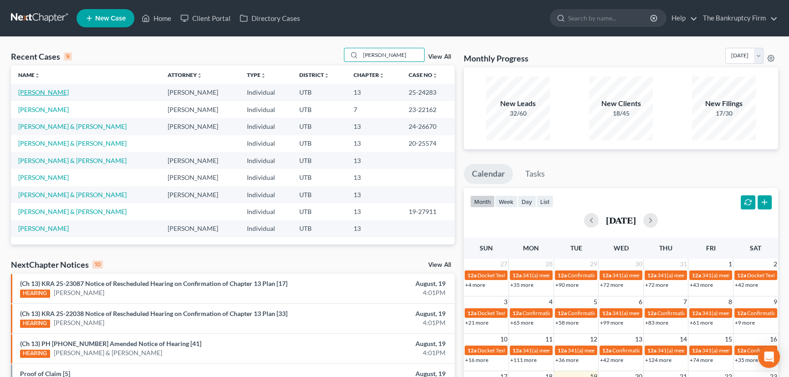
click at [36, 93] on link "Tracy, Maggie" at bounding box center [43, 92] width 51 height 8
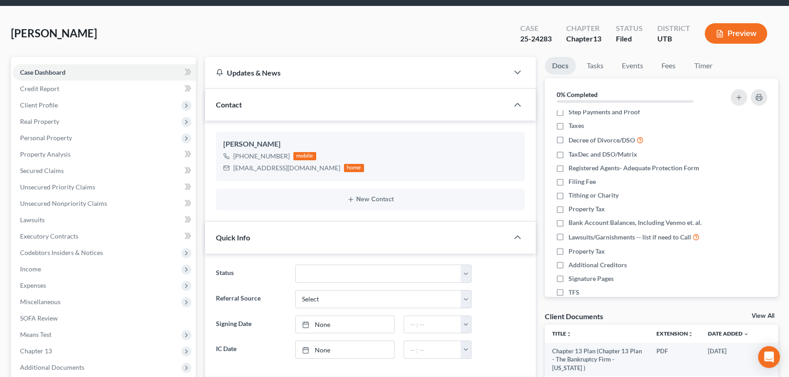
scroll to position [124, 0]
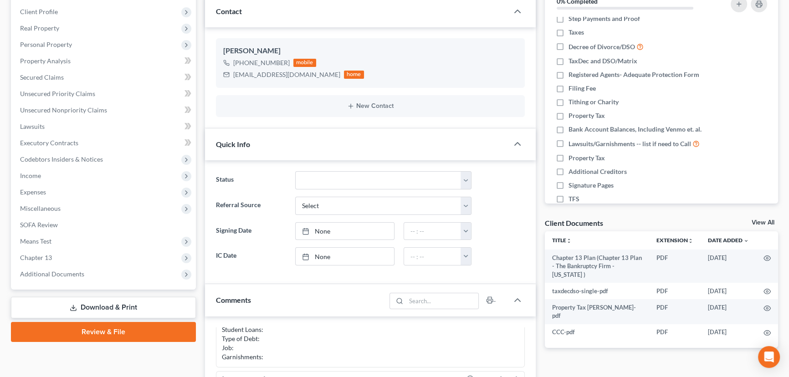
click at [757, 221] on link "View All" at bounding box center [763, 223] width 23 height 6
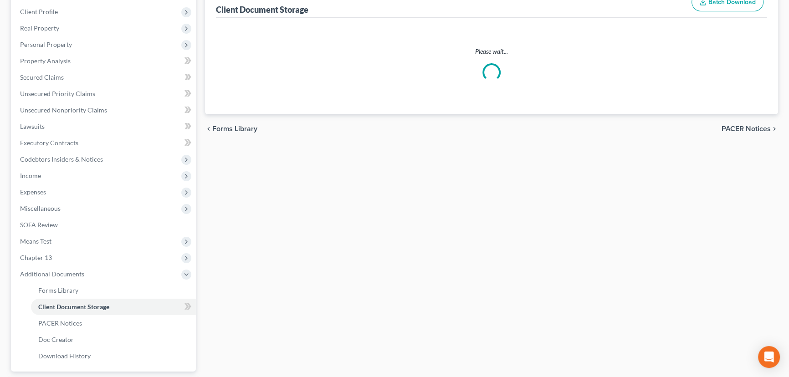
scroll to position [91, 0]
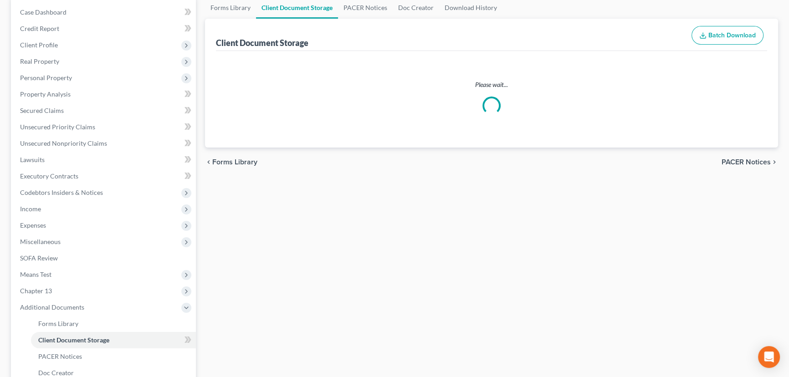
select select "30"
select select "26"
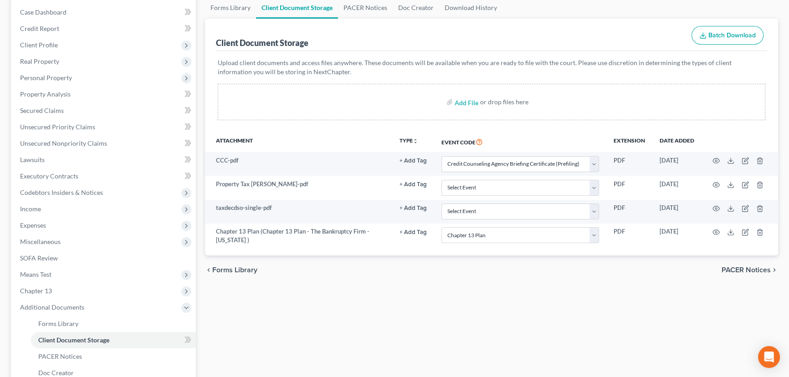
scroll to position [0, 0]
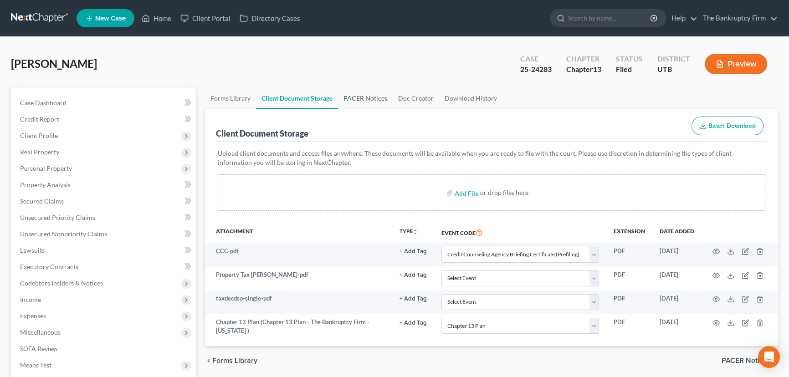
click at [359, 95] on link "PACER Notices" at bounding box center [365, 99] width 55 height 22
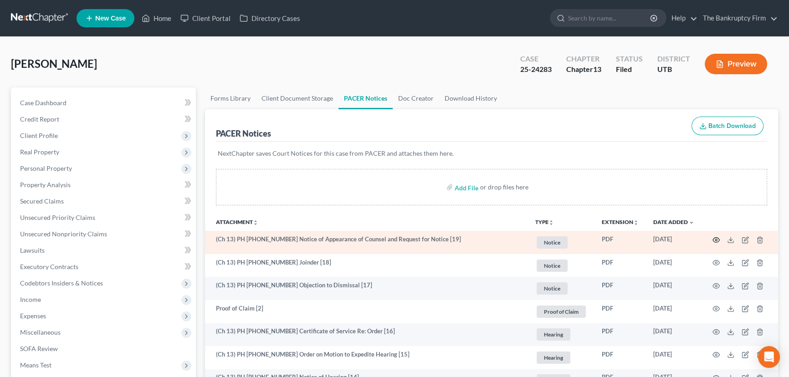
click at [715, 240] on icon "button" at bounding box center [716, 240] width 7 height 7
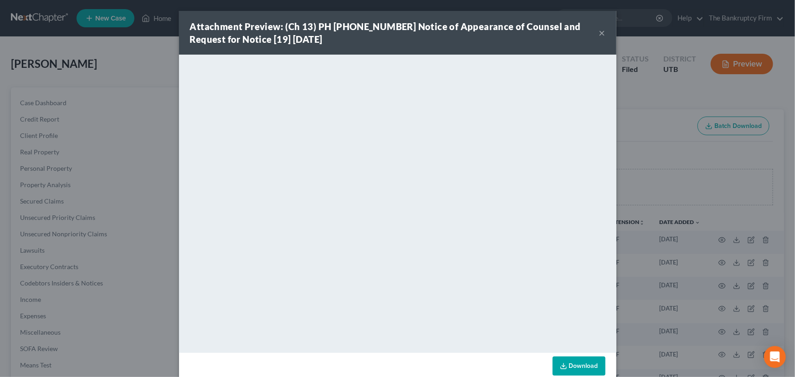
click at [599, 33] on button "×" at bounding box center [602, 32] width 6 height 11
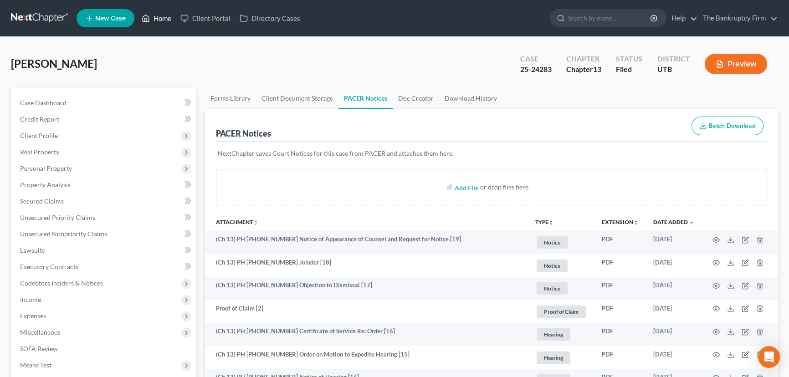
click at [160, 17] on link "Home" at bounding box center [156, 18] width 39 height 16
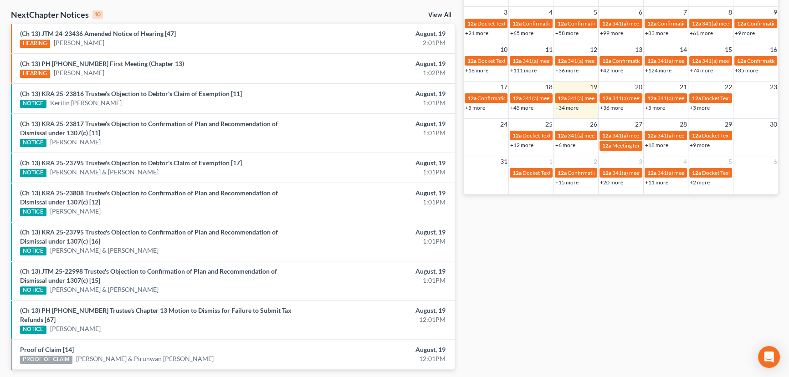
scroll to position [290, 0]
click at [39, 346] on link "Proof of Claim [14]" at bounding box center [47, 350] width 54 height 8
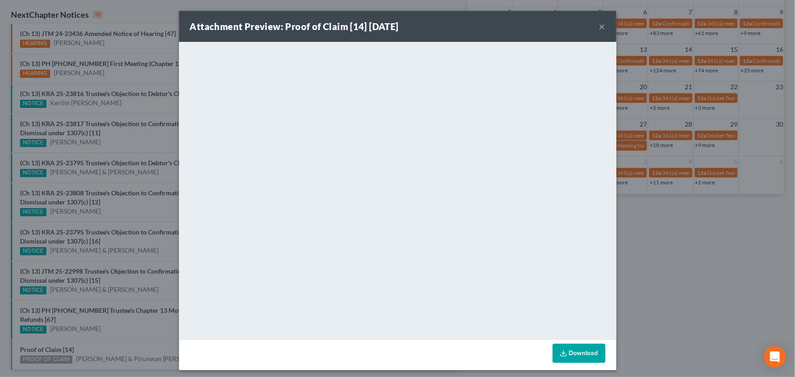
click at [86, 339] on div "Attachment Preview: Proof of Claim [14] [DATE] × <object ng-attr-data='[URL][DO…" at bounding box center [397, 188] width 795 height 377
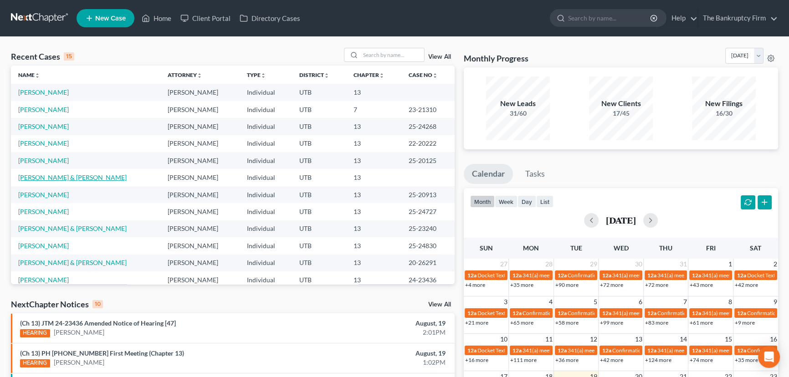
click at [59, 178] on link "[PERSON_NAME] & [PERSON_NAME]" at bounding box center [72, 178] width 108 height 8
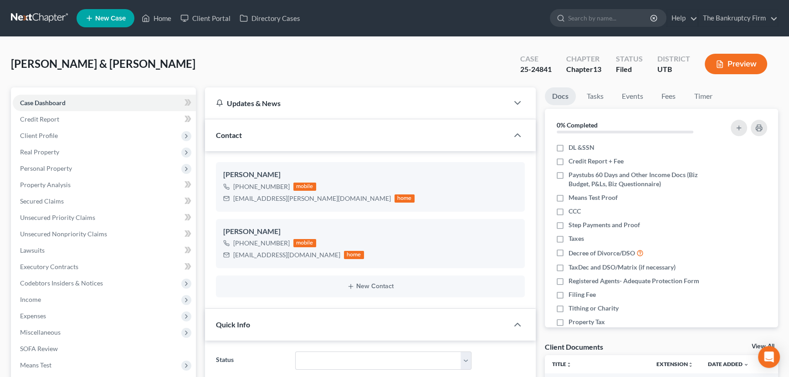
scroll to position [72, 0]
click at [164, 20] on link "Home" at bounding box center [156, 18] width 39 height 16
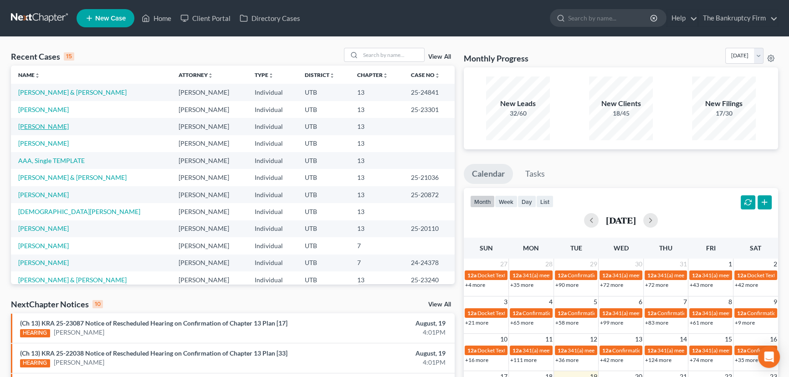
click at [36, 126] on link "[PERSON_NAME]" at bounding box center [43, 127] width 51 height 8
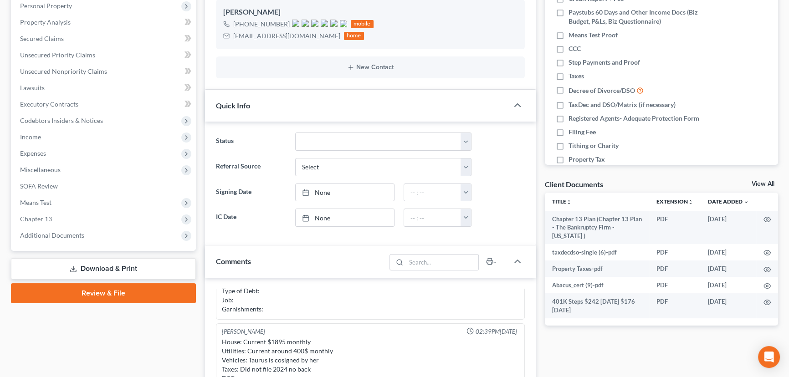
scroll to position [165, 0]
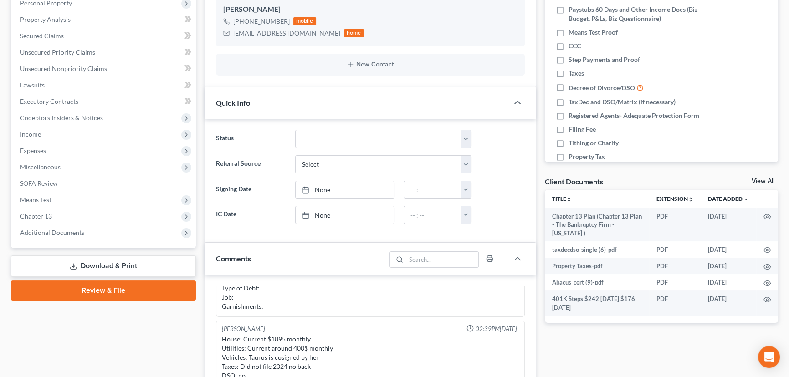
click at [111, 287] on link "Review & File" at bounding box center [103, 291] width 185 height 20
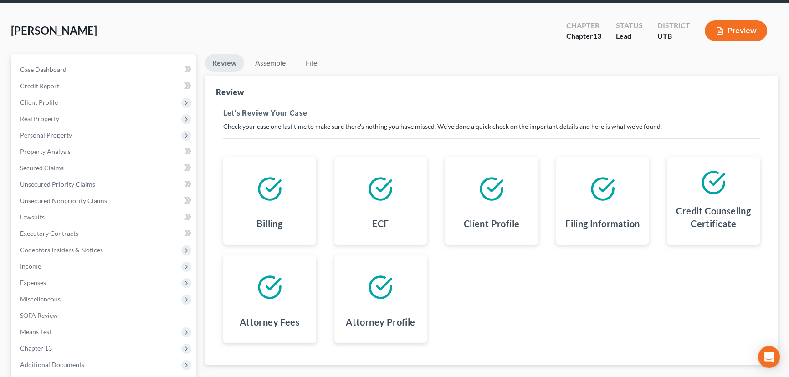
scroll to position [122, 0]
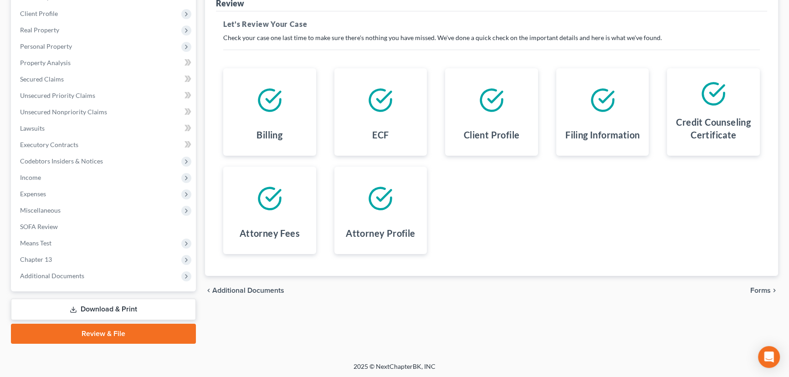
click at [763, 290] on span "Forms" at bounding box center [761, 290] width 21 height 7
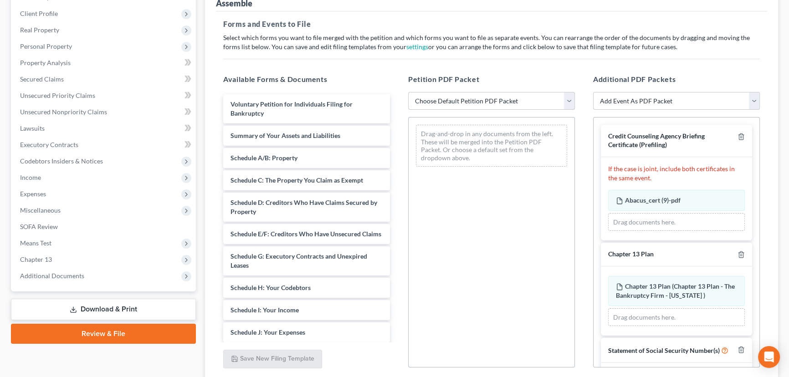
drag, startPoint x: 463, startPoint y: 98, endPoint x: 465, endPoint y: 104, distance: 6.9
click at [463, 98] on select "Choose Default Petition PDF Packet Emergency Filing (Voluntary Petition and Cre…" at bounding box center [491, 101] width 167 height 18
select select "6"
click at [408, 92] on select "Choose Default Petition PDF Packet Emergency Filing (Voluntary Petition and Cre…" at bounding box center [491, 101] width 167 height 18
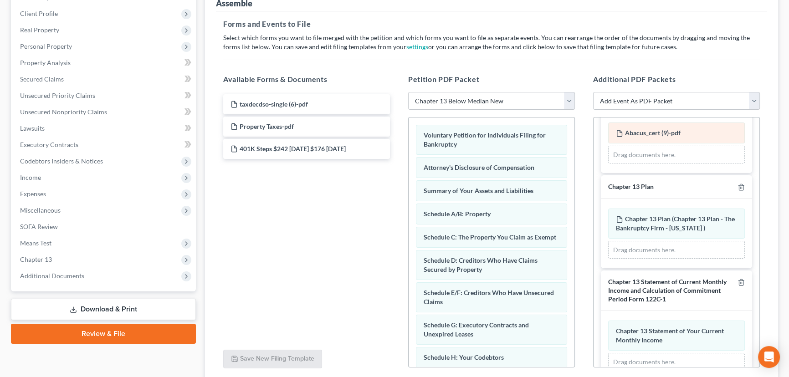
scroll to position [124, 0]
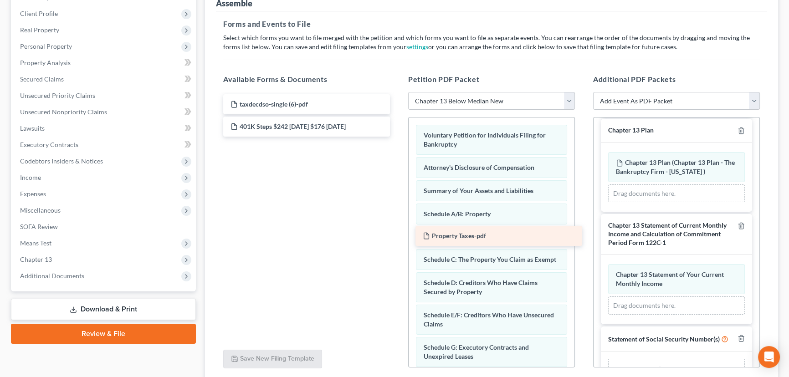
drag, startPoint x: 245, startPoint y: 122, endPoint x: 437, endPoint y: 232, distance: 221.7
click at [397, 137] on div "Property Taxes-pdf taxdecdso-single (6)-pdf Property Taxes-pdf 401K Steps $242 …" at bounding box center [306, 115] width 181 height 42
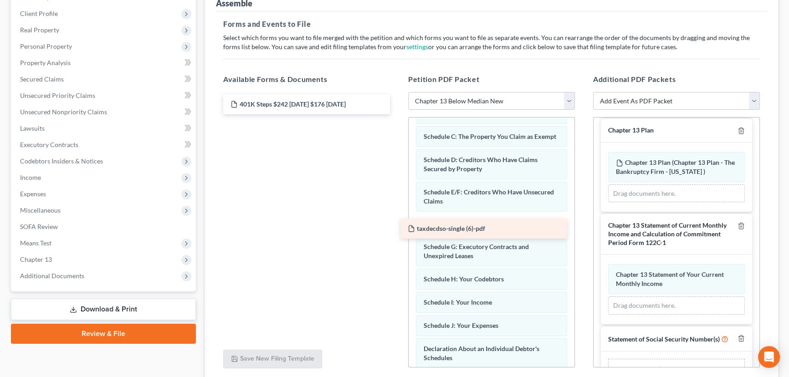
drag, startPoint x: 260, startPoint y: 103, endPoint x: 437, endPoint y: 228, distance: 217.1
click at [397, 114] on div "taxdecdso-single (6)-pdf taxdecdso-single (6)-pdf 401K Steps $242 Sept 2029 $17…" at bounding box center [306, 104] width 181 height 20
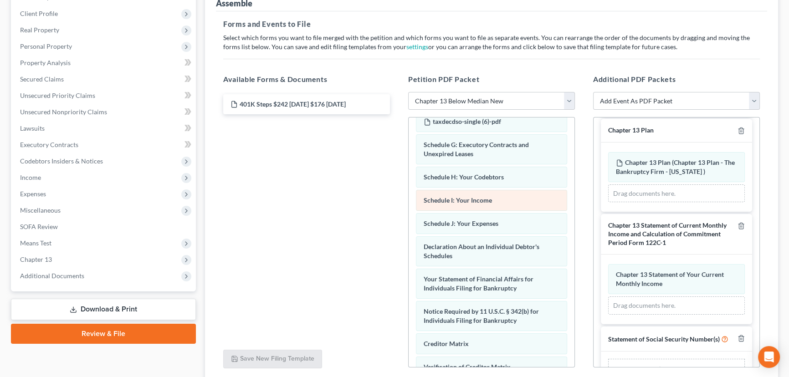
scroll to position [248, 0]
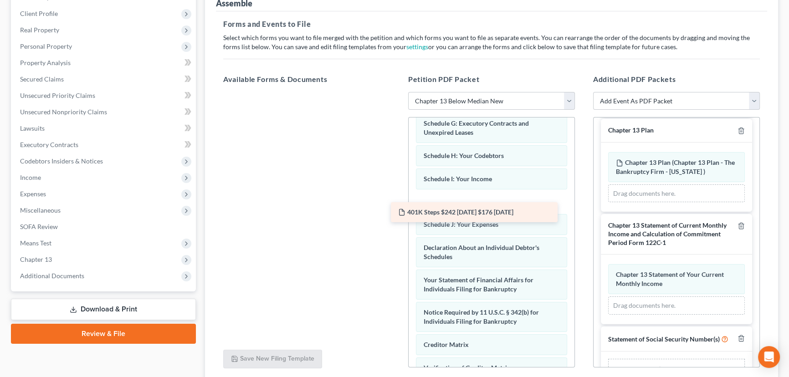
drag, startPoint x: 283, startPoint y: 101, endPoint x: 452, endPoint y: 208, distance: 199.9
click at [397, 92] on div "401K Steps $242 Sept 2029 $176 July 2026 401K Steps $242 Sept 2029 $176 July 20…" at bounding box center [306, 92] width 181 height 0
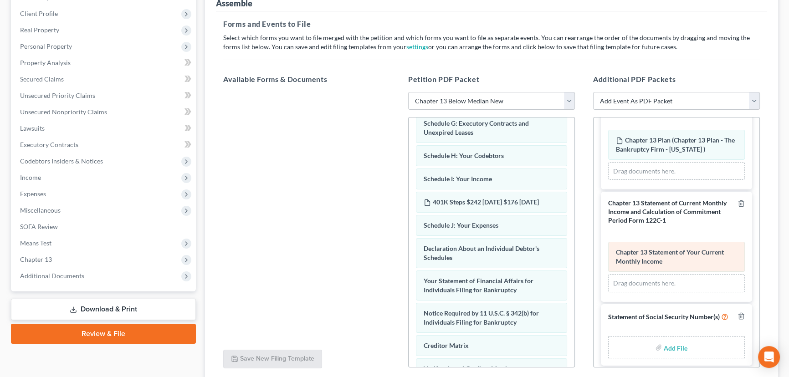
scroll to position [159, 0]
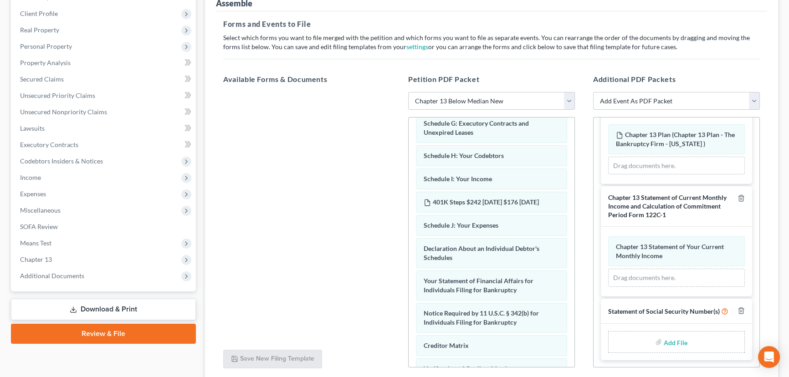
type input "C:\fakepath\McClain Form 121.pdf"
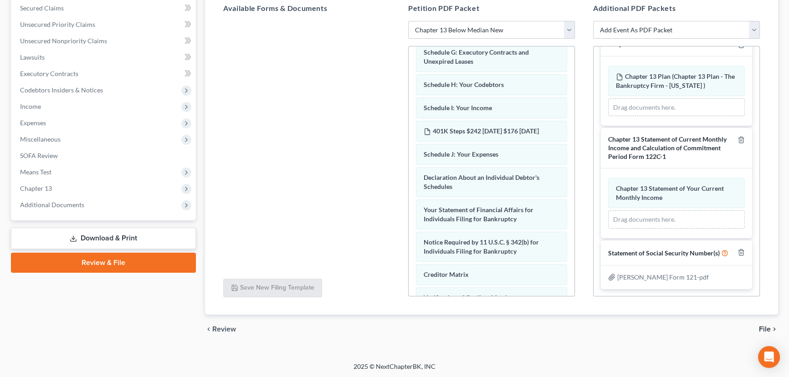
scroll to position [194, 0]
click at [764, 327] on span "File" at bounding box center [765, 328] width 12 height 7
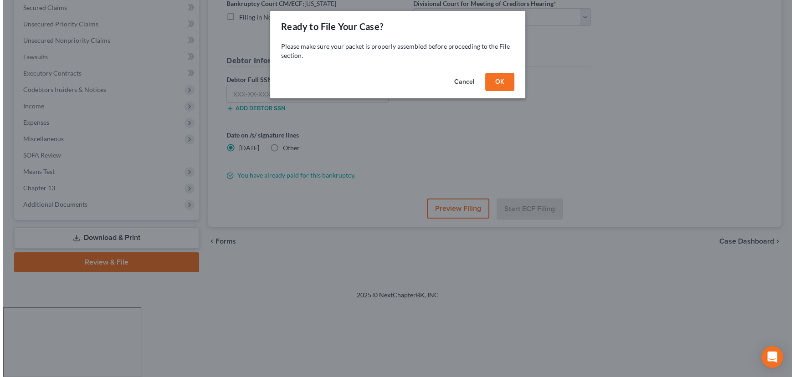
scroll to position [122, 0]
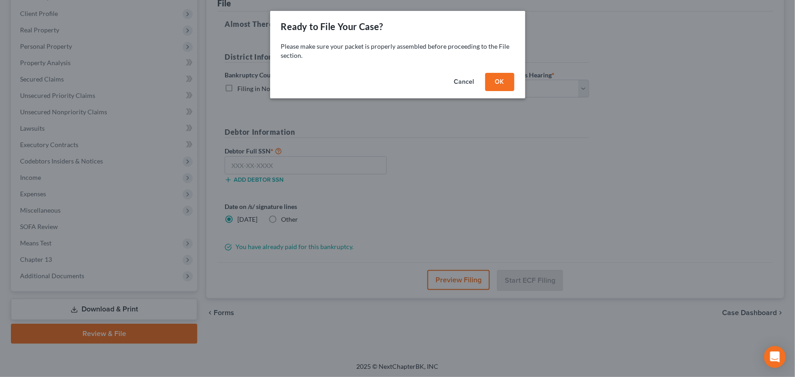
click at [506, 83] on button "OK" at bounding box center [499, 82] width 29 height 18
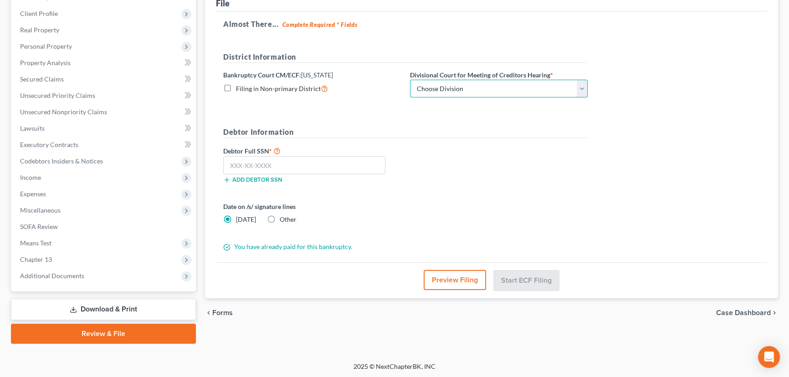
click at [583, 88] on select "Choose Division Salt Lake city" at bounding box center [499, 89] width 178 height 18
select select "0"
click at [410, 80] on select "Choose Division Salt Lake city" at bounding box center [499, 89] width 178 height 18
click at [249, 164] on input "text" at bounding box center [304, 165] width 162 height 18
paste input "020-64-3518"
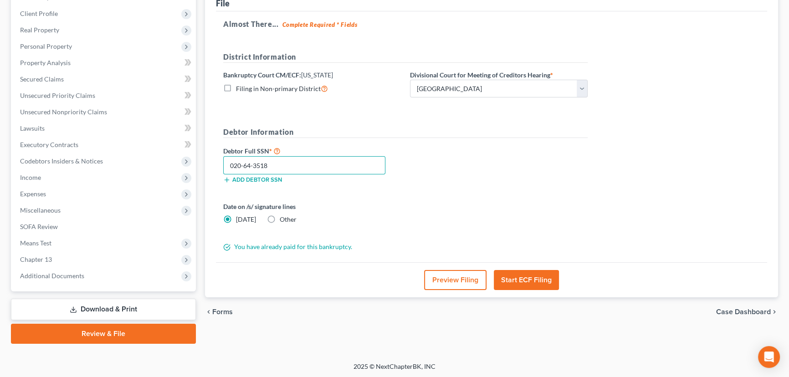
type input "020-64-3518"
click at [523, 280] on button "Start ECF Filing" at bounding box center [526, 280] width 65 height 20
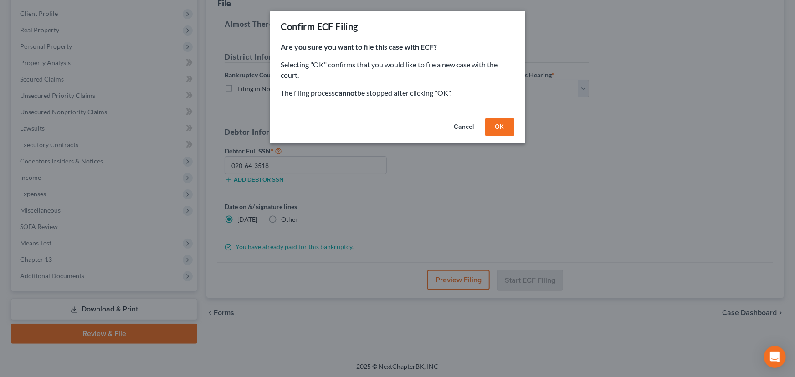
click at [501, 128] on button "OK" at bounding box center [499, 127] width 29 height 18
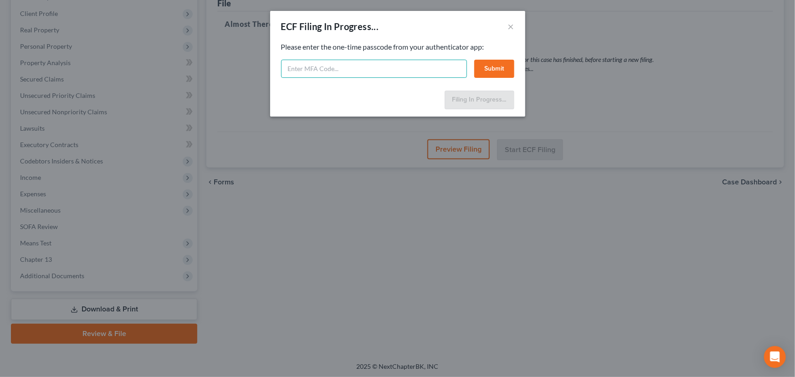
click at [314, 73] on input "text" at bounding box center [374, 69] width 186 height 18
type input "496147"
click at [494, 68] on button "Submit" at bounding box center [494, 69] width 40 height 18
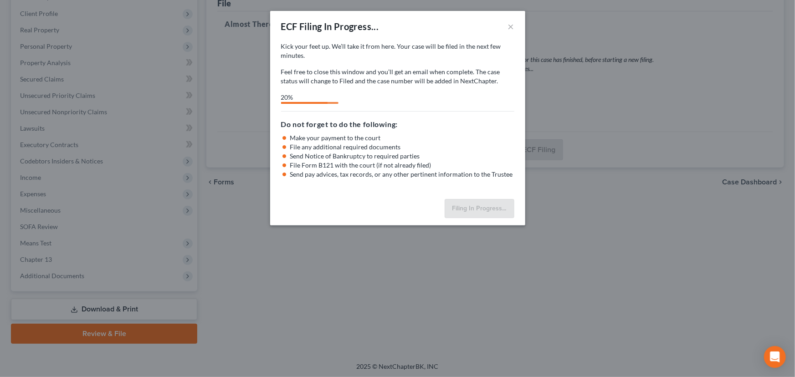
select select "0"
